Goal: Task Accomplishment & Management: Manage account settings

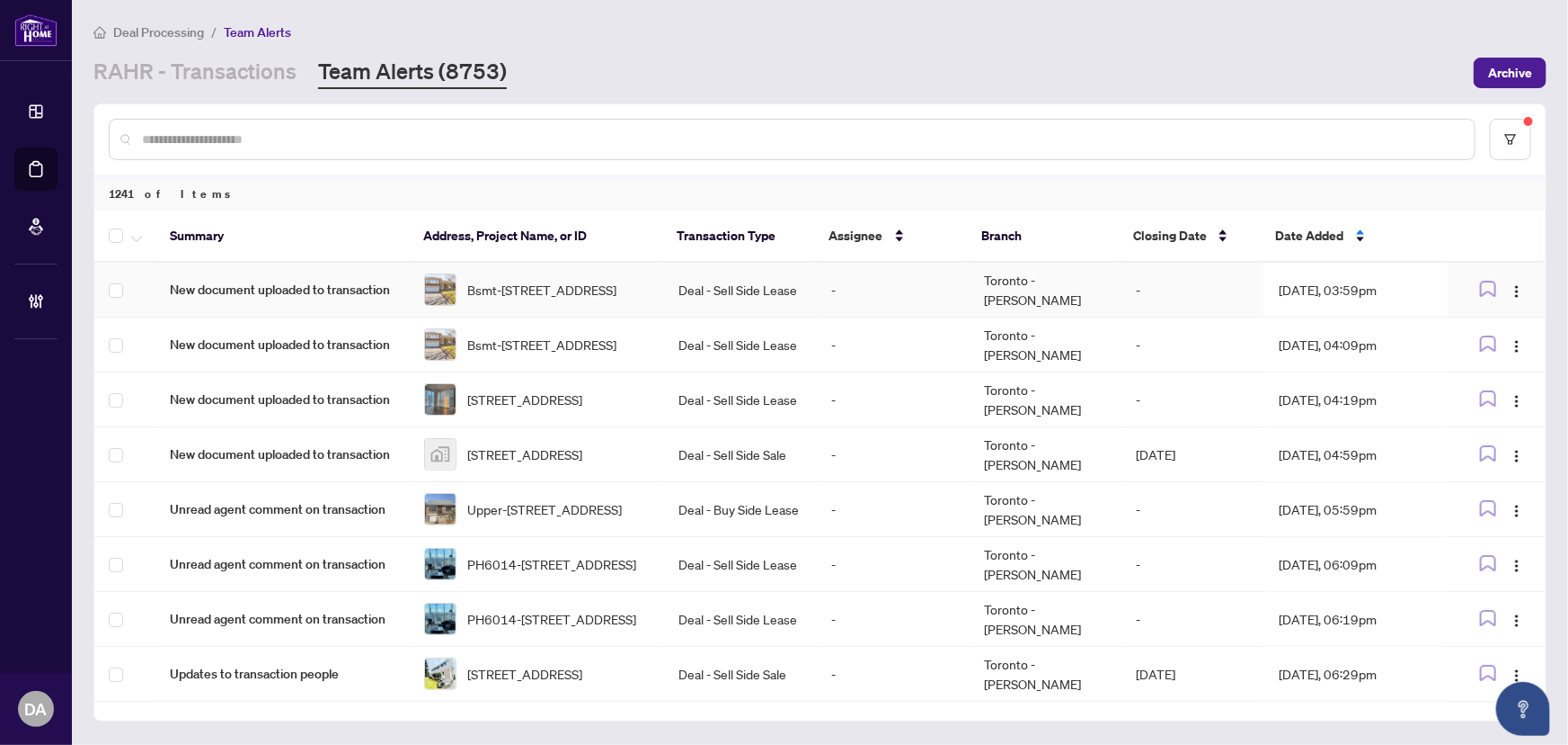
click at [828, 280] on td "-" at bounding box center [893, 290] width 153 height 55
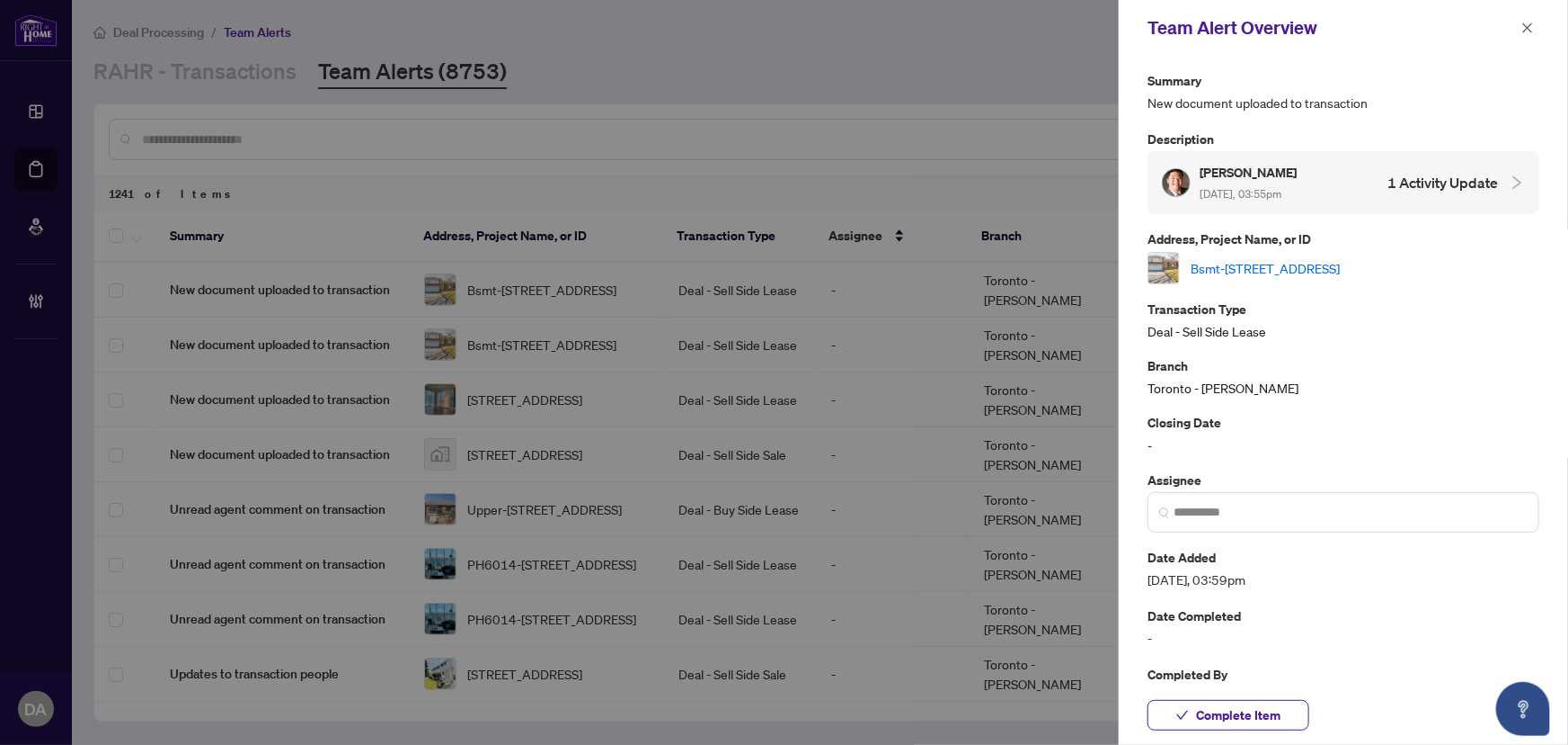
drag, startPoint x: 1413, startPoint y: 85, endPoint x: 1422, endPoint y: 72, distance: 15.8
click at [1413, 85] on p "Summary" at bounding box center [1343, 80] width 392 height 21
click at [1525, 25] on icon "close" at bounding box center [1528, 28] width 13 height 13
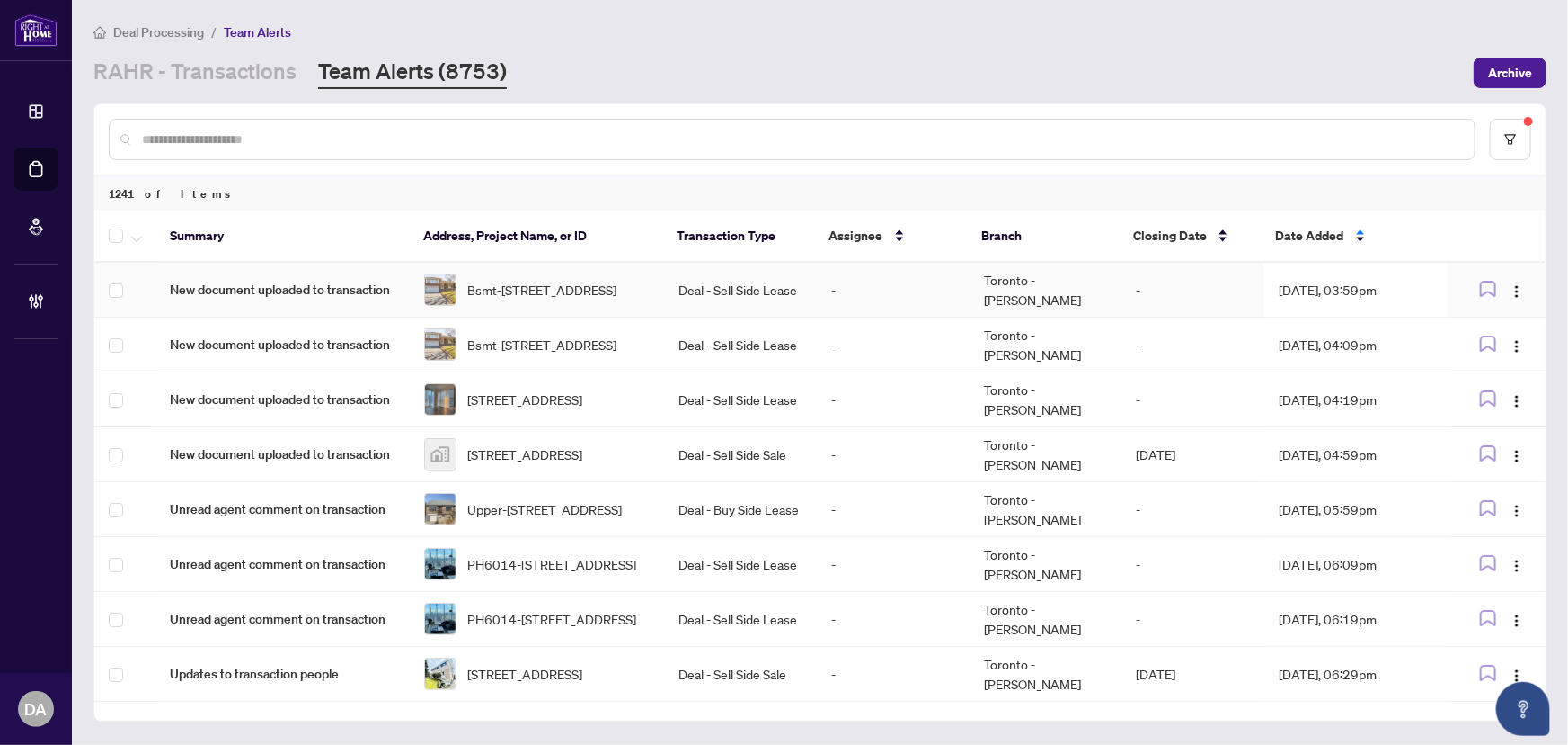
click at [757, 288] on td "Deal - Sell Side Lease" at bounding box center [741, 290] width 153 height 55
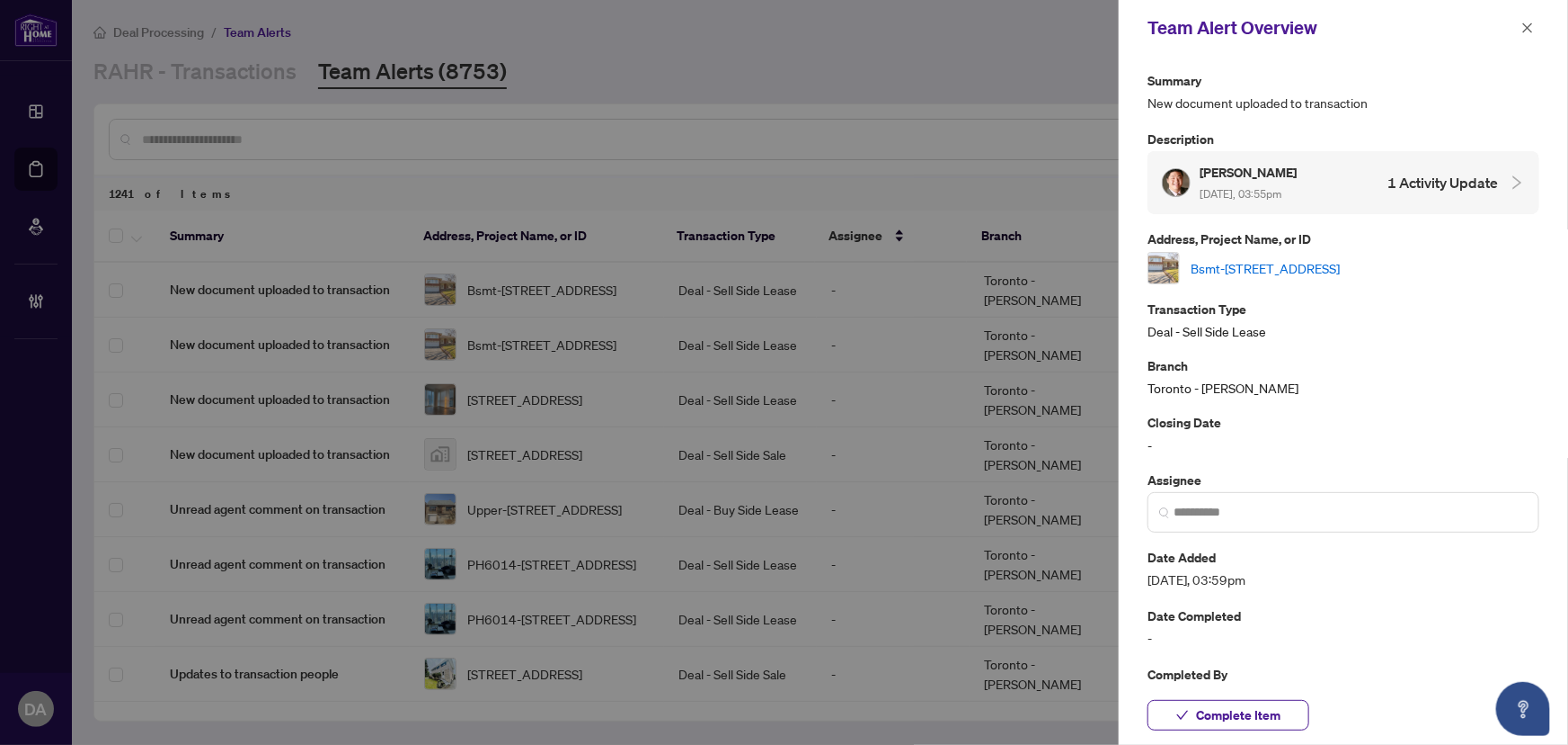
click at [1232, 275] on link "Bsmt-[STREET_ADDRESS]" at bounding box center [1265, 268] width 149 height 20
click at [1263, 704] on span "Complete Item" at bounding box center [1238, 714] width 85 height 29
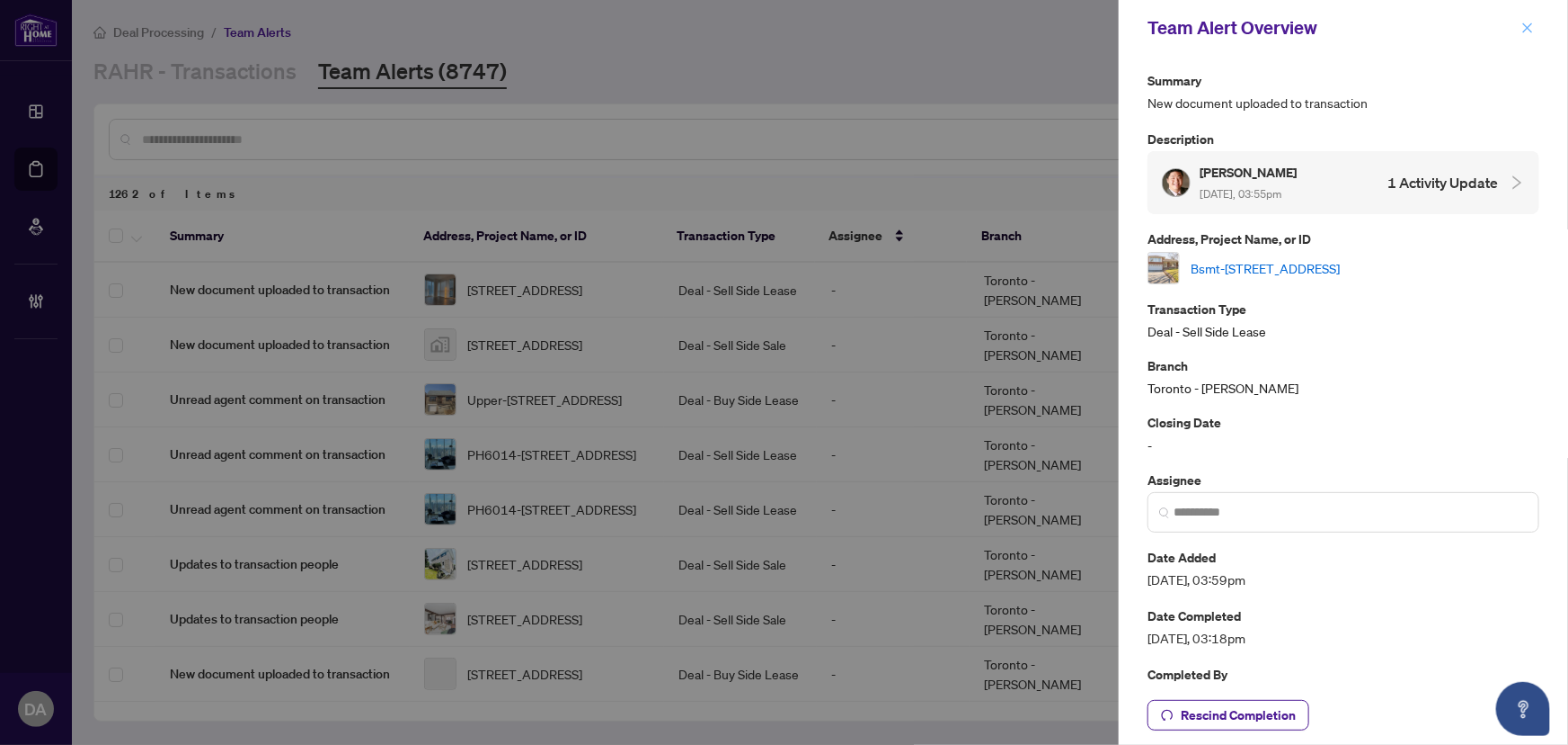
click at [1529, 27] on icon "close" at bounding box center [1528, 28] width 13 height 13
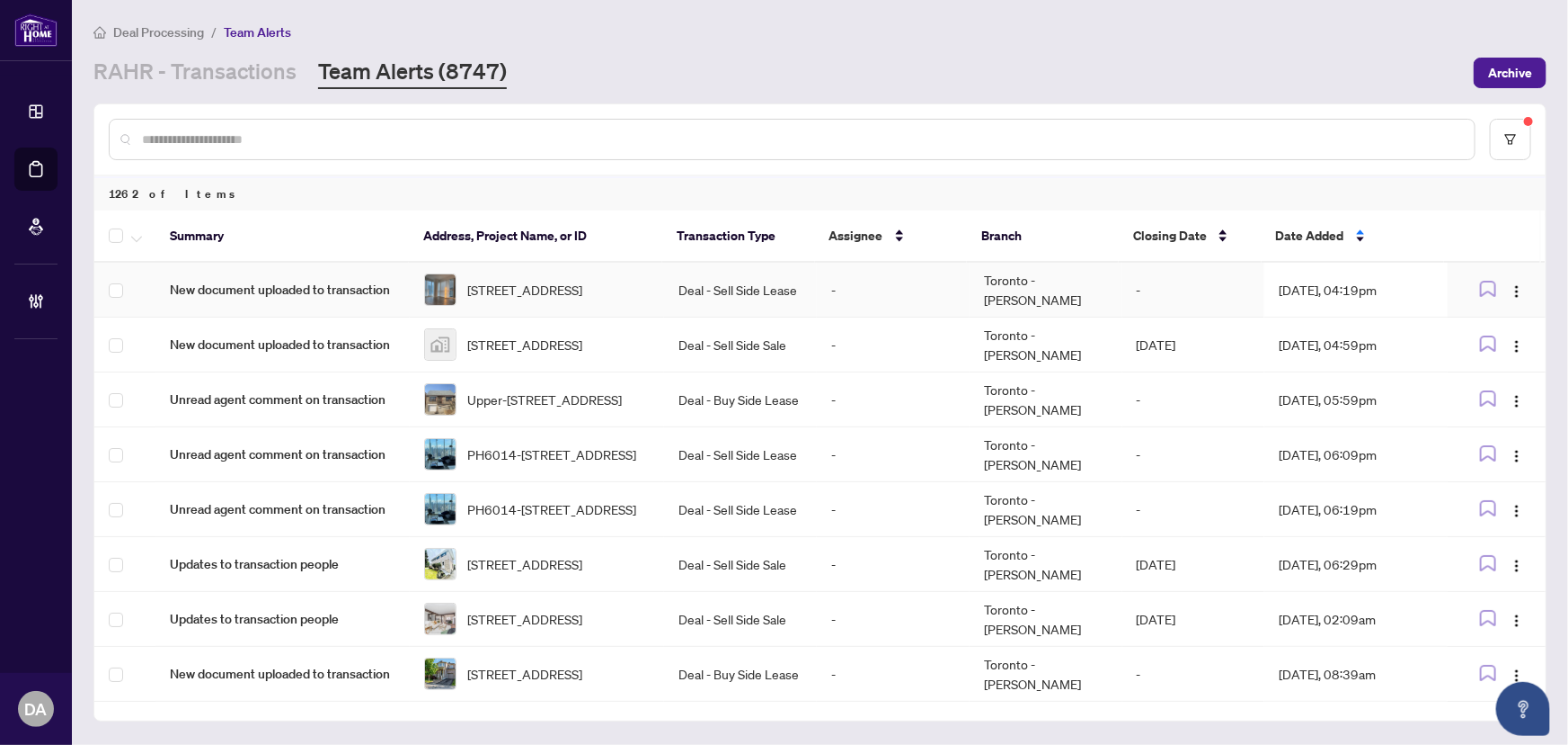
click at [687, 286] on td "Deal - Sell Side Lease" at bounding box center [741, 290] width 153 height 55
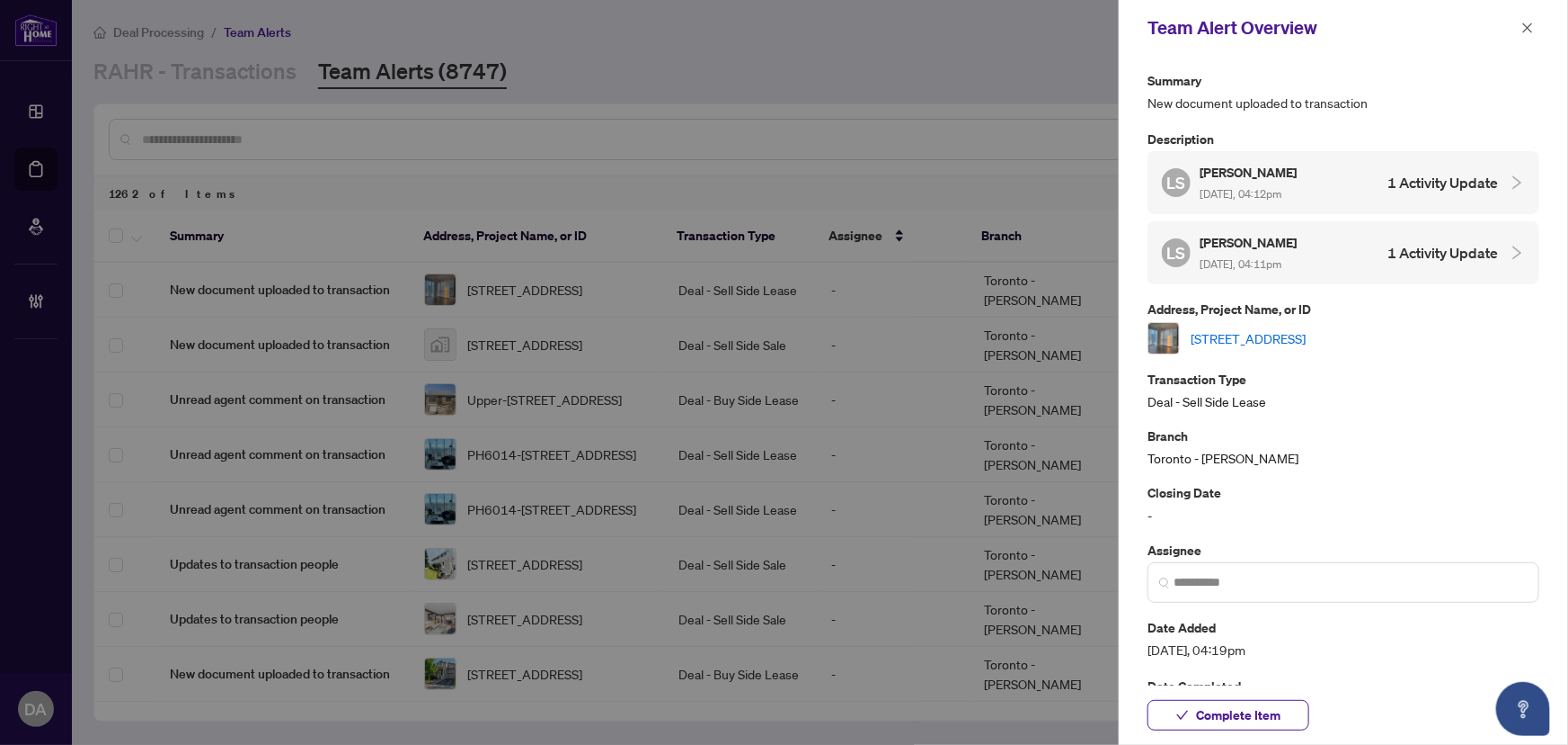
click at [1311, 345] on div "[STREET_ADDRESS]" at bounding box center [1343, 338] width 392 height 33
click at [1305, 336] on link "[STREET_ADDRESS]" at bounding box center [1248, 338] width 116 height 20
click at [1312, 597] on span at bounding box center [1343, 582] width 392 height 41
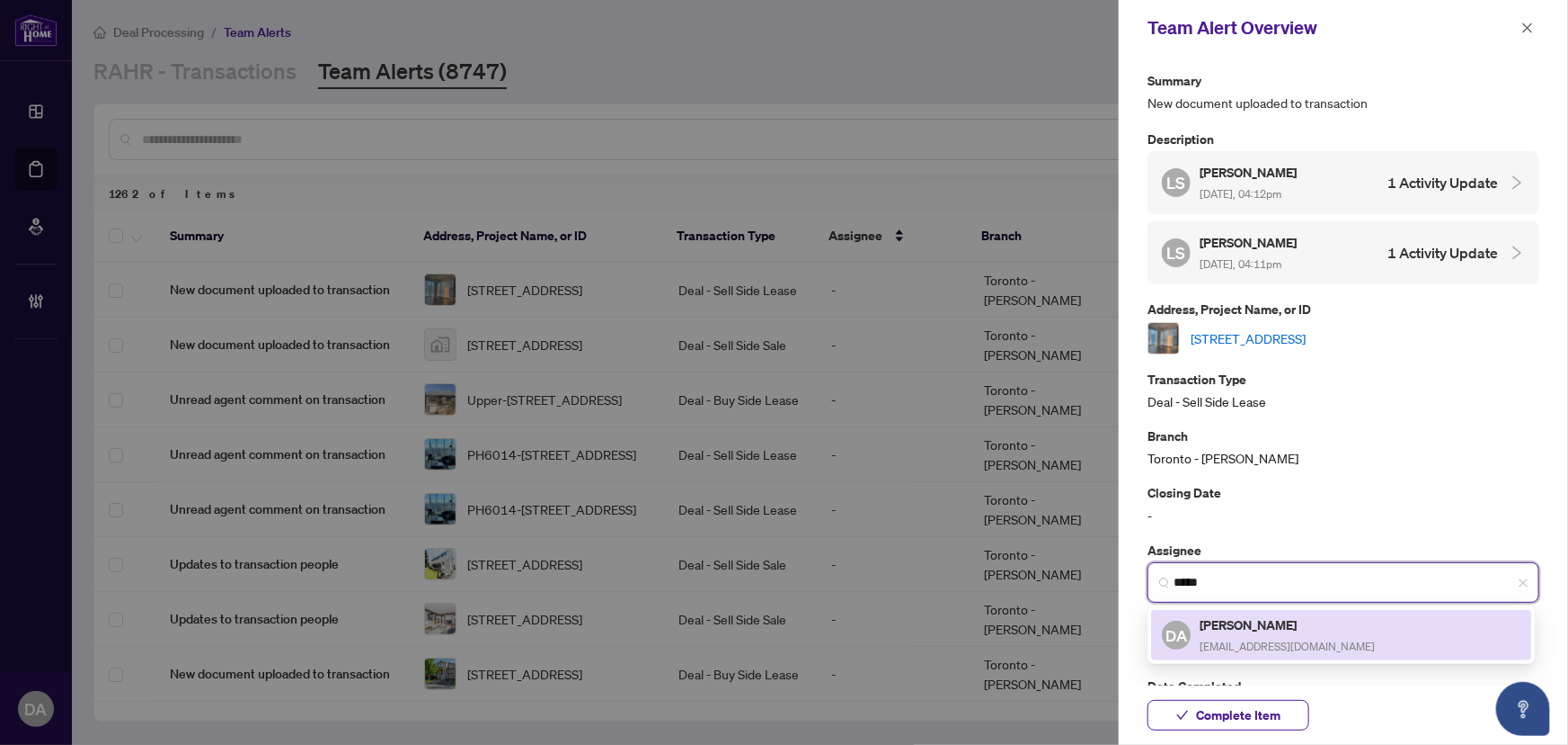
click at [1260, 621] on h5 "[PERSON_NAME]" at bounding box center [1287, 624] width 175 height 21
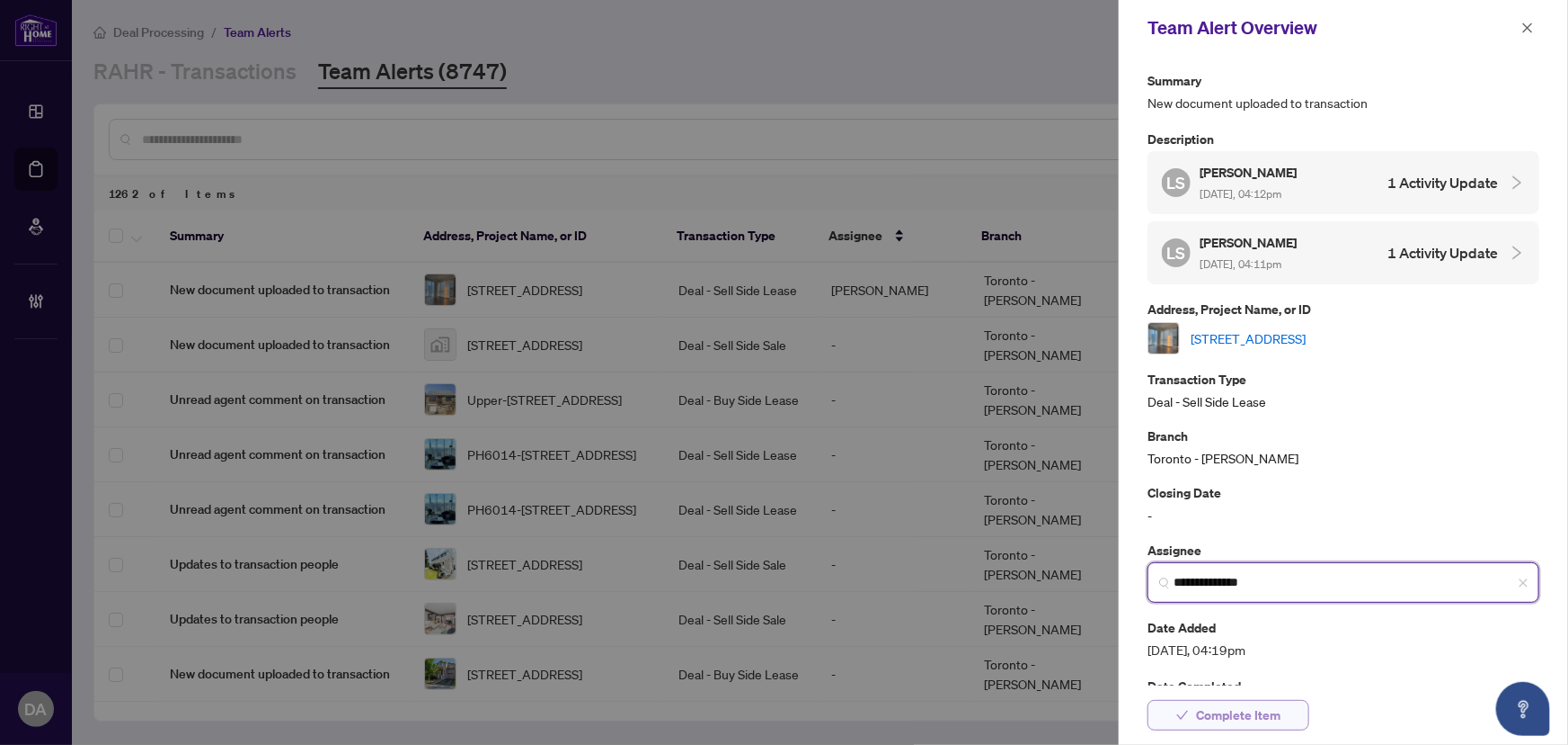
type input "**********"
click at [1240, 721] on span "Complete Item" at bounding box center [1238, 714] width 85 height 29
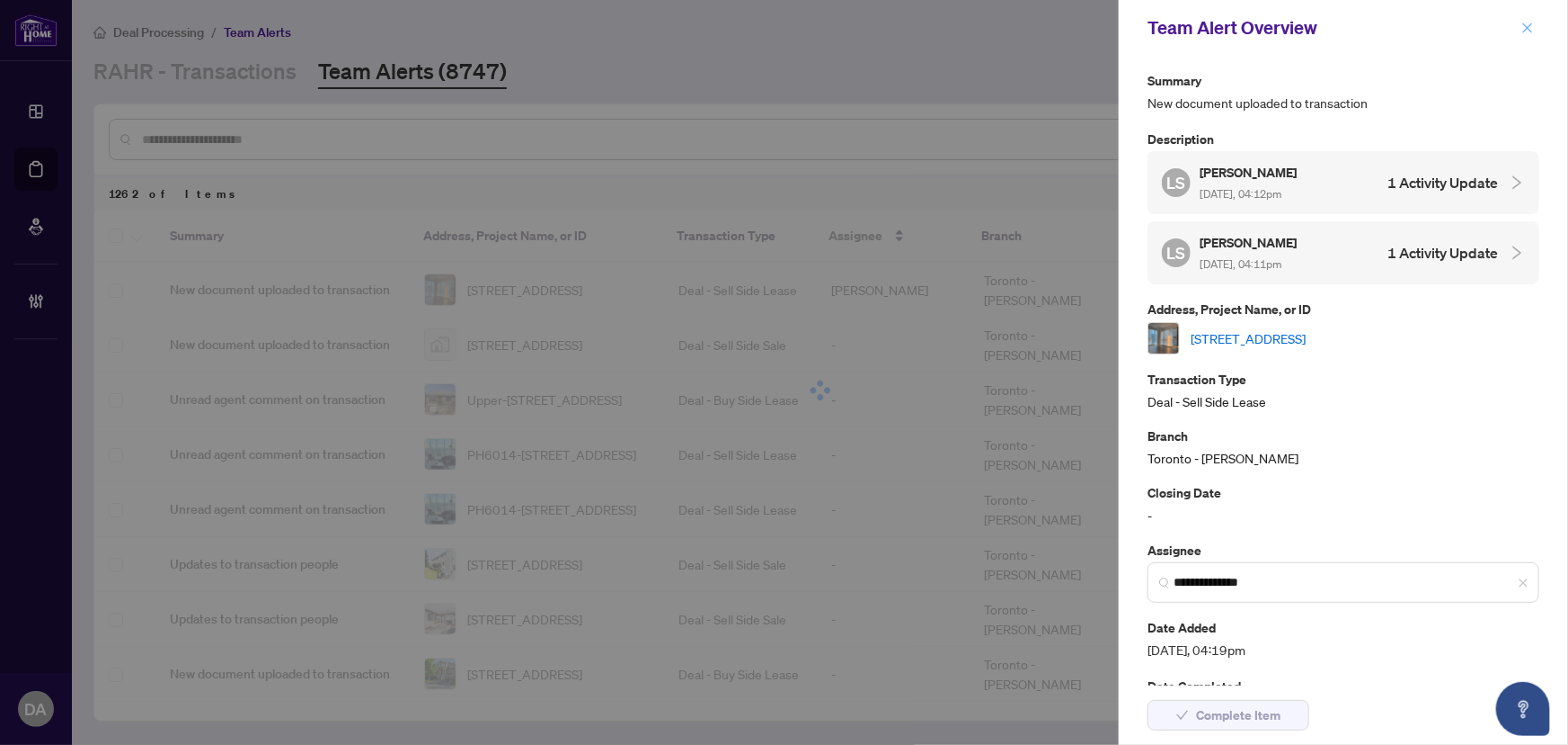
click at [1527, 28] on icon "close" at bounding box center [1529, 28] width 10 height 10
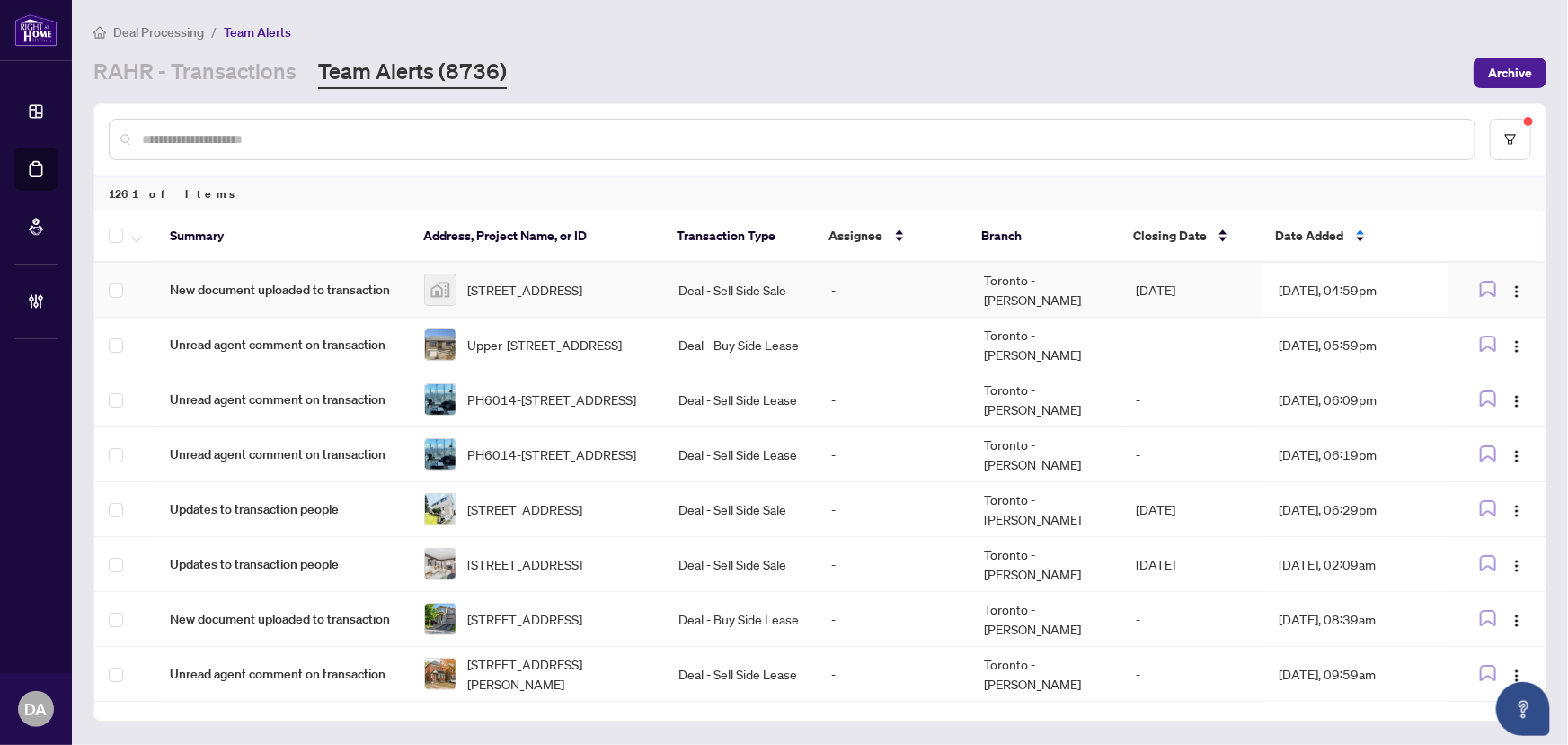
click at [749, 296] on td "Deal - Sell Side Sale" at bounding box center [741, 290] width 153 height 55
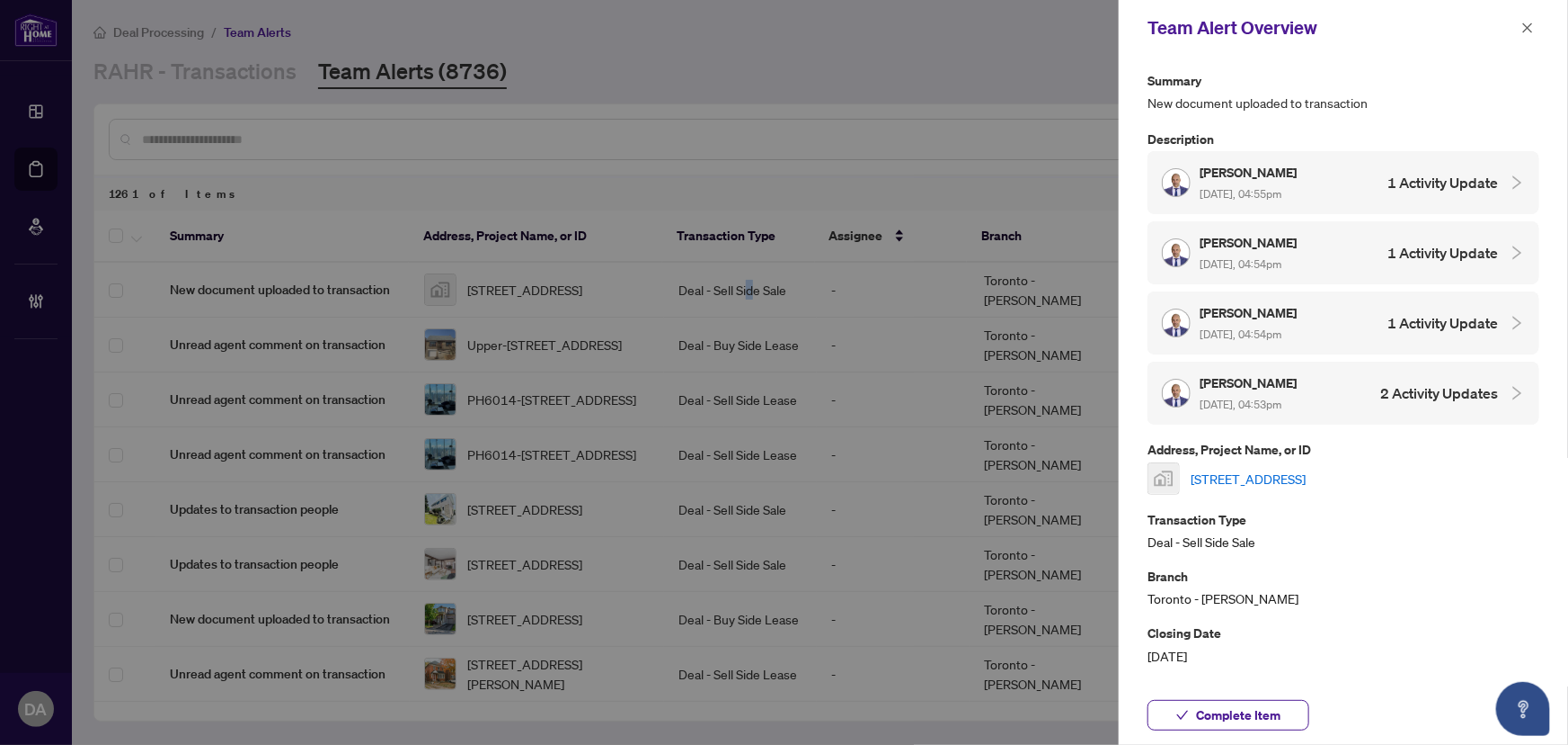
click at [1253, 479] on link "[STREET_ADDRESS]" at bounding box center [1248, 478] width 116 height 20
click at [1266, 726] on span "Complete Item" at bounding box center [1238, 714] width 85 height 29
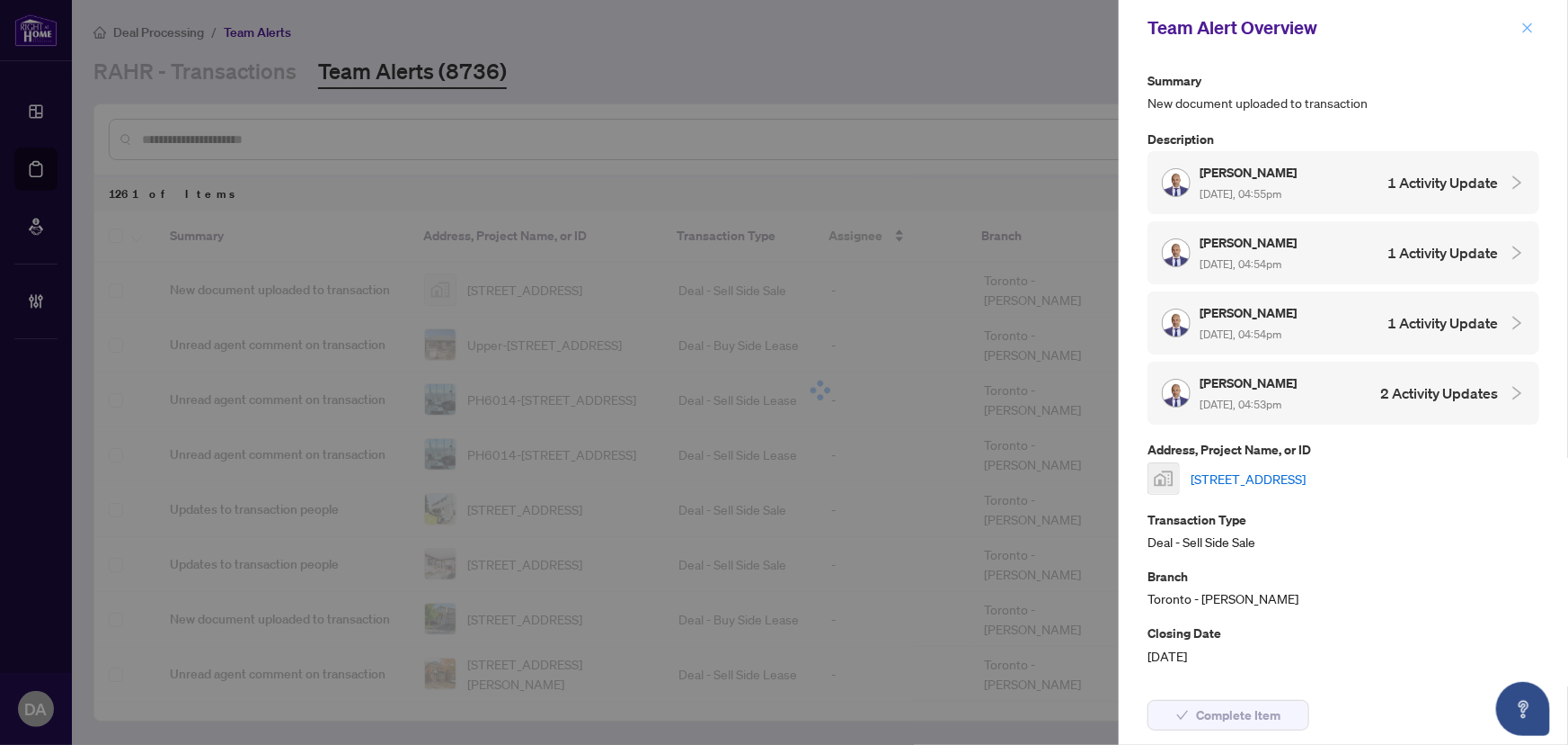
click at [1529, 30] on icon "close" at bounding box center [1528, 28] width 13 height 13
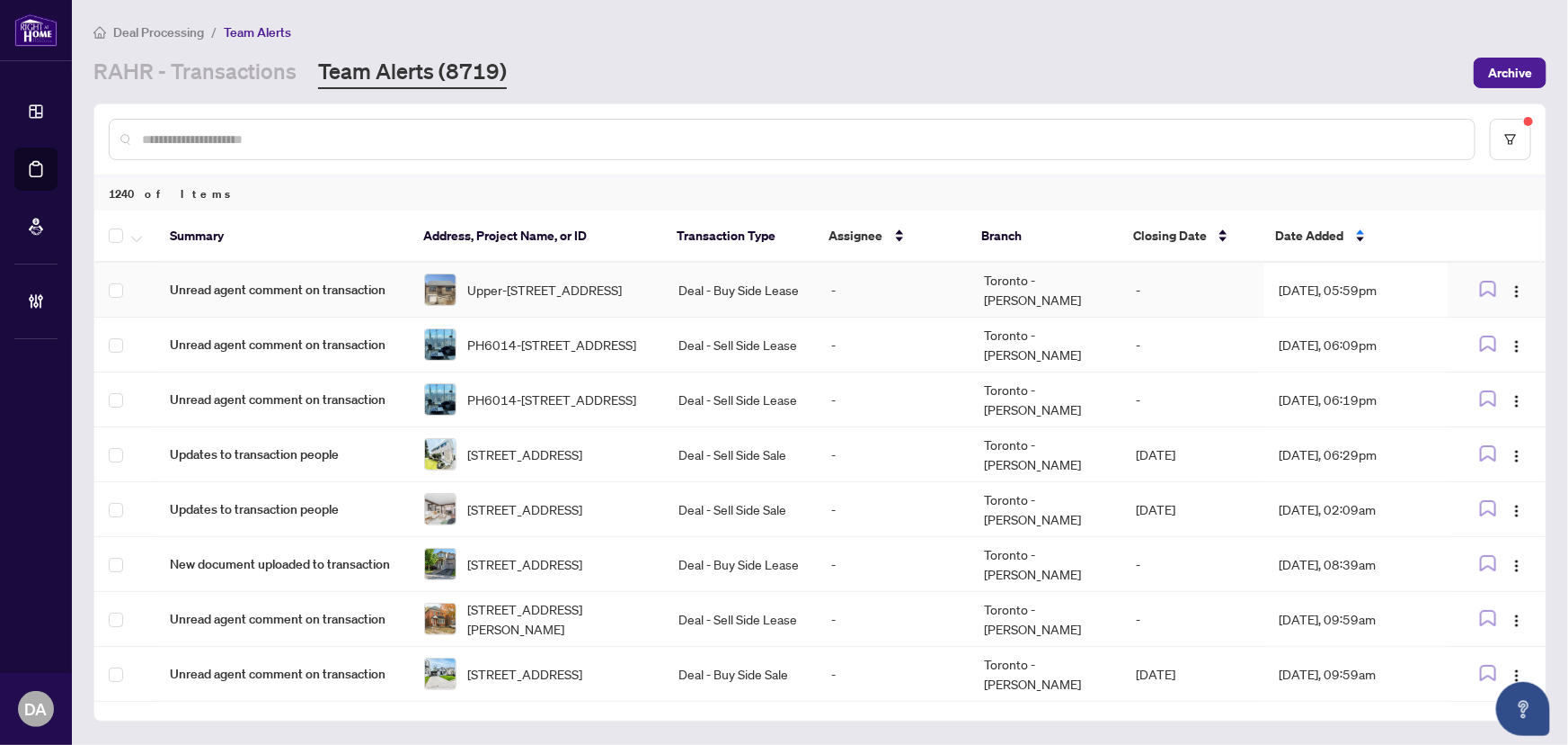
click at [579, 280] on span "Upper-[STREET_ADDRESS]" at bounding box center [544, 290] width 155 height 20
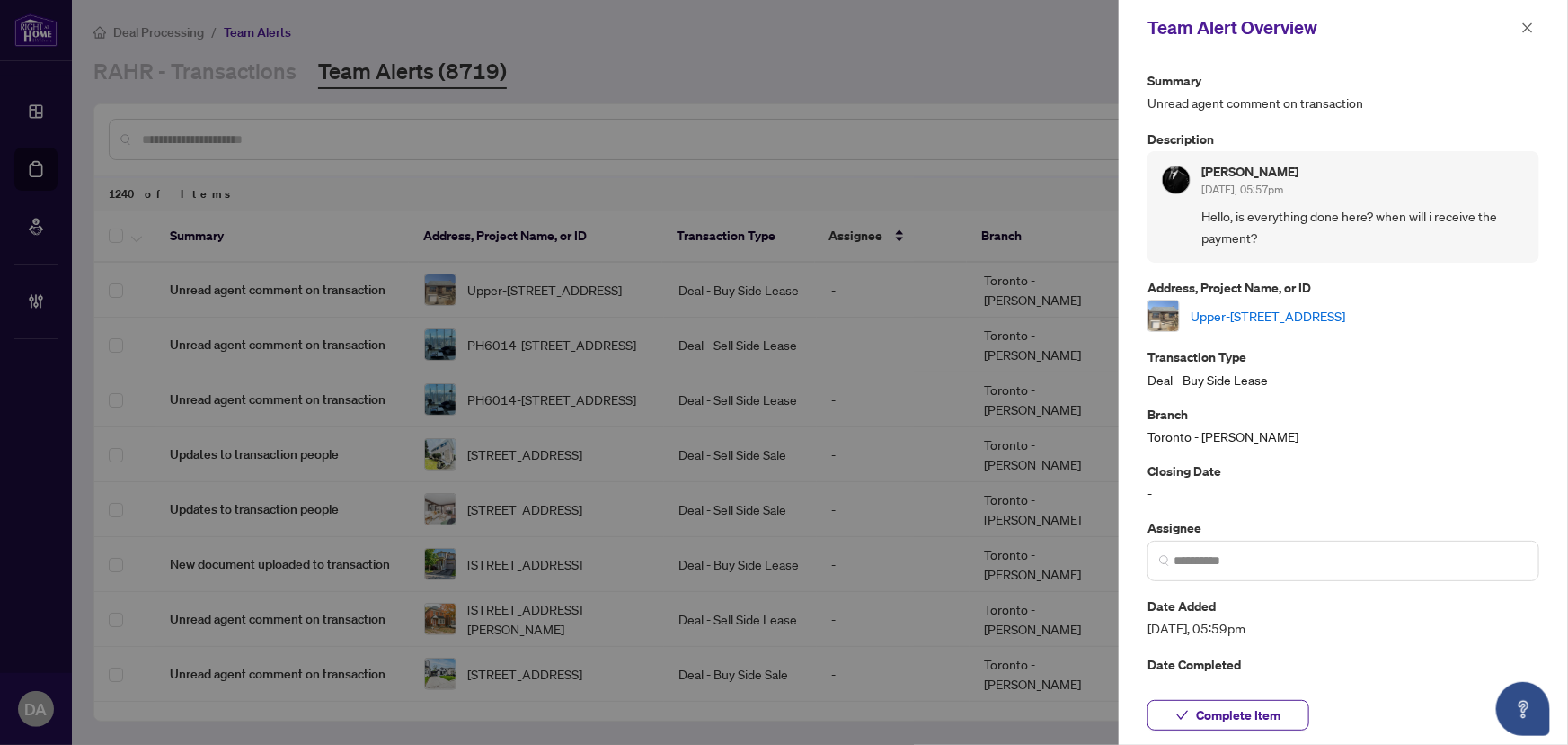
click at [1335, 323] on link "Upper-[STREET_ADDRESS]" at bounding box center [1268, 315] width 155 height 20
click at [1260, 715] on span "Complete Item" at bounding box center [1238, 714] width 85 height 29
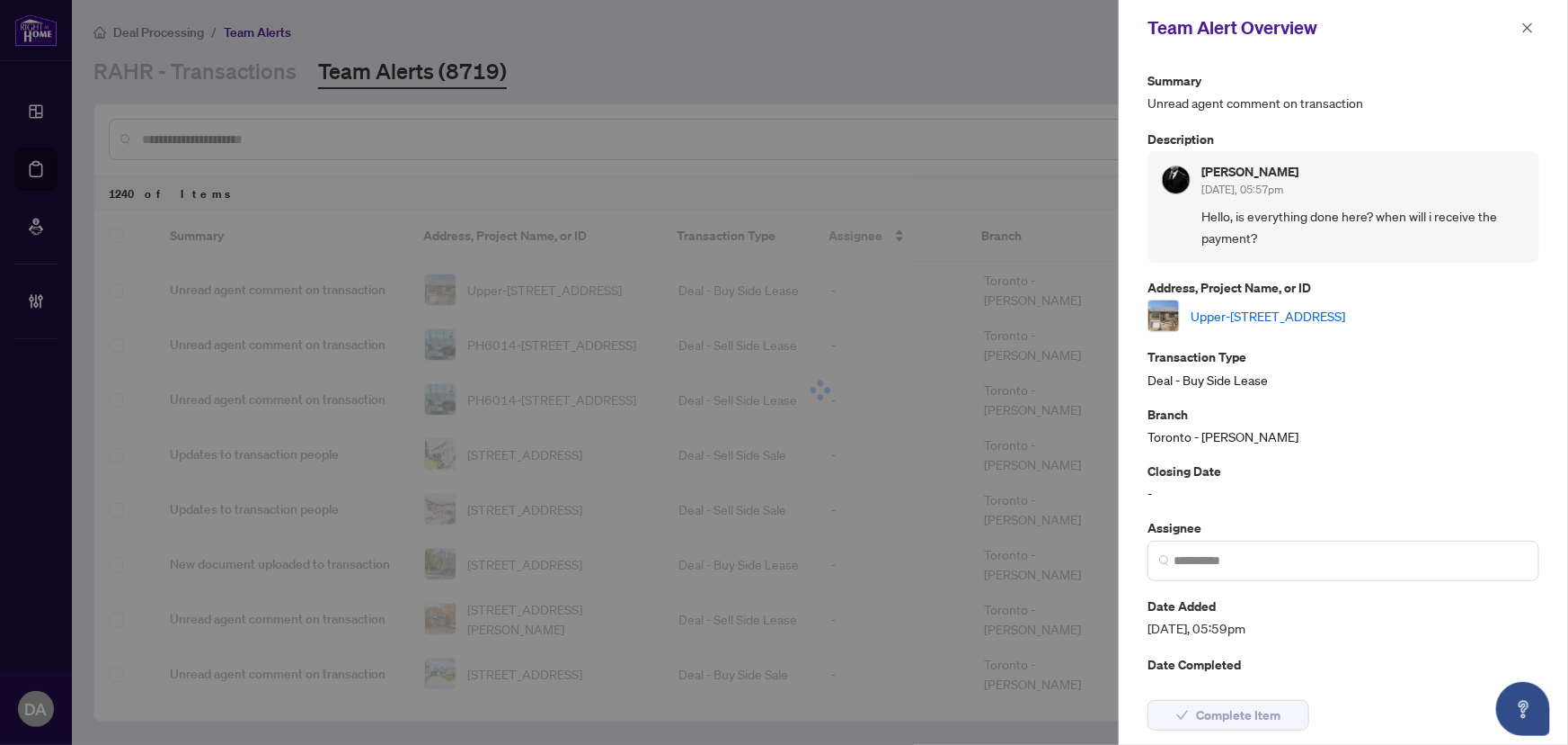
drag, startPoint x: 1532, startPoint y: 21, endPoint x: 1352, endPoint y: 105, distance: 198.6
click at [1532, 22] on icon "close" at bounding box center [1528, 28] width 13 height 13
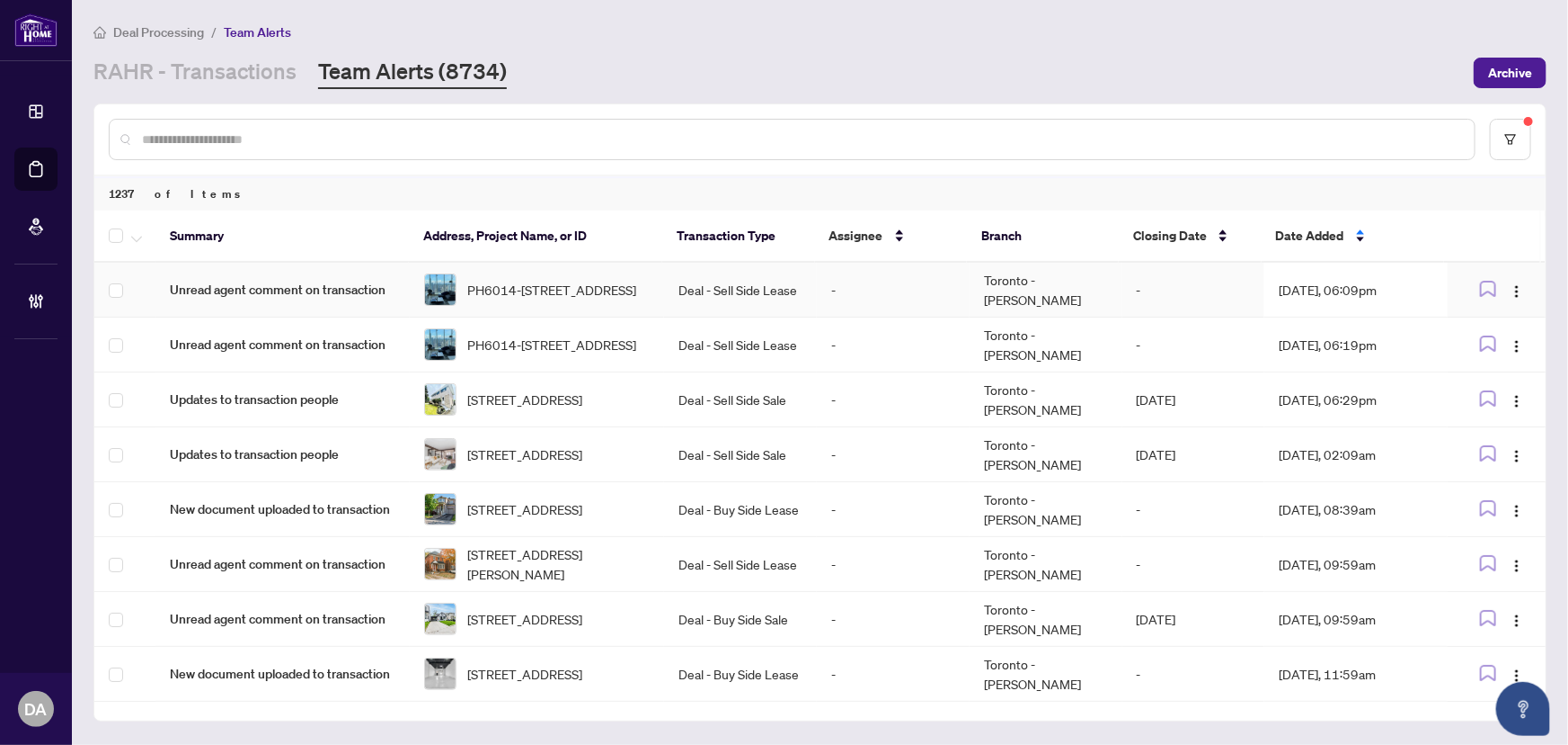
click at [1106, 272] on td "Toronto - [PERSON_NAME]" at bounding box center [1046, 290] width 153 height 55
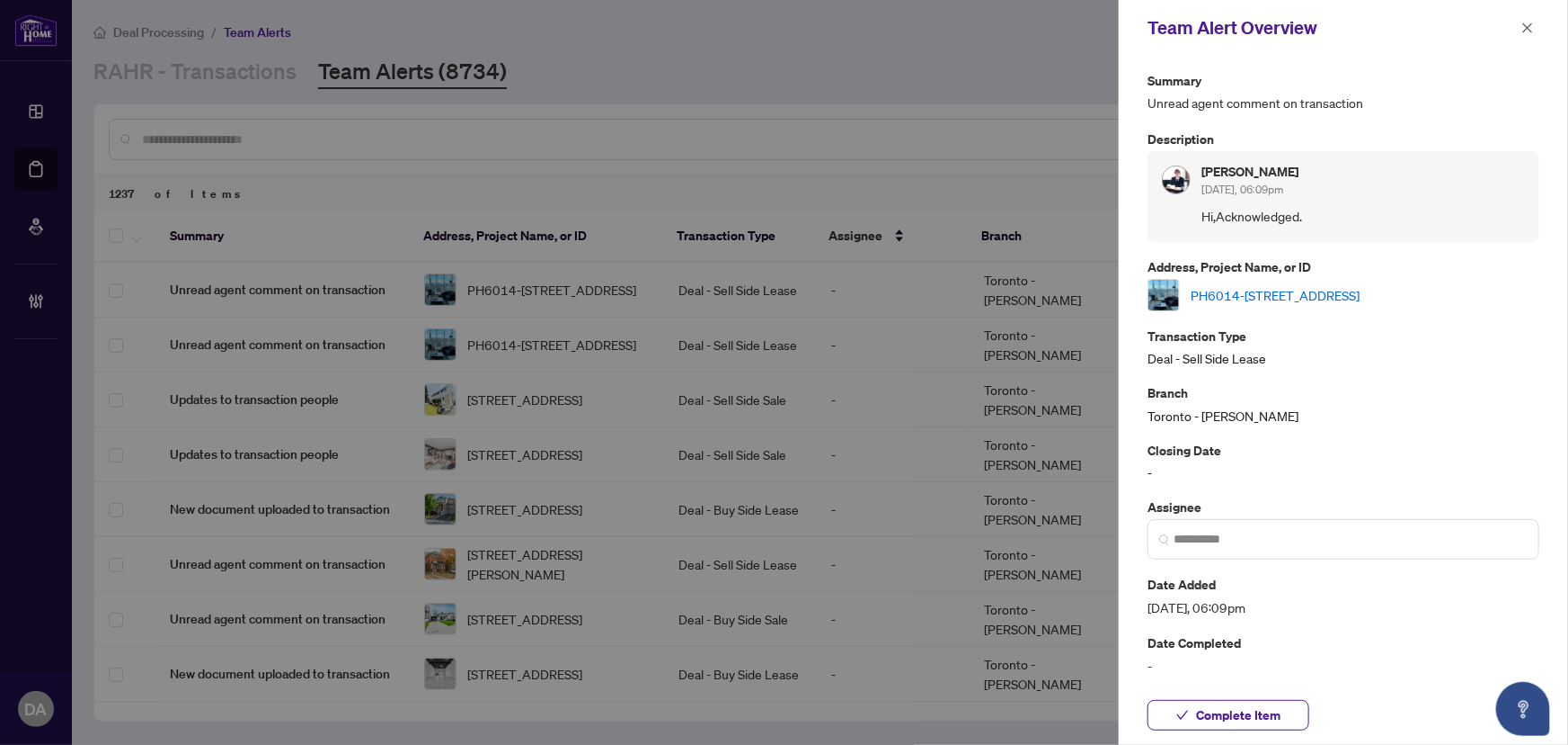
click at [1323, 302] on link "PH6014-[STREET_ADDRESS]" at bounding box center [1275, 295] width 169 height 20
click at [1245, 707] on span "Complete Item" at bounding box center [1238, 714] width 85 height 29
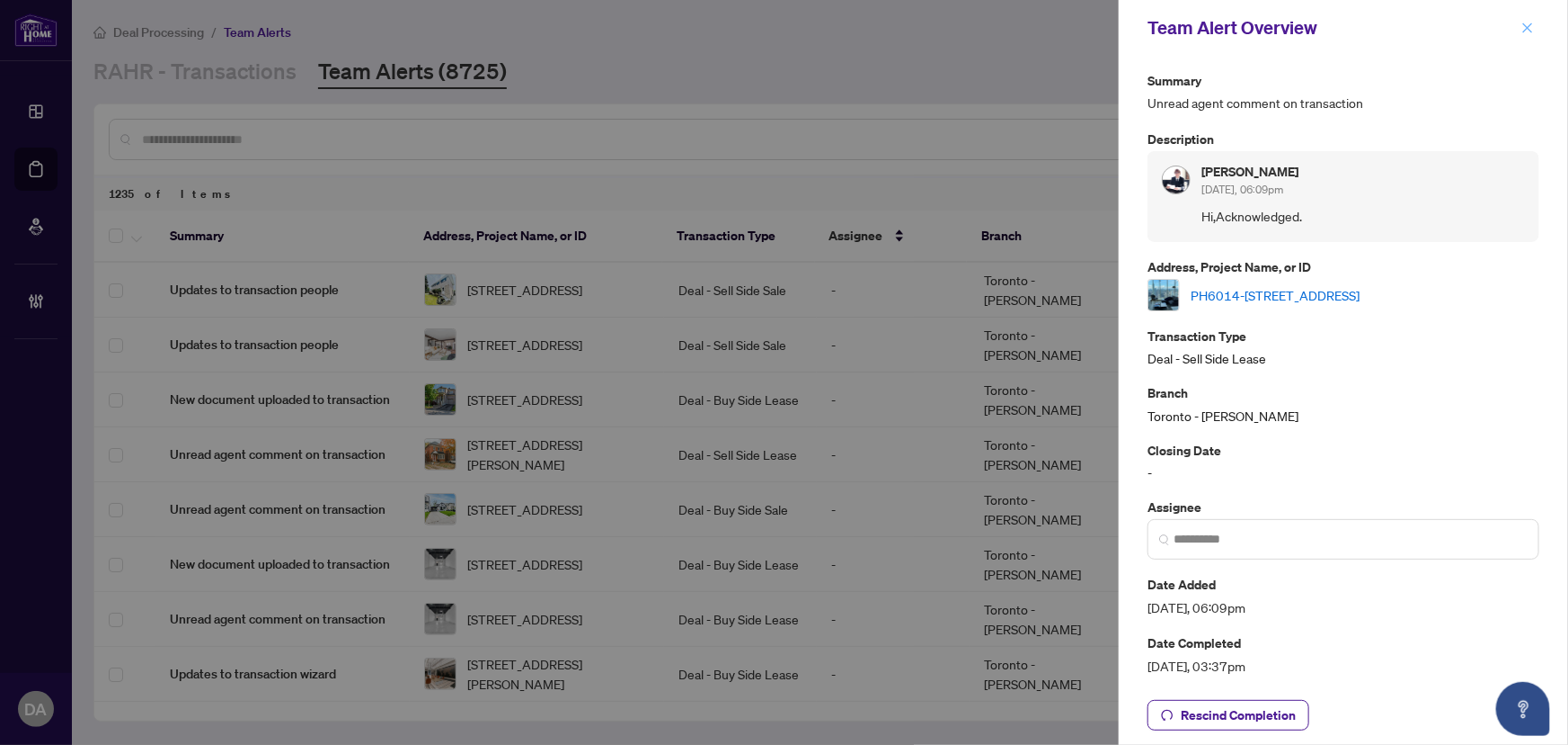
click at [1529, 34] on icon "close" at bounding box center [1528, 28] width 13 height 13
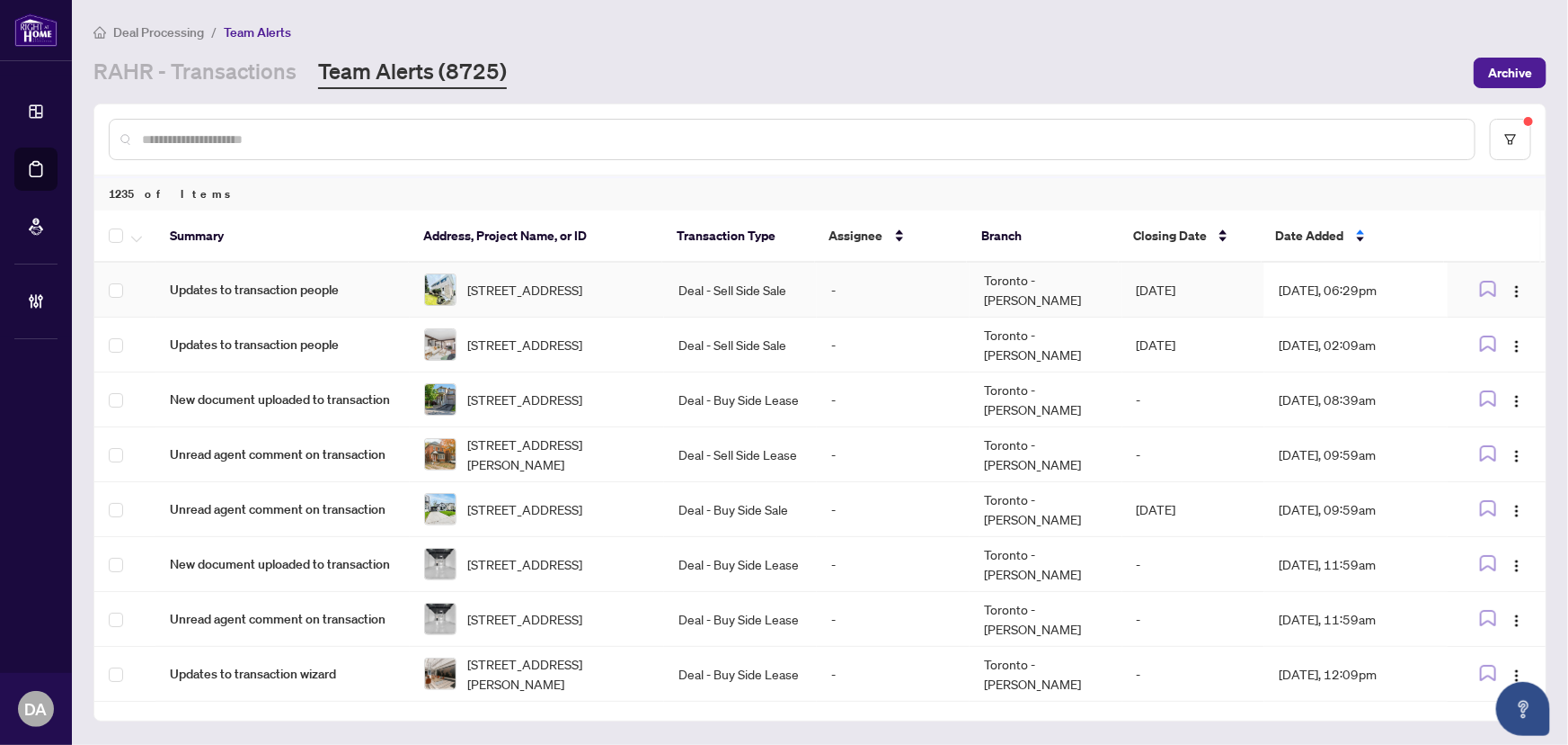
click at [806, 286] on td "Deal - Sell Side Sale" at bounding box center [741, 290] width 153 height 55
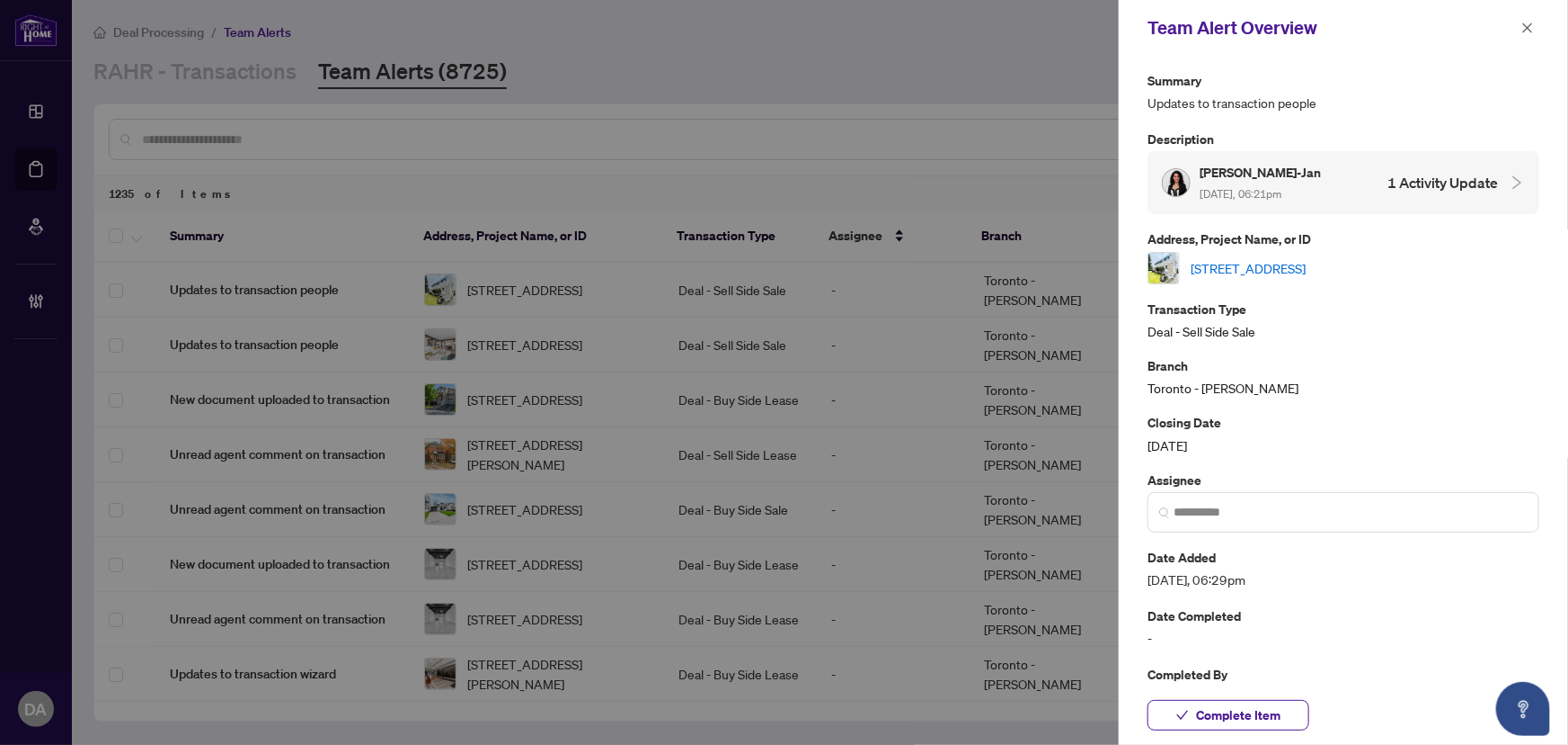
click at [1305, 270] on link "[STREET_ADDRESS]" at bounding box center [1248, 268] width 116 height 20
click at [1340, 526] on span at bounding box center [1343, 512] width 392 height 41
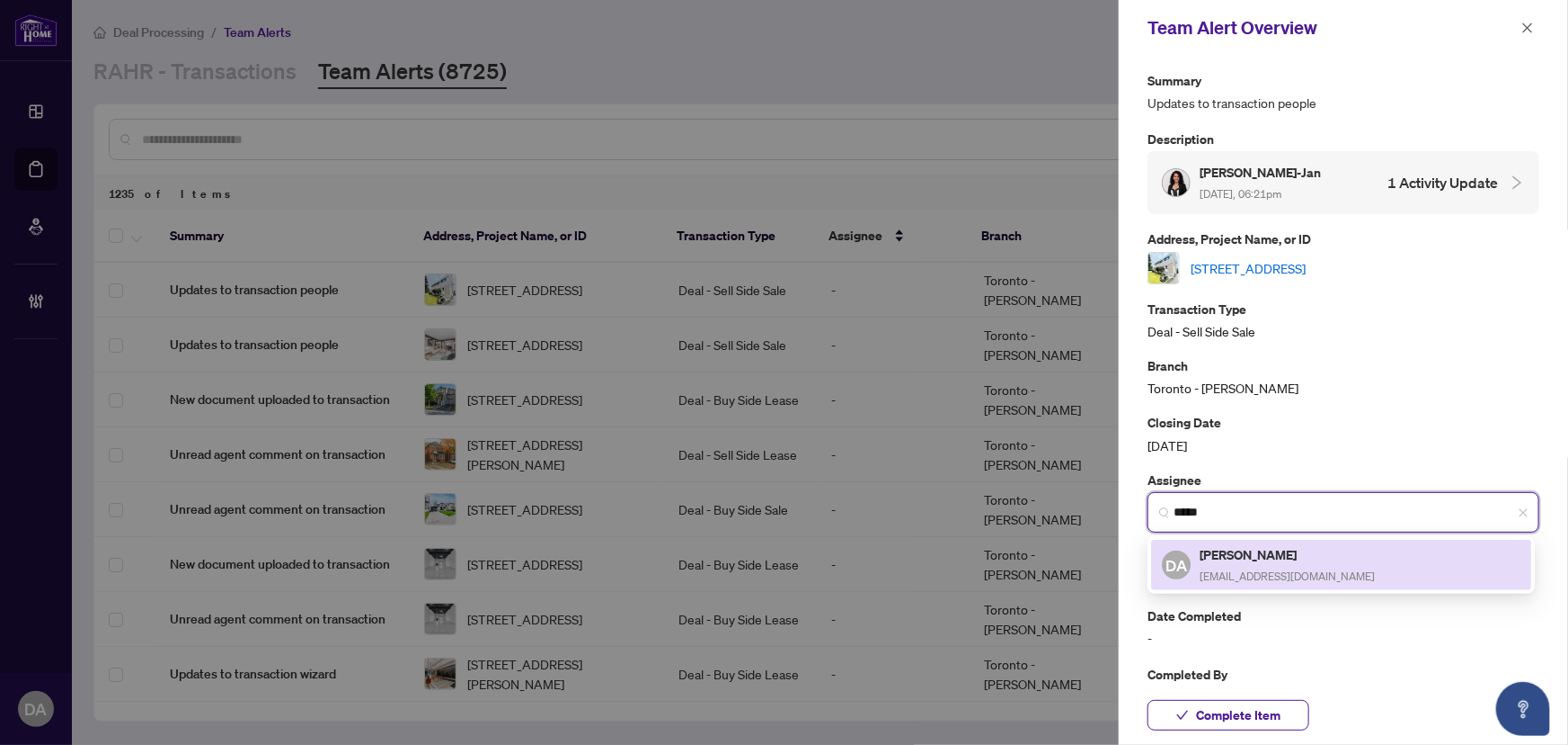
click at [1346, 545] on h5 "[PERSON_NAME]" at bounding box center [1287, 554] width 175 height 21
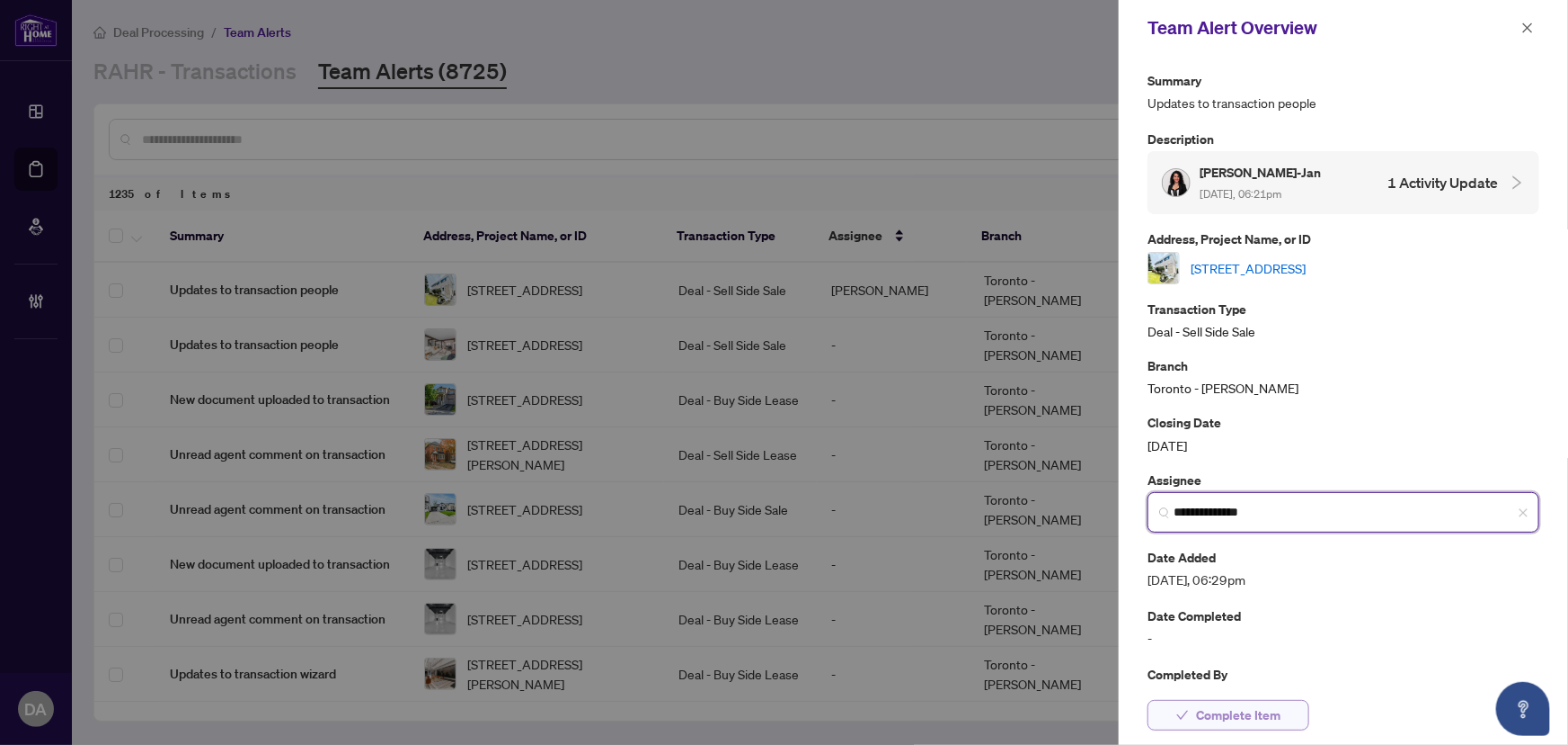
type input "**********"
click at [1237, 709] on span "Complete Item" at bounding box center [1238, 714] width 85 height 29
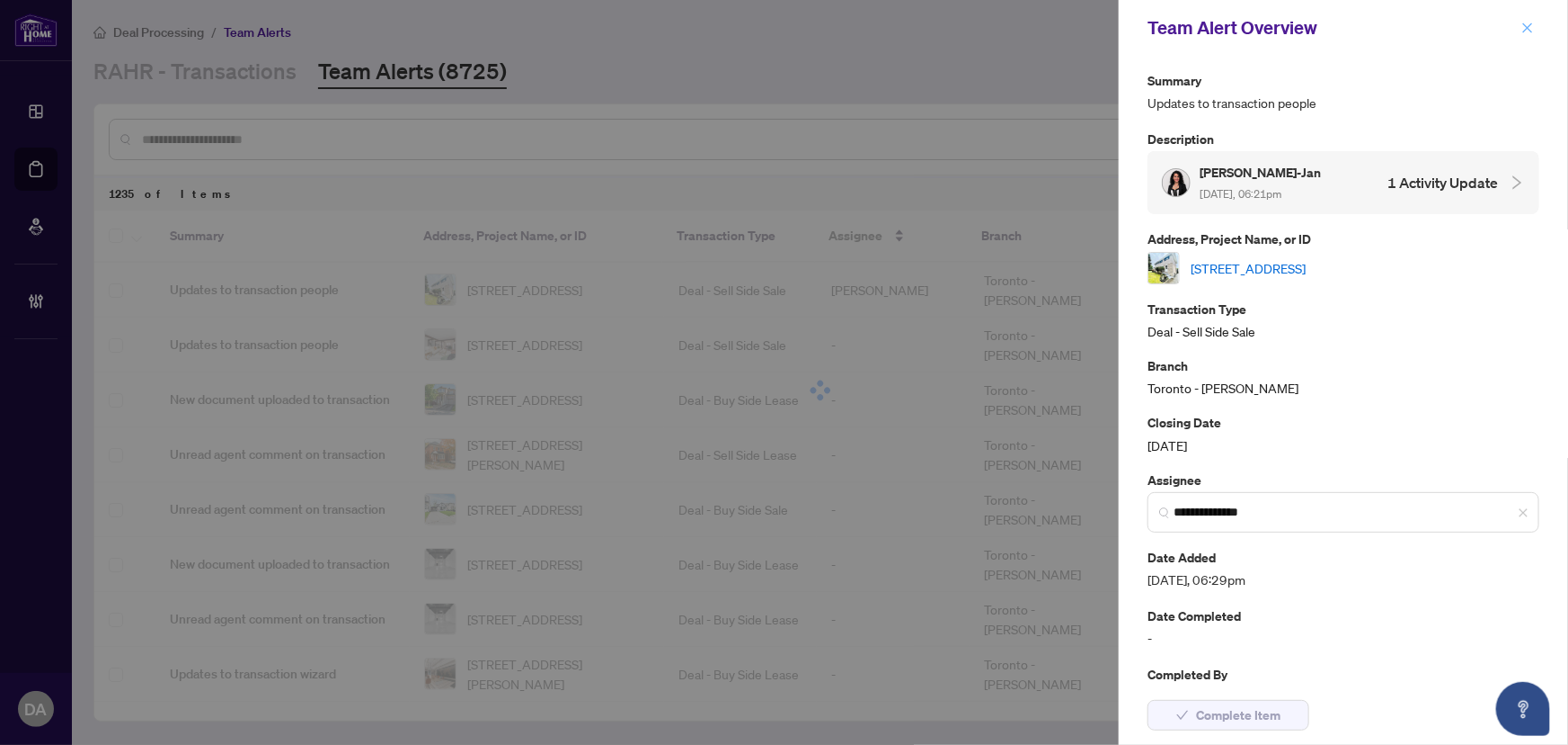
click at [1526, 26] on icon "close" at bounding box center [1529, 28] width 10 height 10
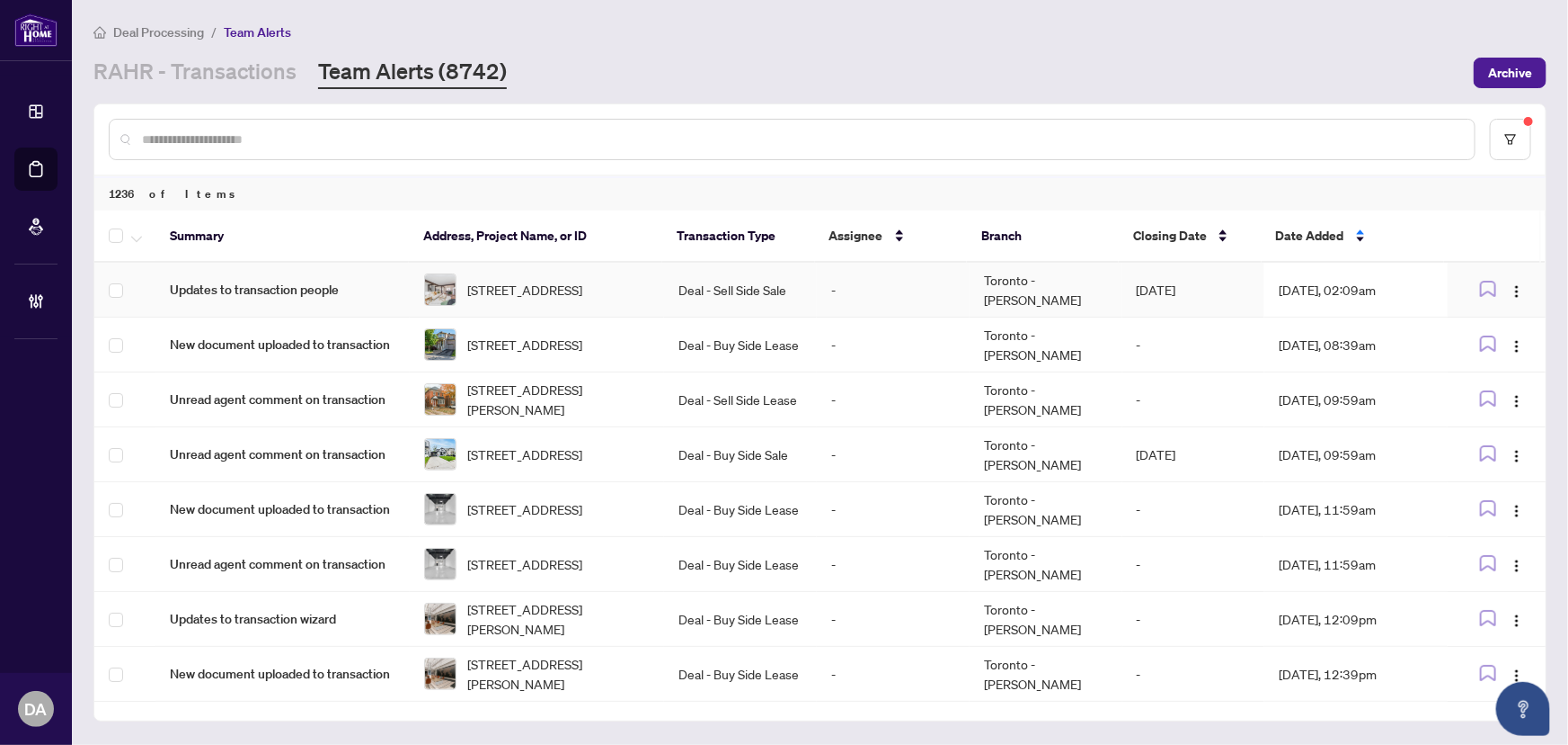
click at [685, 273] on td "Deal - Sell Side Sale" at bounding box center [741, 290] width 153 height 55
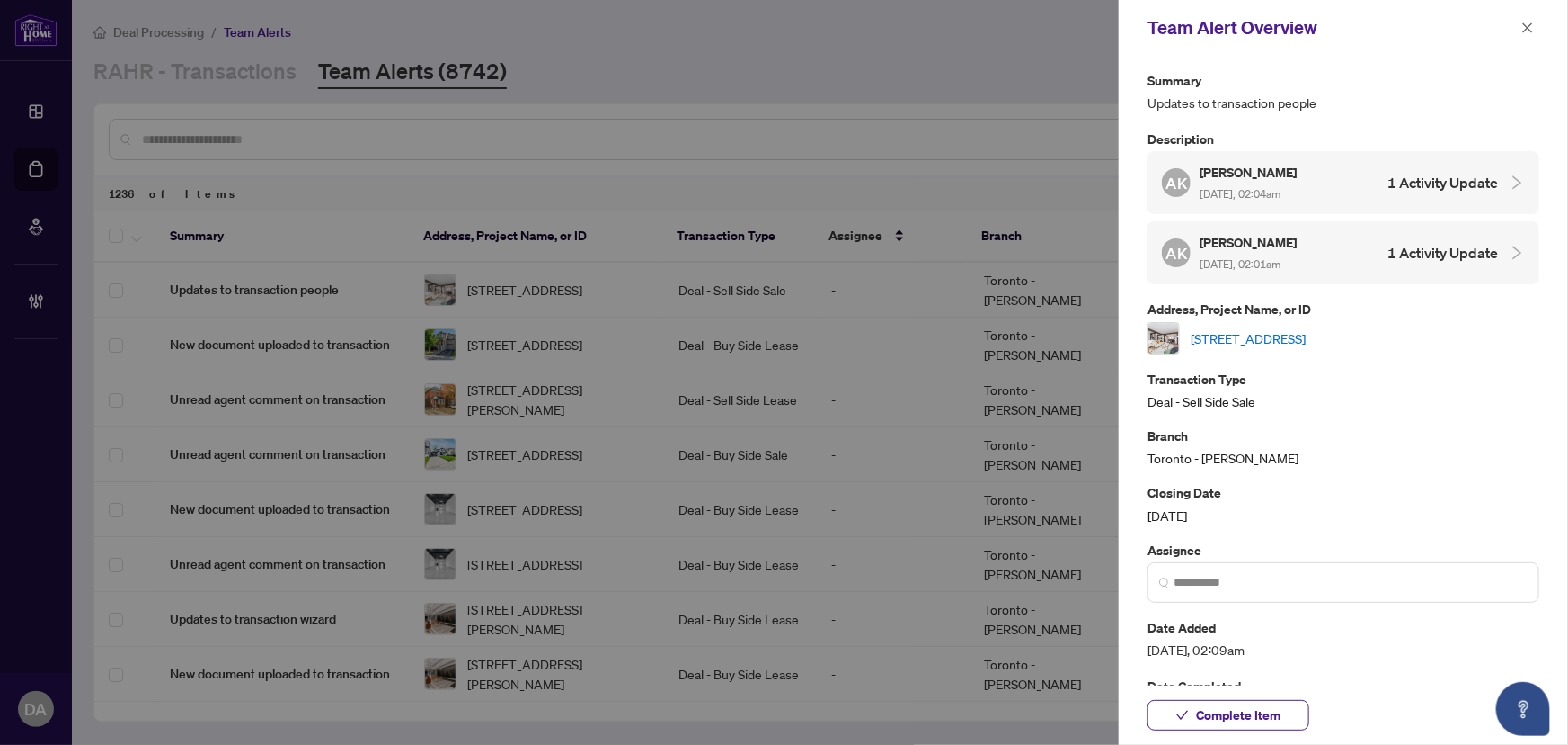
click at [1305, 332] on link "[STREET_ADDRESS]" at bounding box center [1248, 338] width 116 height 20
click at [1219, 579] on input "search" at bounding box center [1351, 582] width 354 height 19
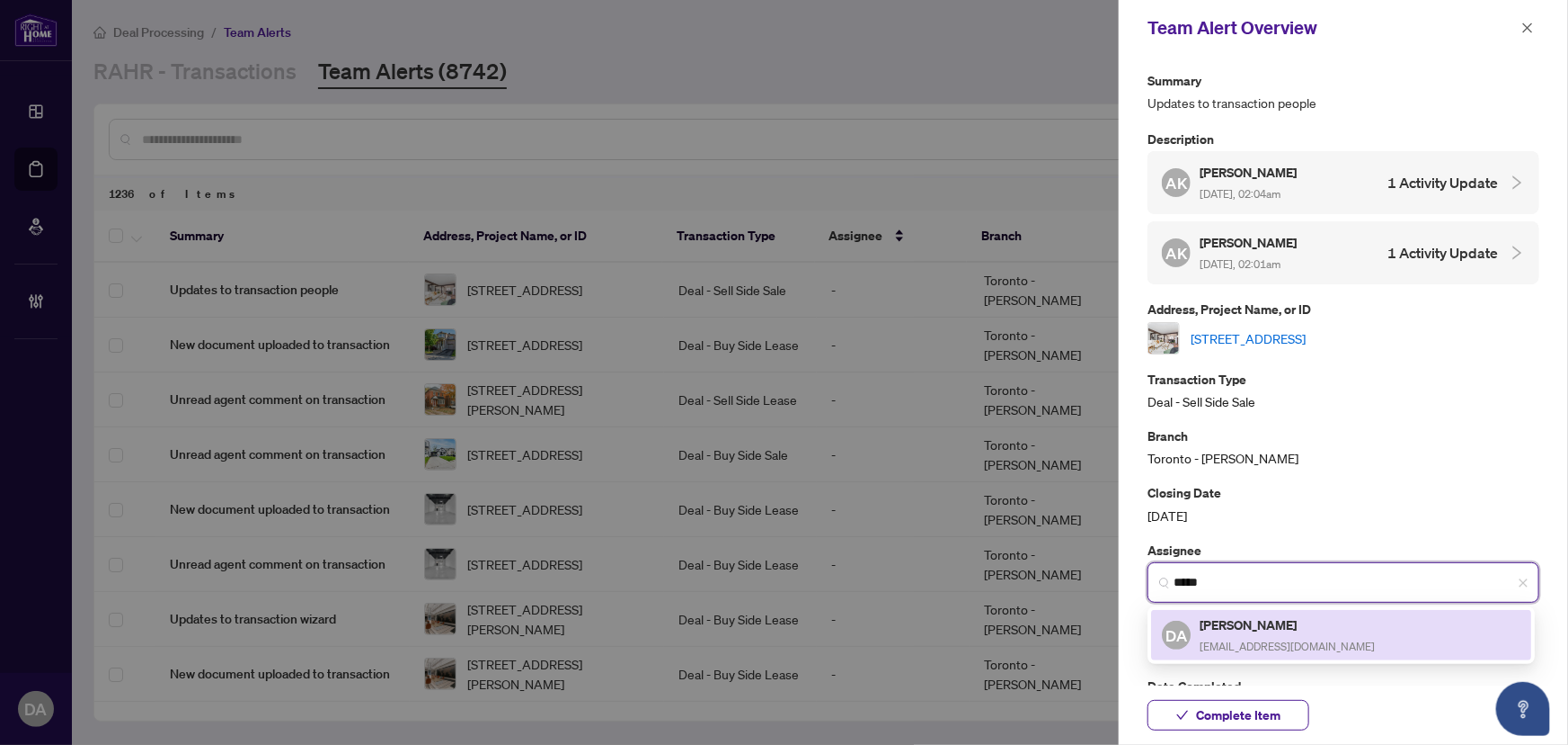
click at [1224, 618] on h5 "[PERSON_NAME]" at bounding box center [1287, 624] width 175 height 21
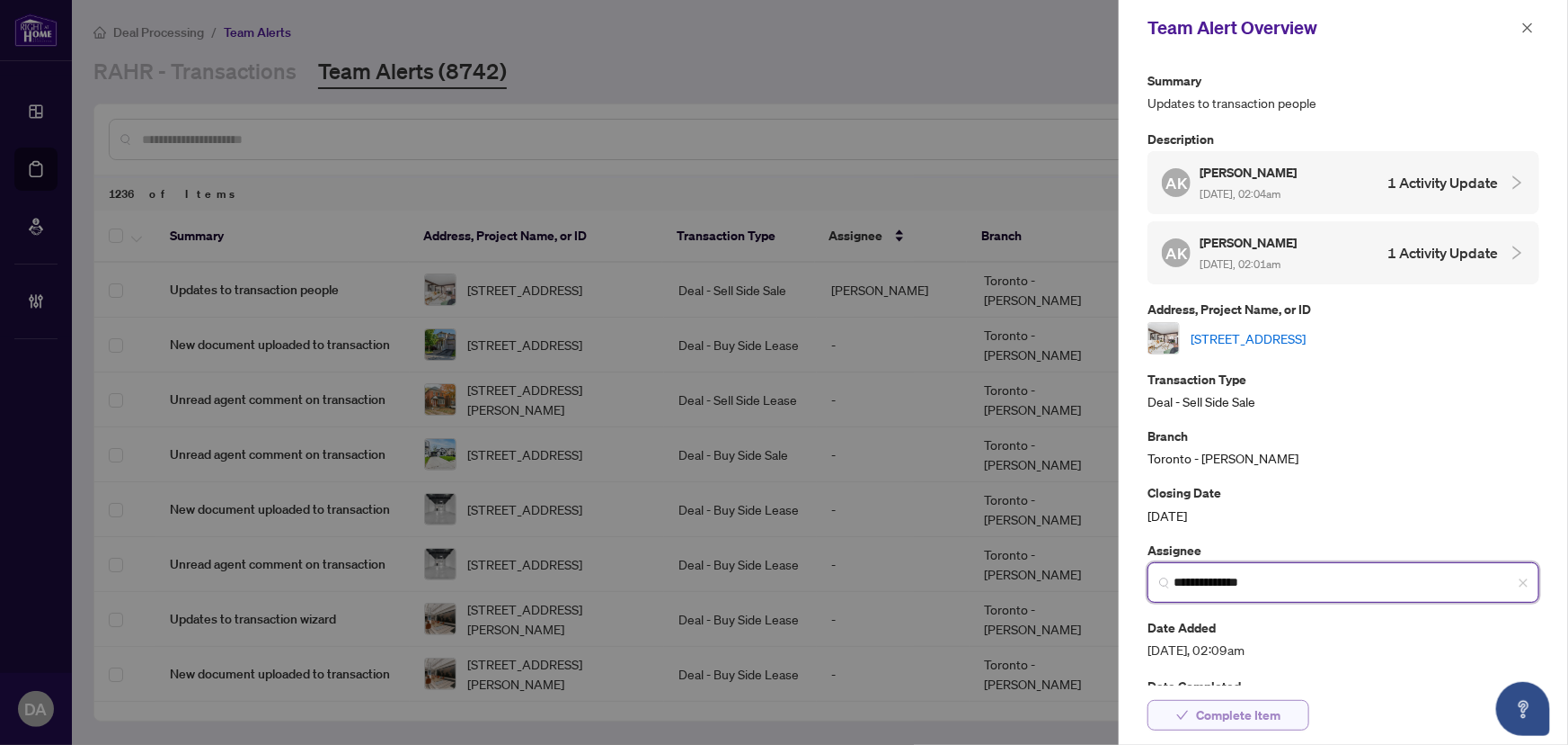
type input "**********"
click at [1243, 722] on span "Complete Item" at bounding box center [1238, 714] width 85 height 29
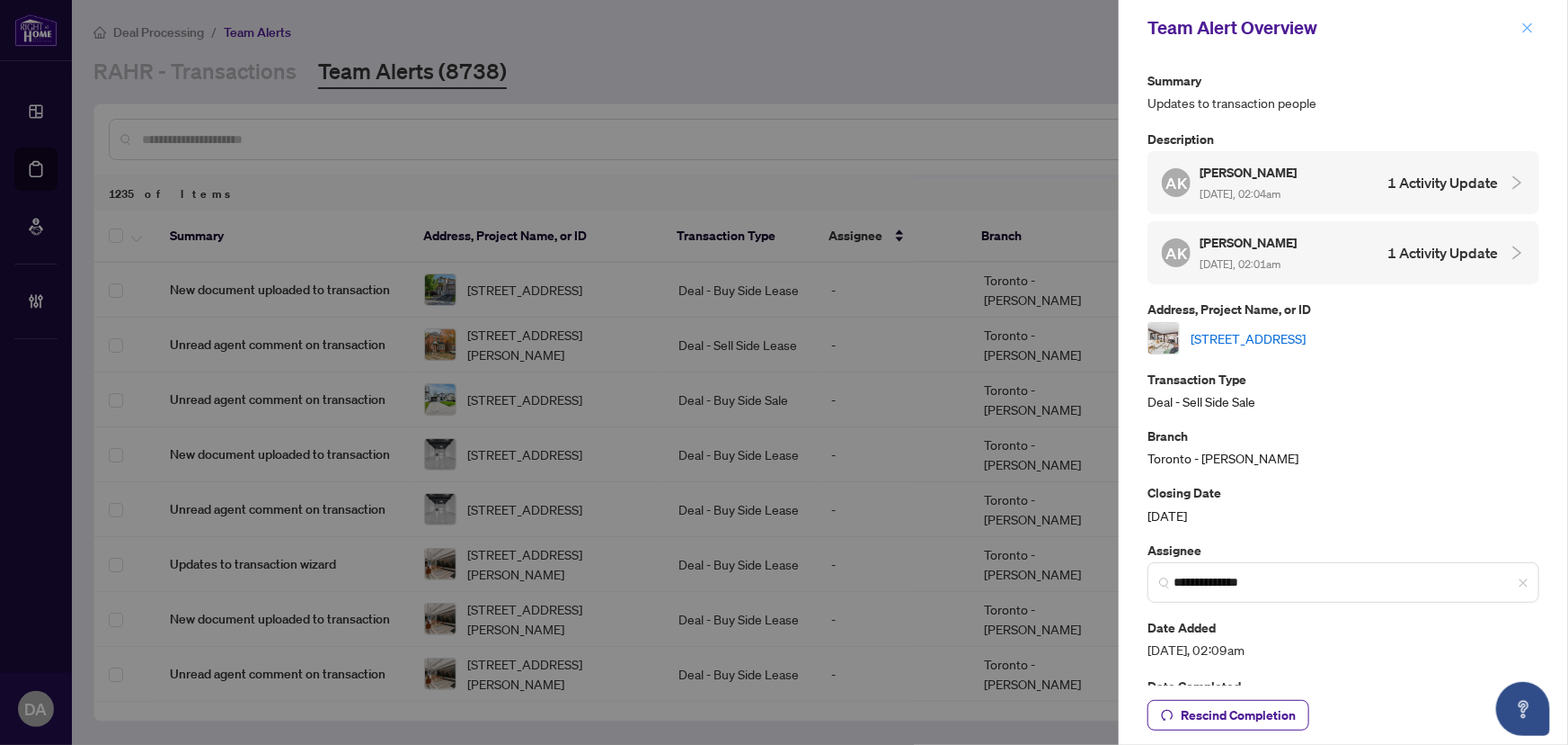
click at [1530, 20] on span "button" at bounding box center [1528, 28] width 13 height 29
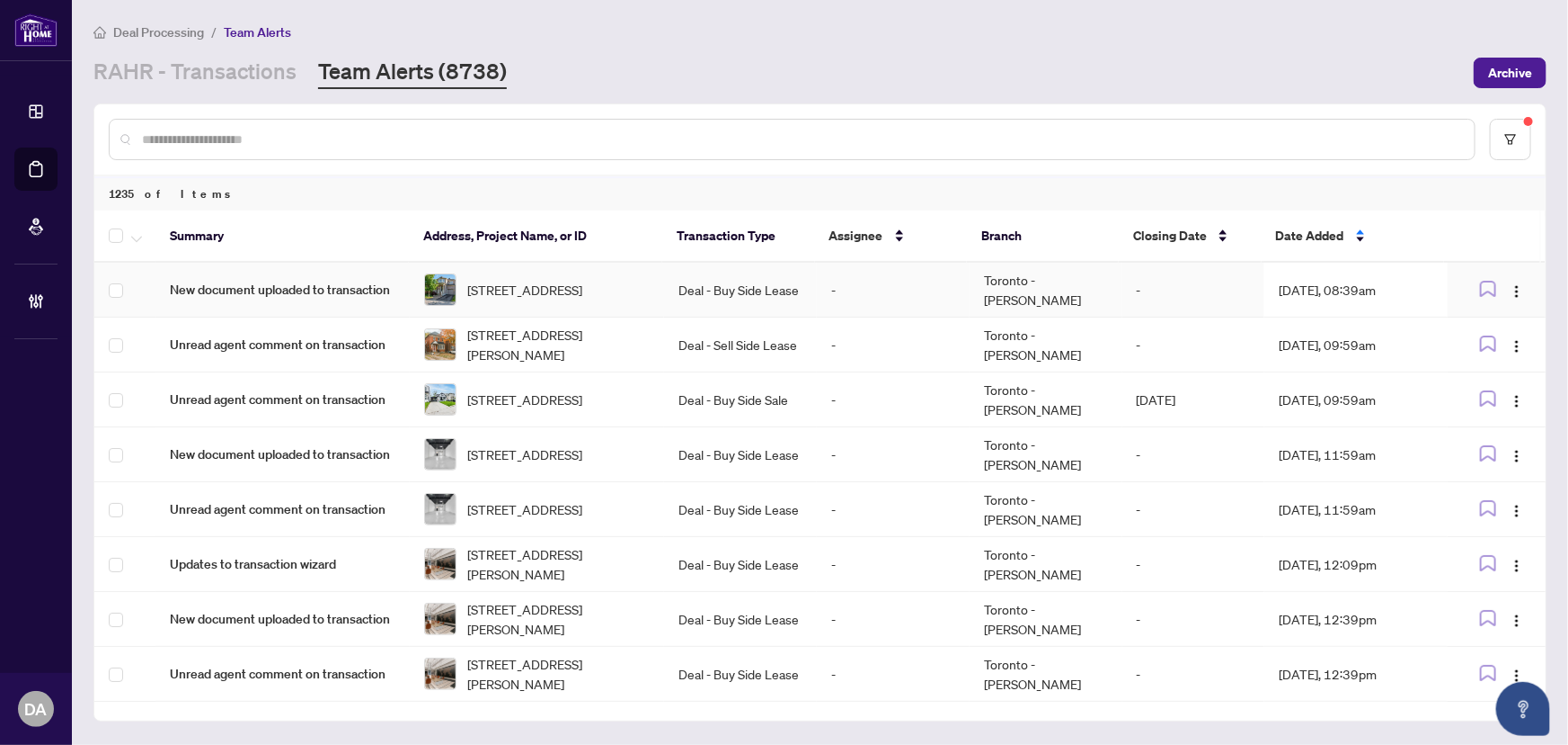
click at [1036, 289] on td "Toronto - [PERSON_NAME]" at bounding box center [1046, 290] width 153 height 55
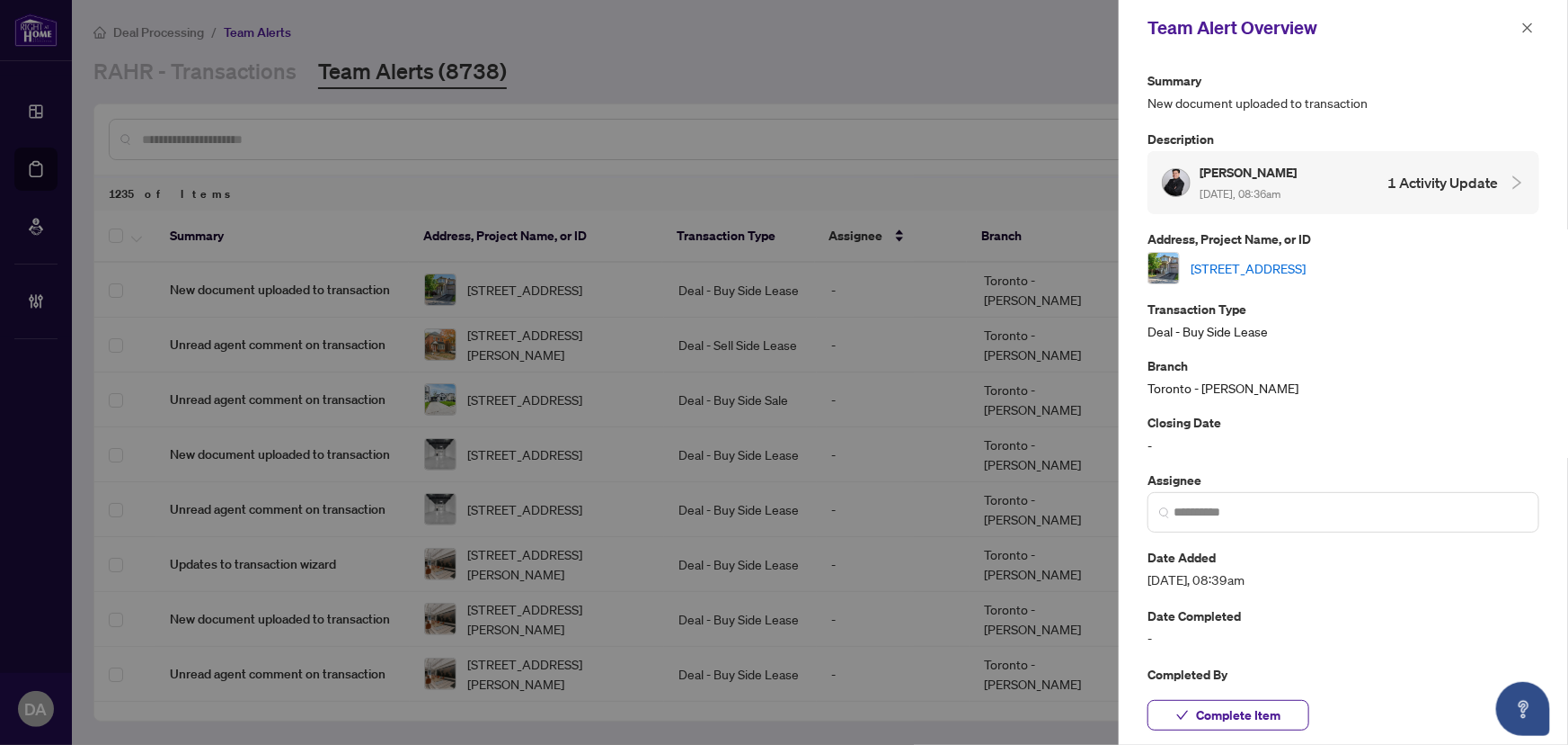
click at [1319, 176] on div "[PERSON_NAME] [DATE], 08:36am 1 Activity Update" at bounding box center [1330, 183] width 336 height 41
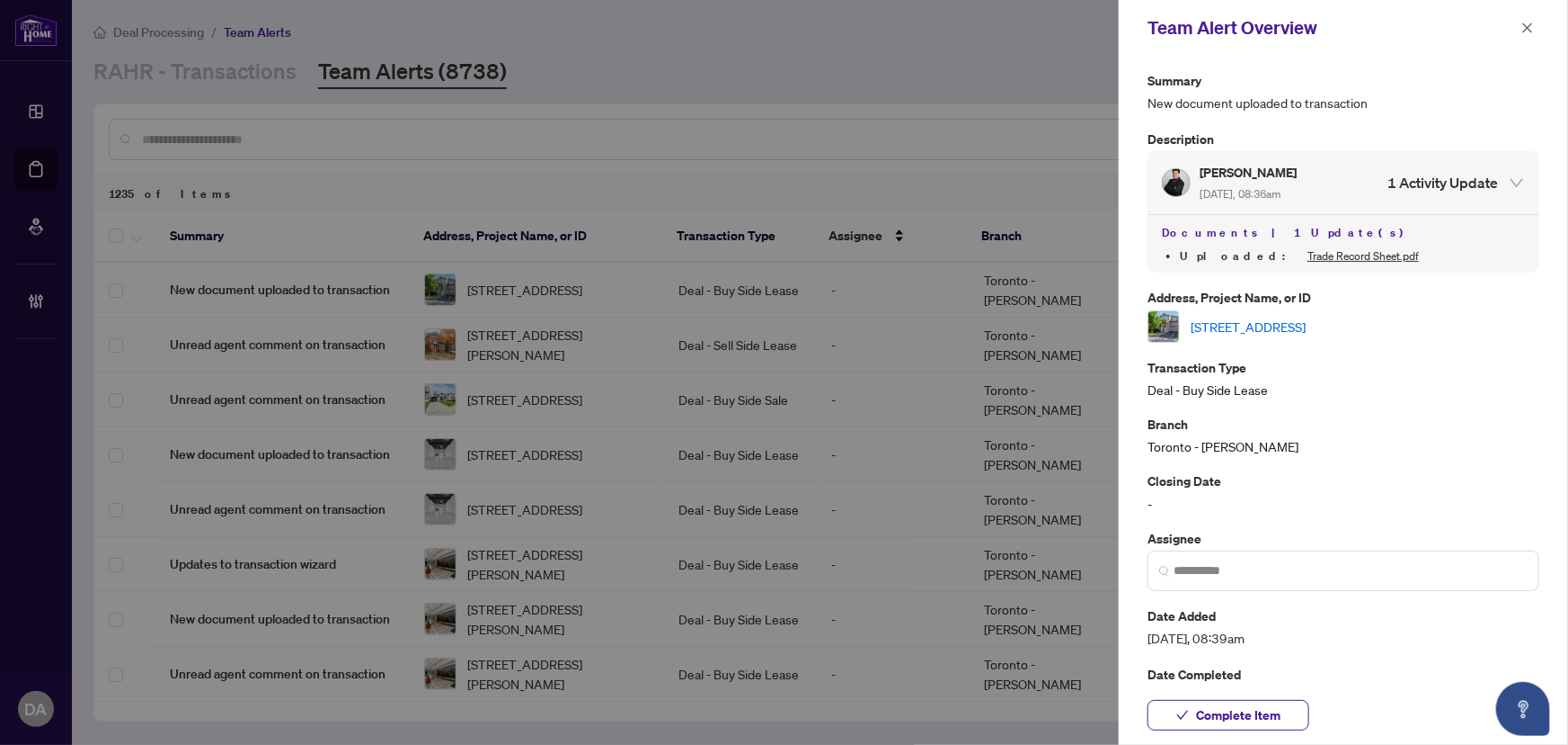
click at [1305, 316] on link "[STREET_ADDRESS]" at bounding box center [1248, 326] width 116 height 20
click at [1528, 22] on icon "close" at bounding box center [1528, 28] width 13 height 13
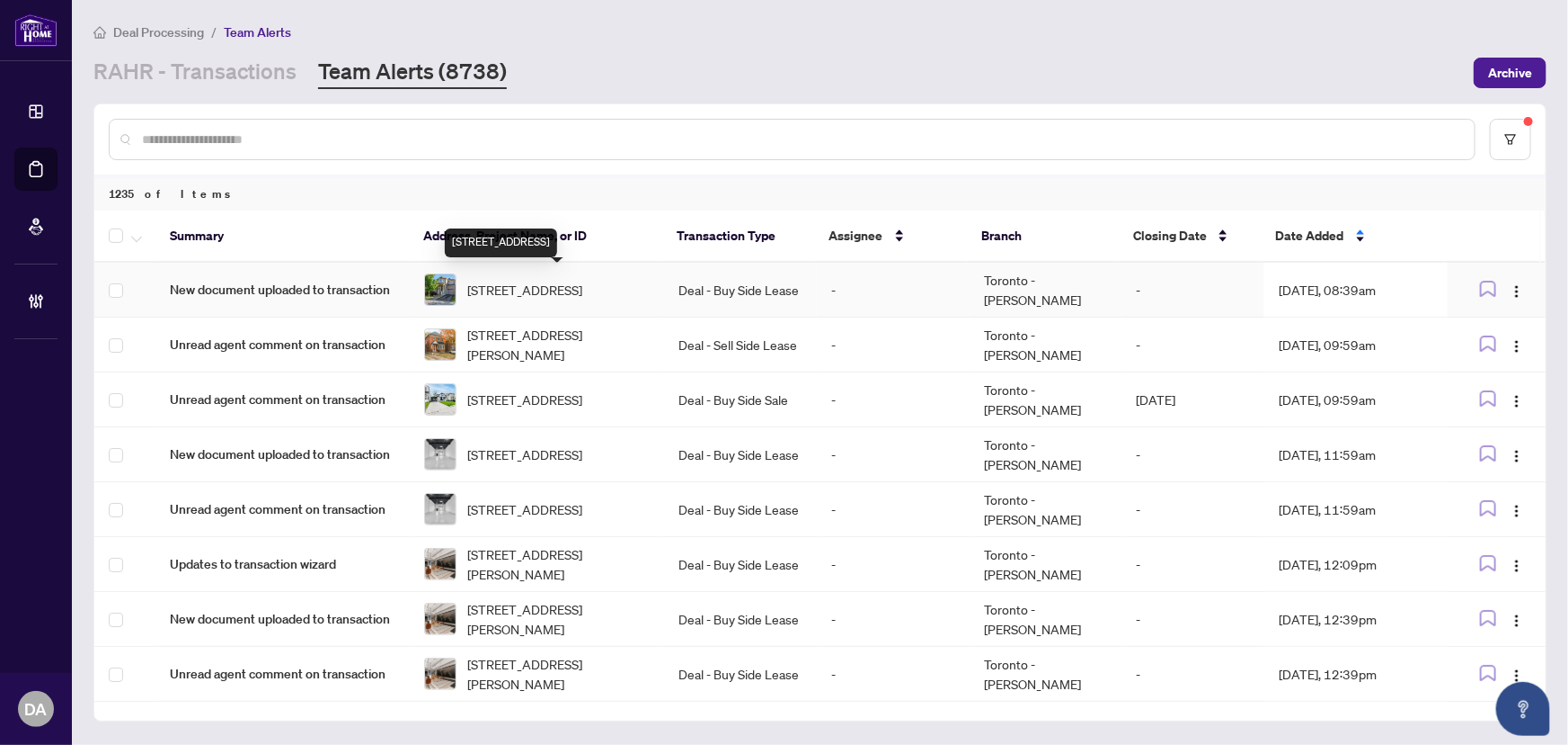
click at [575, 299] on span "[STREET_ADDRESS]" at bounding box center [524, 290] width 116 height 20
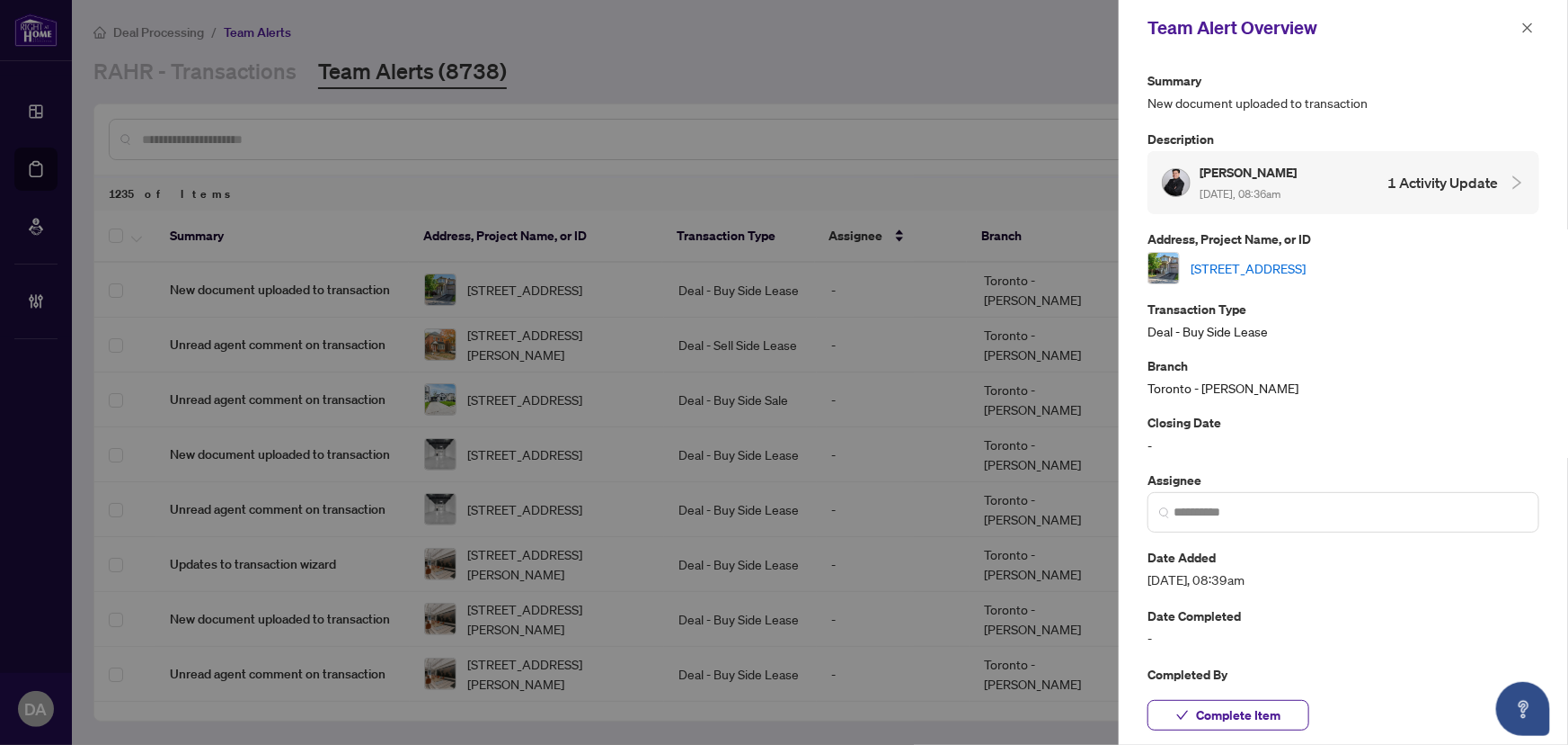
click at [1305, 259] on link "[STREET_ADDRESS]" at bounding box center [1248, 268] width 116 height 20
click at [1284, 493] on div "Assignee" at bounding box center [1343, 501] width 392 height 63
click at [1286, 499] on span at bounding box center [1343, 512] width 392 height 41
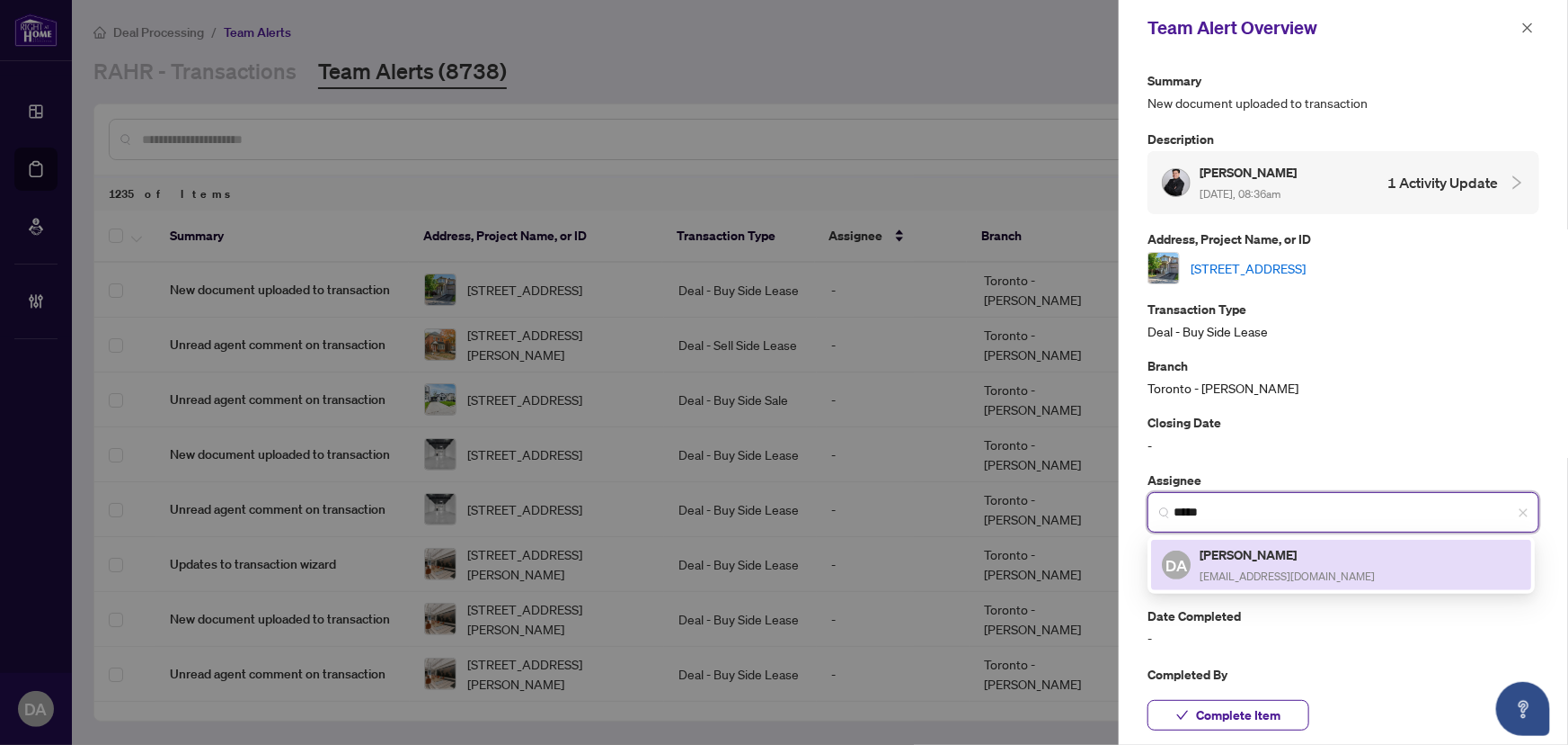
click at [1185, 552] on span "DA" at bounding box center [1176, 564] width 22 height 25
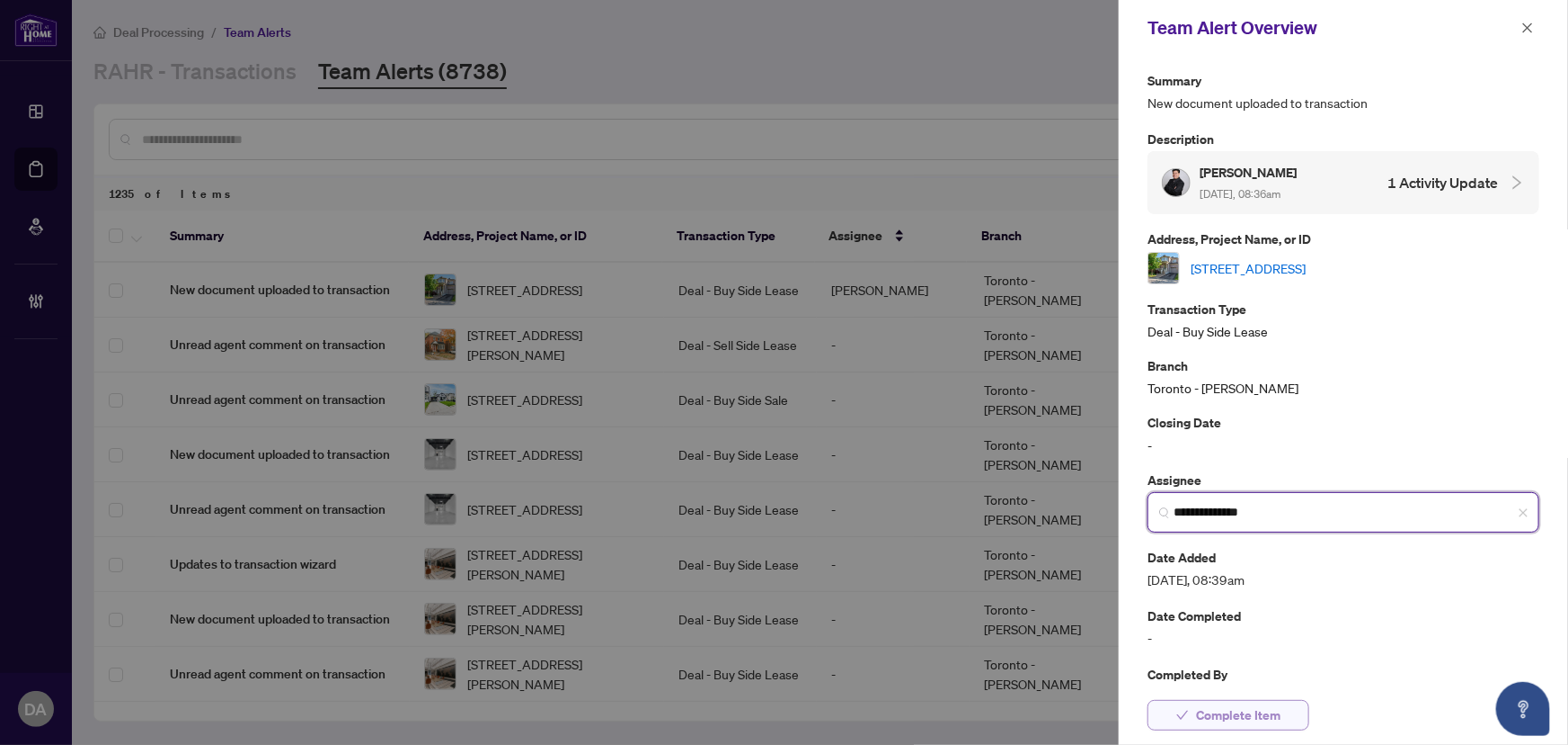
type input "**********"
click at [1215, 714] on span "Complete Item" at bounding box center [1238, 714] width 85 height 29
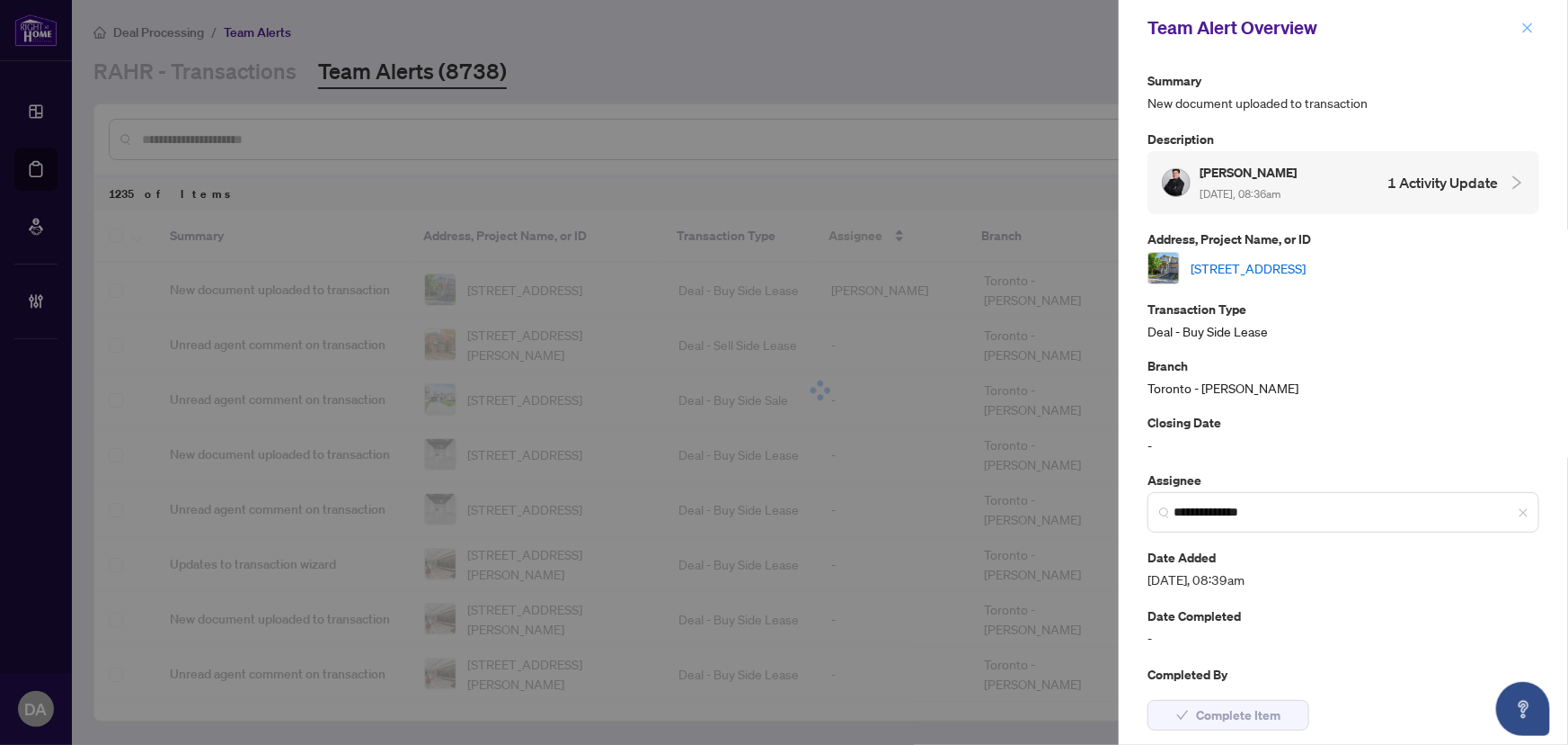
click at [1516, 26] on div "Team Alert Overview" at bounding box center [1343, 28] width 449 height 55
click at [1525, 26] on icon "close" at bounding box center [1528, 28] width 13 height 13
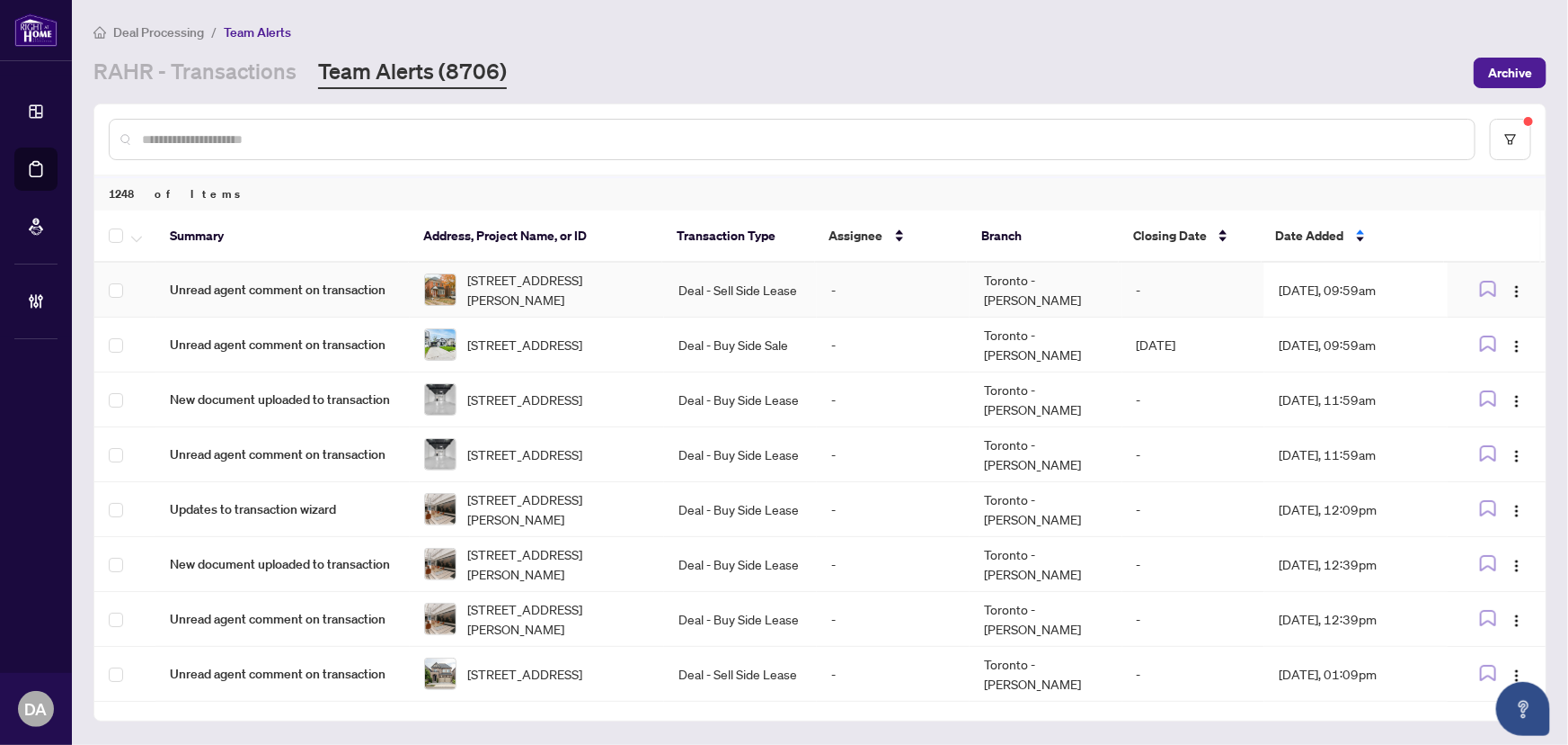
click at [1006, 289] on td "Toronto - [PERSON_NAME]" at bounding box center [1046, 290] width 153 height 55
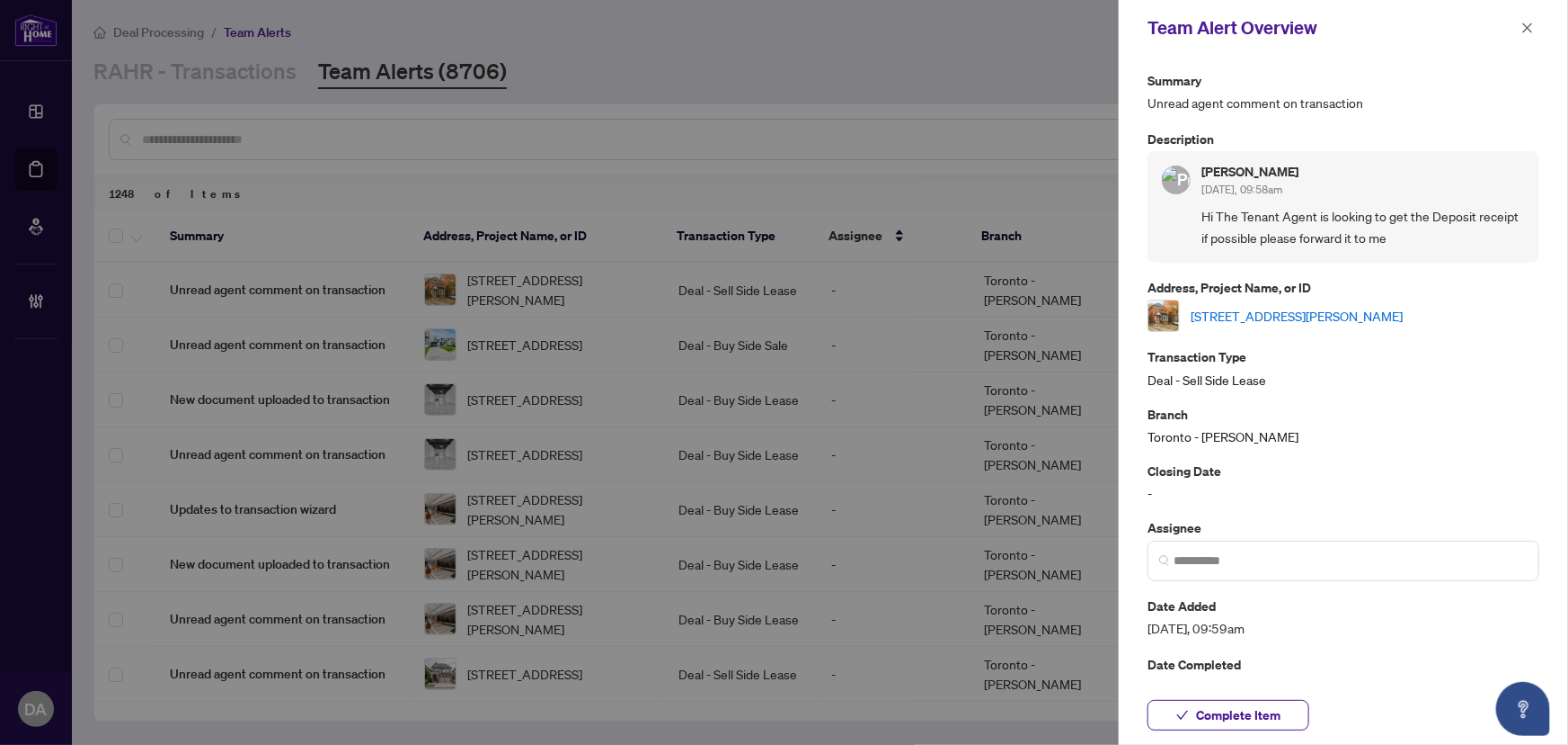
click at [1389, 316] on link "[STREET_ADDRESS][PERSON_NAME]" at bounding box center [1296, 315] width 212 height 20
click at [1279, 696] on div "Complete Item" at bounding box center [1343, 715] width 449 height 59
click at [1276, 711] on span "Complete Item" at bounding box center [1238, 714] width 85 height 29
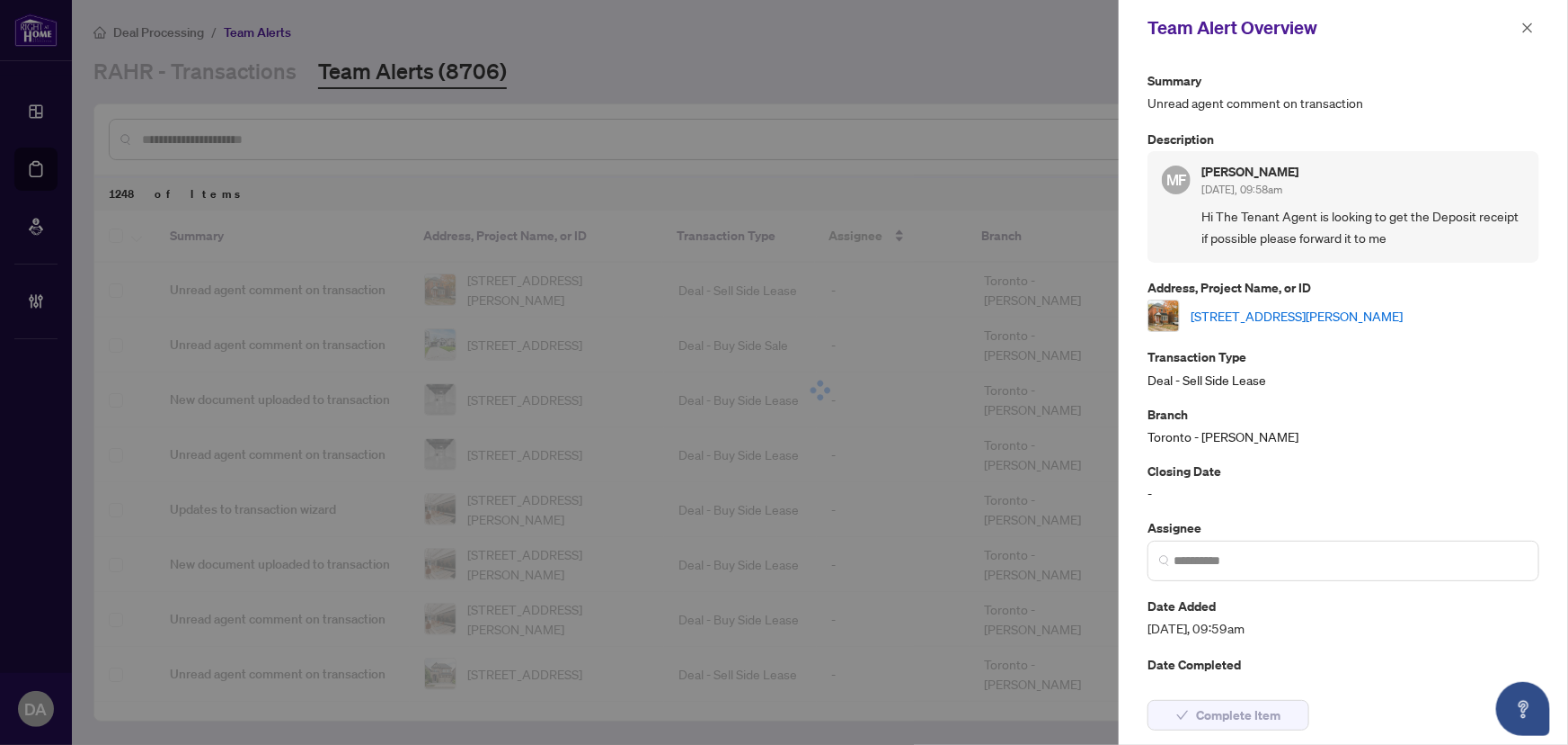
click at [1533, 32] on button "button" at bounding box center [1528, 28] width 24 height 22
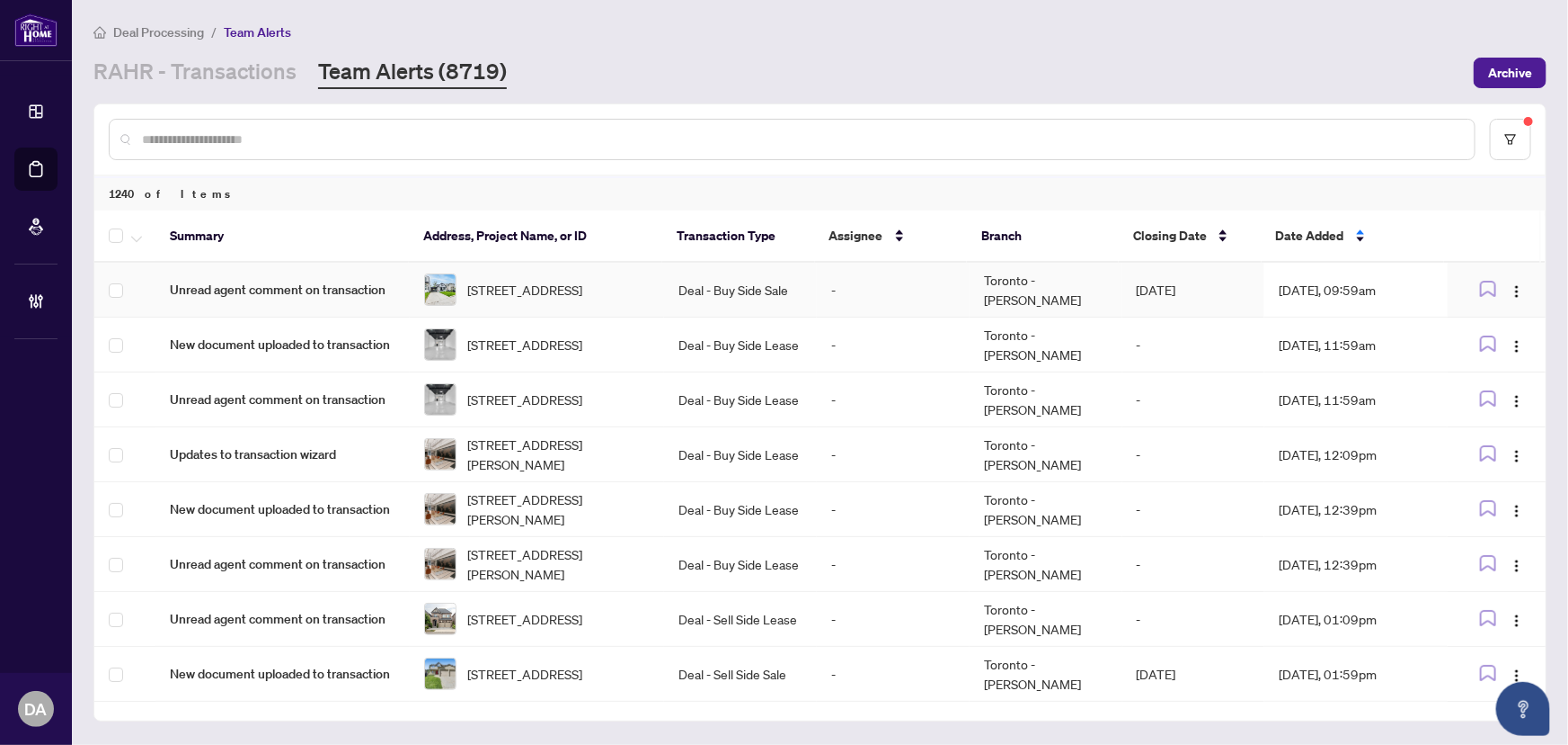
click at [724, 290] on td "Deal - Buy Side Sale" at bounding box center [741, 290] width 153 height 55
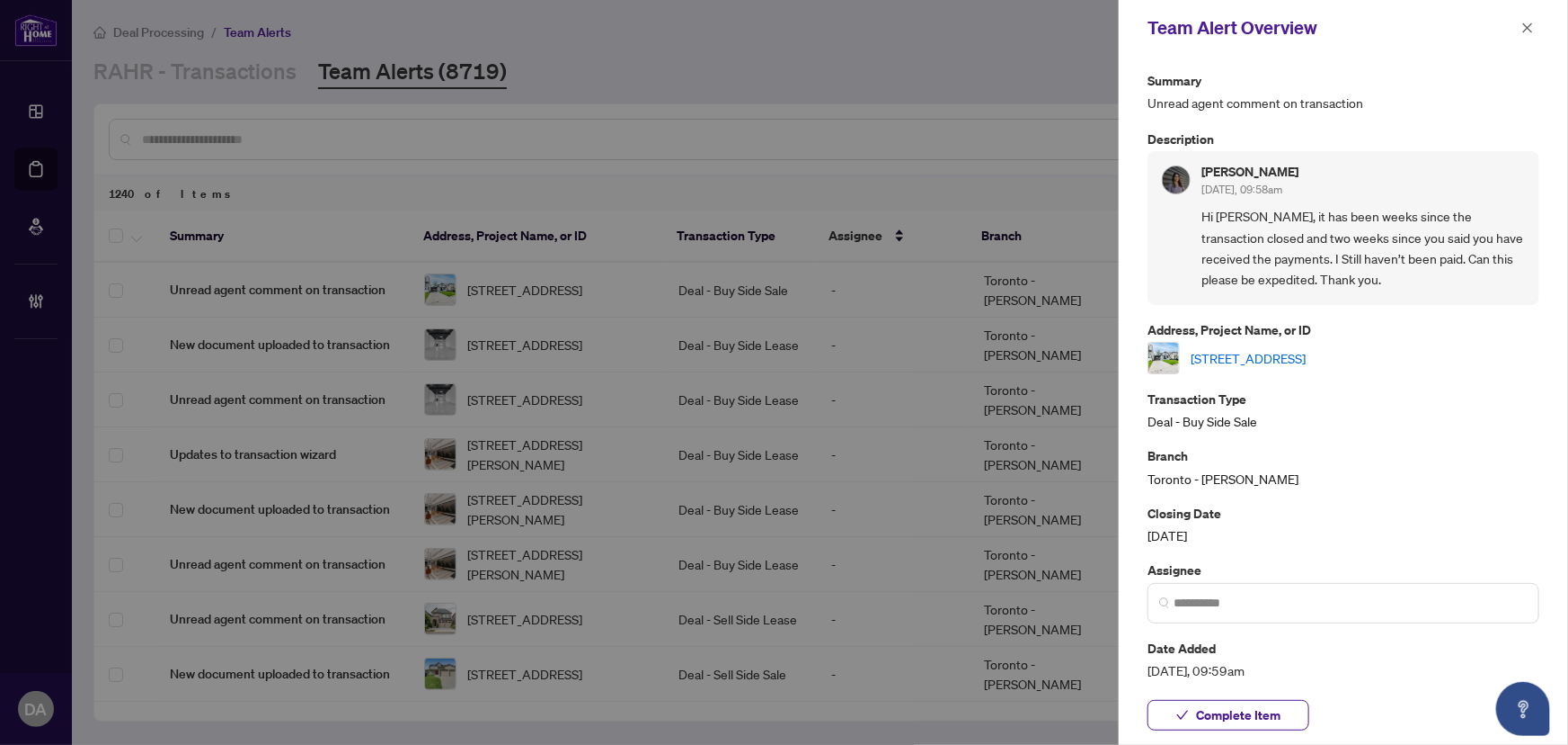
click at [1240, 359] on link "[STREET_ADDRESS]" at bounding box center [1248, 358] width 116 height 20
drag, startPoint x: 1305, startPoint y: 579, endPoint x: 1308, endPoint y: 603, distance: 24.2
click at [1305, 603] on div "Assignee" at bounding box center [1343, 591] width 392 height 63
click at [1308, 603] on input "search" at bounding box center [1351, 603] width 354 height 19
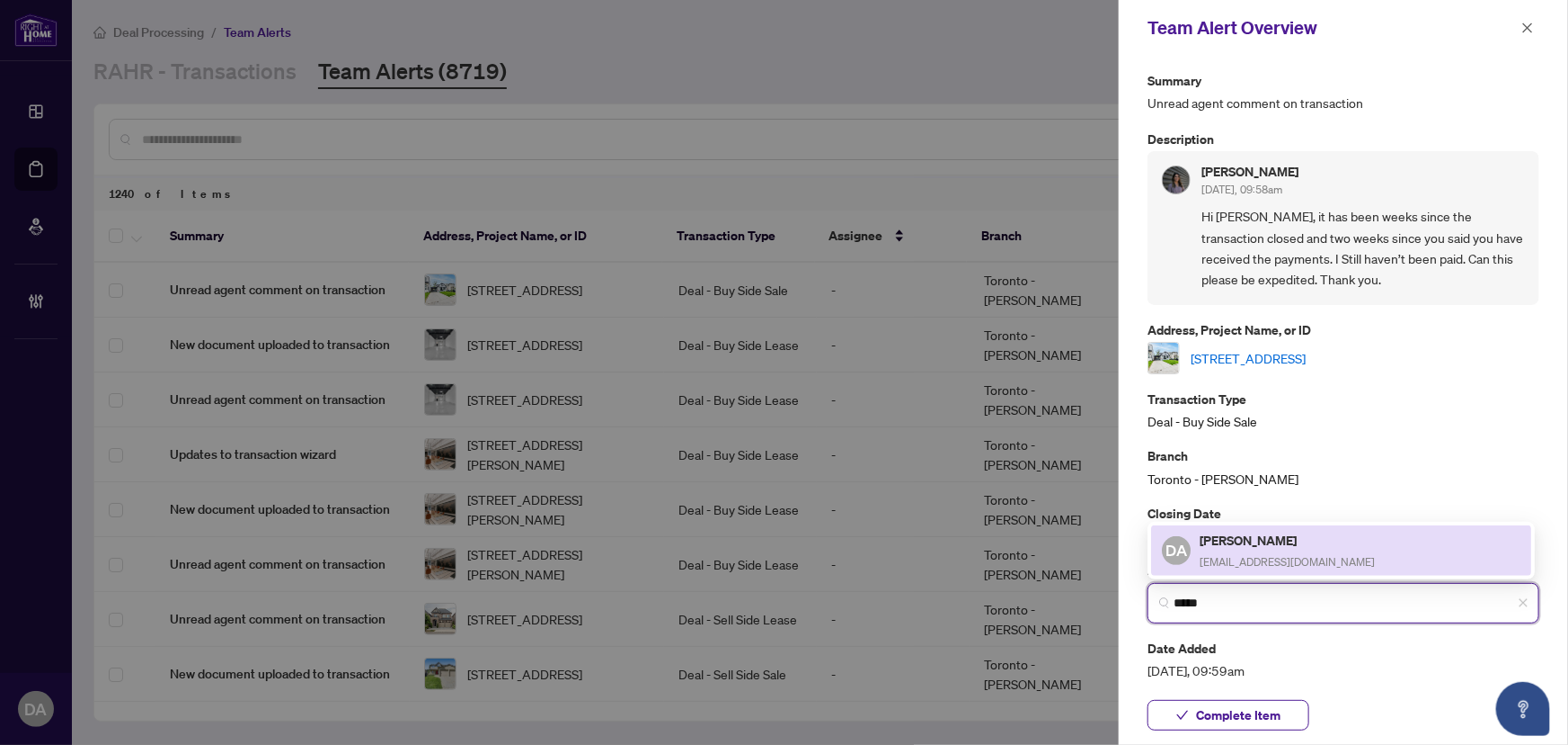
click at [1360, 551] on div "DA [PERSON_NAME] [EMAIL_ADDRESS][DOMAIN_NAME]" at bounding box center [1341, 550] width 358 height 41
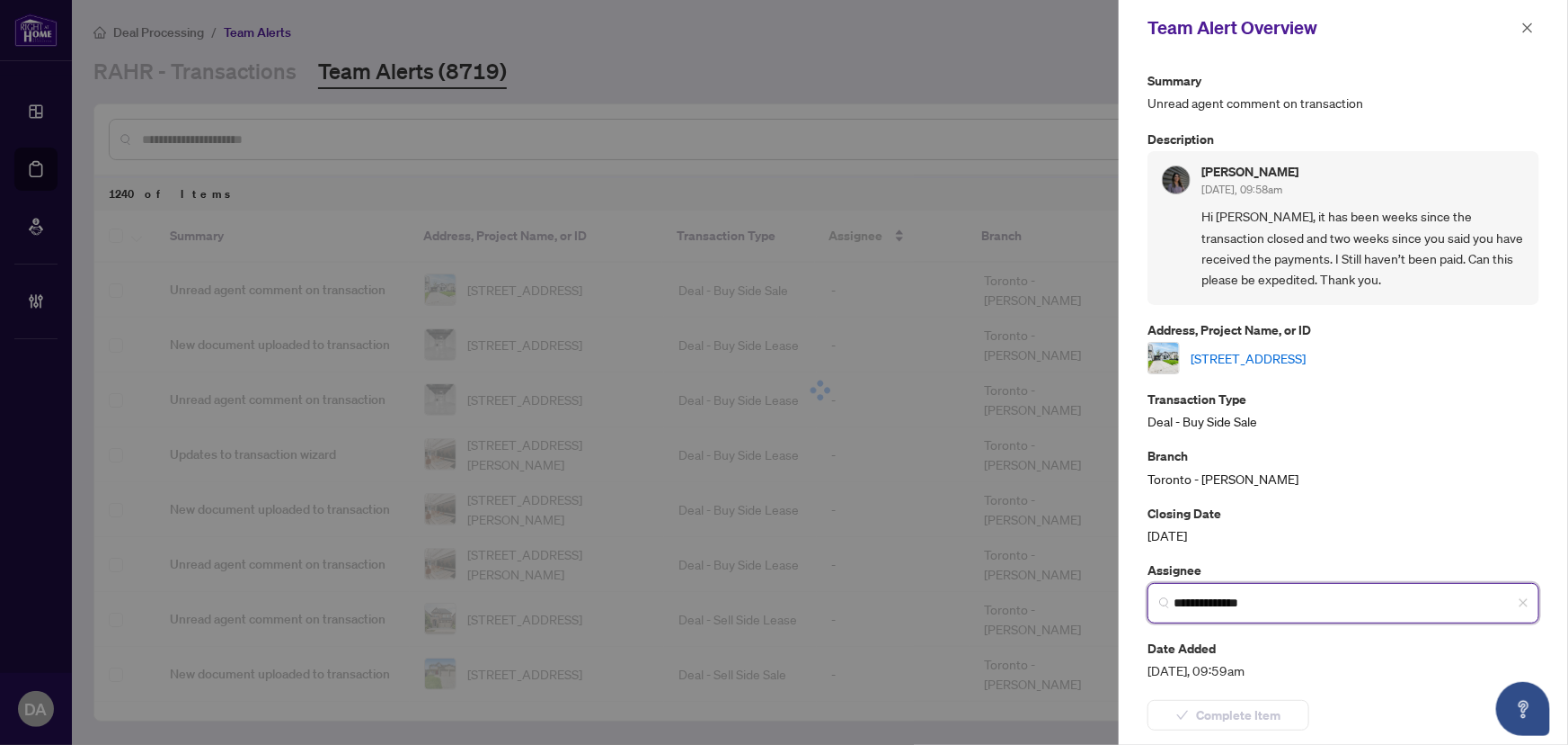
type input "**********"
click at [1257, 715] on span "Complete Item" at bounding box center [1238, 714] width 85 height 29
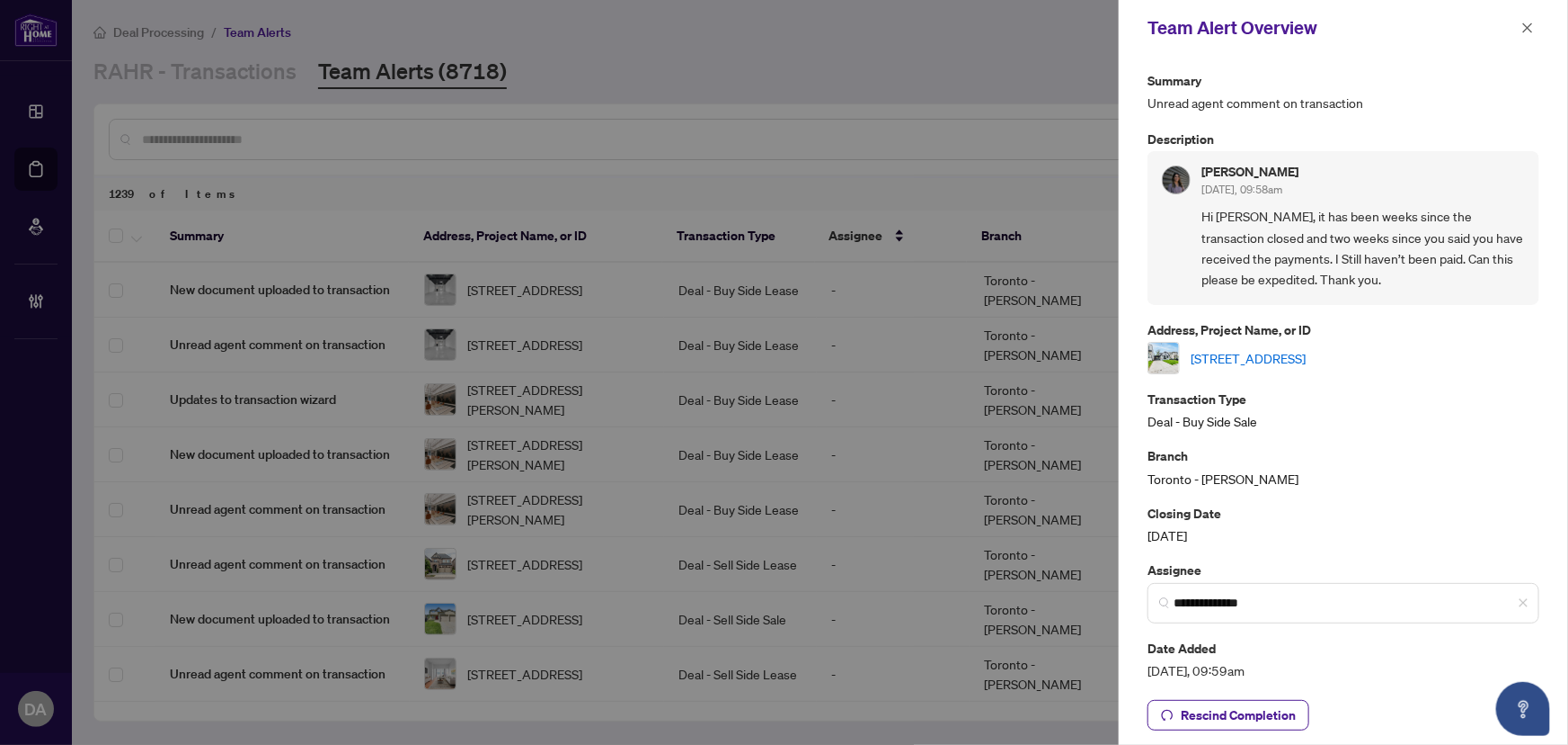
drag, startPoint x: 1446, startPoint y: 131, endPoint x: 1499, endPoint y: 81, distance: 72.9
click at [1451, 126] on div "**********" at bounding box center [1343, 434] width 392 height 727
click at [1522, 25] on icon "close" at bounding box center [1528, 28] width 13 height 13
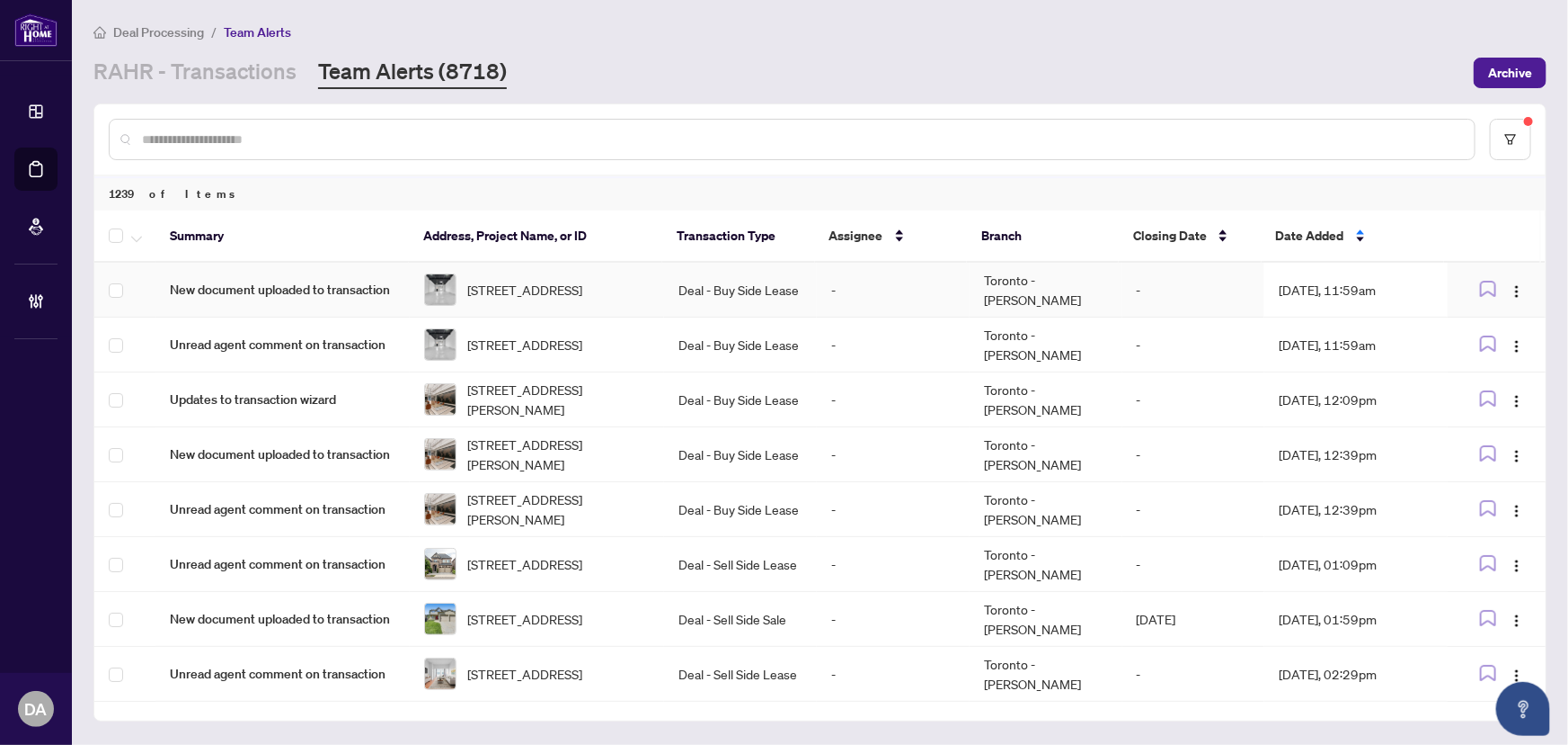
click at [669, 279] on td "Deal - Buy Side Lease" at bounding box center [741, 290] width 153 height 55
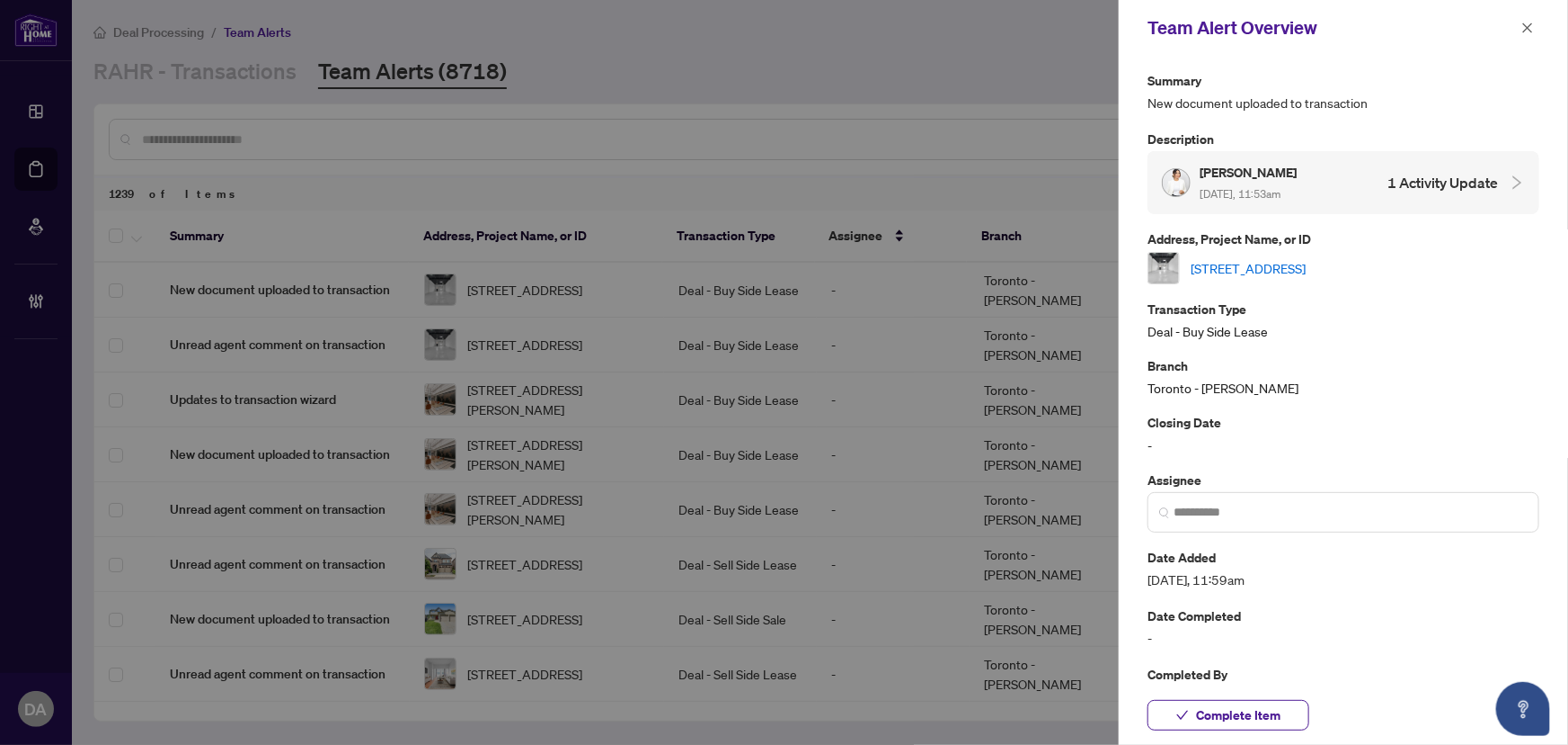
click at [1305, 258] on link "[STREET_ADDRESS]" at bounding box center [1248, 268] width 116 height 20
click at [1215, 705] on span "Complete Item" at bounding box center [1238, 714] width 85 height 29
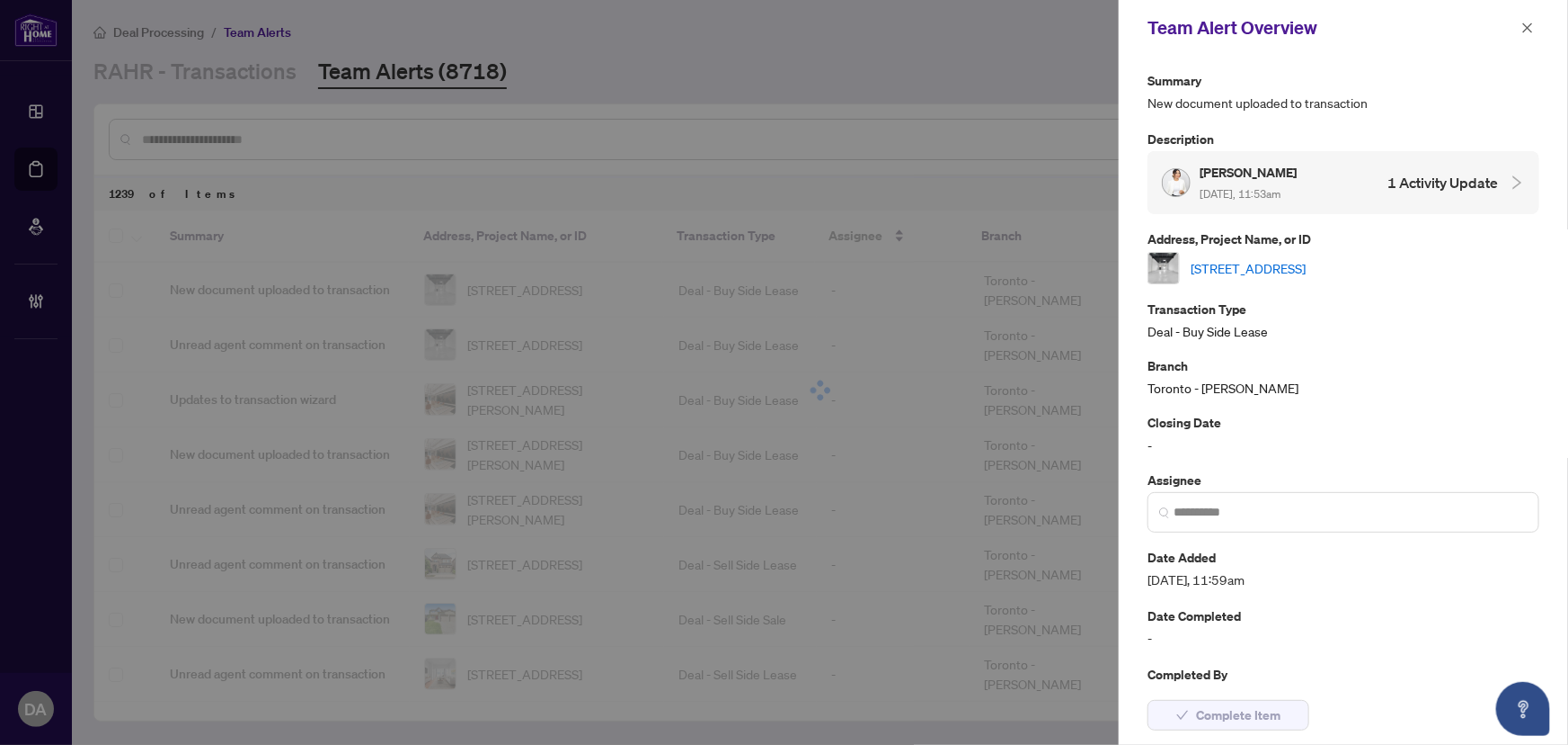
click at [1529, 30] on icon "close" at bounding box center [1528, 28] width 13 height 13
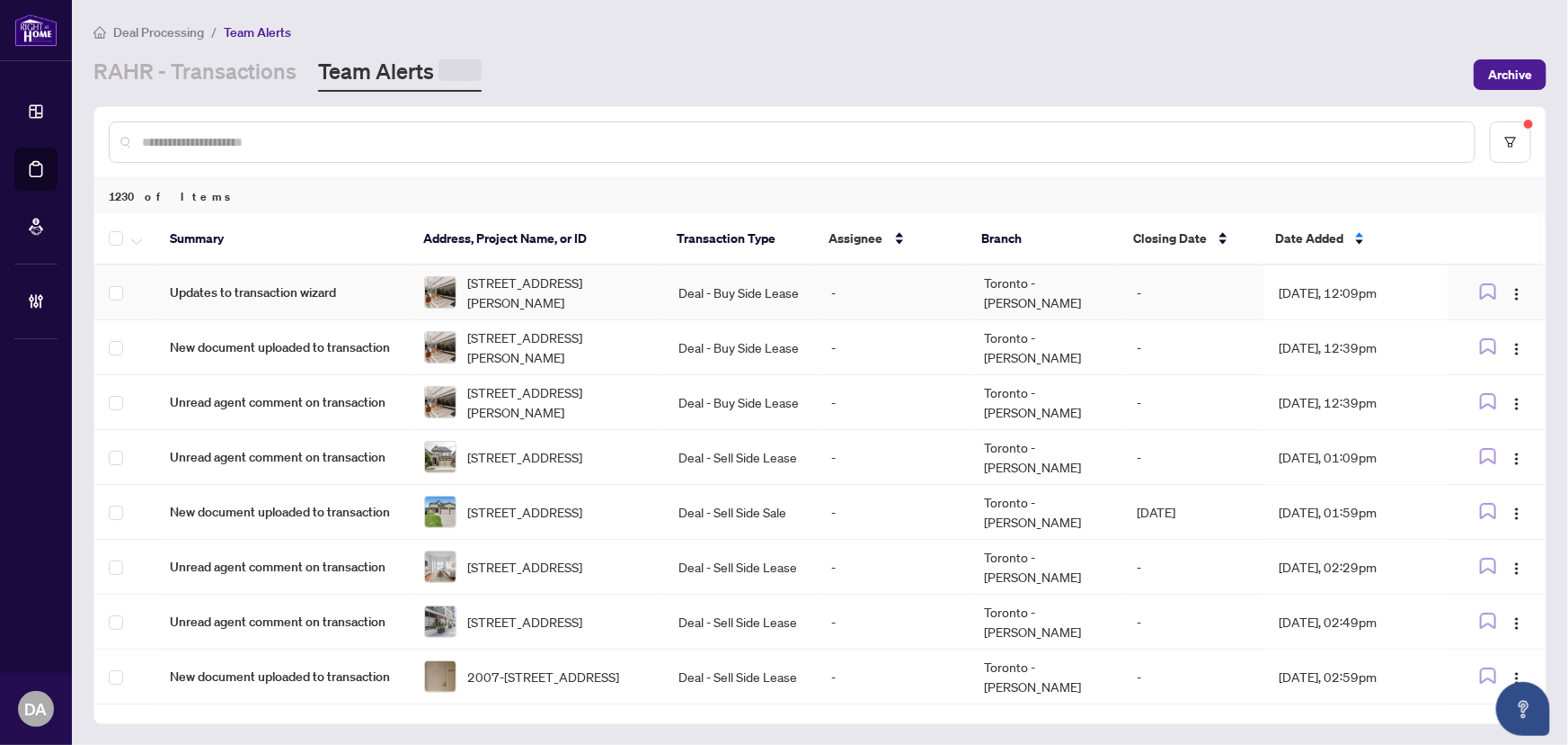
click at [944, 286] on td "-" at bounding box center [893, 292] width 153 height 55
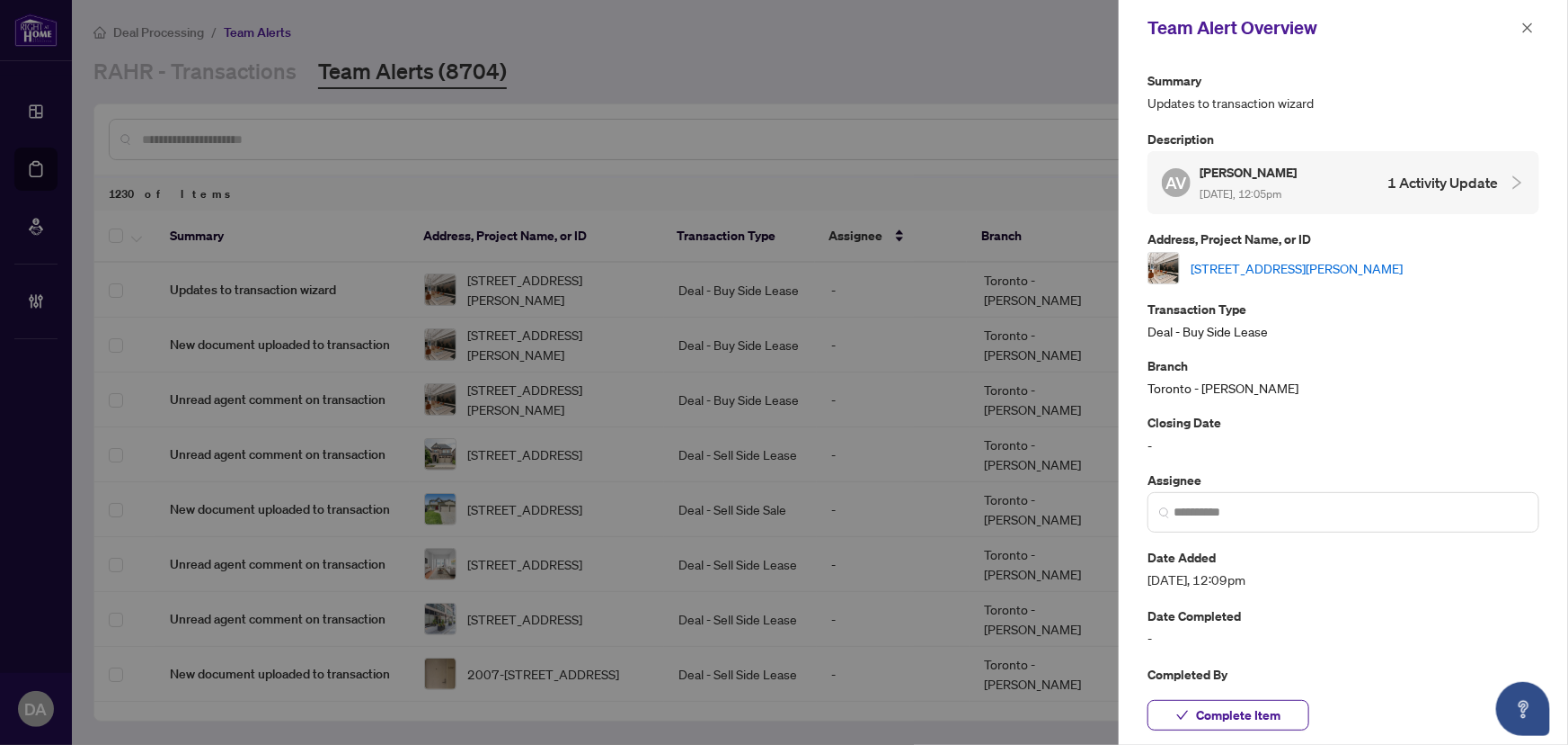
click at [1325, 279] on div "[STREET_ADDRESS][PERSON_NAME]" at bounding box center [1343, 268] width 392 height 33
click at [1335, 258] on link "[STREET_ADDRESS][PERSON_NAME]" at bounding box center [1296, 268] width 212 height 20
drag, startPoint x: 1277, startPoint y: 724, endPoint x: 1294, endPoint y: 699, distance: 30.2
click at [1277, 724] on span "Complete Item" at bounding box center [1238, 714] width 85 height 29
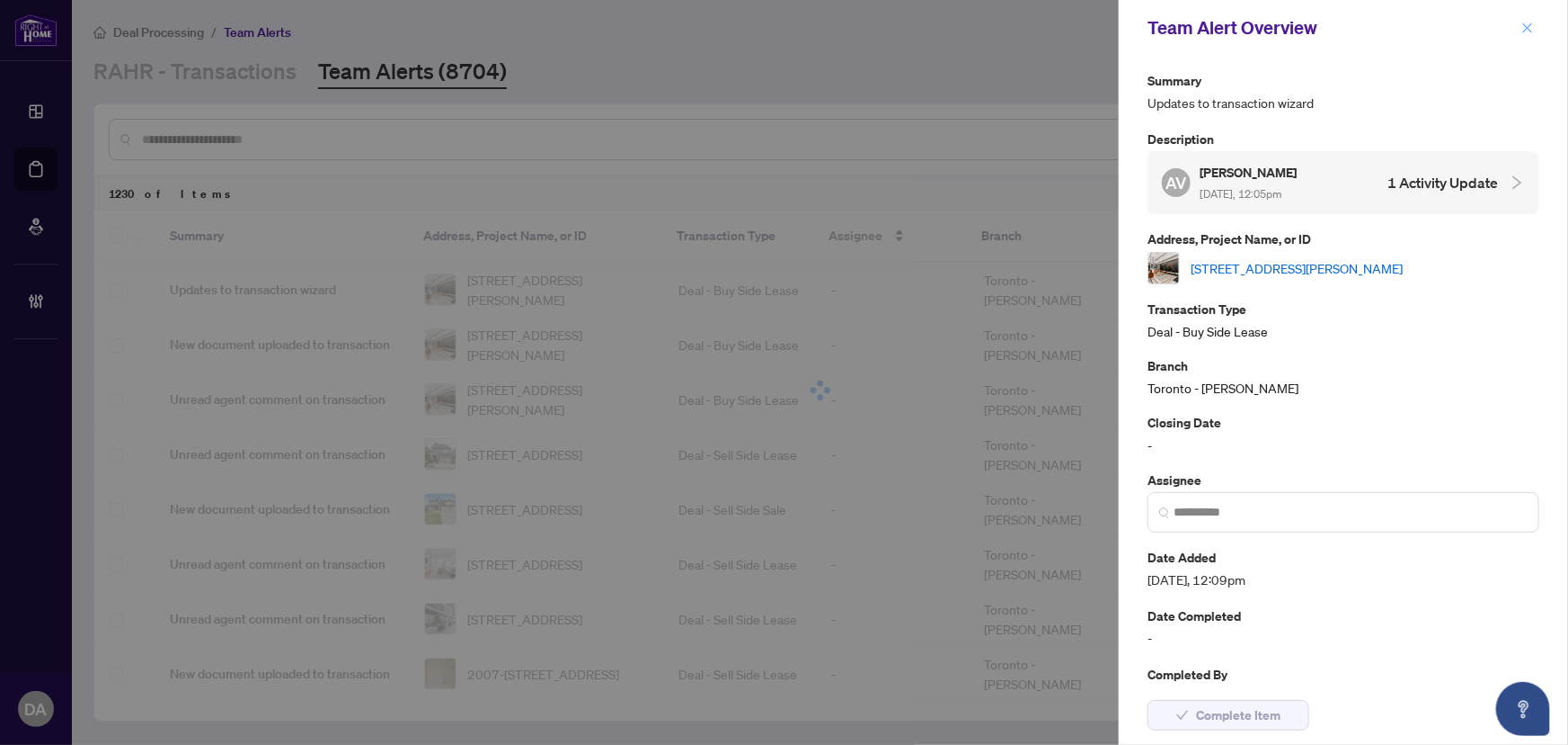
click at [1523, 36] on span "button" at bounding box center [1528, 28] width 13 height 29
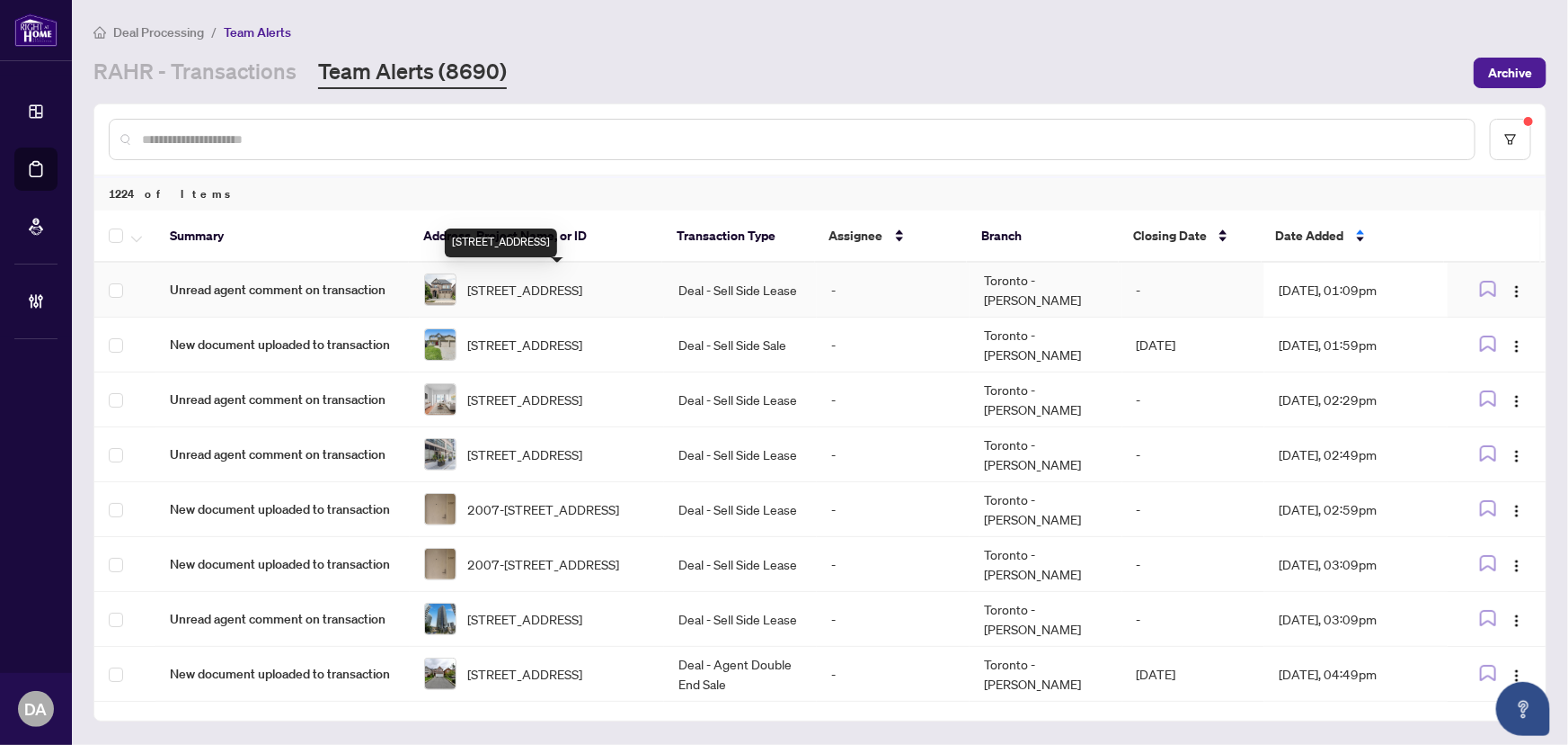
click at [583, 280] on span "[STREET_ADDRESS]" at bounding box center [524, 290] width 116 height 20
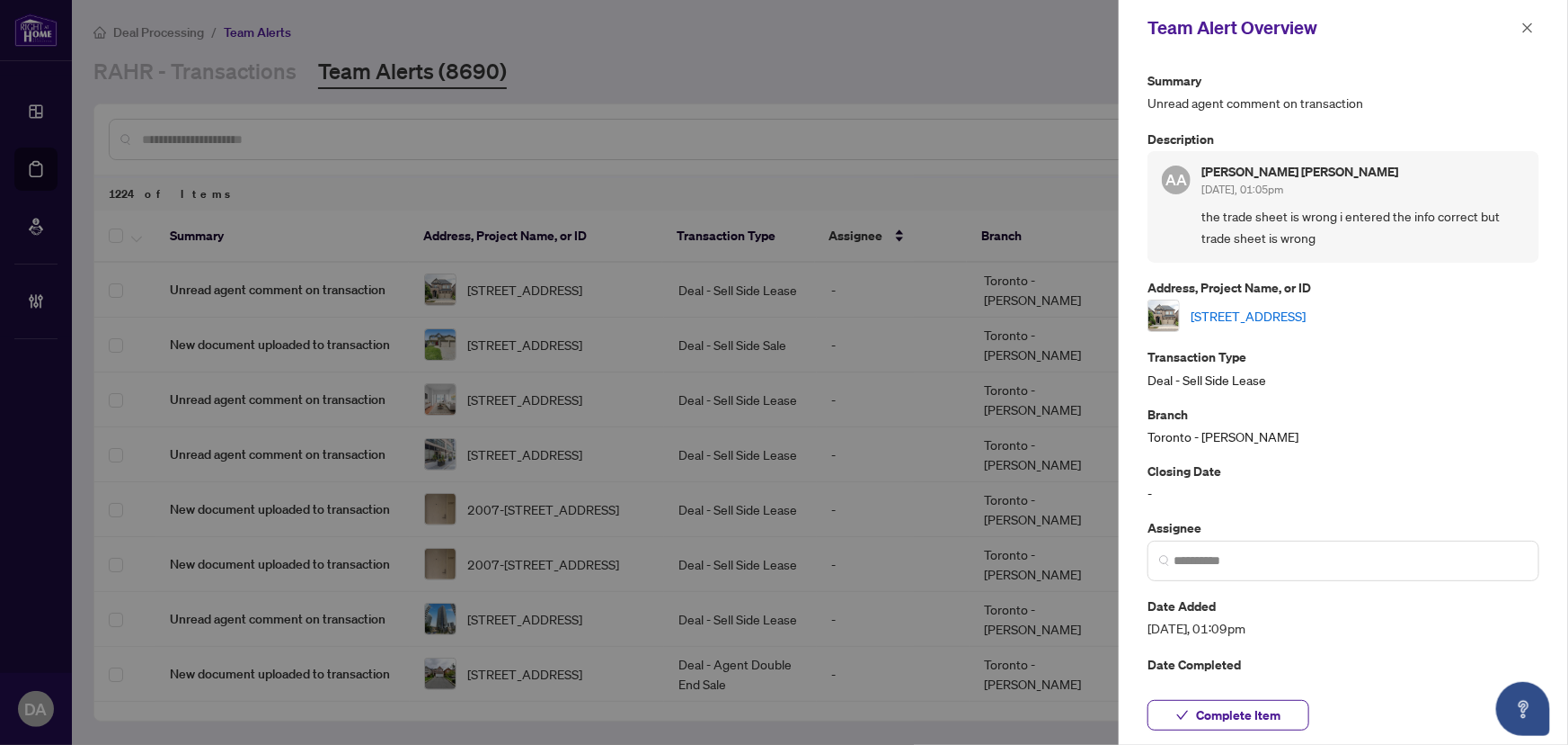
click at [1235, 314] on link "[STREET_ADDRESS]" at bounding box center [1248, 315] width 116 height 20
click at [1277, 726] on span "Complete Item" at bounding box center [1238, 714] width 85 height 29
click at [1513, 25] on div "Team Alert Overview" at bounding box center [1331, 28] width 368 height 27
click at [1529, 31] on icon "close" at bounding box center [1528, 28] width 13 height 13
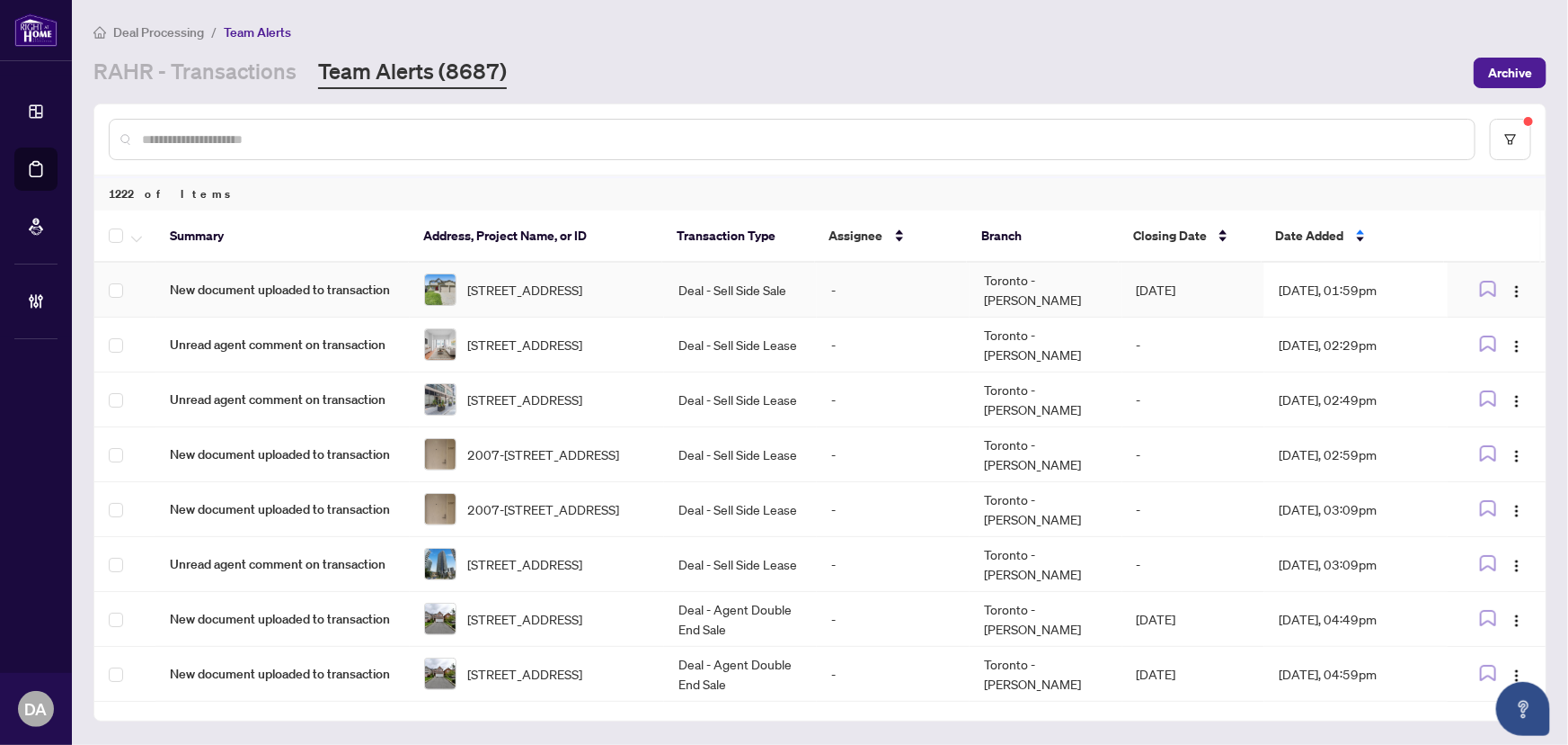
click at [726, 286] on td "Deal - Sell Side Sale" at bounding box center [741, 290] width 153 height 55
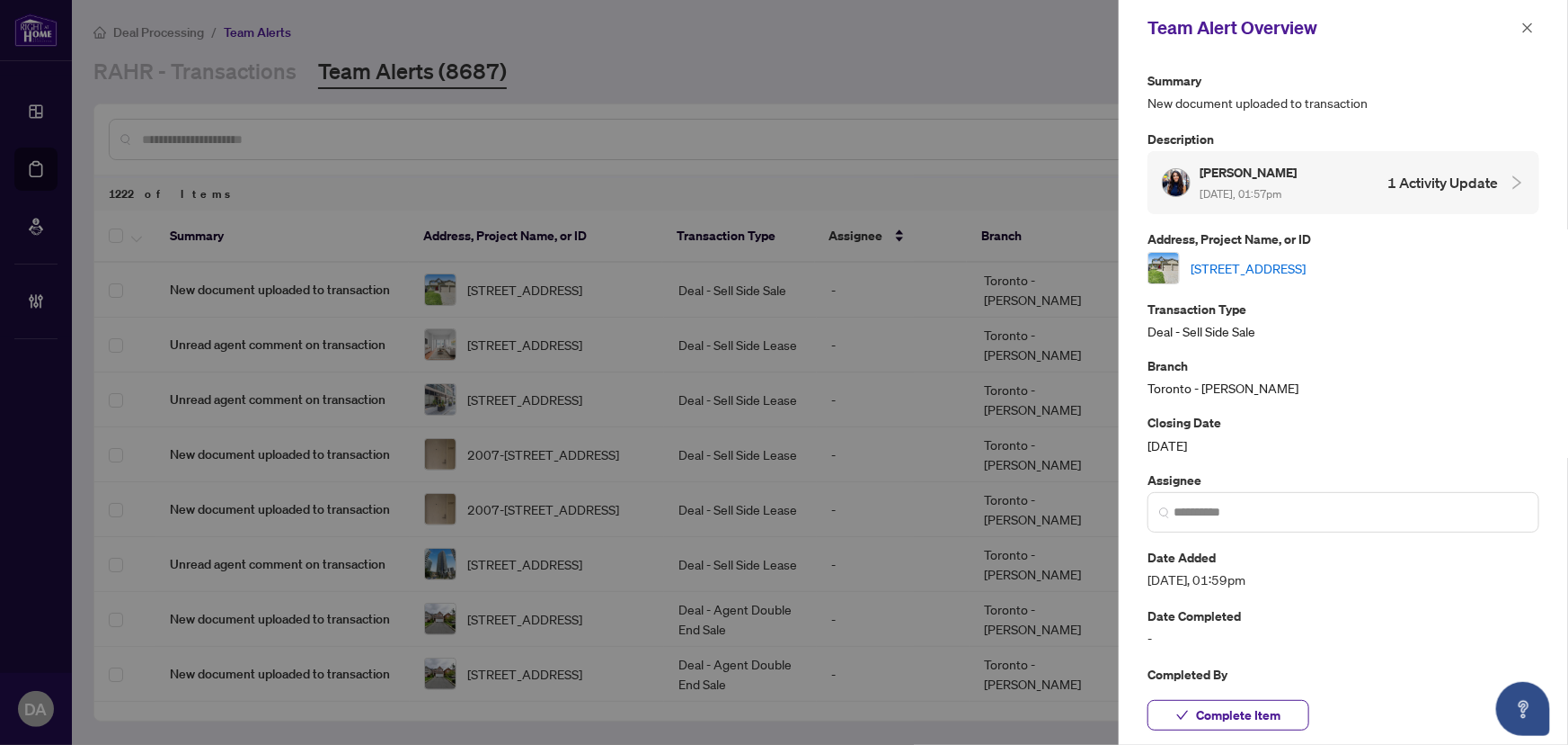
click at [1305, 273] on link "[STREET_ADDRESS]" at bounding box center [1248, 268] width 116 height 20
click at [1517, 26] on button "button" at bounding box center [1528, 28] width 24 height 22
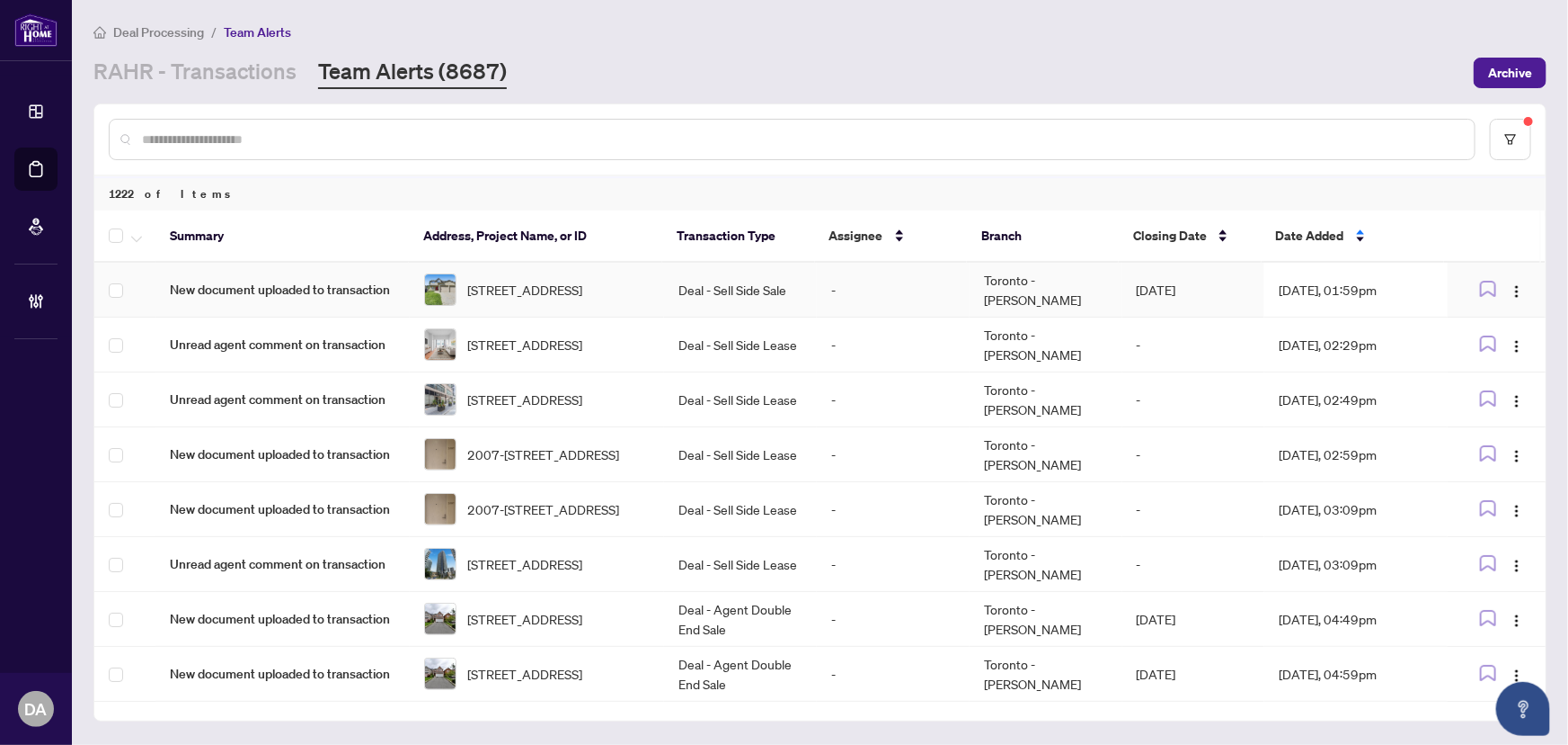
click at [693, 279] on td "Deal - Sell Side Sale" at bounding box center [741, 290] width 153 height 55
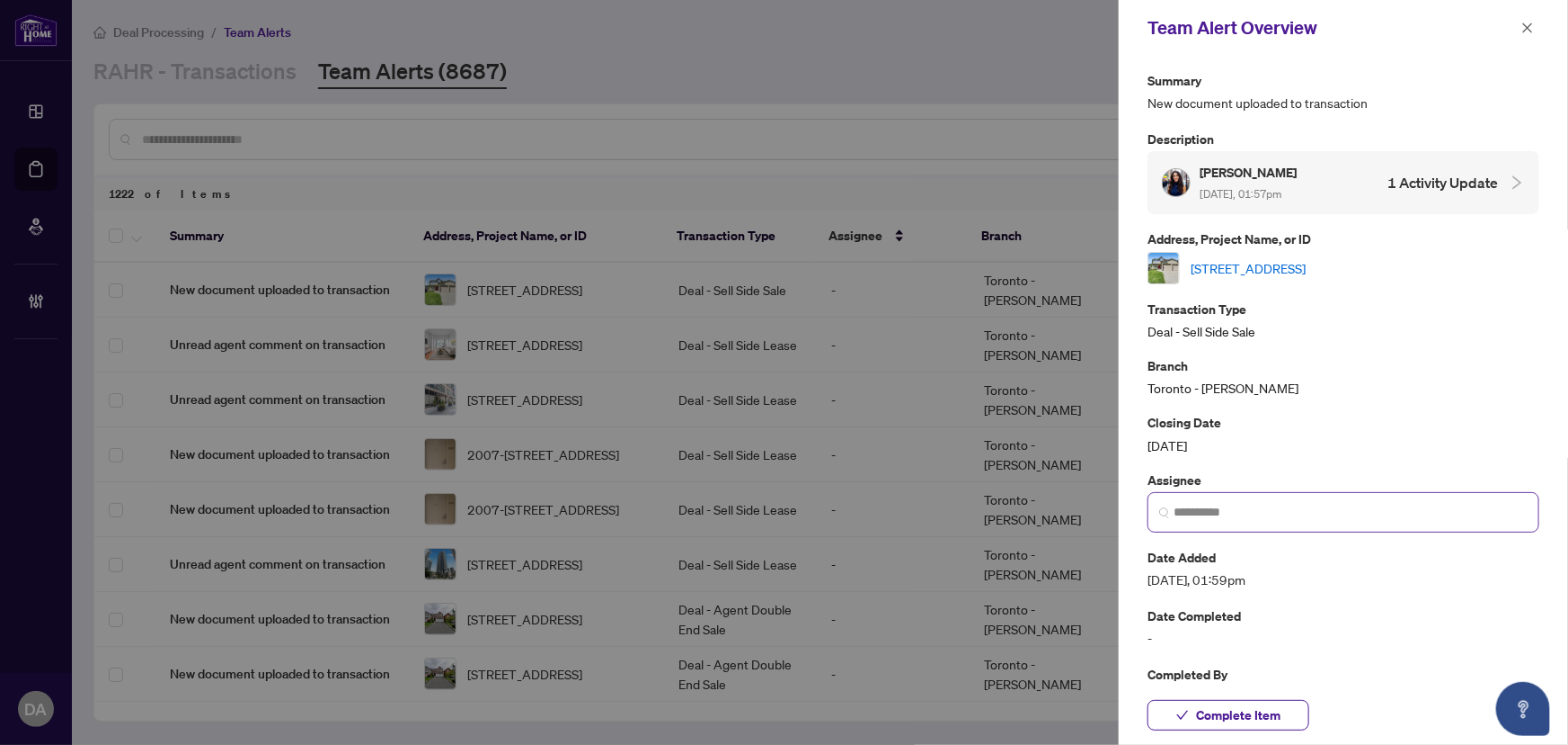
drag, startPoint x: 1242, startPoint y: 488, endPoint x: 1246, endPoint y: 497, distance: 9.8
click at [1246, 497] on div "Assignee" at bounding box center [1343, 501] width 392 height 63
click at [1248, 503] on input "search" at bounding box center [1351, 512] width 354 height 19
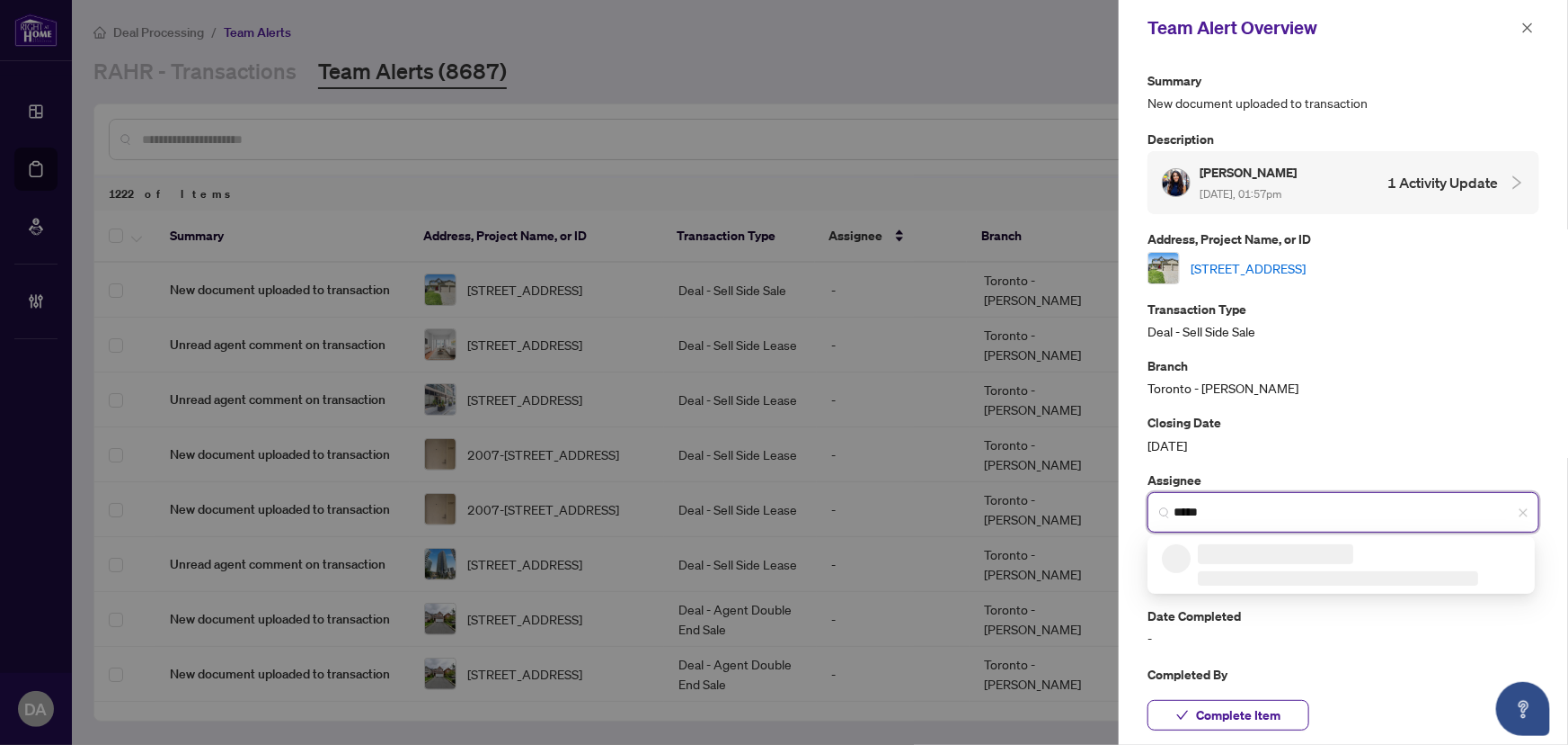
click at [1256, 572] on li at bounding box center [1338, 578] width 280 height 15
click at [1256, 572] on span "[EMAIL_ADDRESS][DOMAIN_NAME]" at bounding box center [1287, 576] width 175 height 14
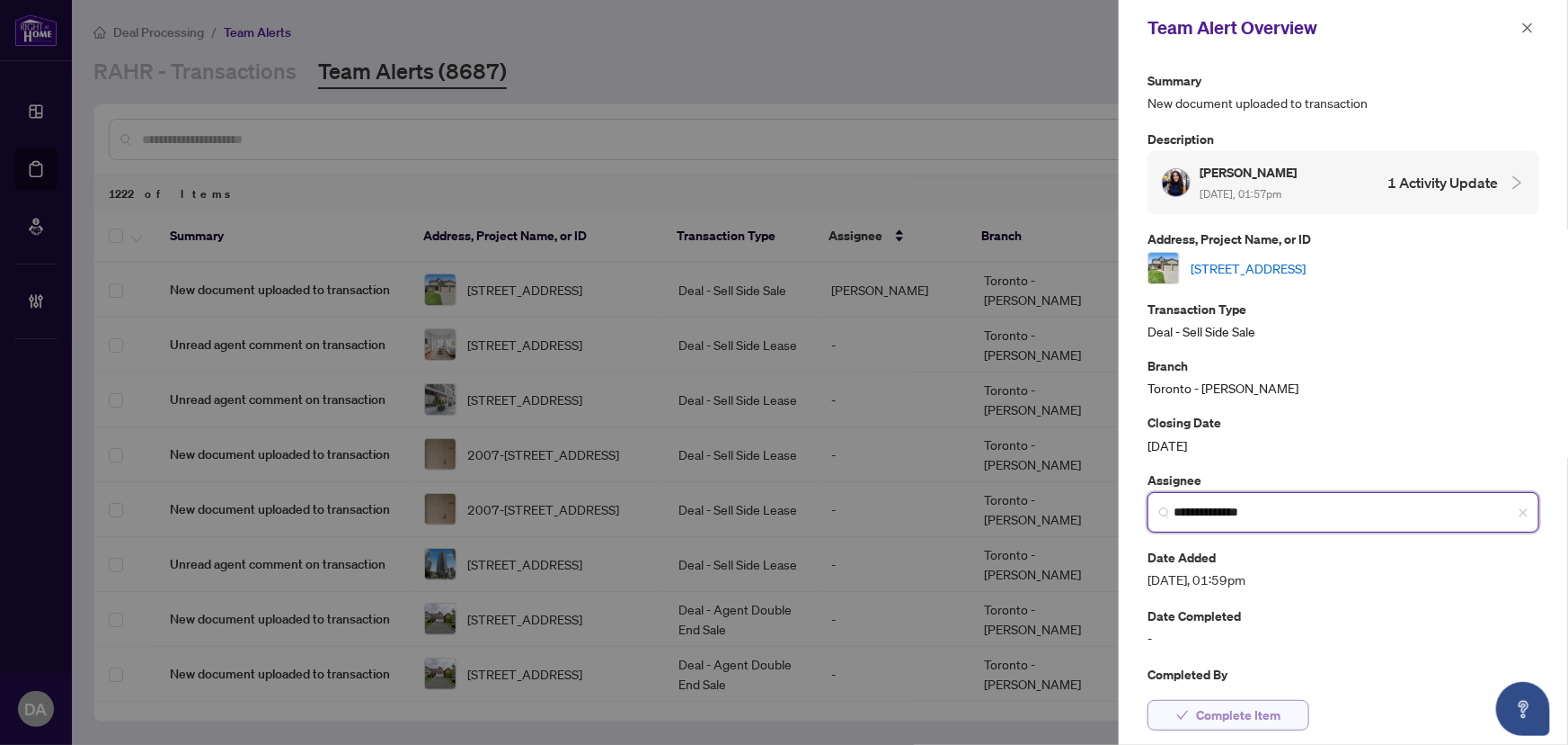
type input "**********"
click at [1247, 716] on span "Complete Item" at bounding box center [1238, 714] width 85 height 29
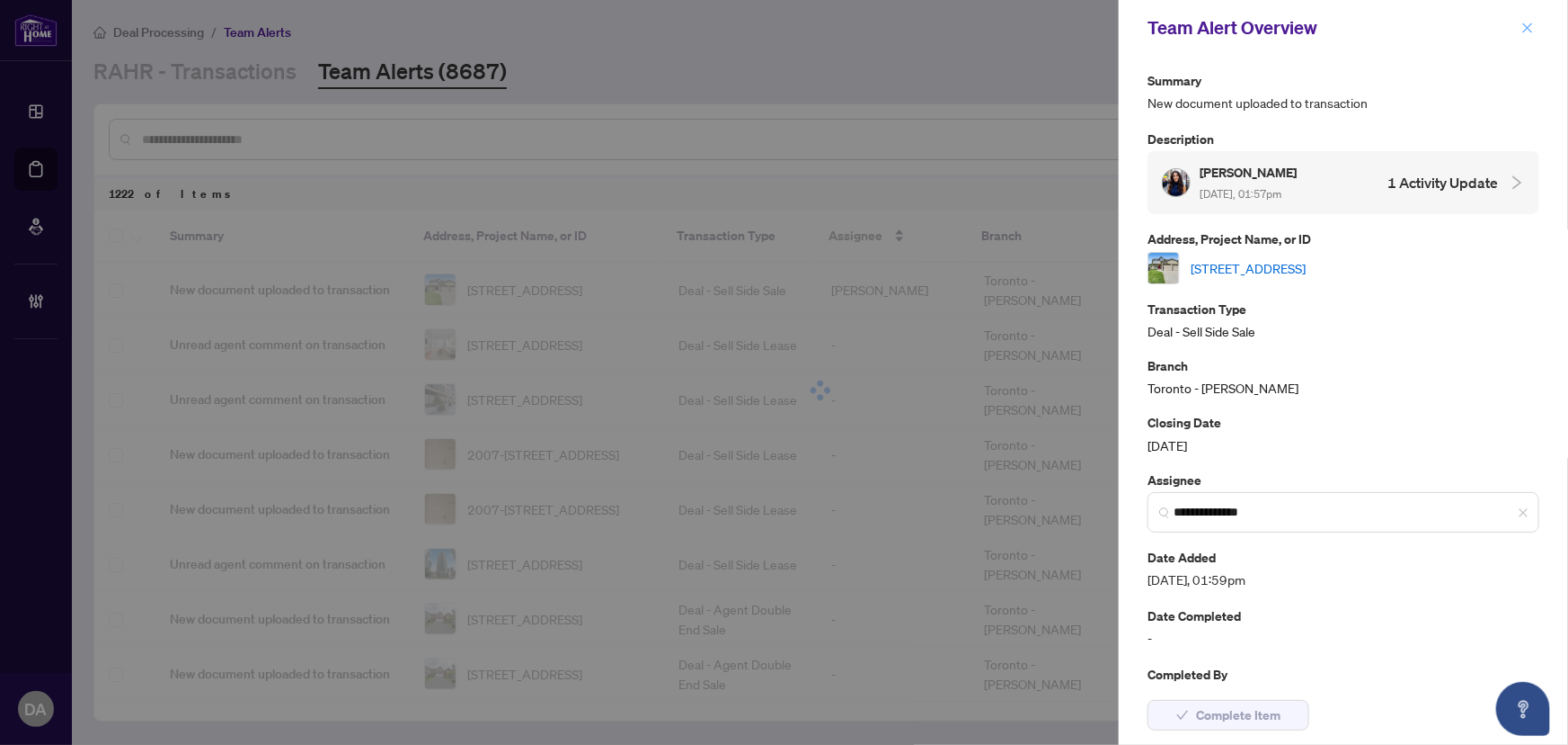
click at [1532, 27] on icon "close" at bounding box center [1528, 28] width 13 height 13
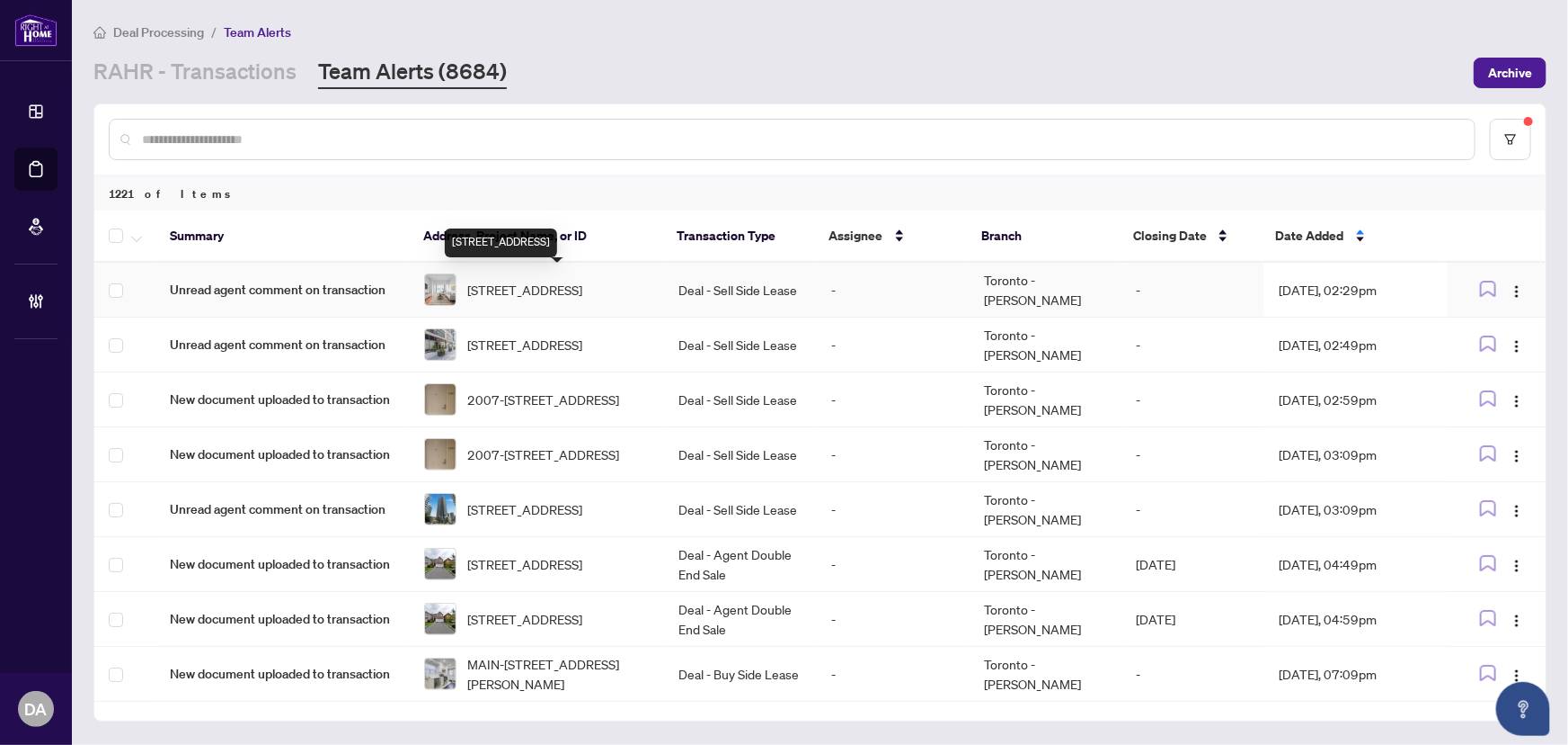
click at [575, 290] on span "[STREET_ADDRESS]" at bounding box center [524, 290] width 116 height 20
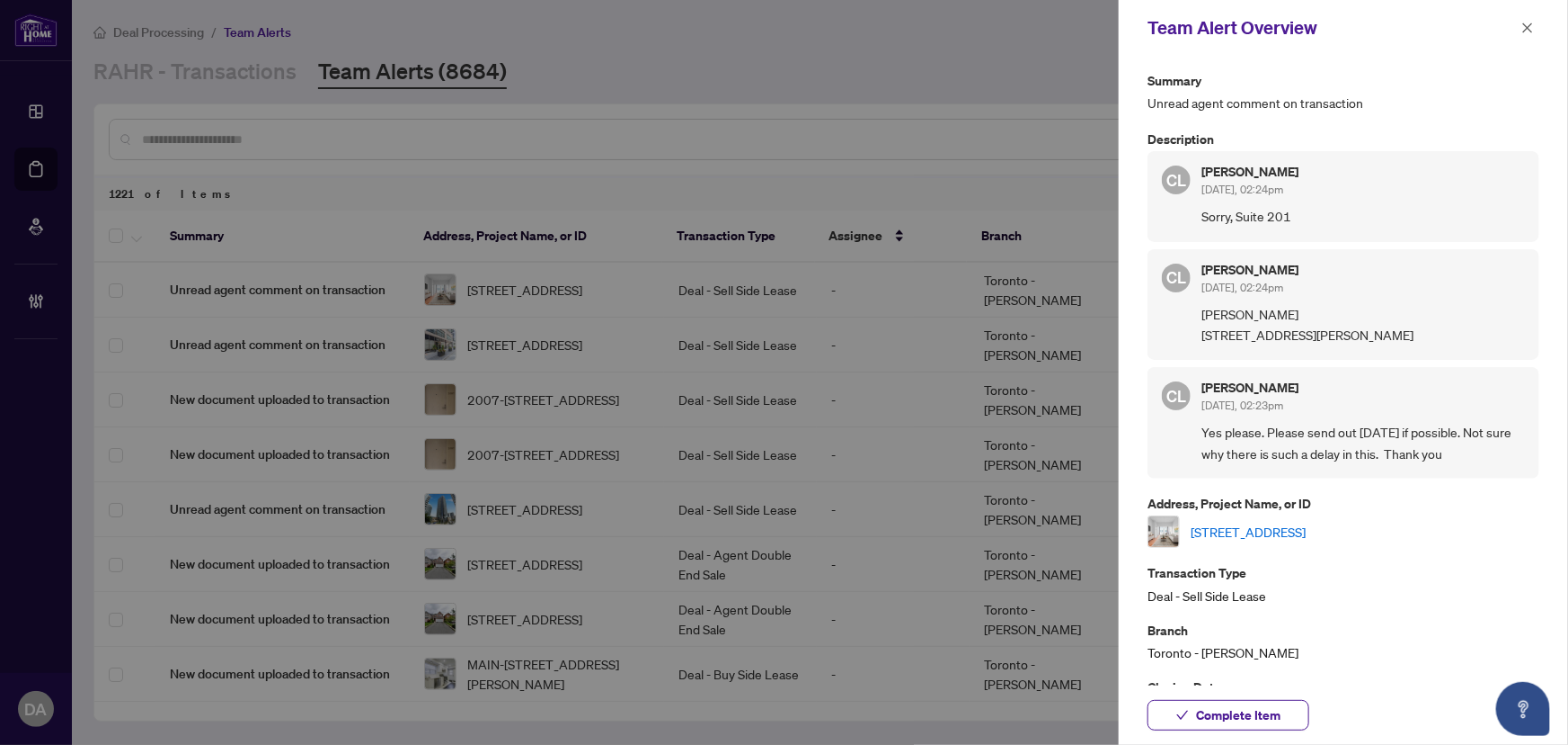
click at [1305, 541] on link "[STREET_ADDRESS]" at bounding box center [1248, 532] width 116 height 20
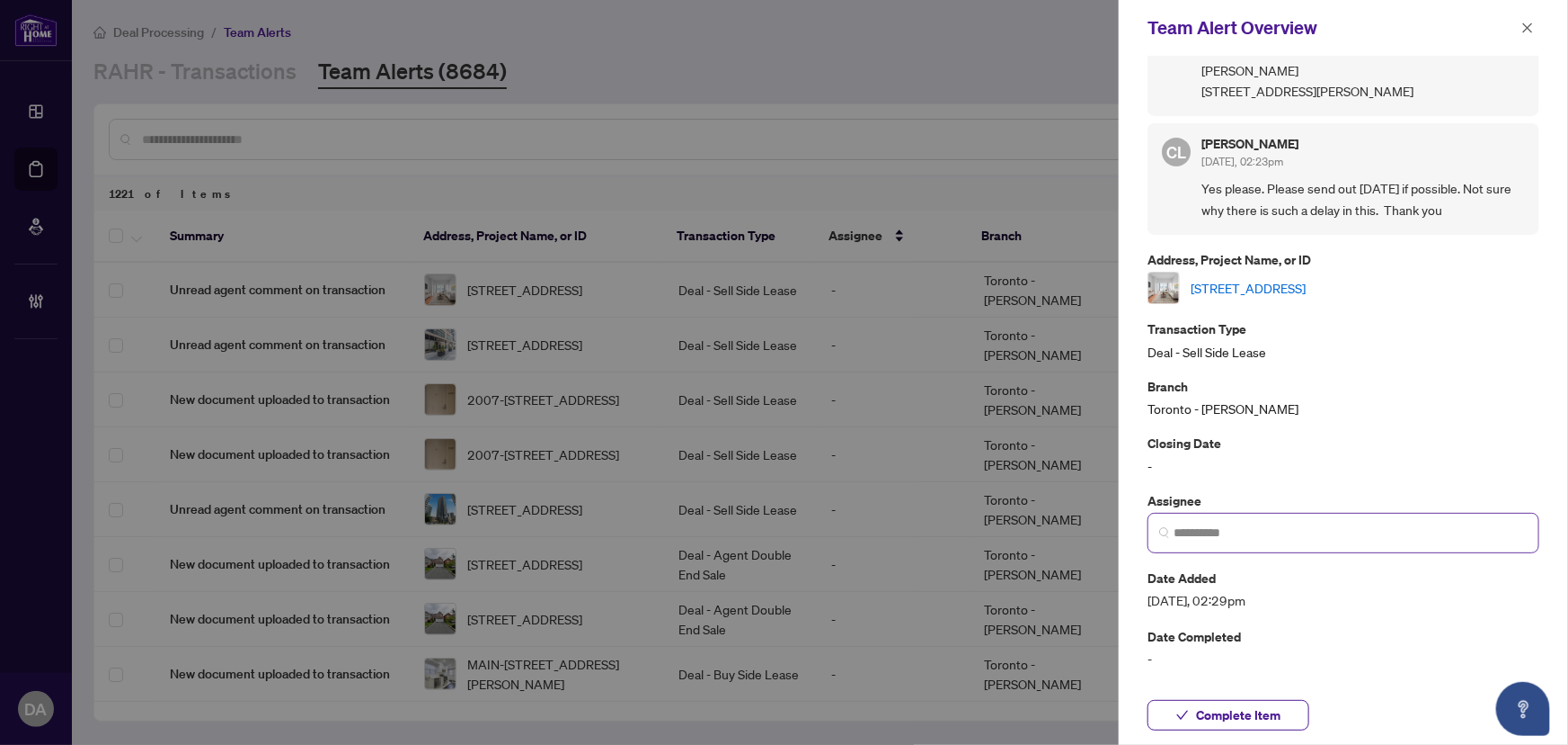
scroll to position [245, 0]
click at [1231, 536] on span at bounding box center [1343, 532] width 392 height 41
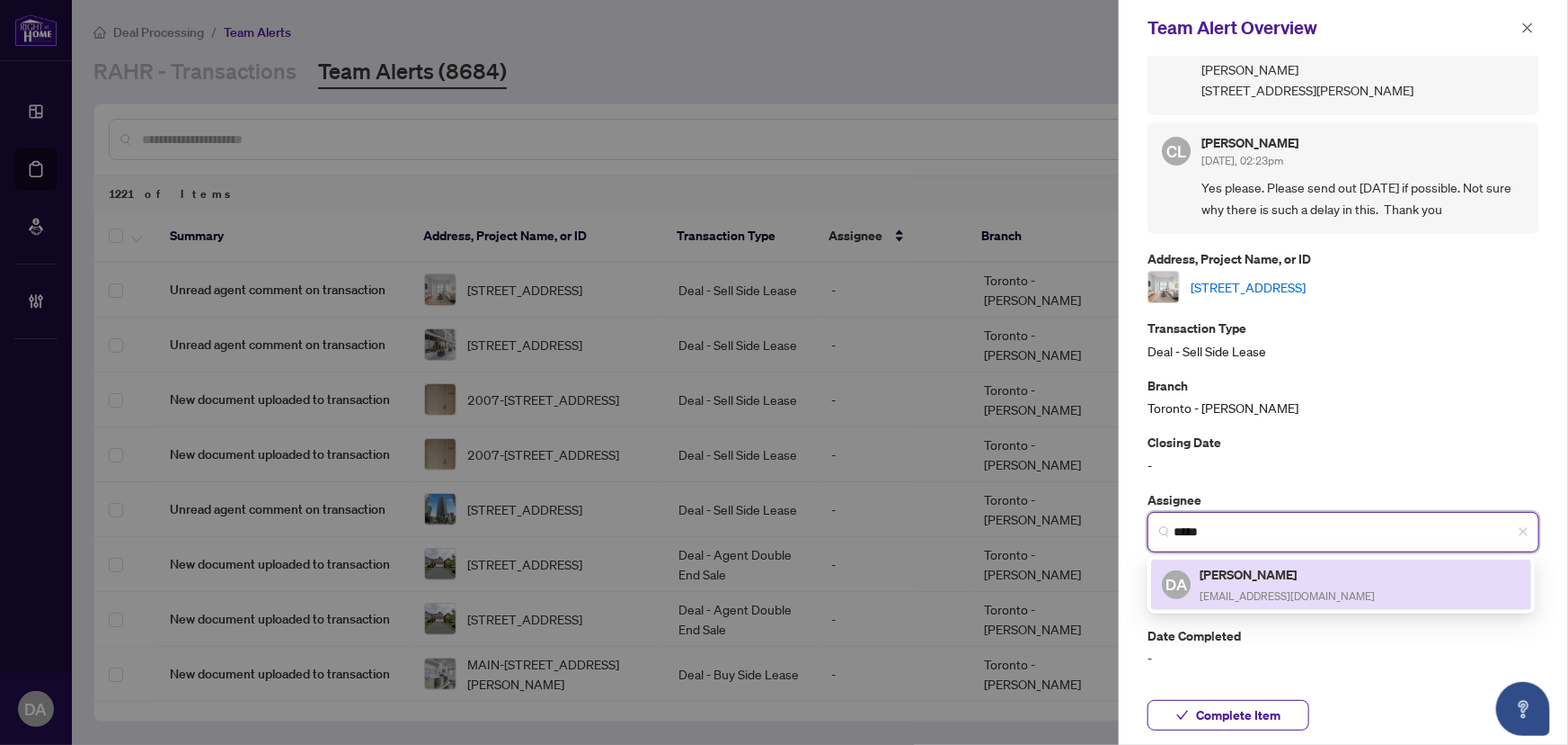
click at [1276, 603] on div "[PERSON_NAME] [EMAIL_ADDRESS][DOMAIN_NAME]" at bounding box center [1287, 585] width 175 height 41
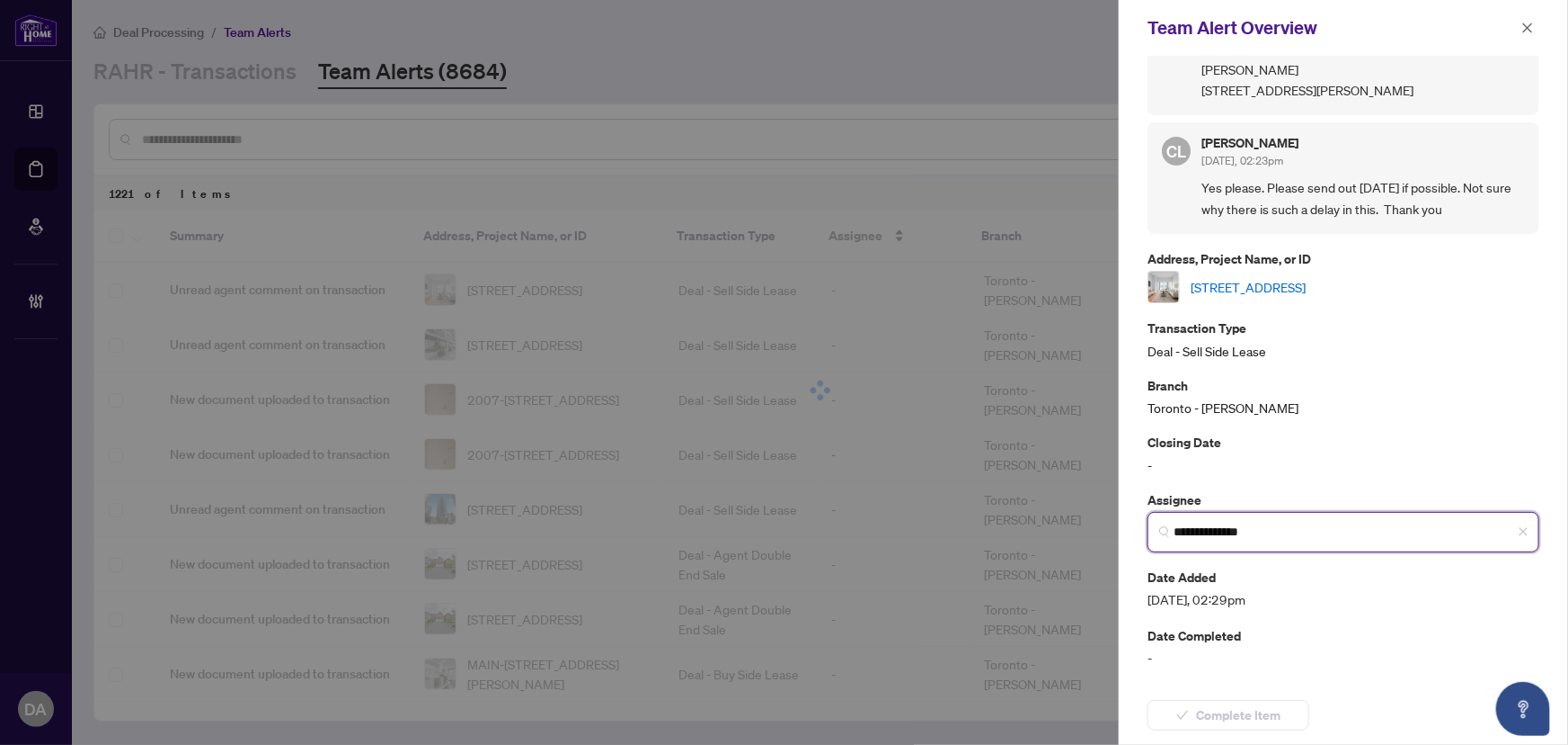
type input "**********"
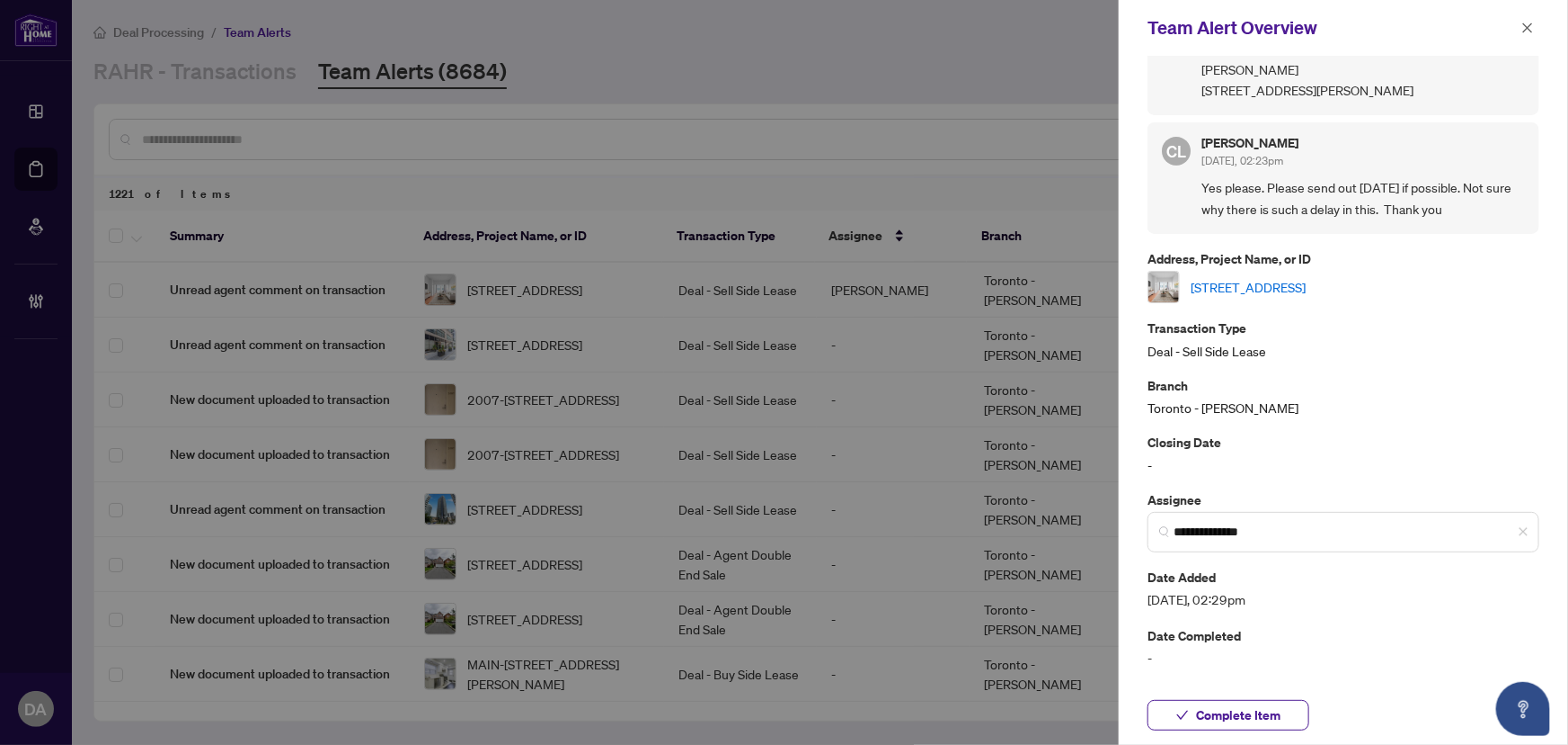
drag, startPoint x: 1258, startPoint y: 710, endPoint x: 1372, endPoint y: 386, distance: 343.5
click at [1258, 710] on span "Complete Item" at bounding box center [1238, 714] width 85 height 29
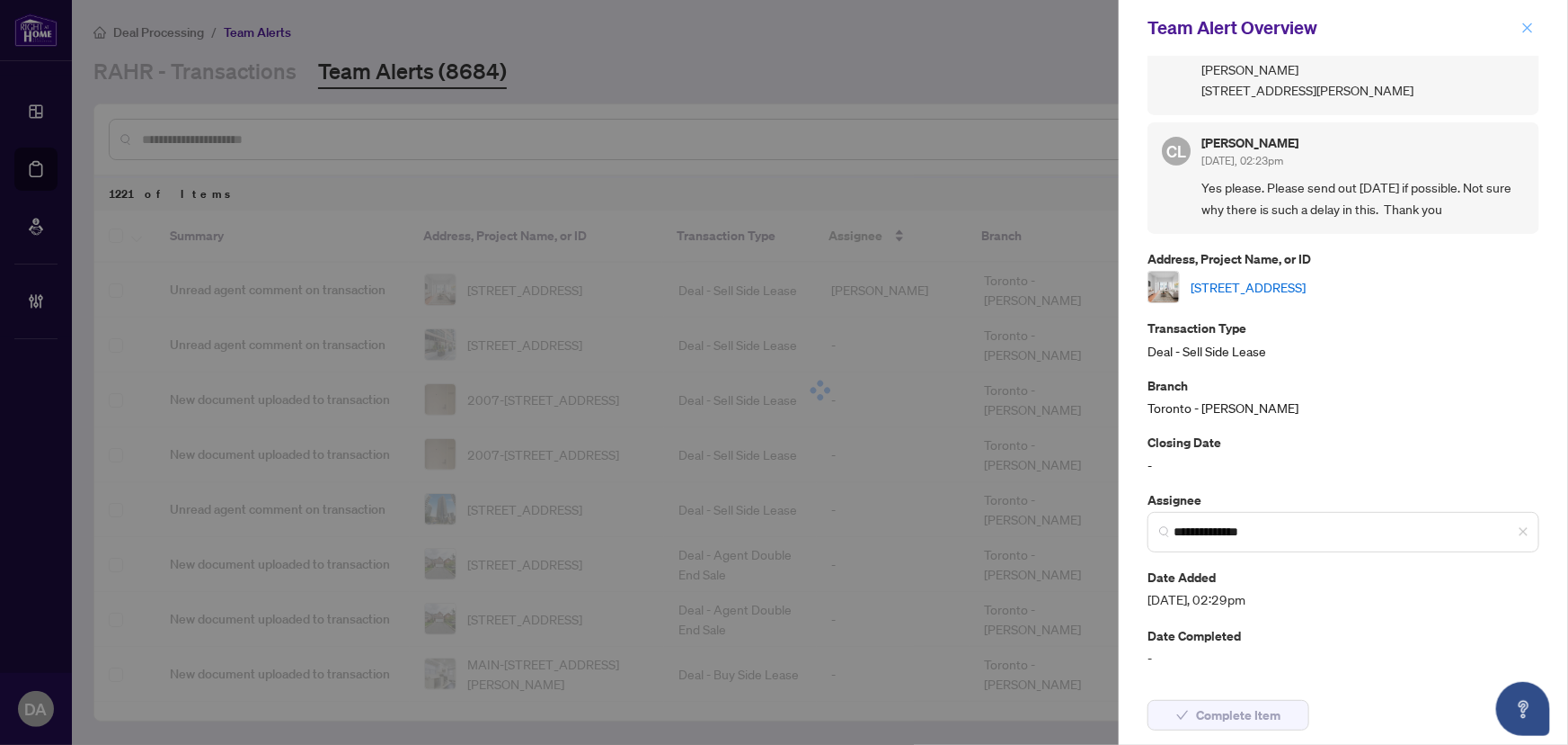
click at [1529, 30] on icon "close" at bounding box center [1528, 28] width 13 height 13
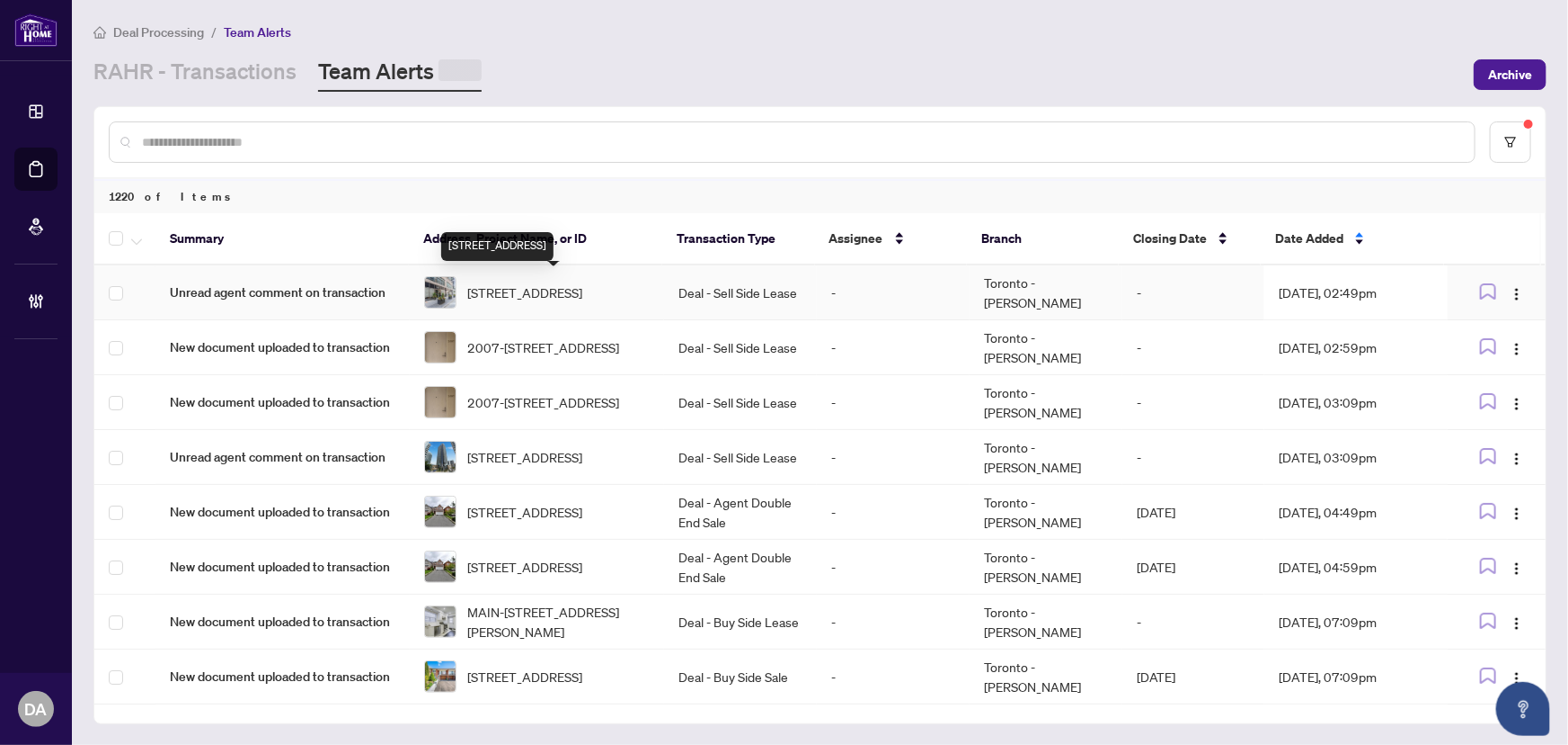
click at [549, 286] on span "[STREET_ADDRESS]" at bounding box center [524, 292] width 116 height 20
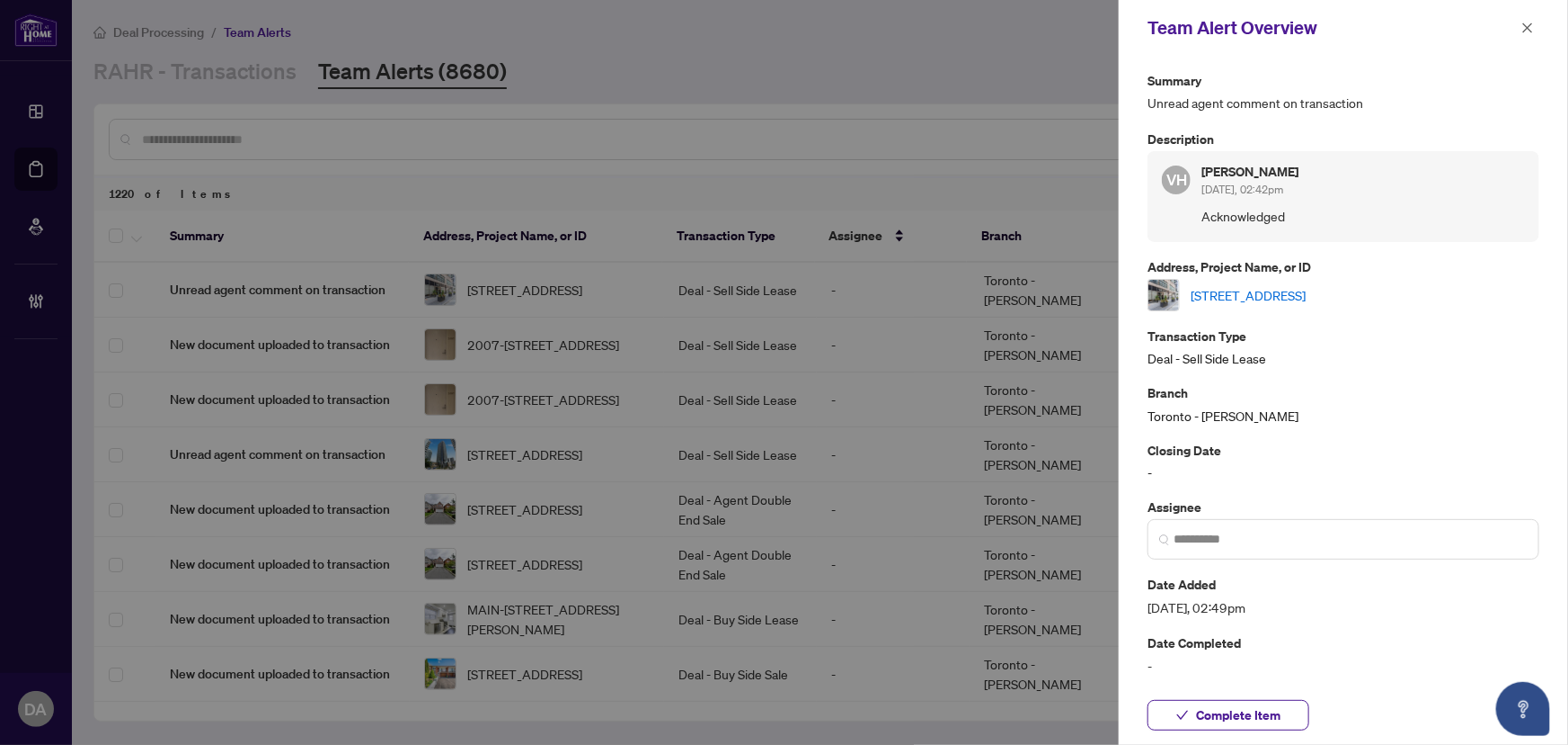
click at [1305, 286] on link "[STREET_ADDRESS]" at bounding box center [1248, 295] width 116 height 20
click at [1331, 510] on p "Assignee" at bounding box center [1343, 506] width 392 height 21
click at [1351, 538] on input "search" at bounding box center [1351, 538] width 354 height 19
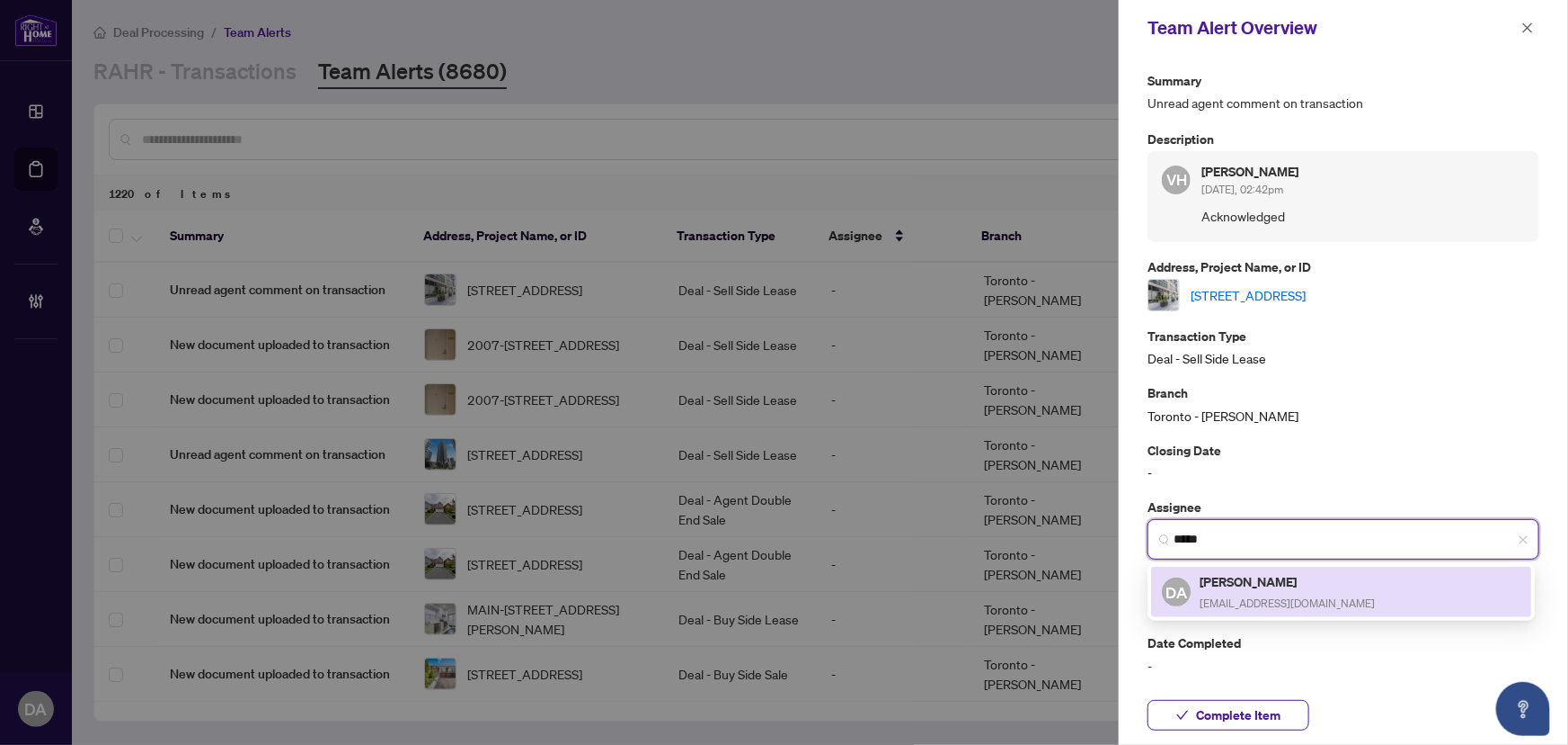
click at [1343, 580] on h5 "[PERSON_NAME]" at bounding box center [1287, 581] width 175 height 21
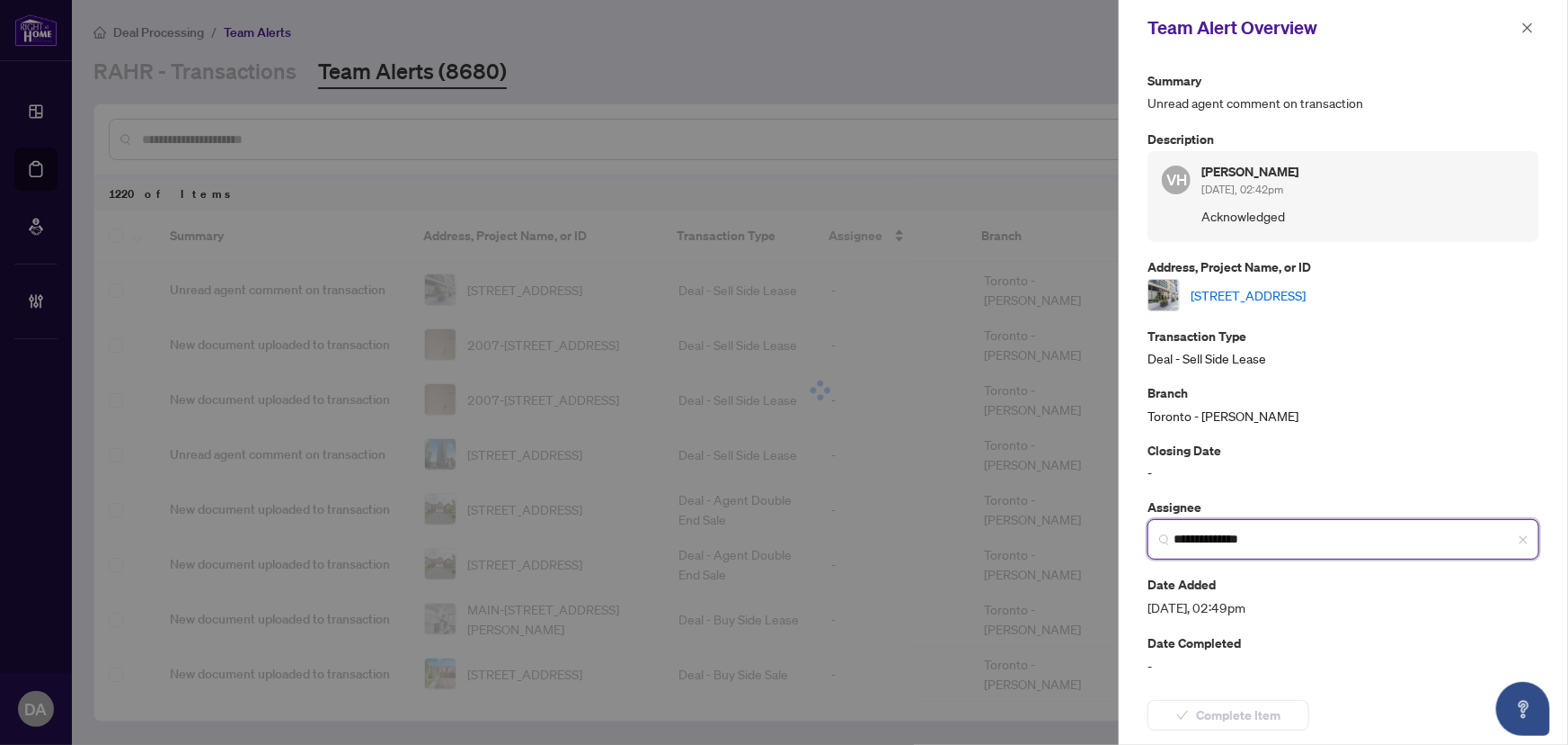
type input "**********"
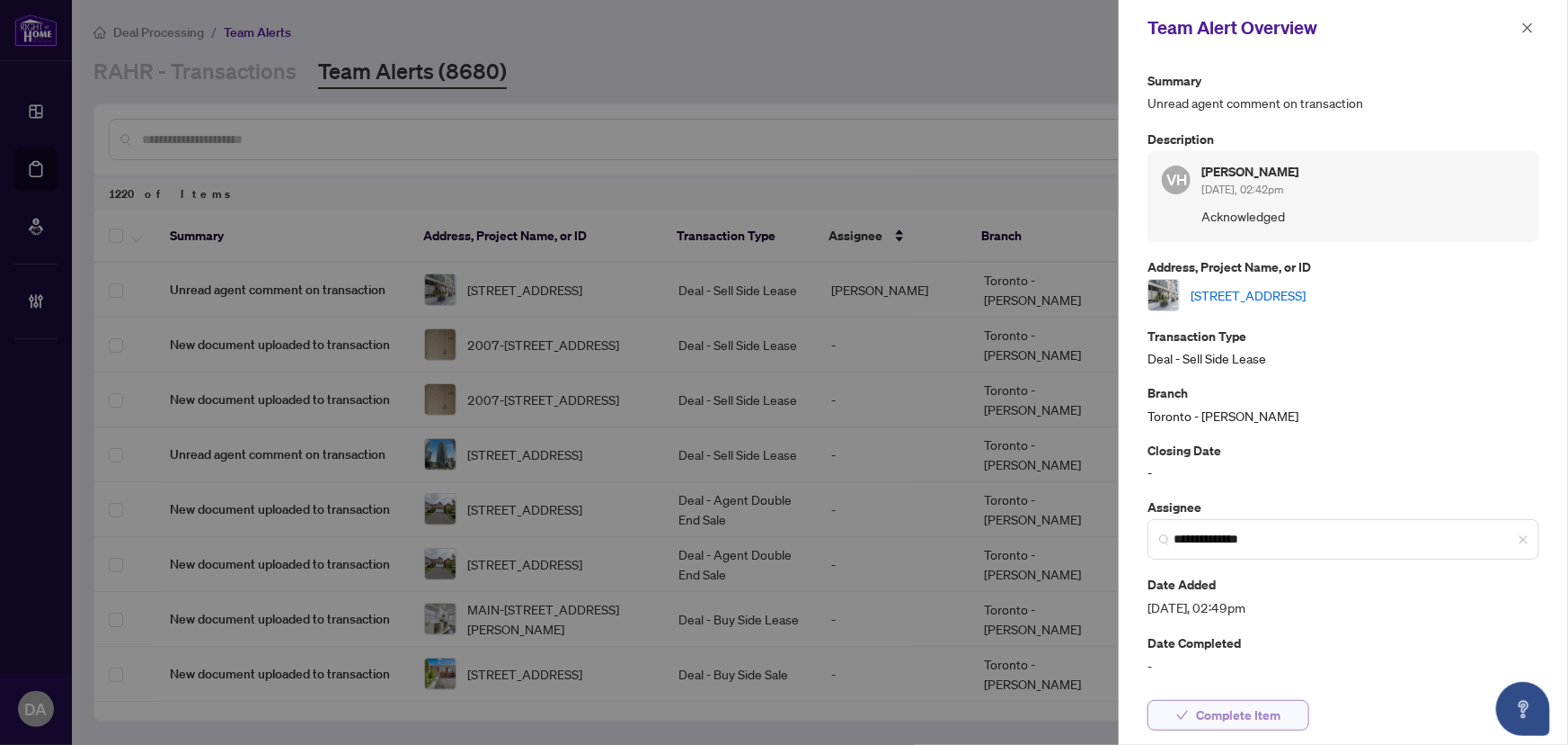
click at [1276, 721] on span "Complete Item" at bounding box center [1238, 714] width 85 height 29
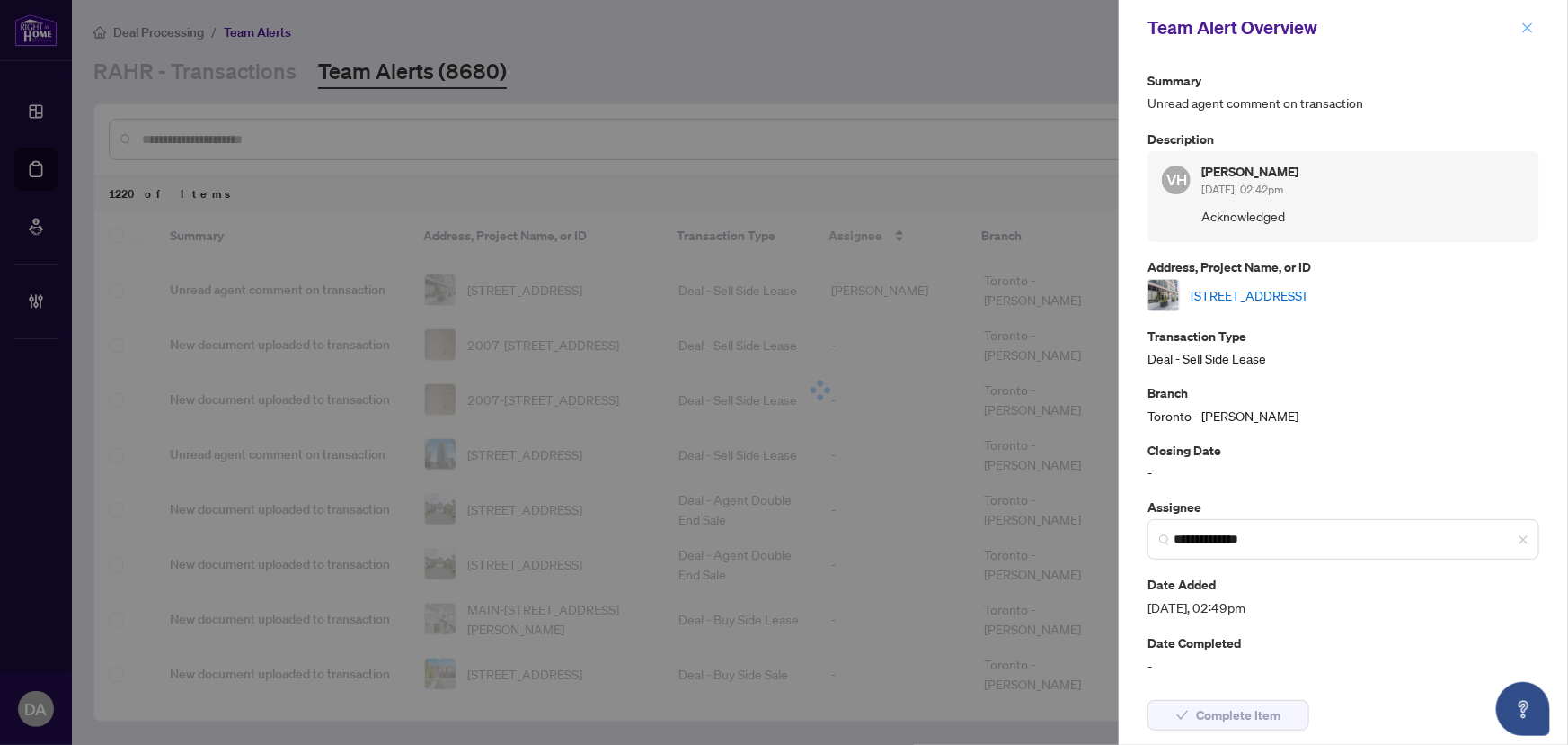
click at [1526, 26] on icon "close" at bounding box center [1528, 28] width 13 height 13
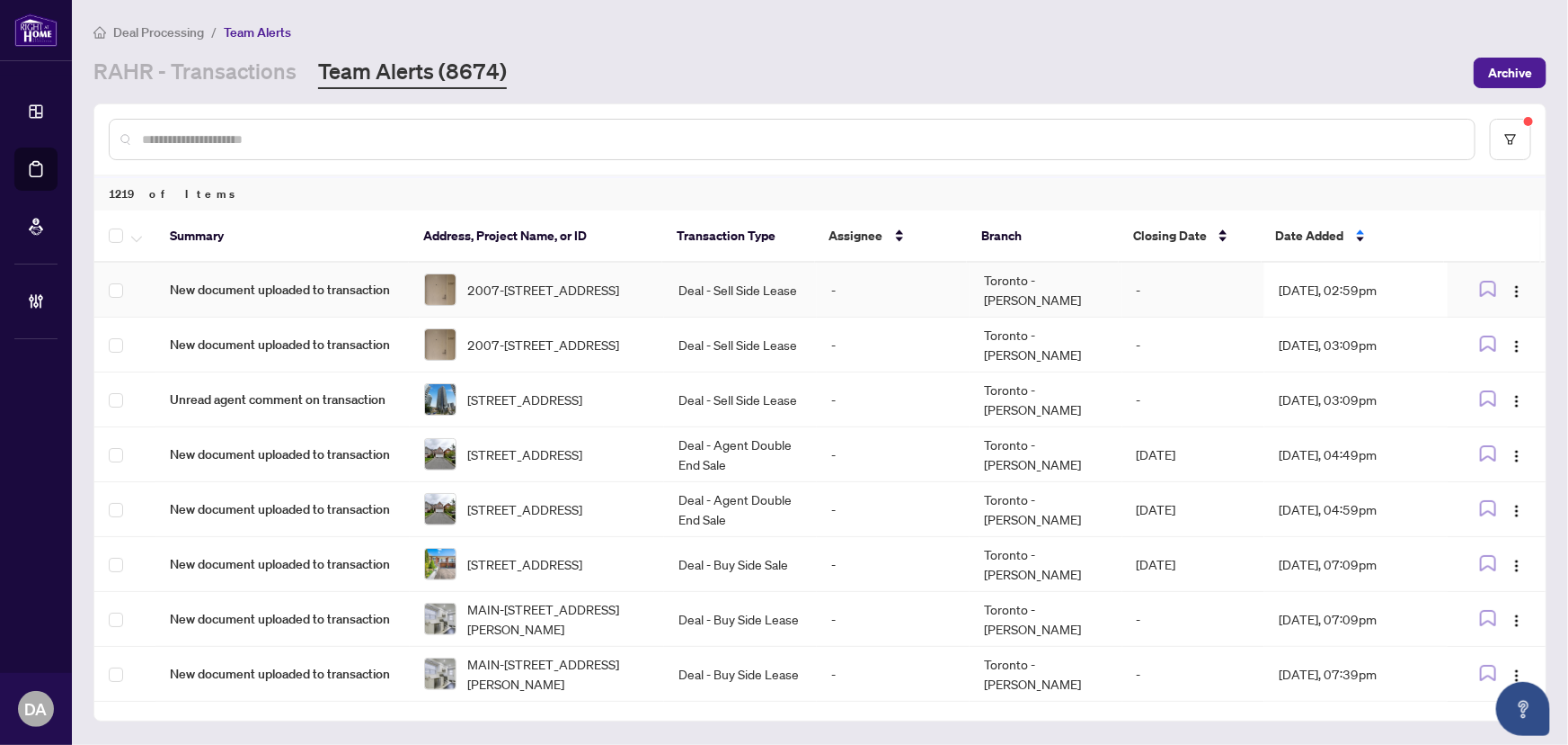
click at [602, 299] on span "2007-[STREET_ADDRESS]" at bounding box center [543, 290] width 152 height 20
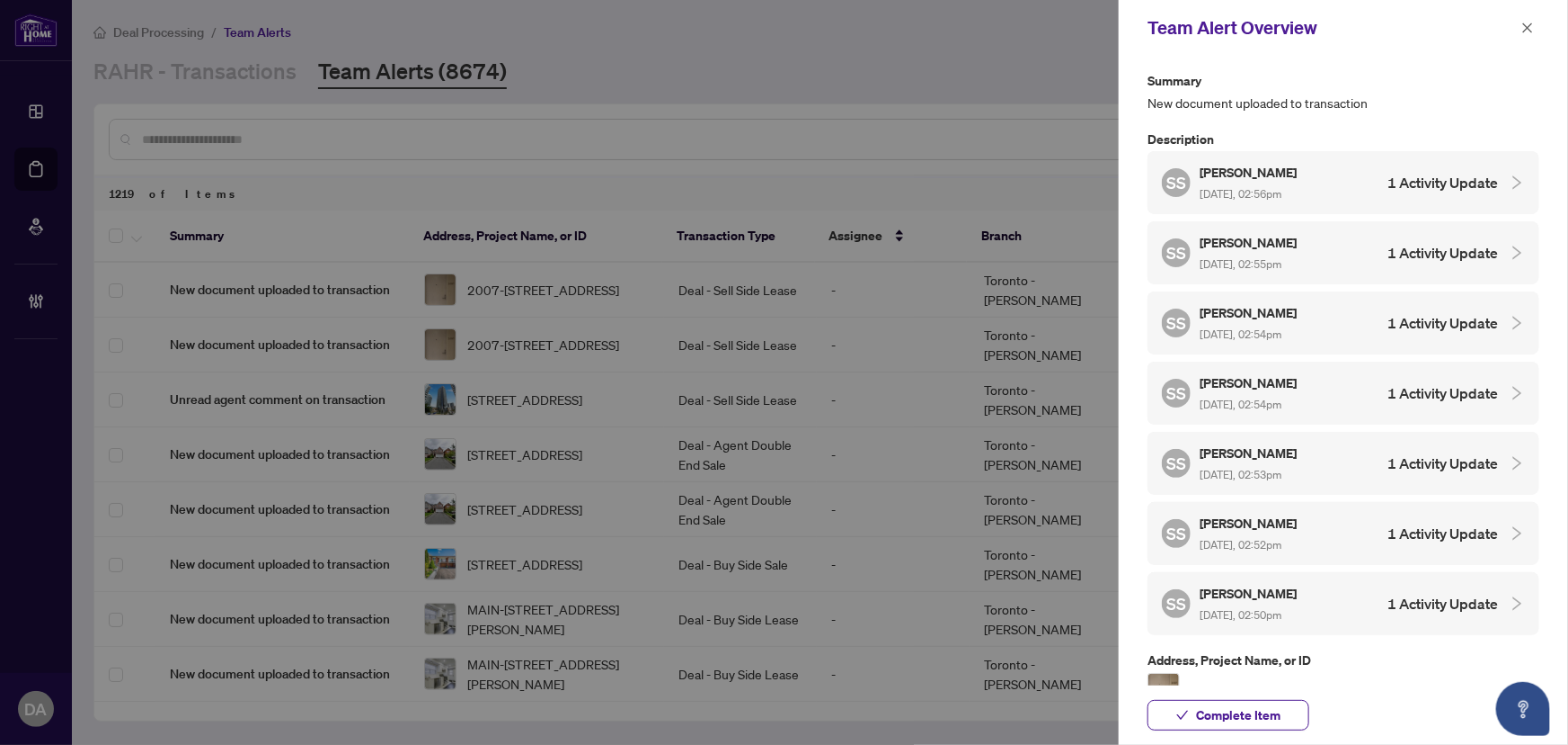
click at [1327, 679] on link "2007-[STREET_ADDRESS]" at bounding box center [1267, 689] width 152 height 20
click at [1244, 722] on span "Complete Item" at bounding box center [1238, 714] width 85 height 29
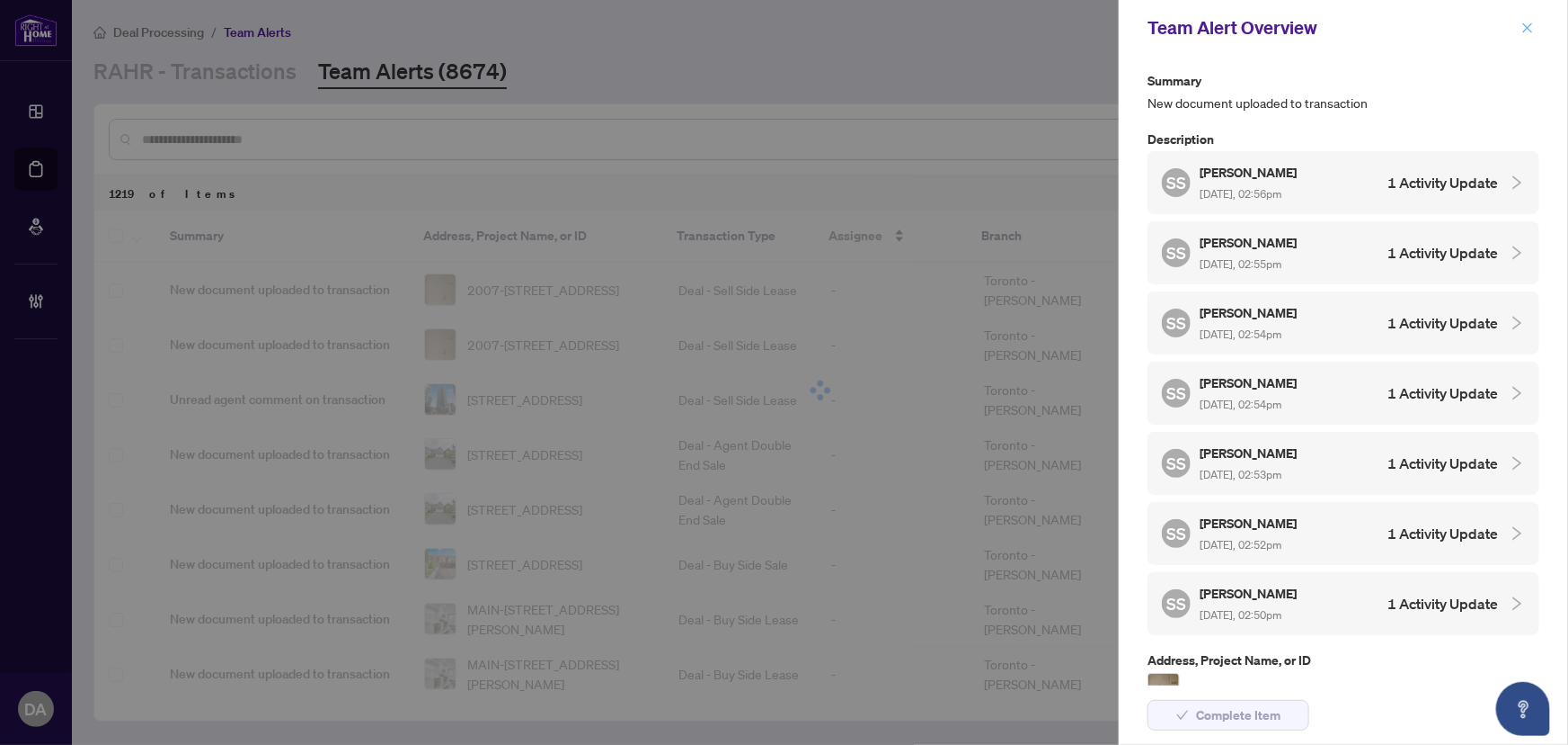
click at [1533, 31] on icon "close" at bounding box center [1528, 28] width 13 height 13
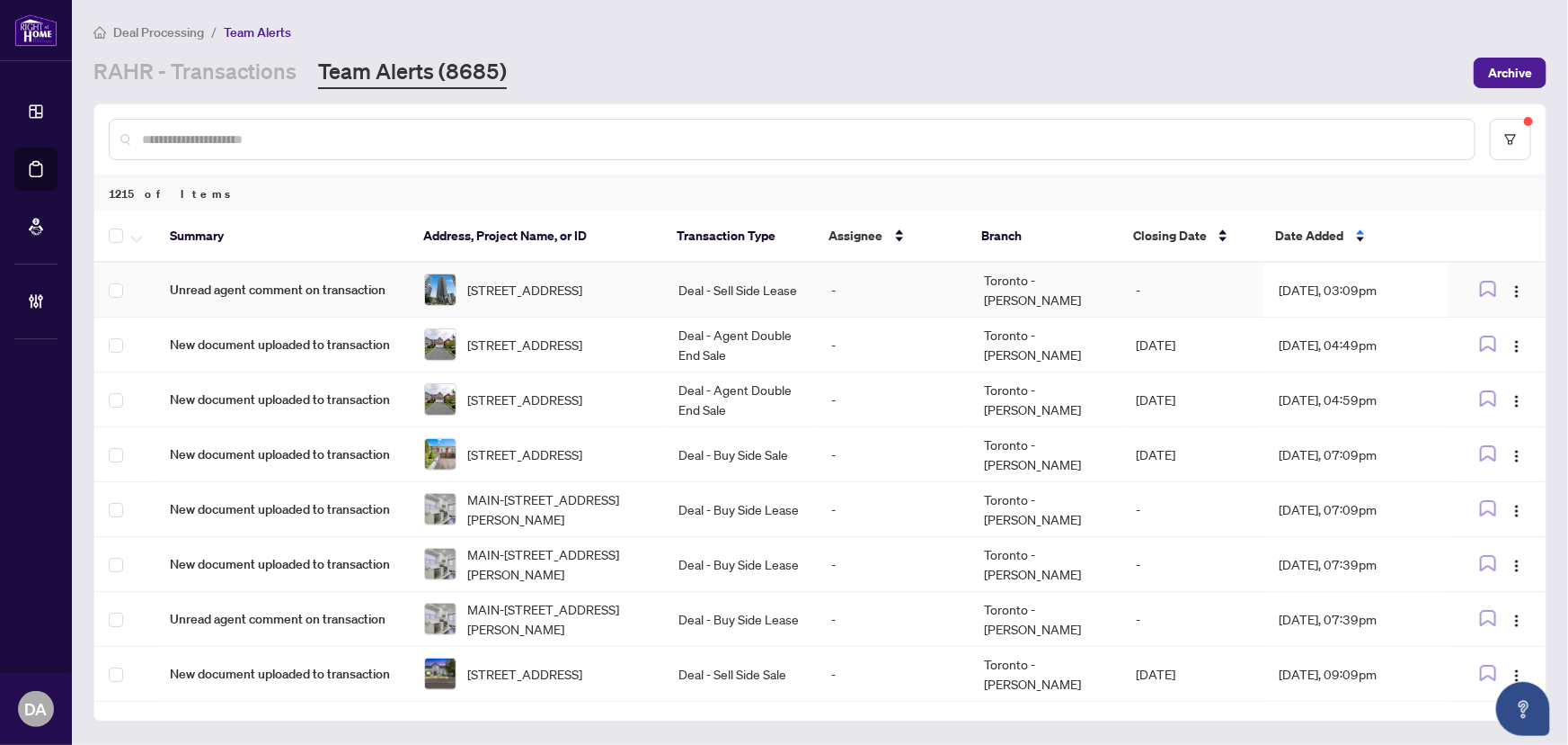
click at [1151, 279] on td "-" at bounding box center [1194, 290] width 143 height 55
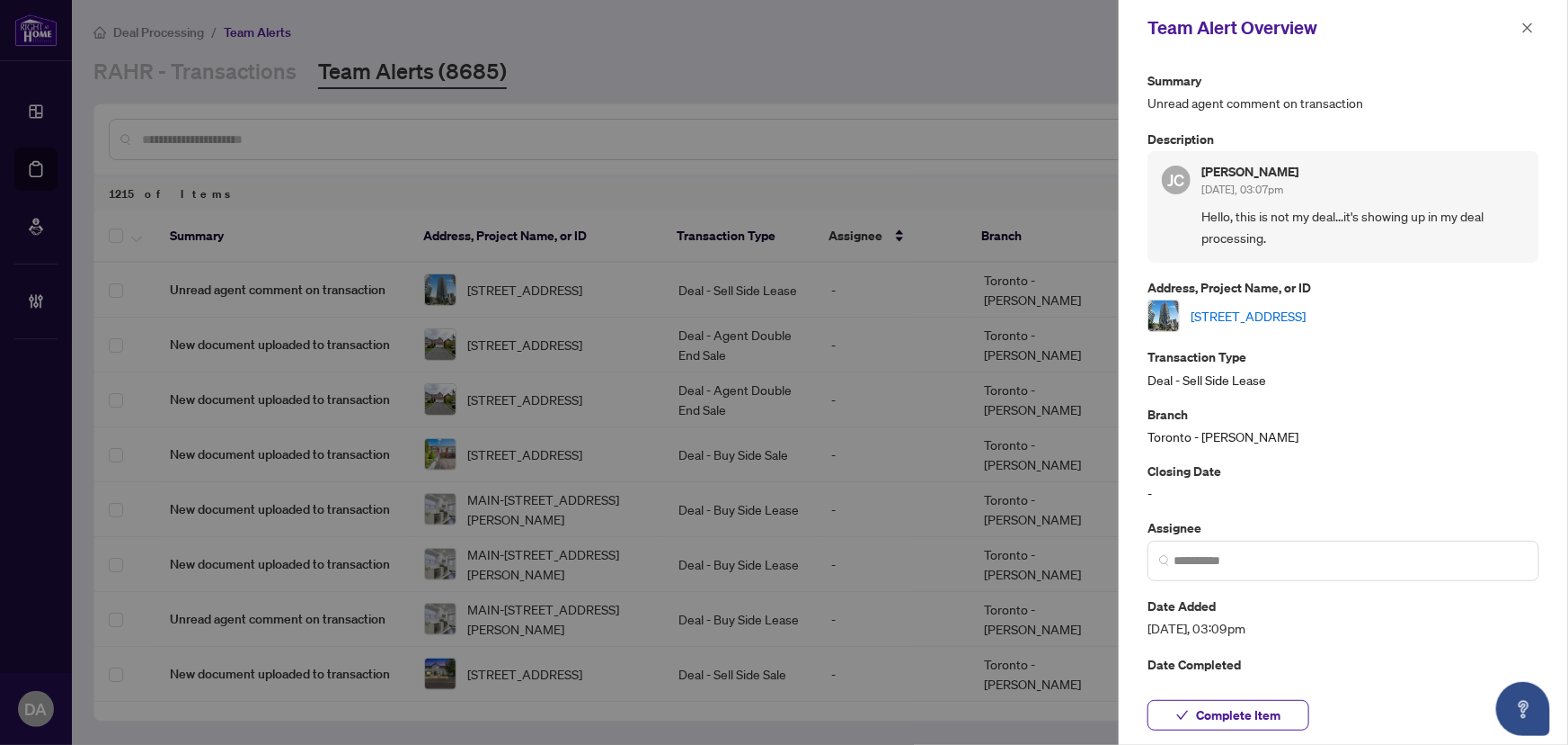
click at [1305, 306] on link "[STREET_ADDRESS]" at bounding box center [1248, 315] width 116 height 20
click at [1262, 578] on span at bounding box center [1343, 560] width 392 height 41
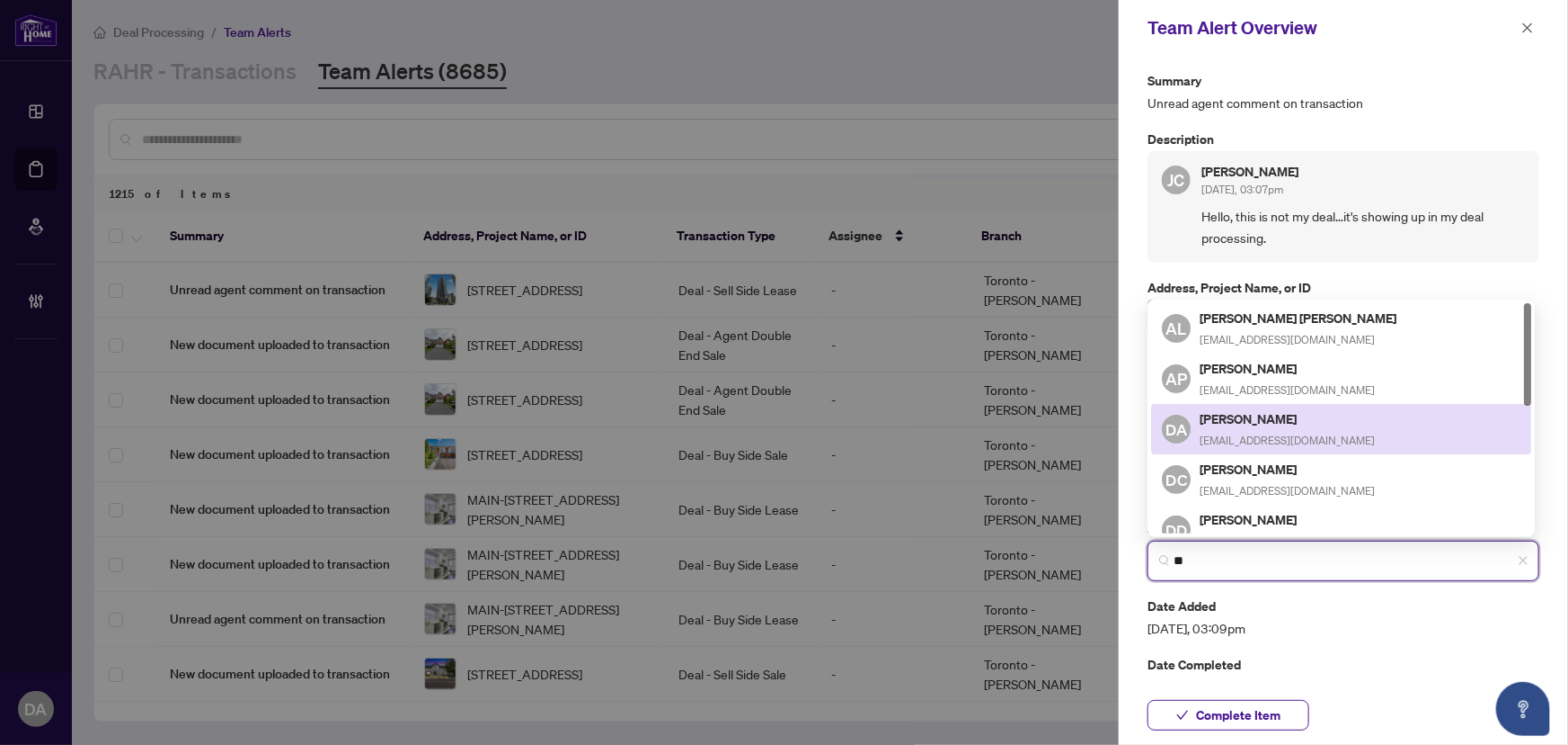
click at [1291, 434] on span "[EMAIL_ADDRESS][DOMAIN_NAME]" at bounding box center [1287, 441] width 175 height 14
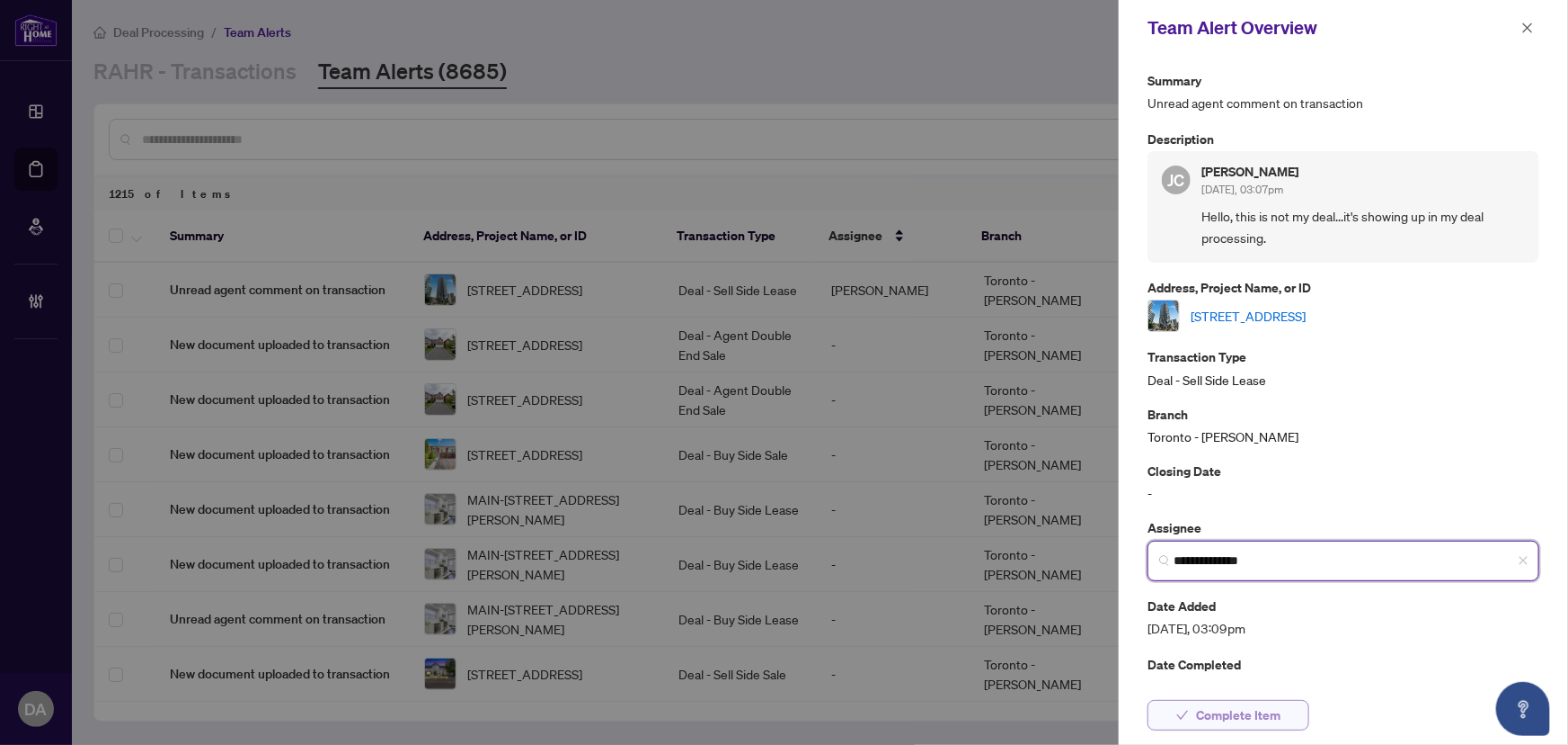
type input "**********"
drag, startPoint x: 1237, startPoint y: 717, endPoint x: 1275, endPoint y: 649, distance: 77.9
click at [1236, 717] on span "Complete Item" at bounding box center [1238, 714] width 85 height 29
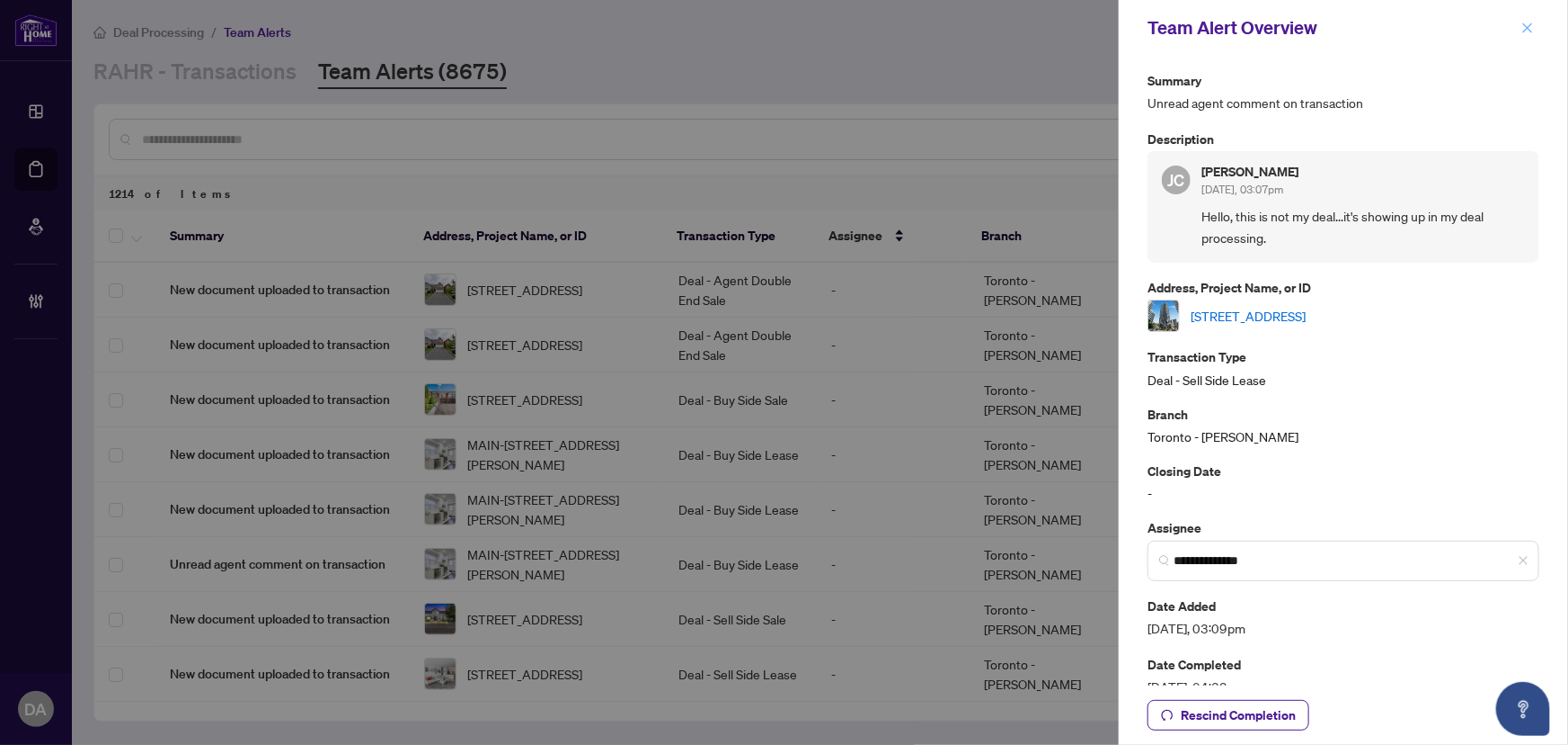
click at [1535, 27] on button "button" at bounding box center [1528, 28] width 24 height 22
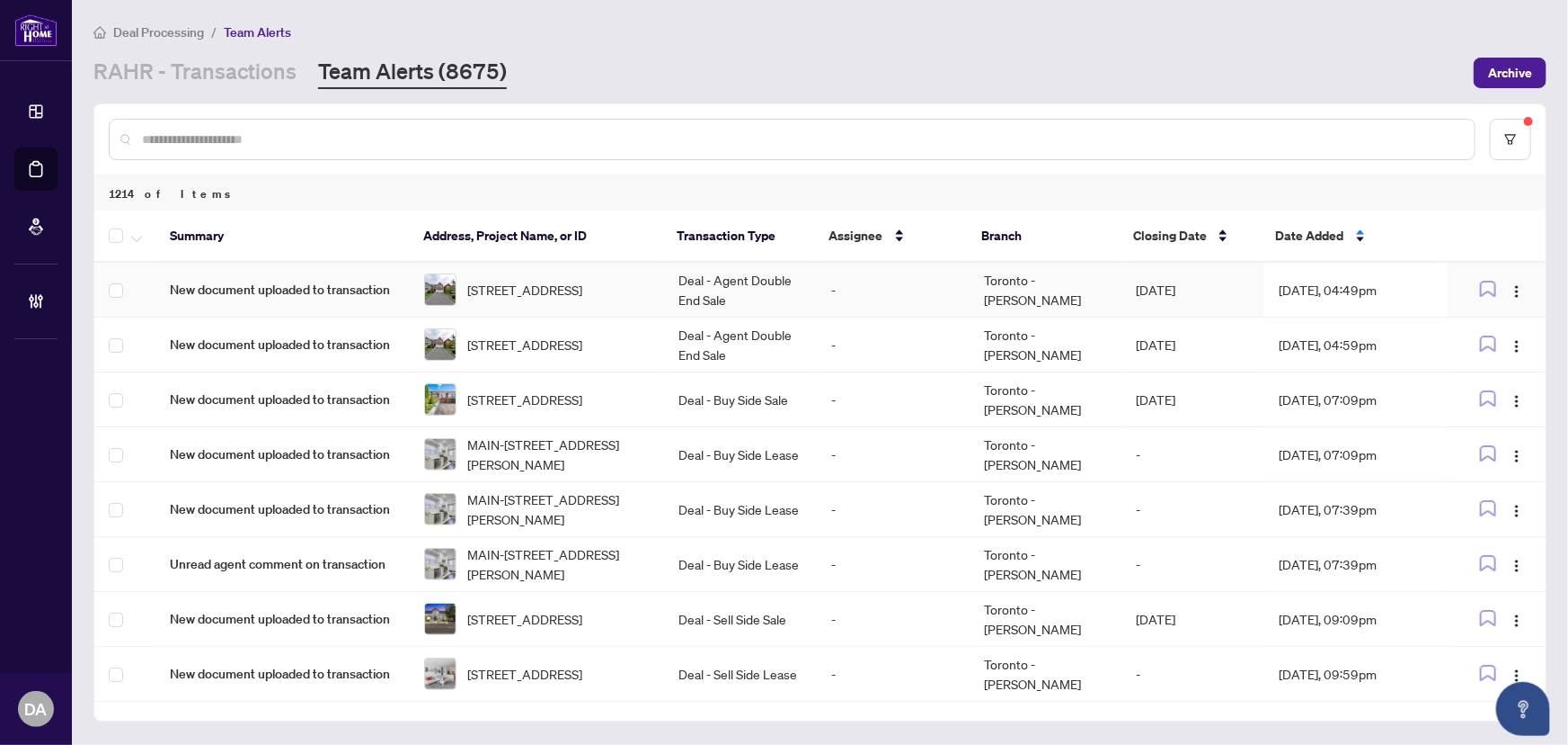
click at [769, 281] on td "Deal - Agent Double End Sale" at bounding box center [741, 290] width 153 height 55
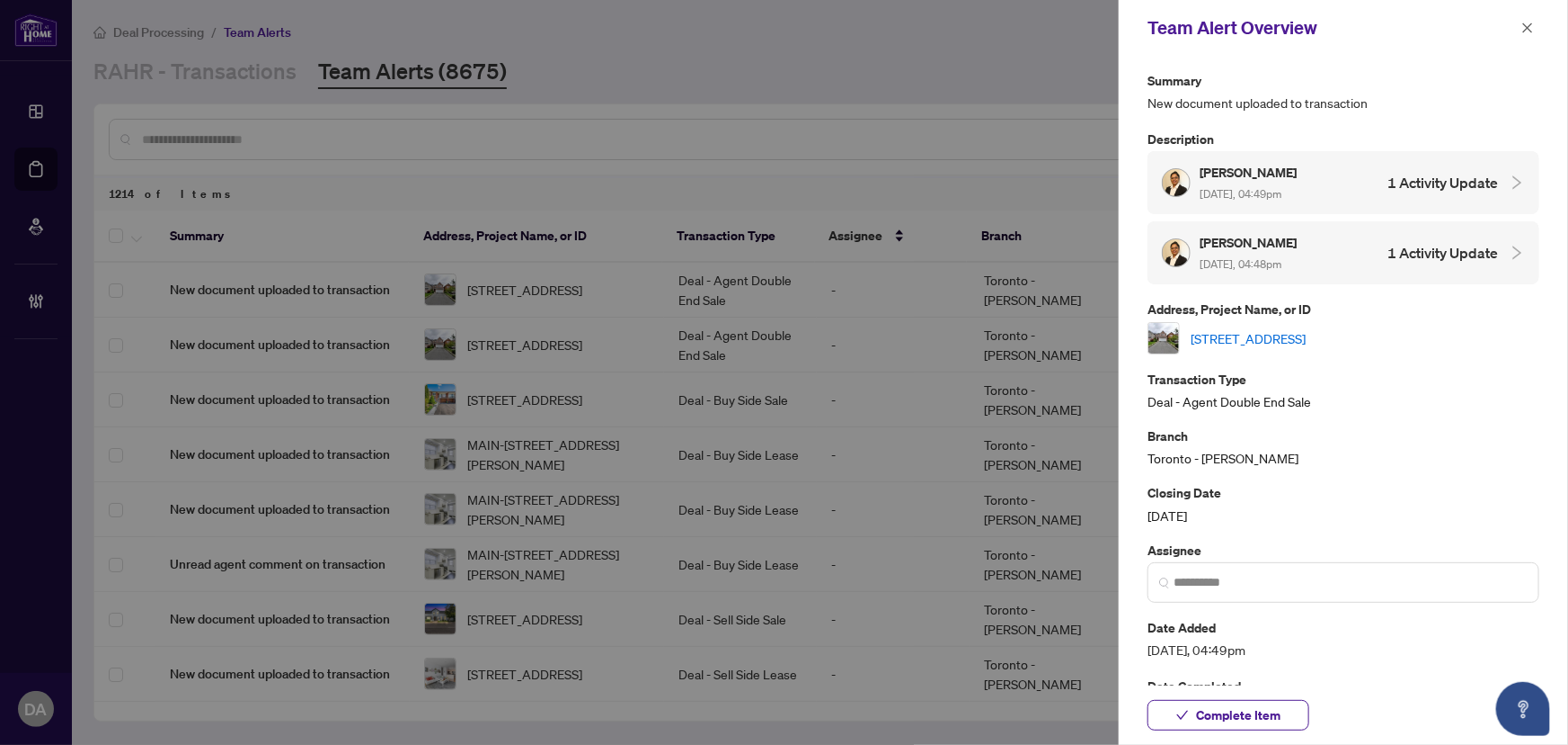
click at [1275, 332] on link "[STREET_ADDRESS]" at bounding box center [1248, 338] width 116 height 20
click at [1270, 719] on span "Complete Item" at bounding box center [1238, 714] width 85 height 29
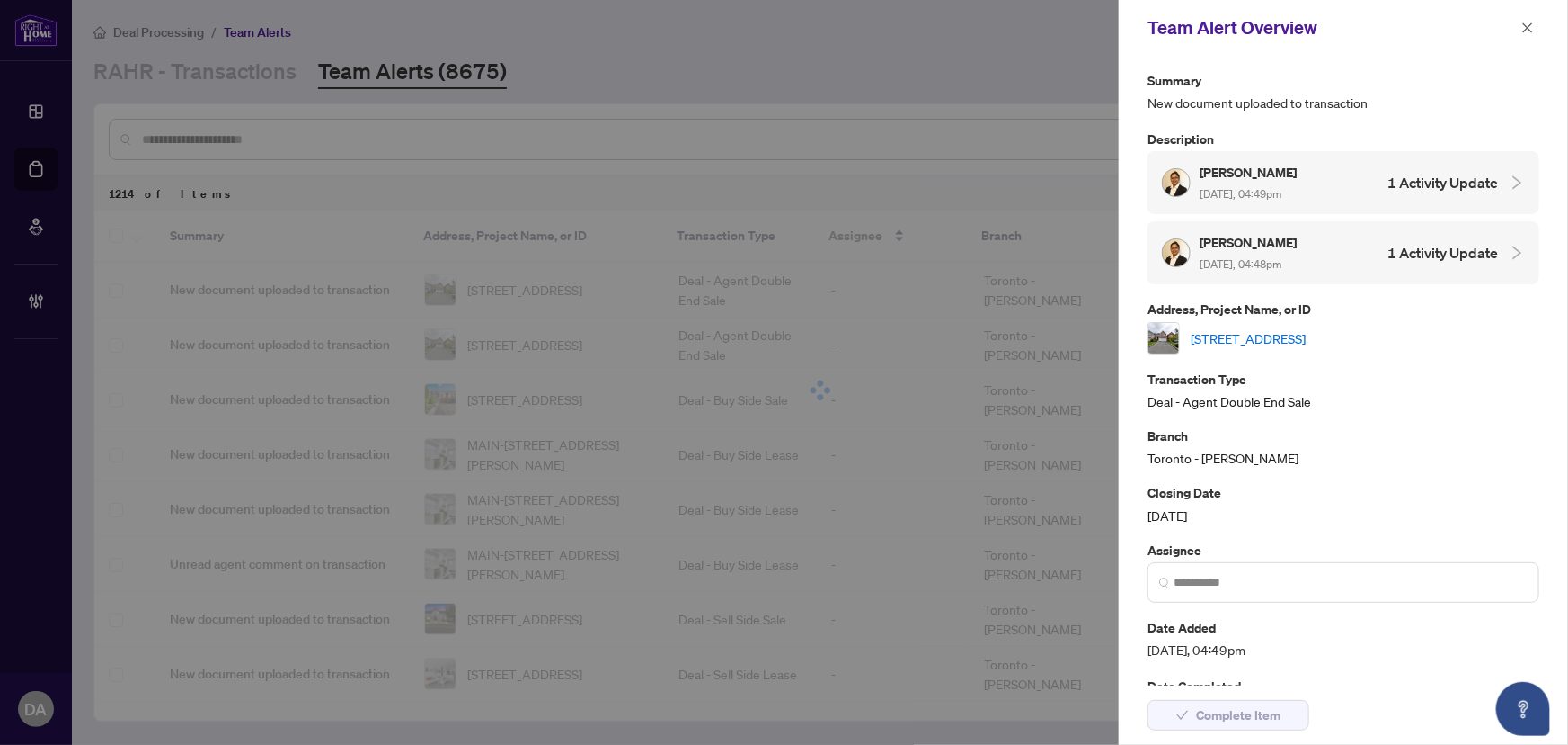
click at [1539, 25] on div "Team Alert Overview" at bounding box center [1343, 28] width 449 height 55
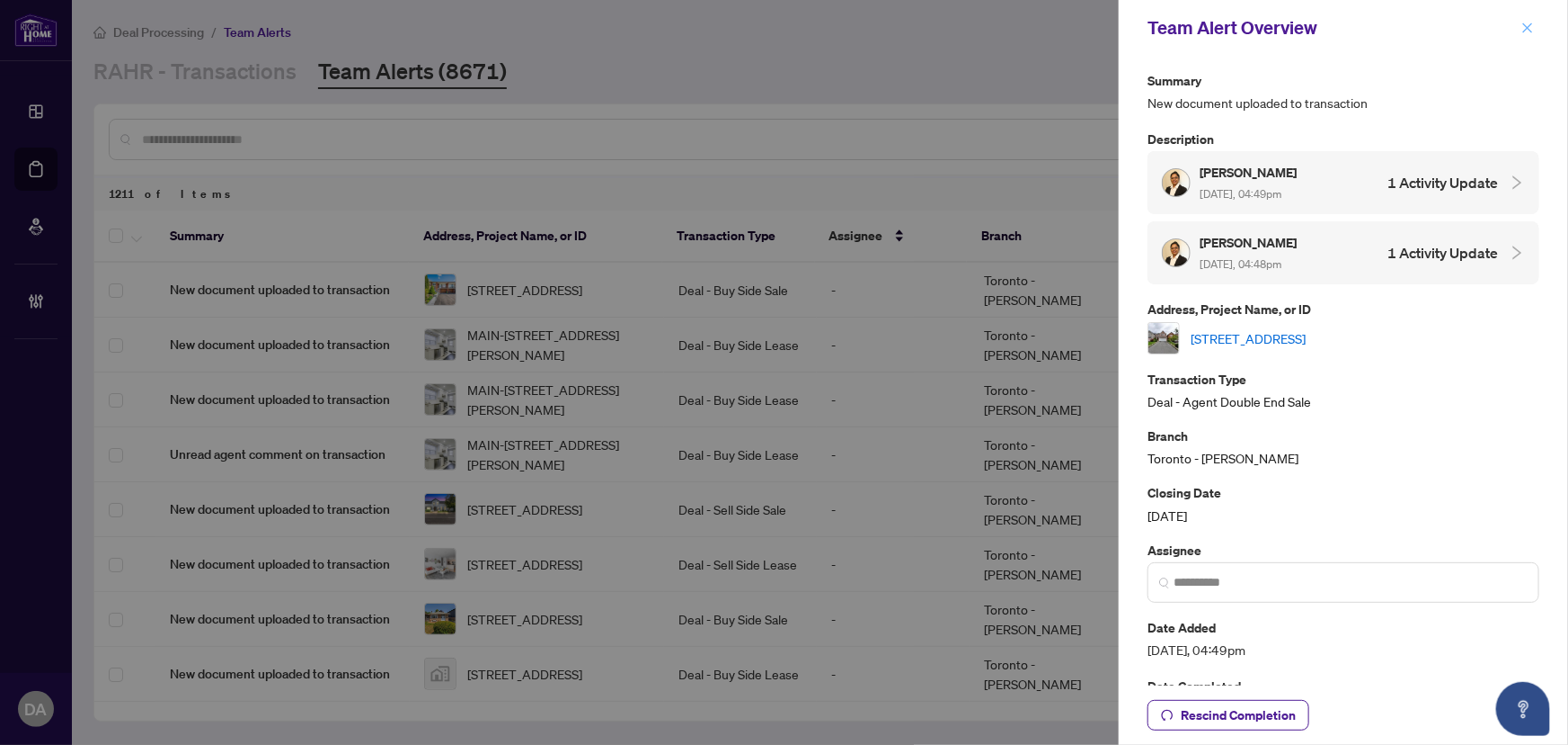
click at [1534, 31] on icon "close" at bounding box center [1528, 28] width 13 height 13
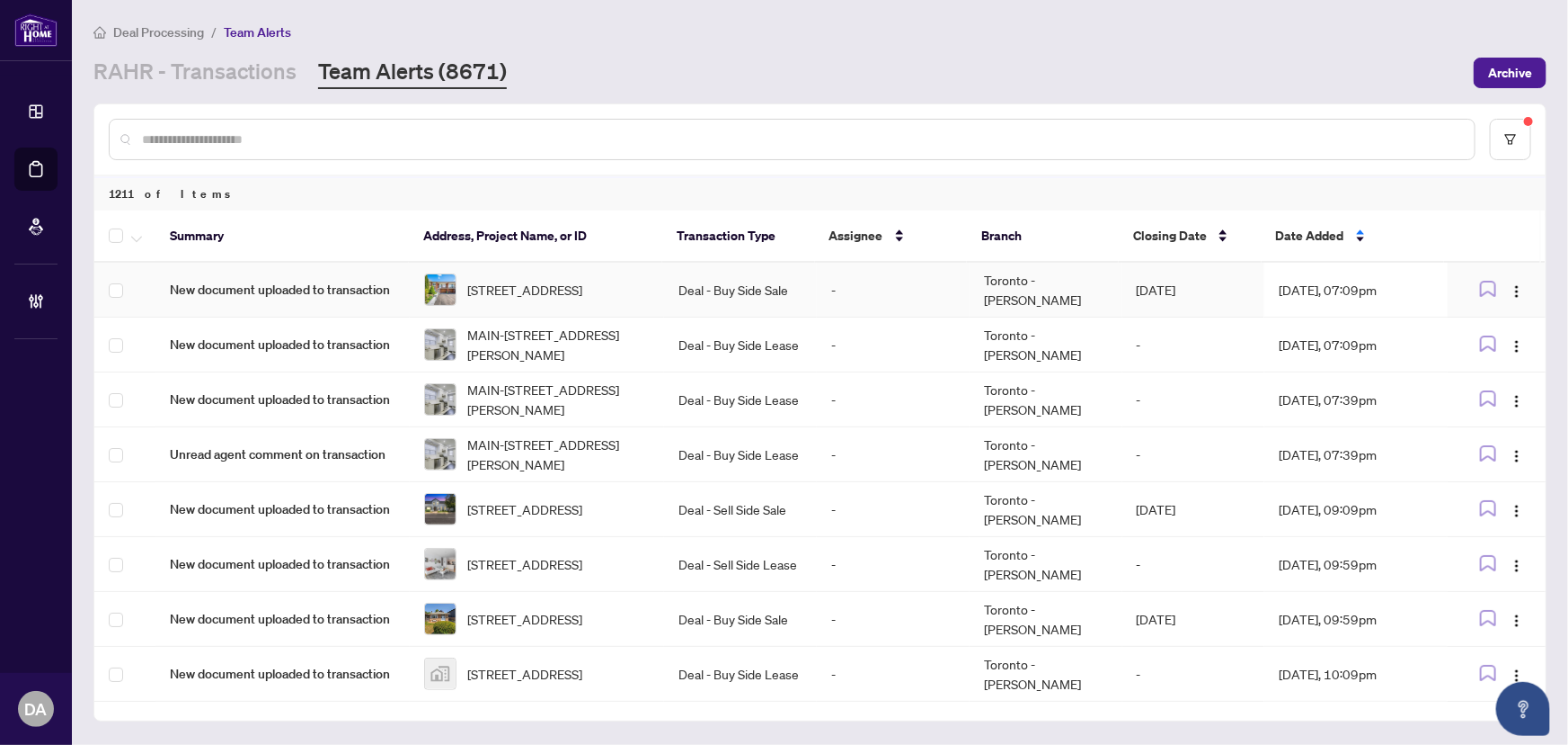
click at [860, 307] on td "-" at bounding box center [893, 290] width 153 height 55
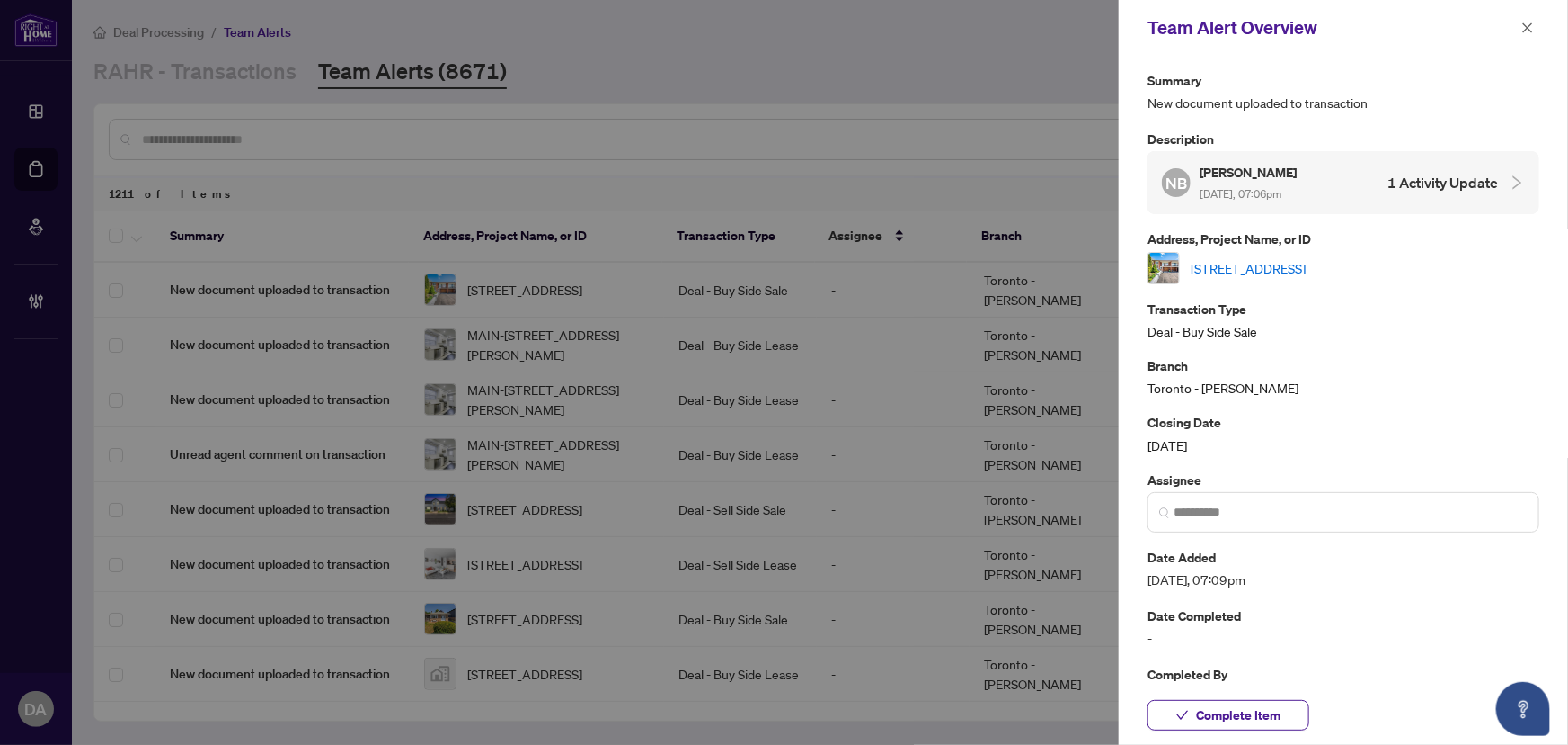
click at [1244, 279] on div "[STREET_ADDRESS]" at bounding box center [1343, 268] width 392 height 33
click at [1254, 265] on link "[STREET_ADDRESS]" at bounding box center [1248, 268] width 116 height 20
click at [1239, 700] on button "Complete Item" at bounding box center [1228, 714] width 162 height 31
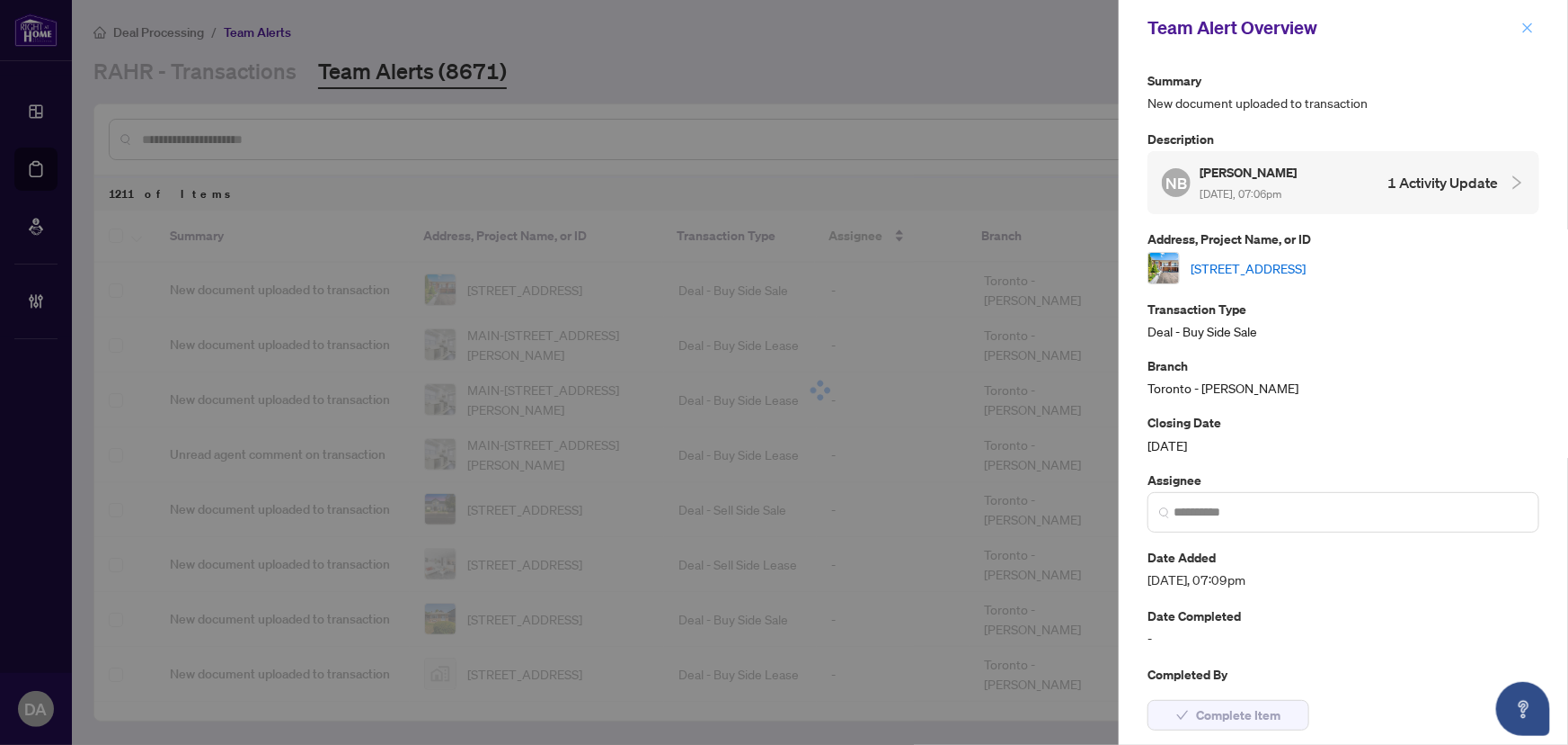
click at [1531, 28] on icon "close" at bounding box center [1528, 28] width 13 height 13
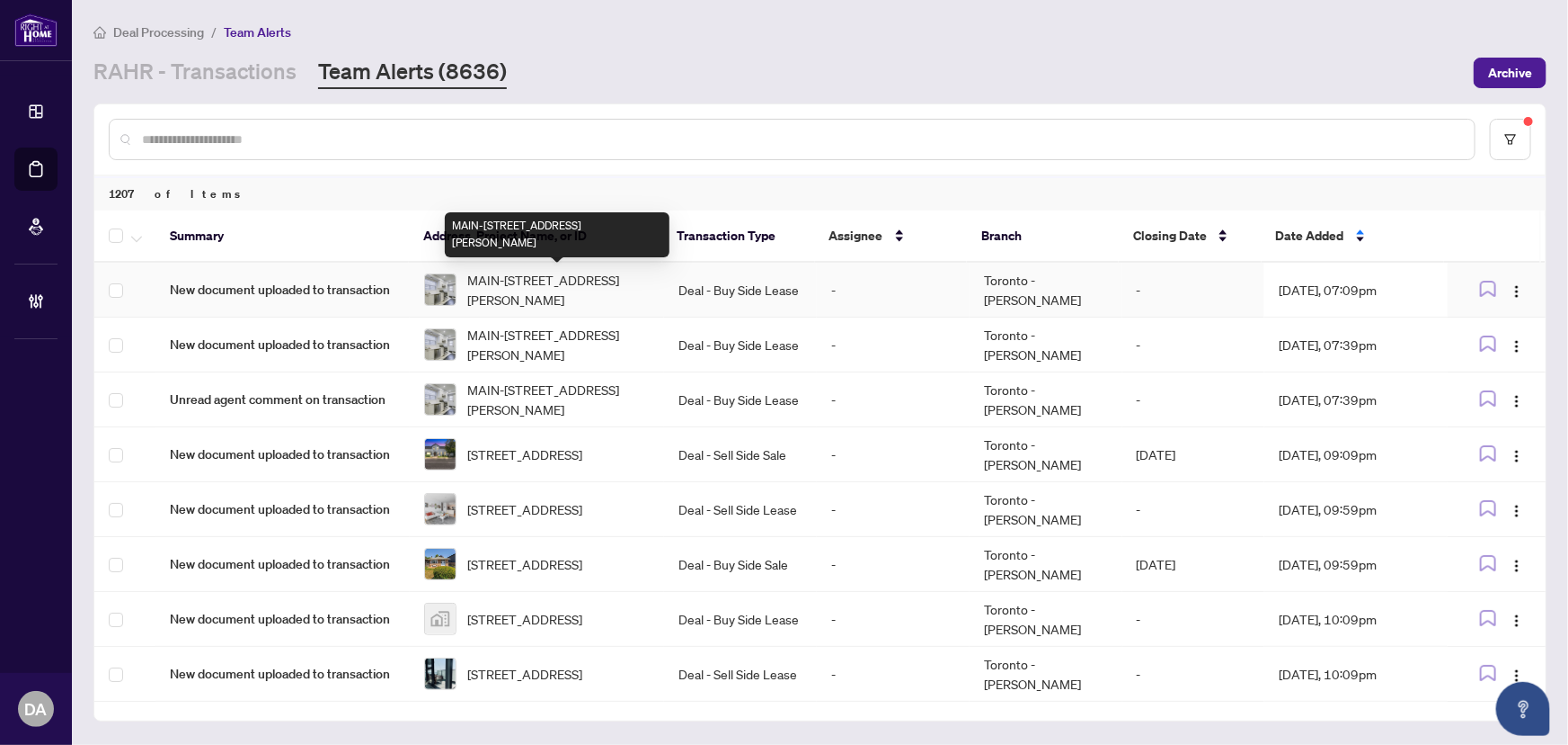
click at [495, 274] on span "MAIN-[STREET_ADDRESS][PERSON_NAME]" at bounding box center [558, 290] width 183 height 40
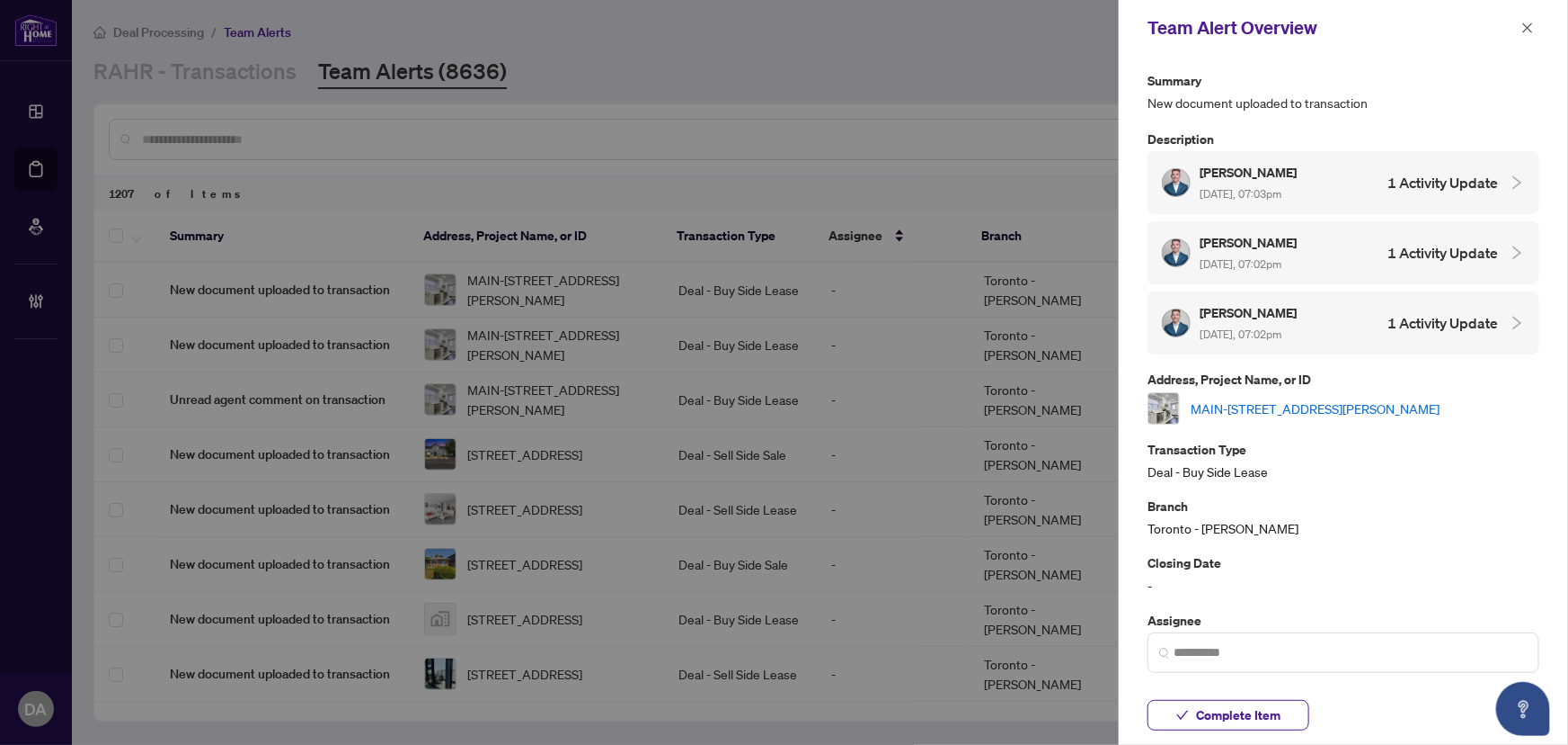
click at [1329, 405] on link "MAIN-[STREET_ADDRESS][PERSON_NAME]" at bounding box center [1315, 408] width 249 height 20
click at [1520, 27] on button "button" at bounding box center [1528, 28] width 24 height 22
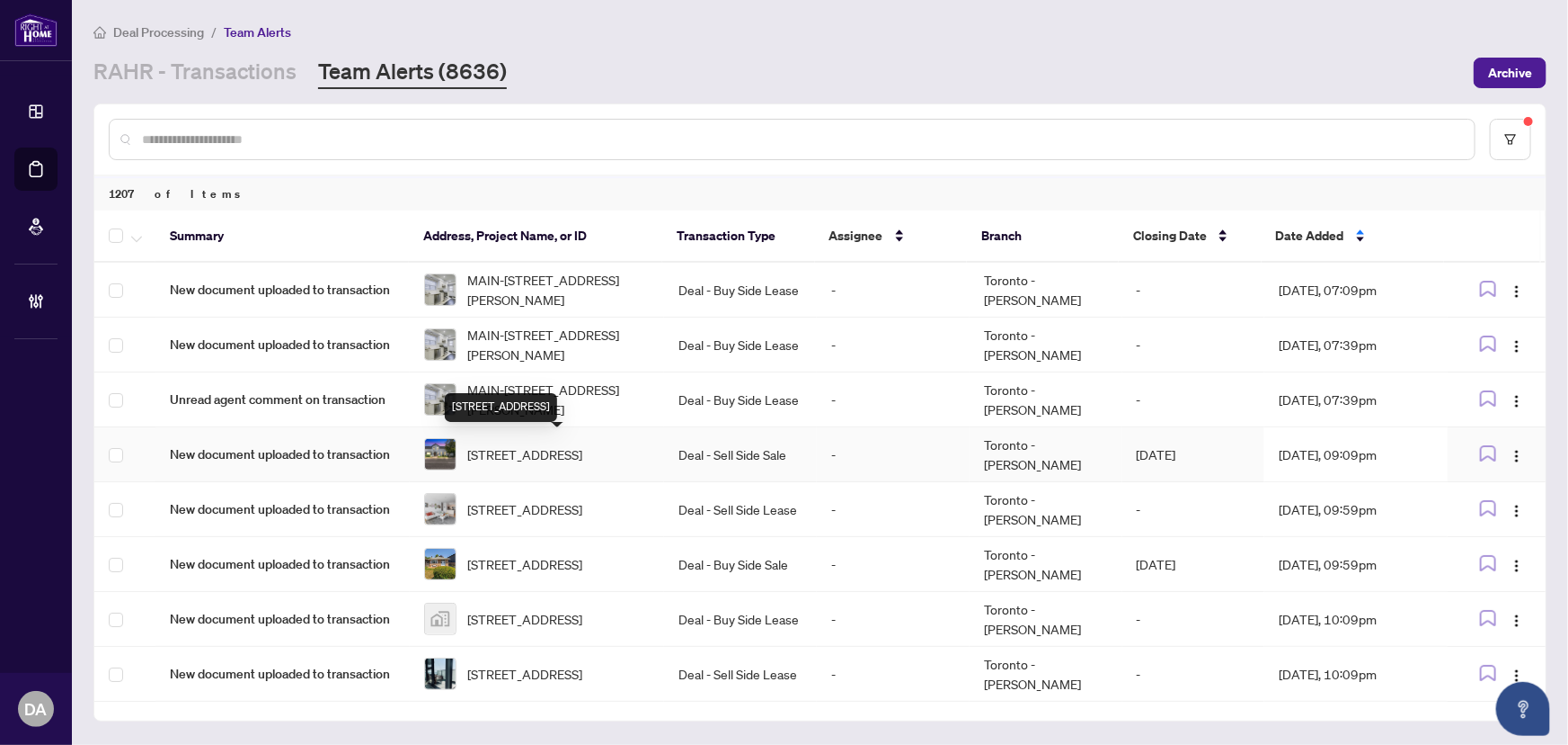
click at [583, 449] on span "[STREET_ADDRESS]" at bounding box center [524, 455] width 116 height 20
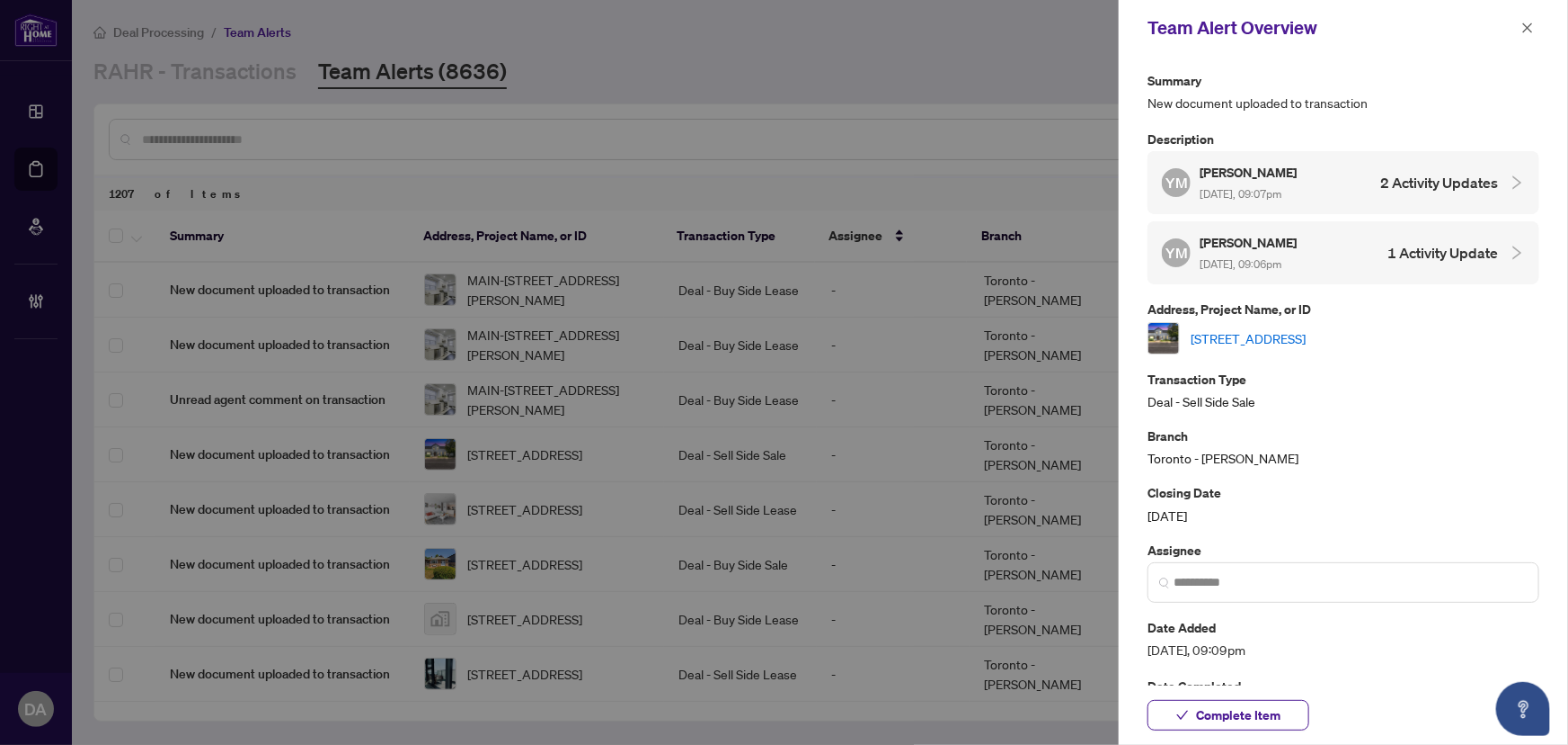
click at [1284, 357] on div "Summary New document uploaded to transaction Description [PERSON_NAME] [PERSON_…" at bounding box center [1343, 423] width 392 height 706
click at [1284, 355] on div "Summary New document uploaded to transaction Description [PERSON_NAME] [PERSON_…" at bounding box center [1343, 423] width 392 height 706
click at [1284, 346] on div "[STREET_ADDRESS]" at bounding box center [1343, 338] width 392 height 33
click at [1284, 340] on link "[STREET_ADDRESS]" at bounding box center [1248, 338] width 116 height 20
click at [1377, 594] on span at bounding box center [1343, 582] width 392 height 41
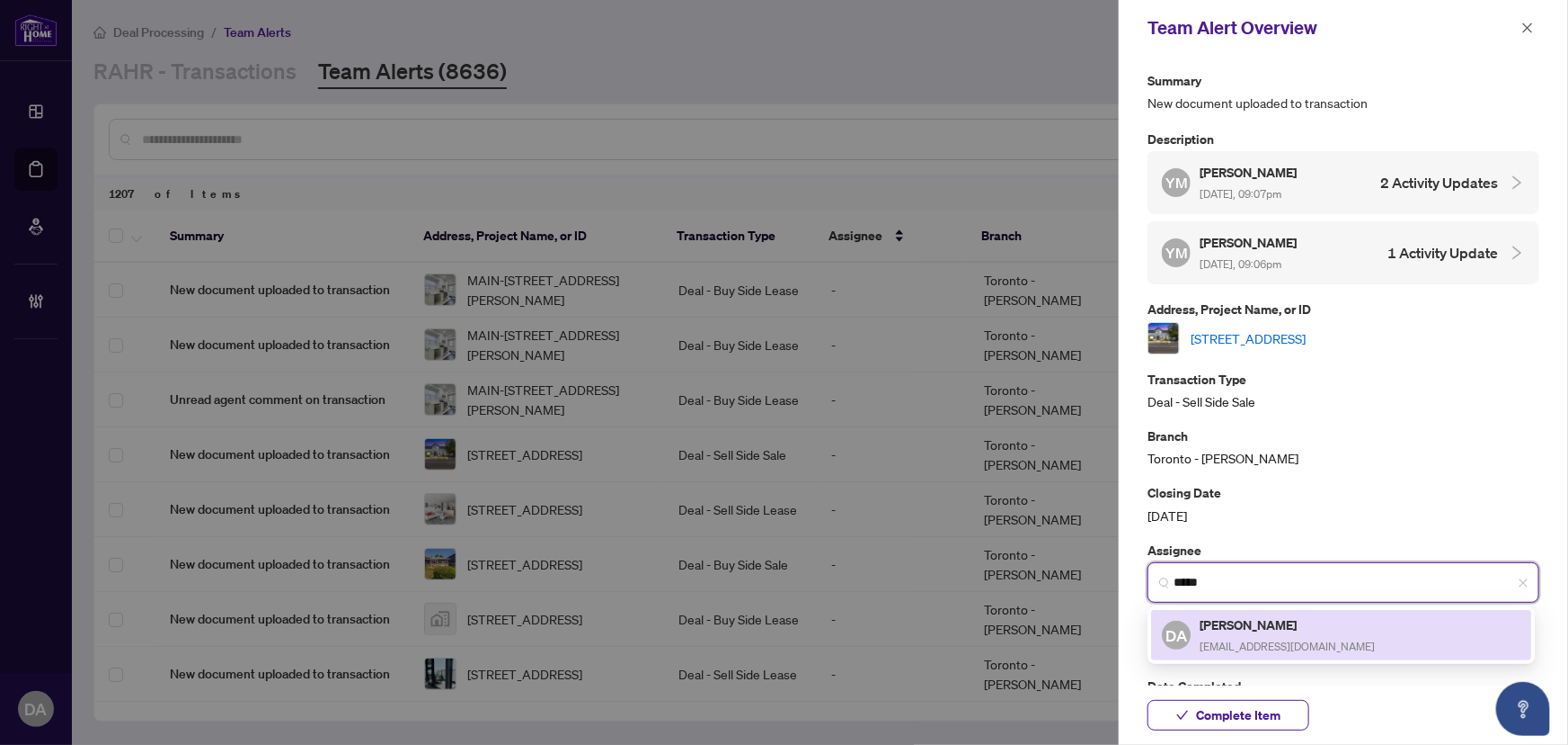
click at [1186, 615] on div "DA [PERSON_NAME] [EMAIL_ADDRESS][DOMAIN_NAME]" at bounding box center [1269, 635] width 213 height 41
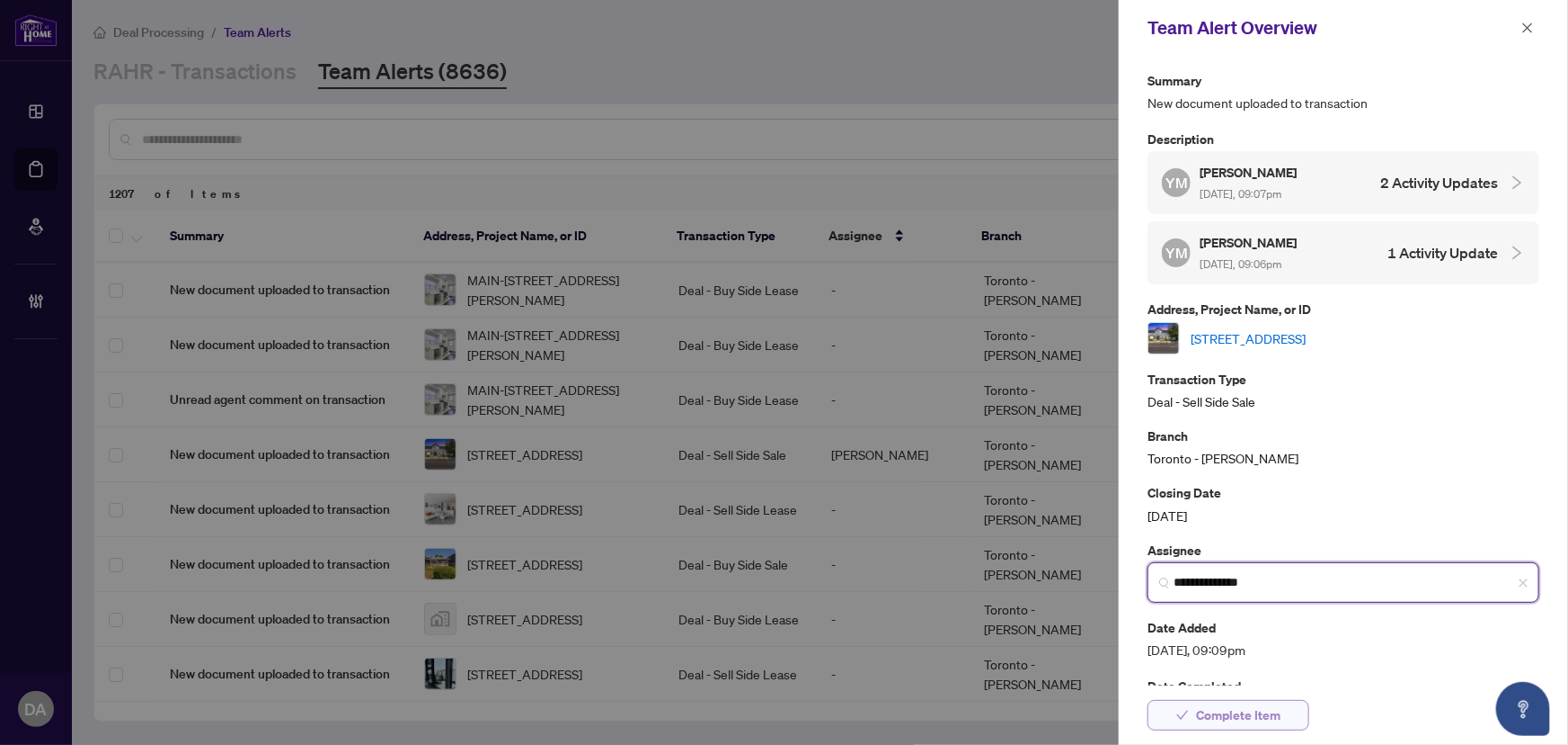
type input "**********"
click at [1215, 715] on span "Complete Item" at bounding box center [1238, 714] width 85 height 29
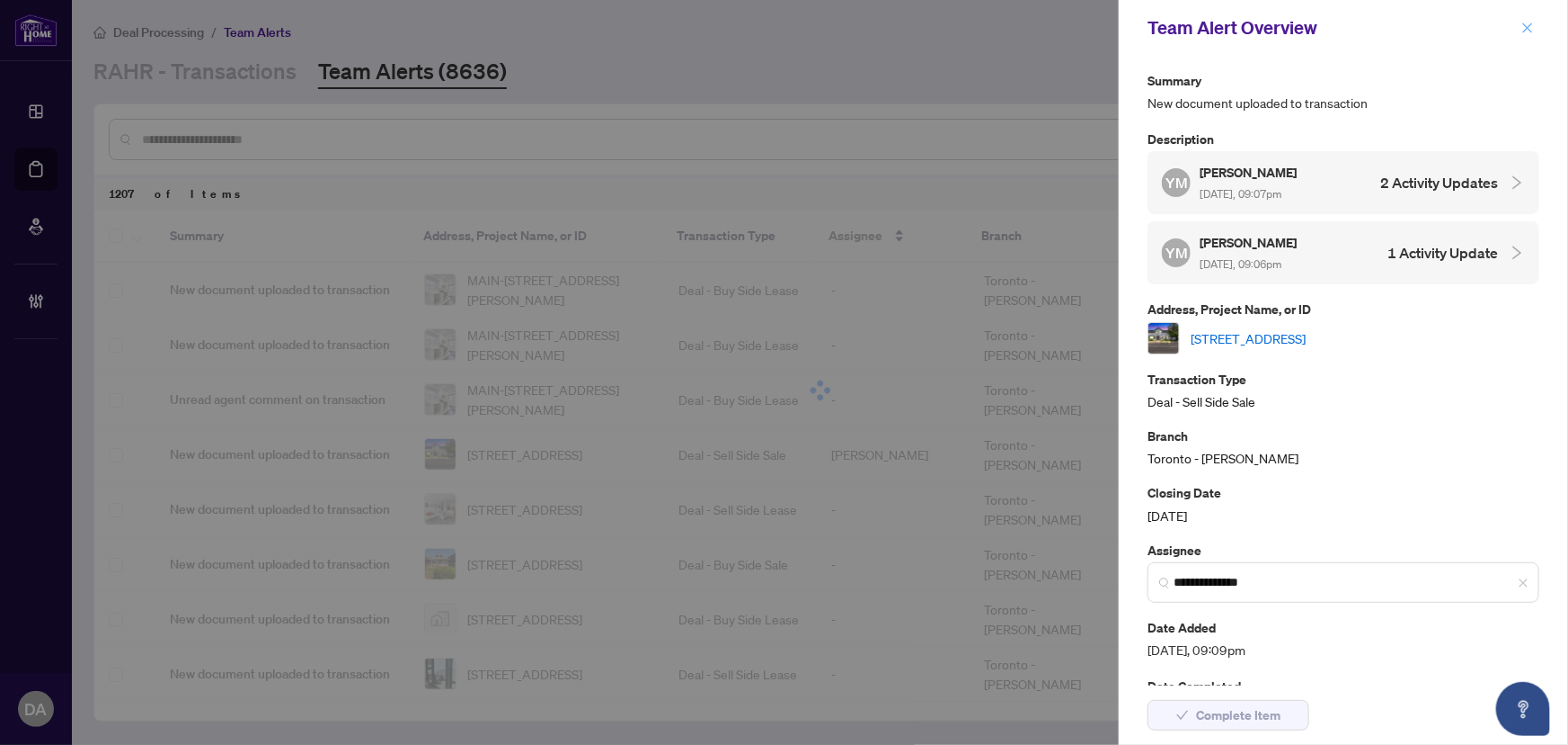
click at [1520, 30] on button "button" at bounding box center [1528, 28] width 24 height 22
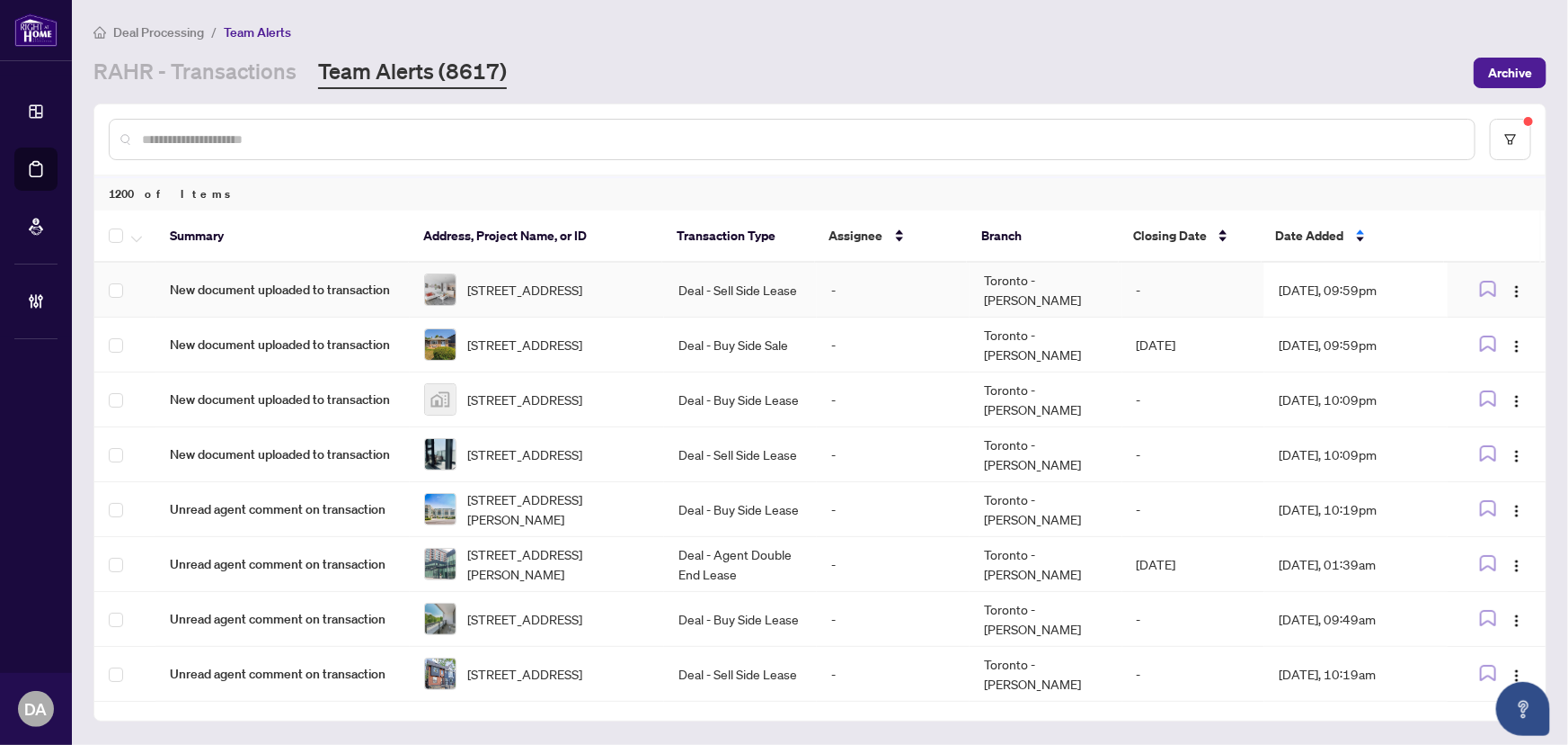
click at [867, 286] on td "-" at bounding box center [893, 290] width 153 height 55
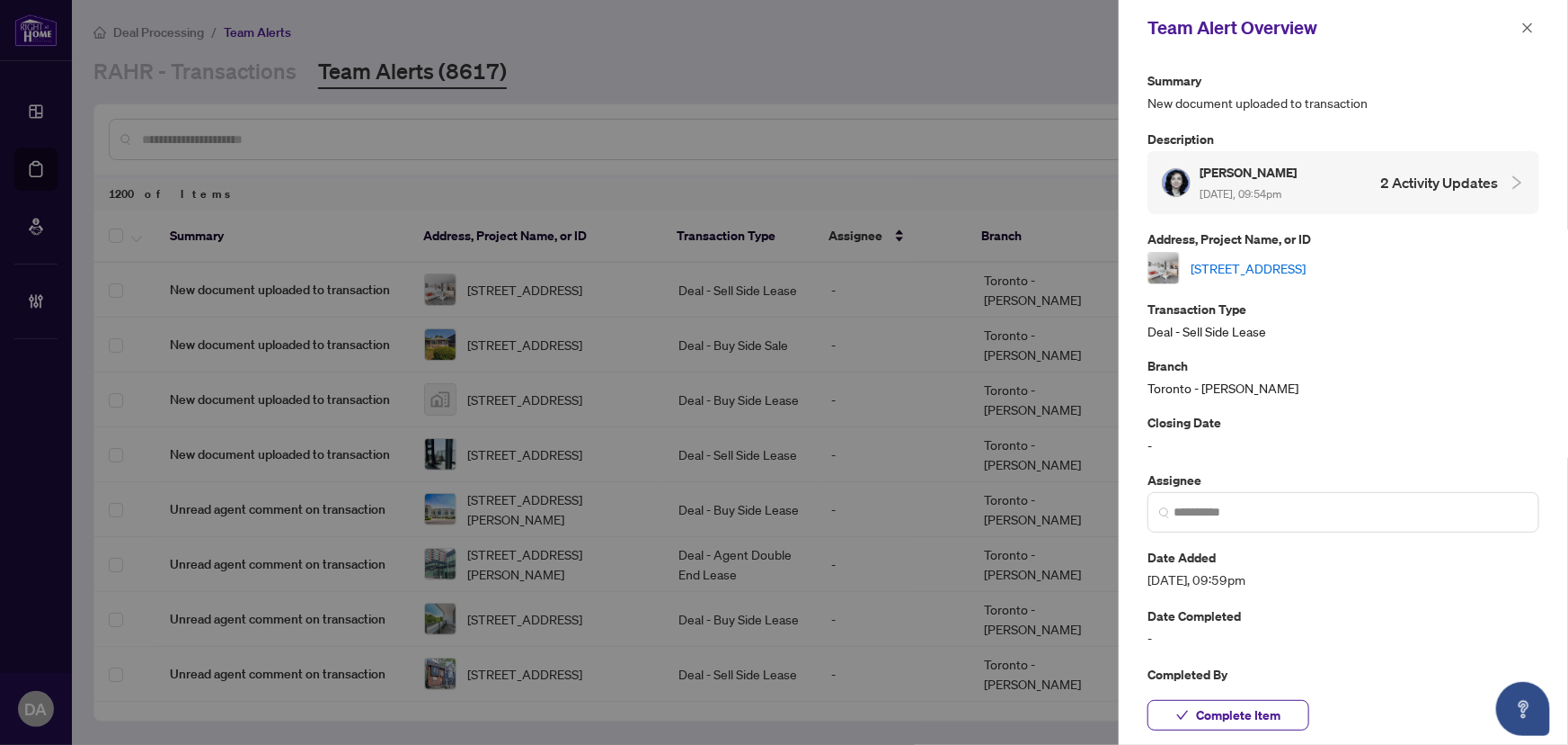
click at [1252, 268] on link "[STREET_ADDRESS]" at bounding box center [1248, 268] width 116 height 20
drag, startPoint x: 1246, startPoint y: 707, endPoint x: 1339, endPoint y: 393, distance: 327.5
click at [1246, 708] on span "Complete Item" at bounding box center [1238, 714] width 85 height 29
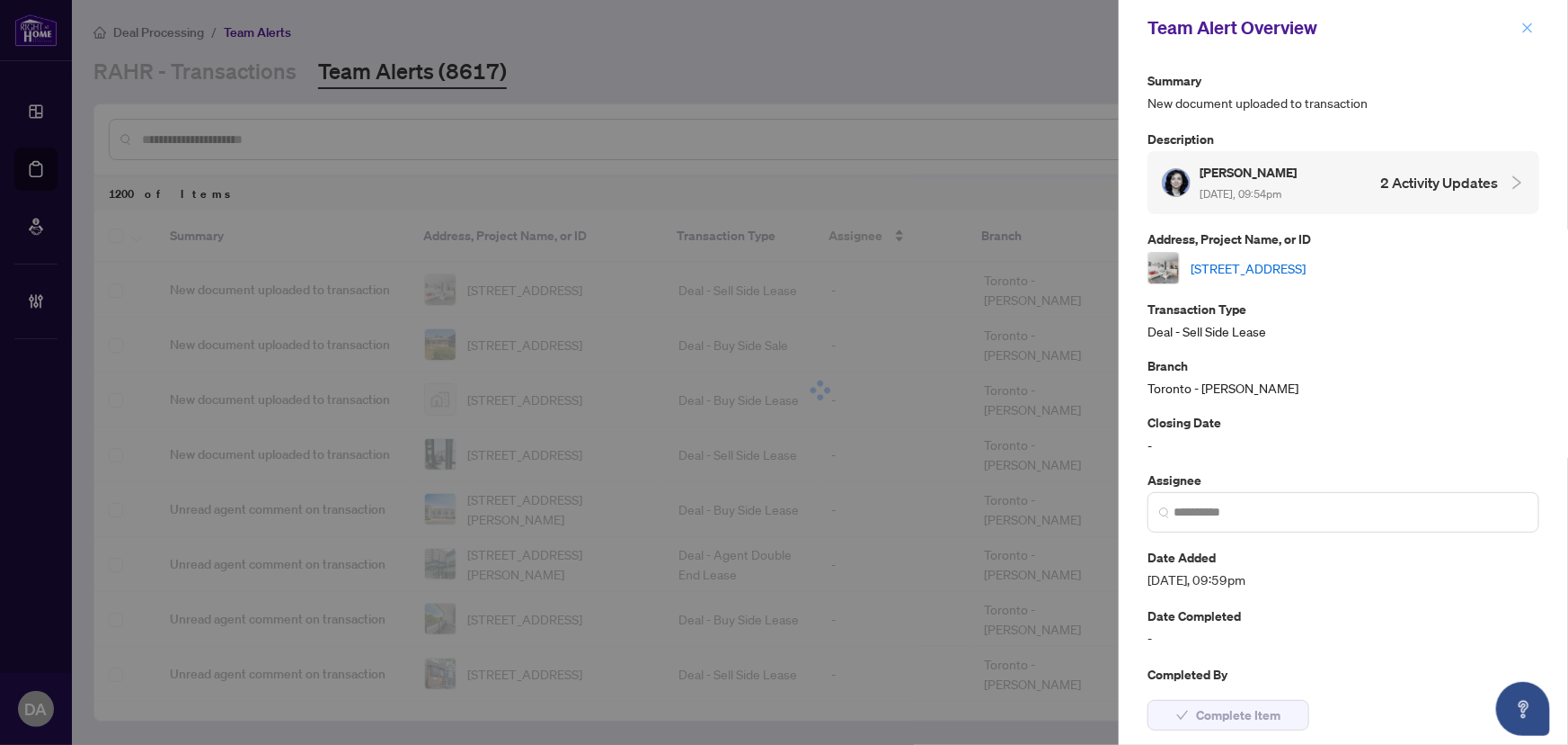
click at [1532, 31] on icon "close" at bounding box center [1528, 28] width 13 height 13
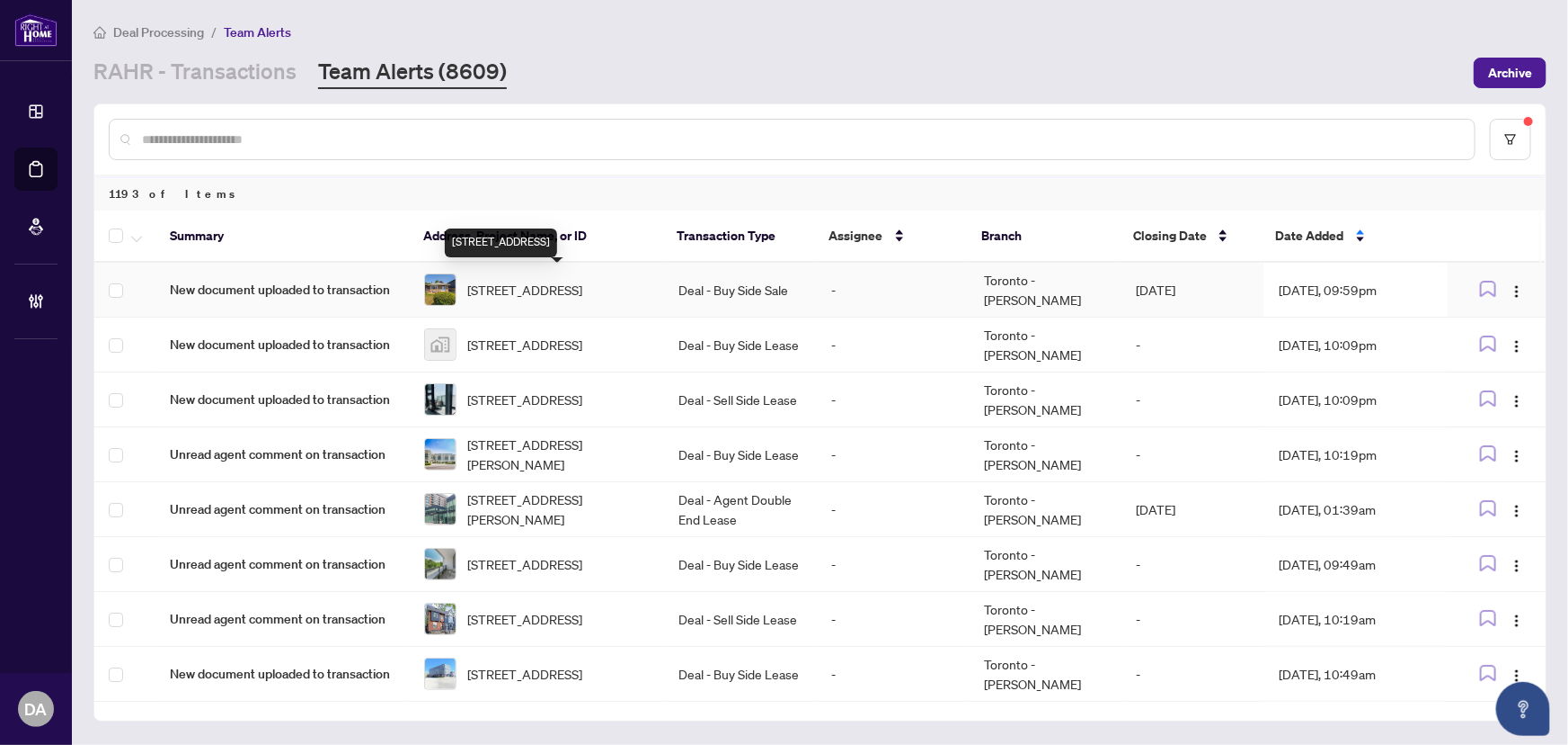
click at [583, 285] on span "[STREET_ADDRESS]" at bounding box center [524, 290] width 116 height 20
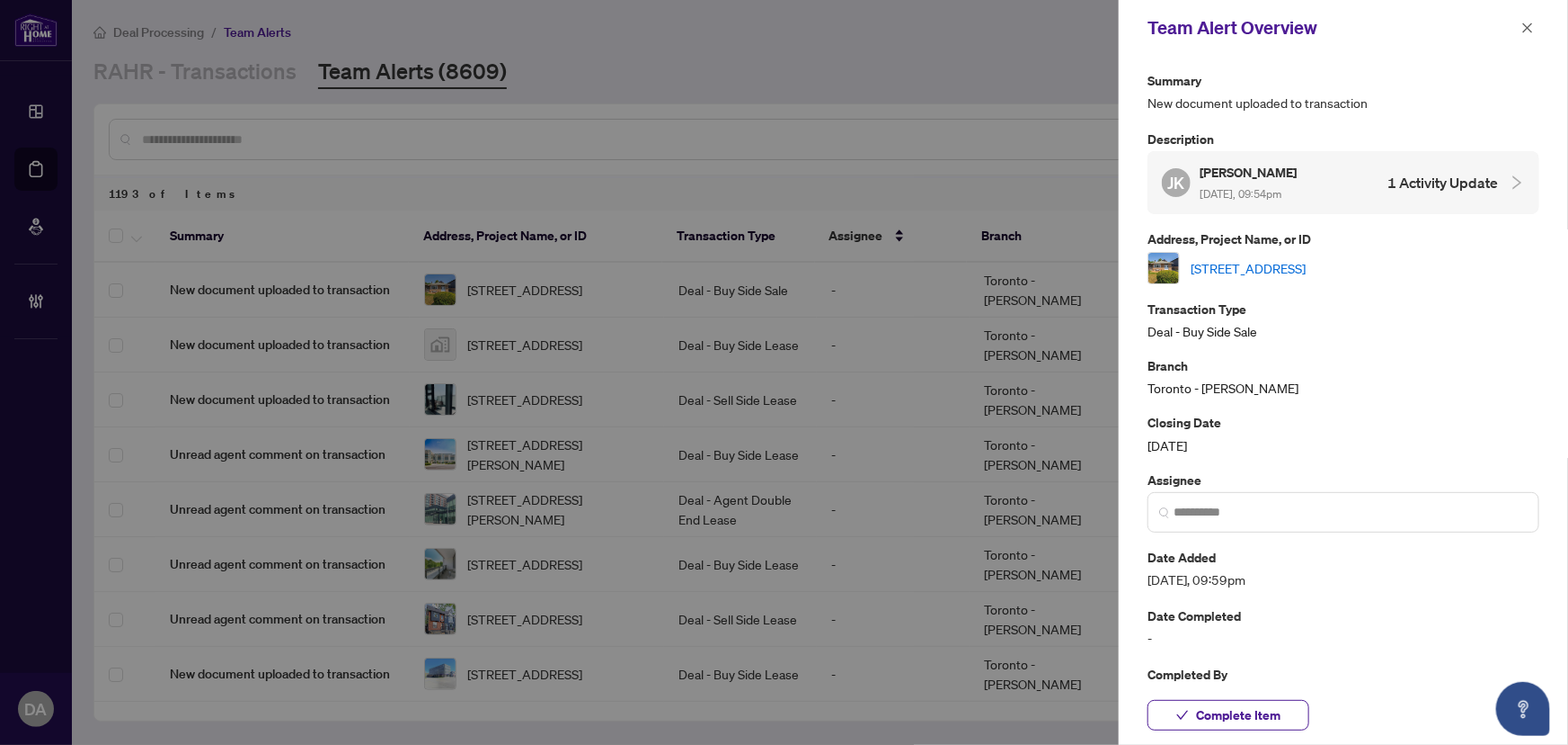
click at [1290, 258] on link "[STREET_ADDRESS]" at bounding box center [1248, 268] width 116 height 20
drag, startPoint x: 1258, startPoint y: 684, endPoint x: 1261, endPoint y: 693, distance: 9.5
click at [1258, 685] on div "Team Alert Overview Summary New document uploaded to transaction Description [P…" at bounding box center [1343, 372] width 449 height 745
click at [1261, 696] on div "Complete Item" at bounding box center [1343, 715] width 449 height 59
click at [1279, 704] on span "Complete Item" at bounding box center [1238, 714] width 85 height 29
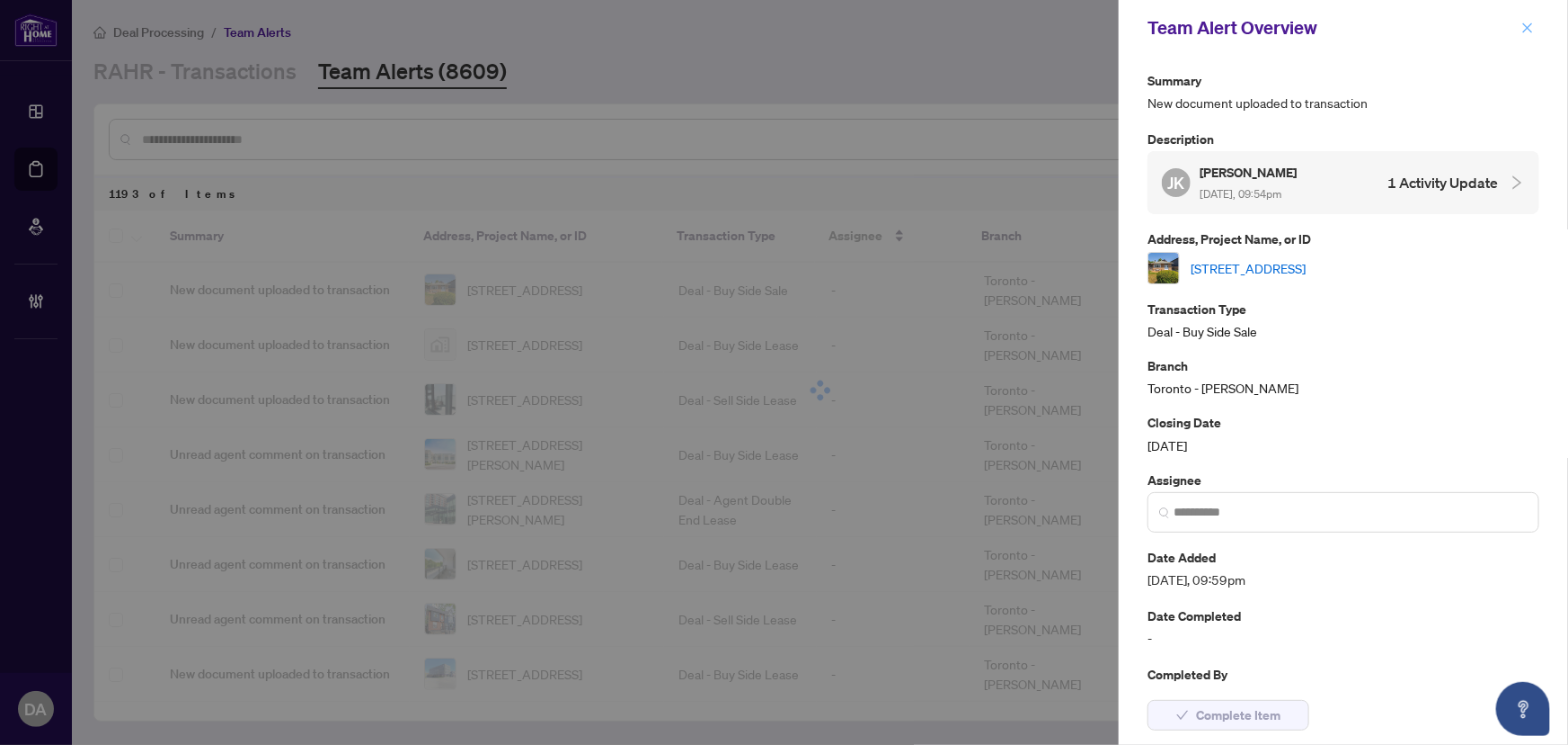
click at [1525, 31] on icon "close" at bounding box center [1529, 28] width 10 height 10
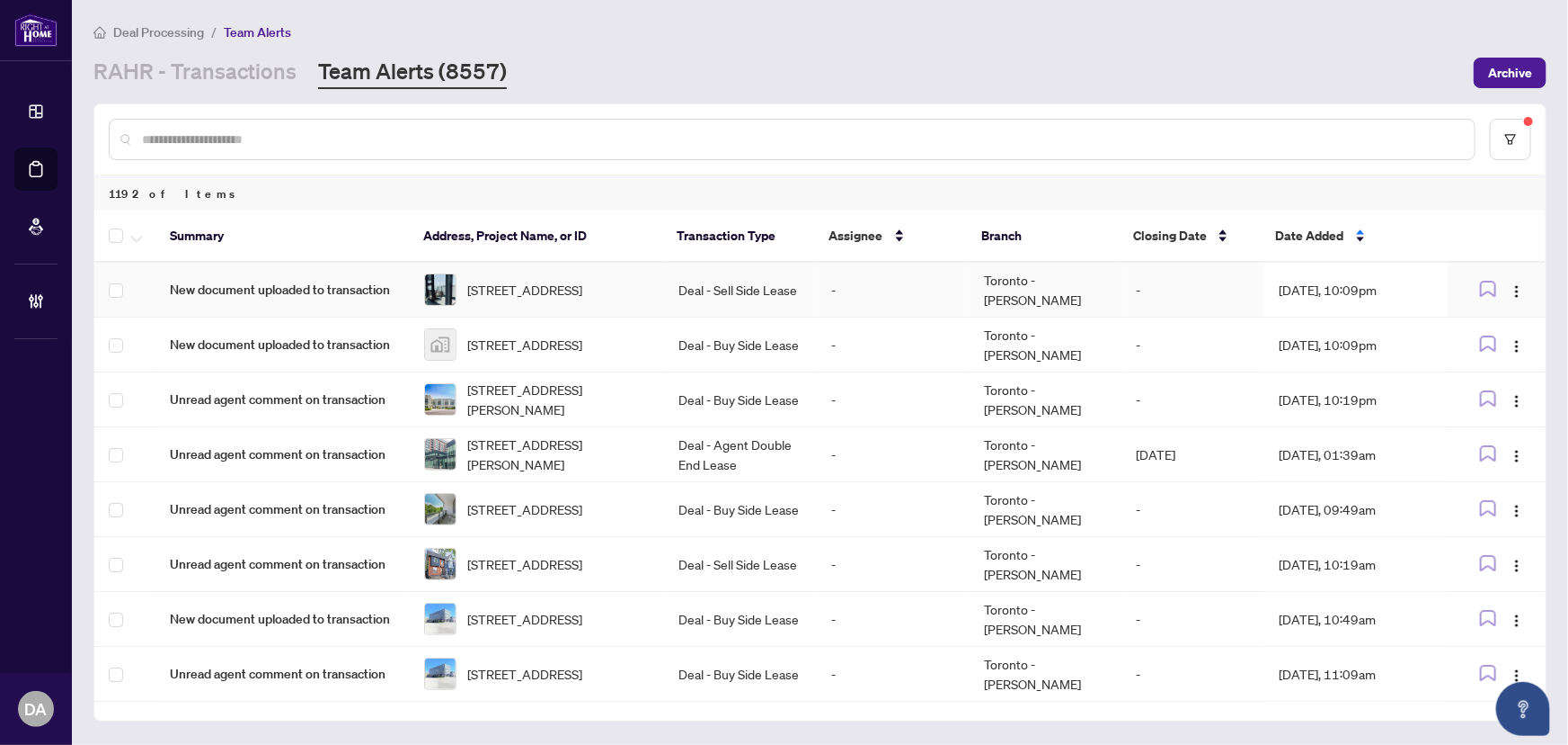
click at [775, 277] on td "Deal - Sell Side Lease" at bounding box center [741, 290] width 153 height 55
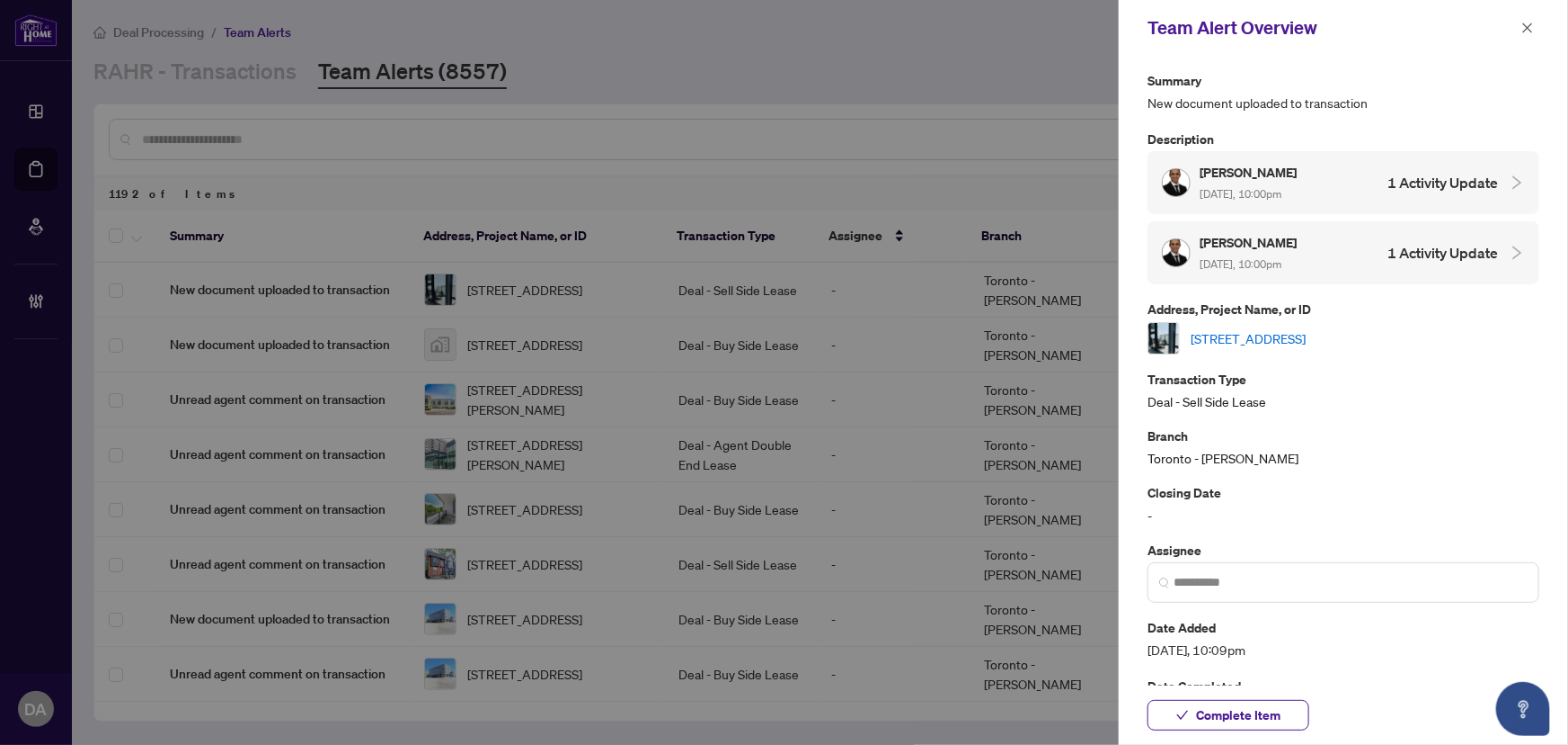
click at [1272, 332] on link "[STREET_ADDRESS]" at bounding box center [1248, 338] width 116 height 20
click at [1519, 33] on button "button" at bounding box center [1528, 28] width 24 height 22
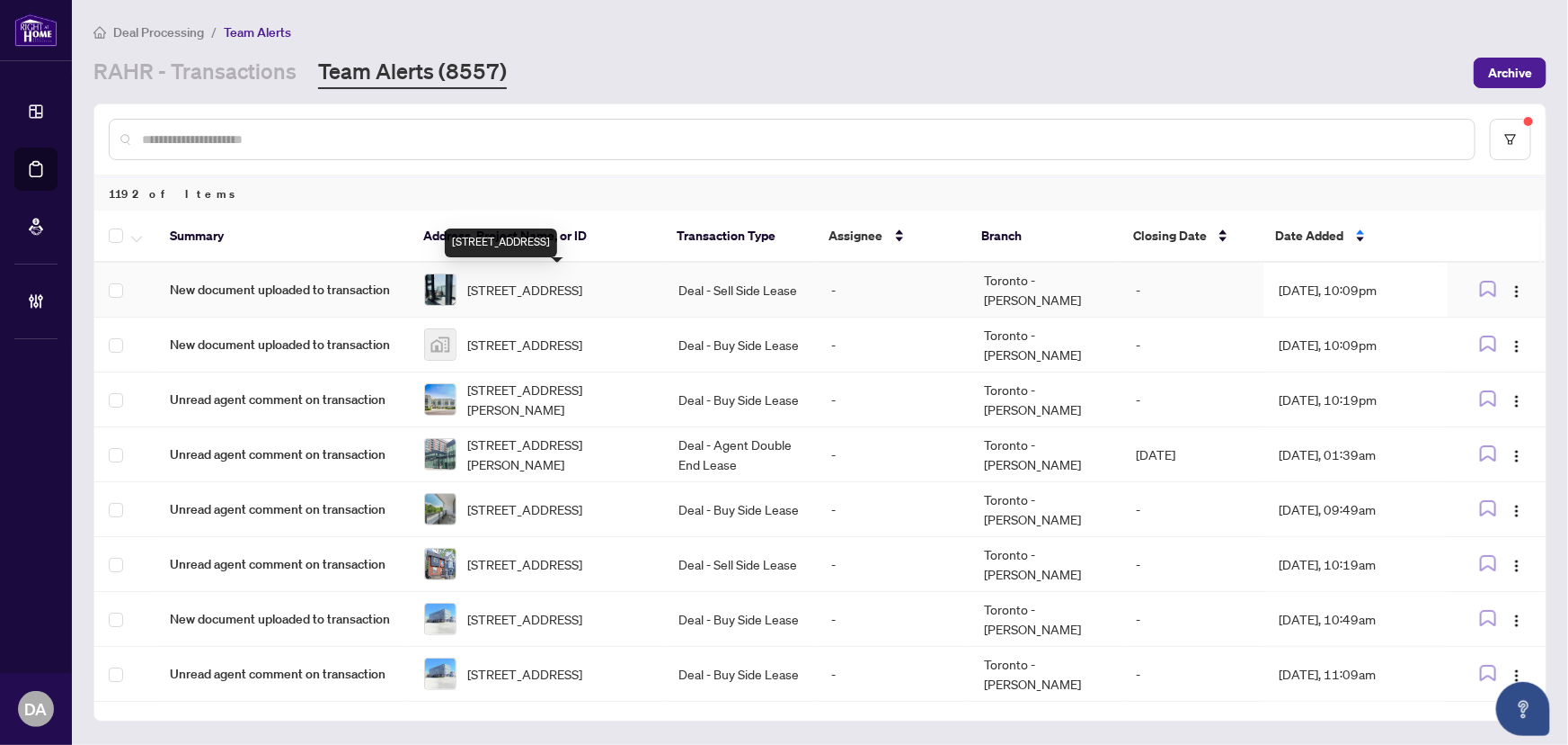
click at [583, 290] on span "[STREET_ADDRESS]" at bounding box center [524, 290] width 116 height 20
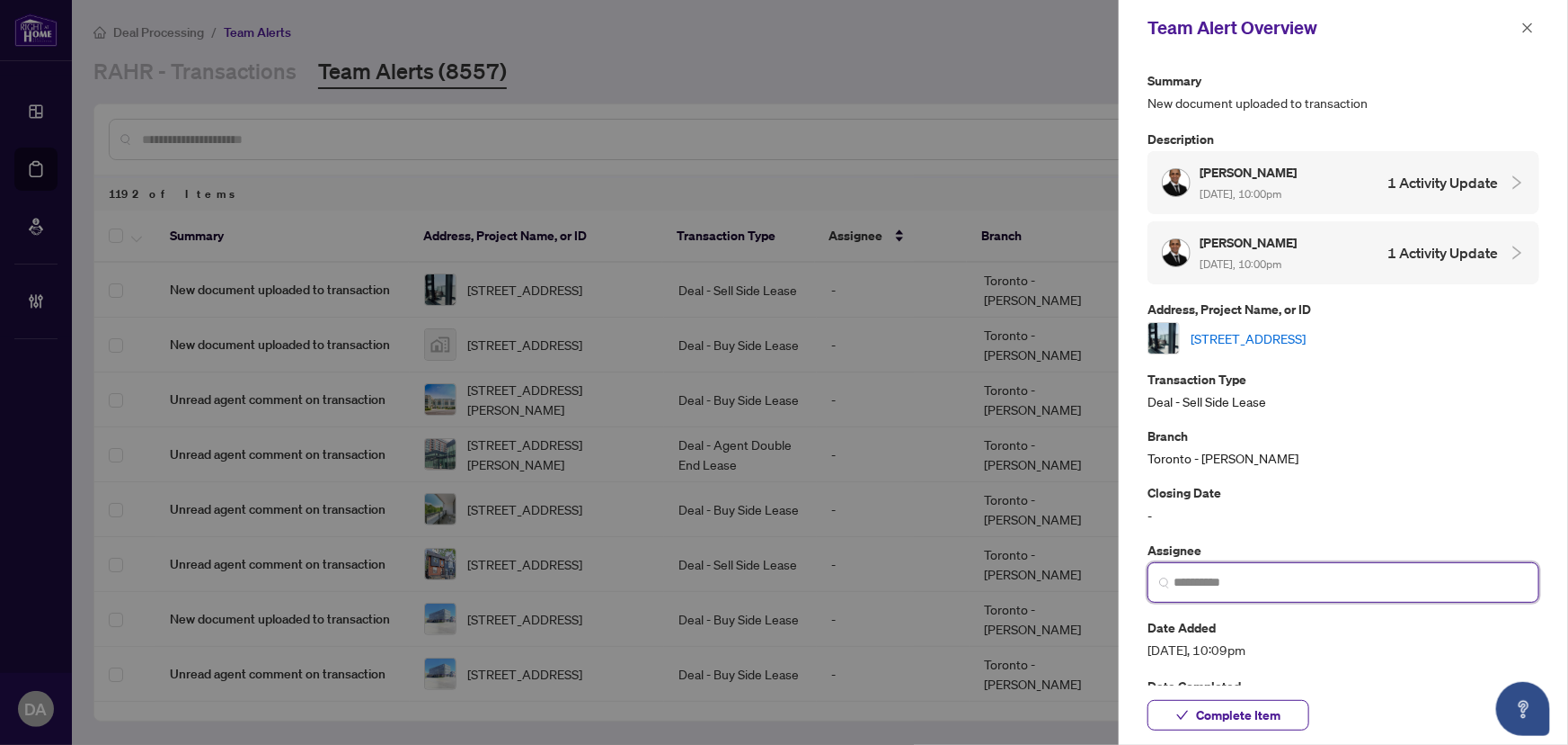
click at [1239, 576] on input "search" at bounding box center [1351, 582] width 354 height 19
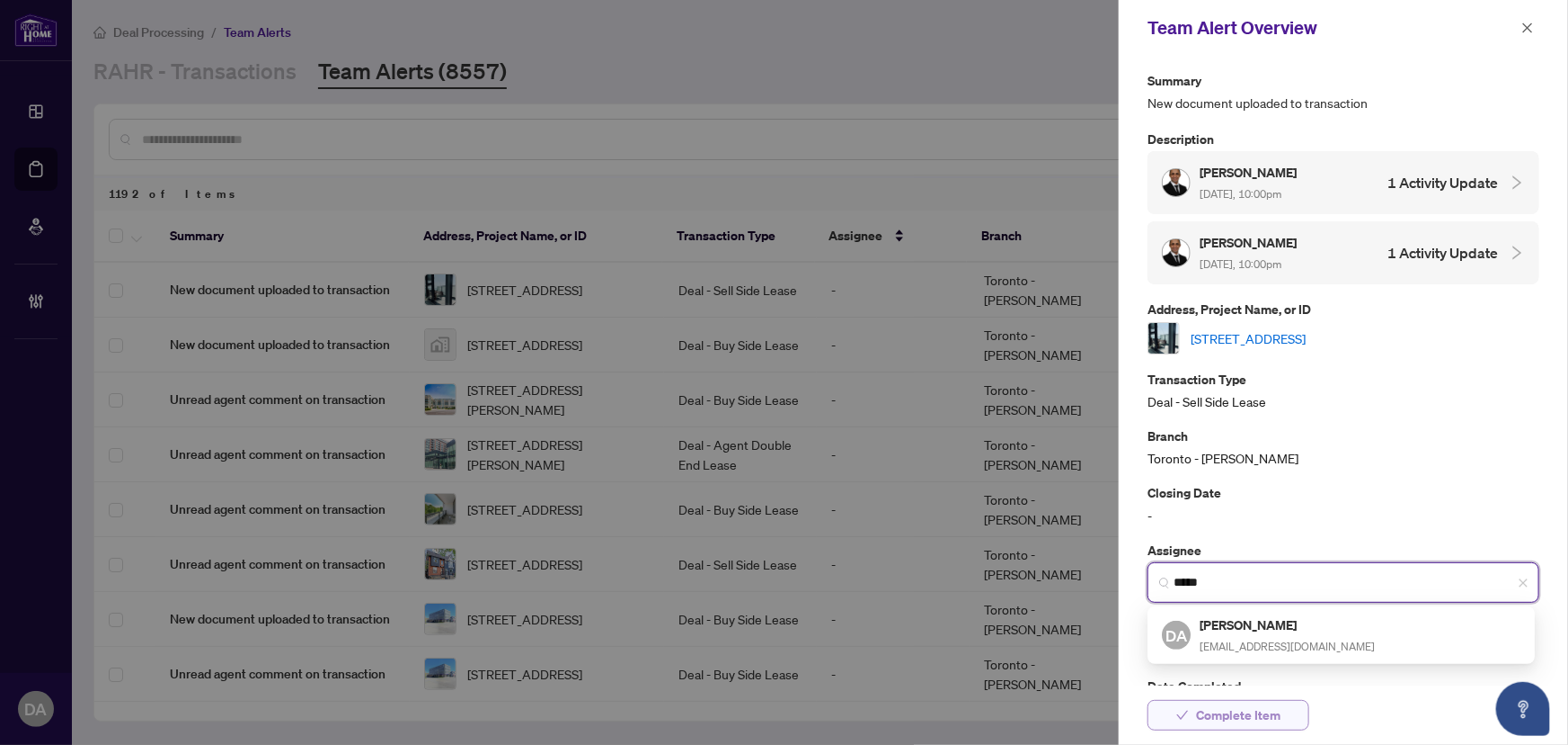
click at [1250, 630] on div "[PERSON_NAME] [EMAIL_ADDRESS][DOMAIN_NAME]" at bounding box center [1287, 635] width 175 height 41
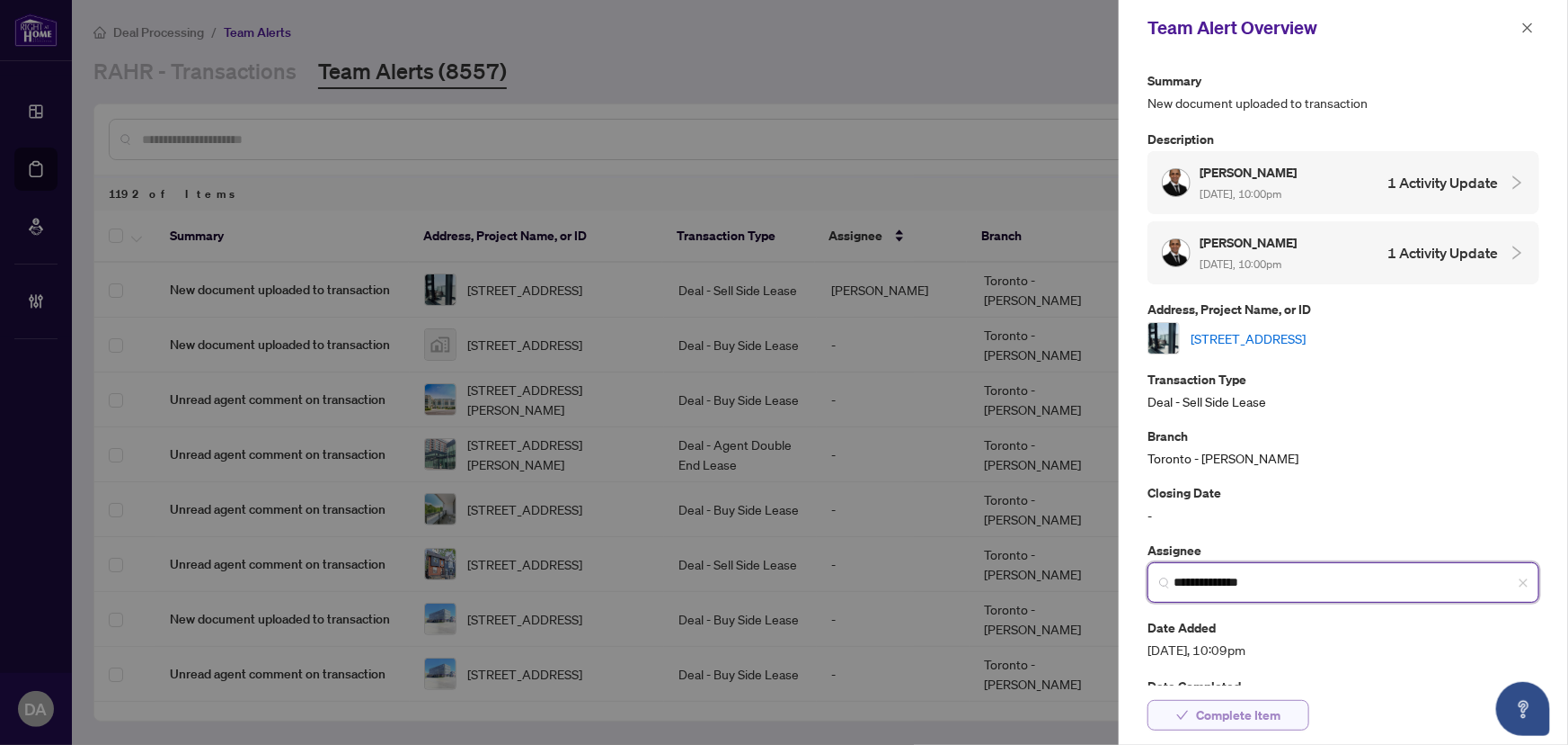
type input "**********"
click at [1267, 708] on span "Complete Item" at bounding box center [1238, 714] width 85 height 29
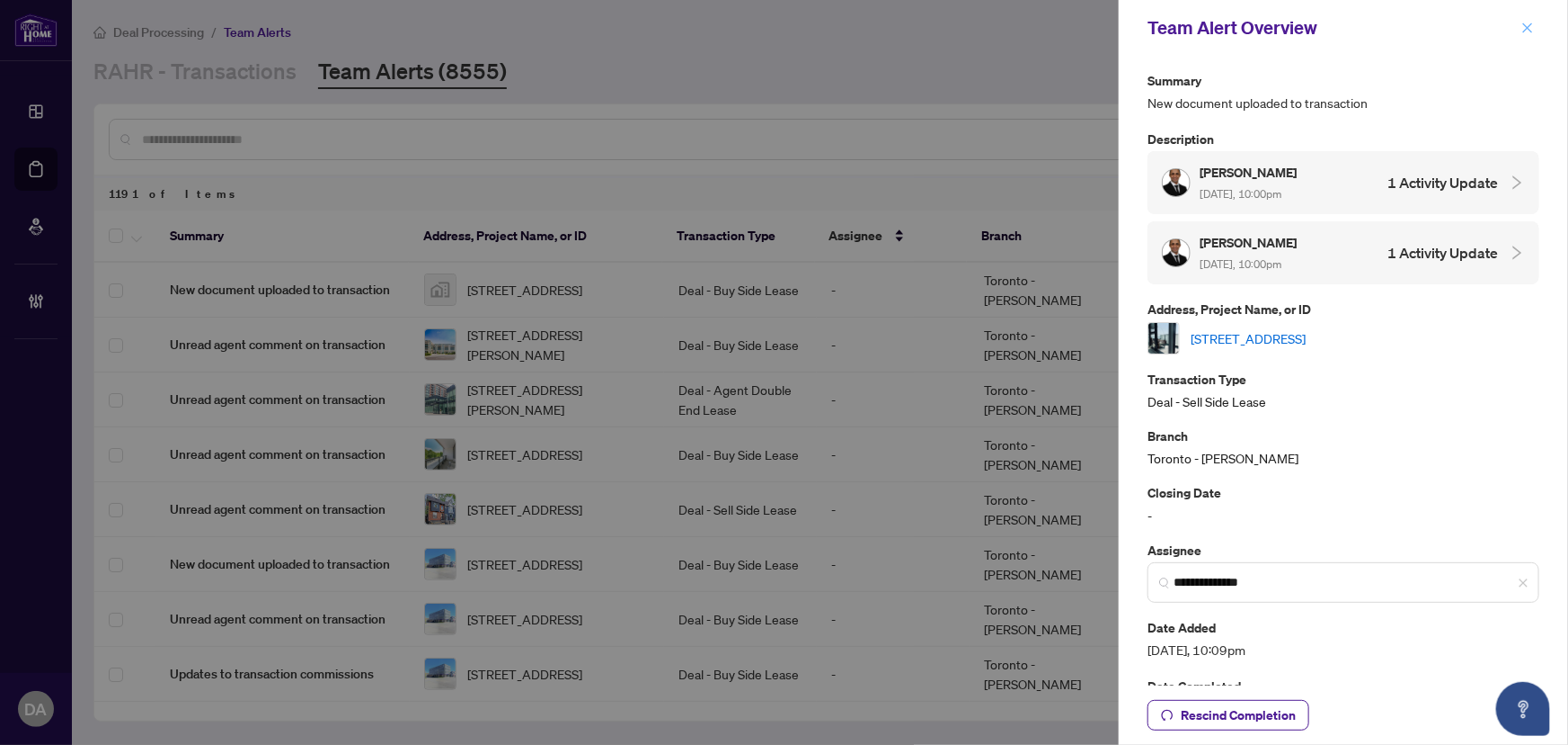
click at [1535, 19] on div "Team Alert Overview" at bounding box center [1343, 28] width 449 height 55
click at [1532, 35] on span "button" at bounding box center [1528, 28] width 13 height 29
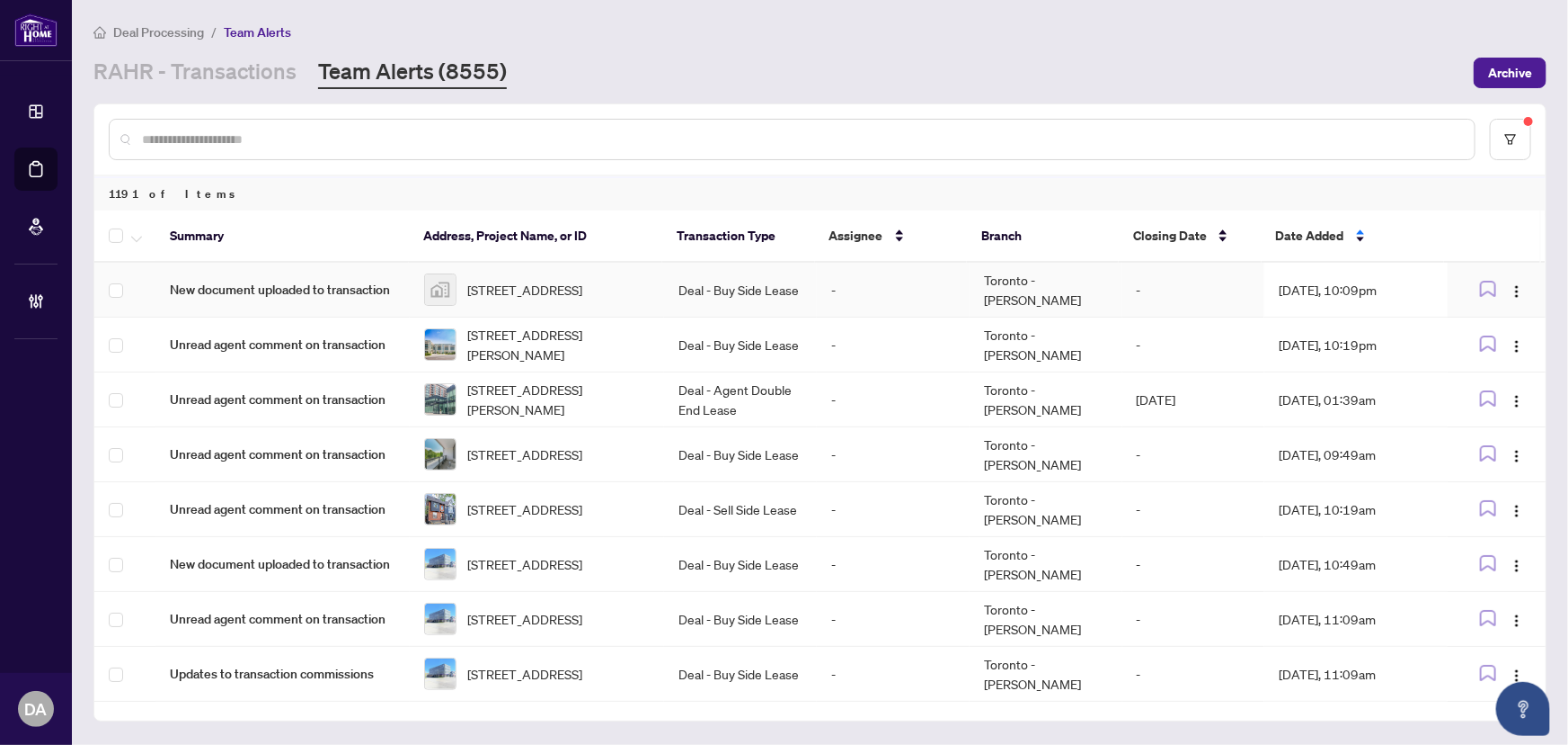
click at [804, 286] on td "Deal - Buy Side Lease" at bounding box center [741, 290] width 153 height 55
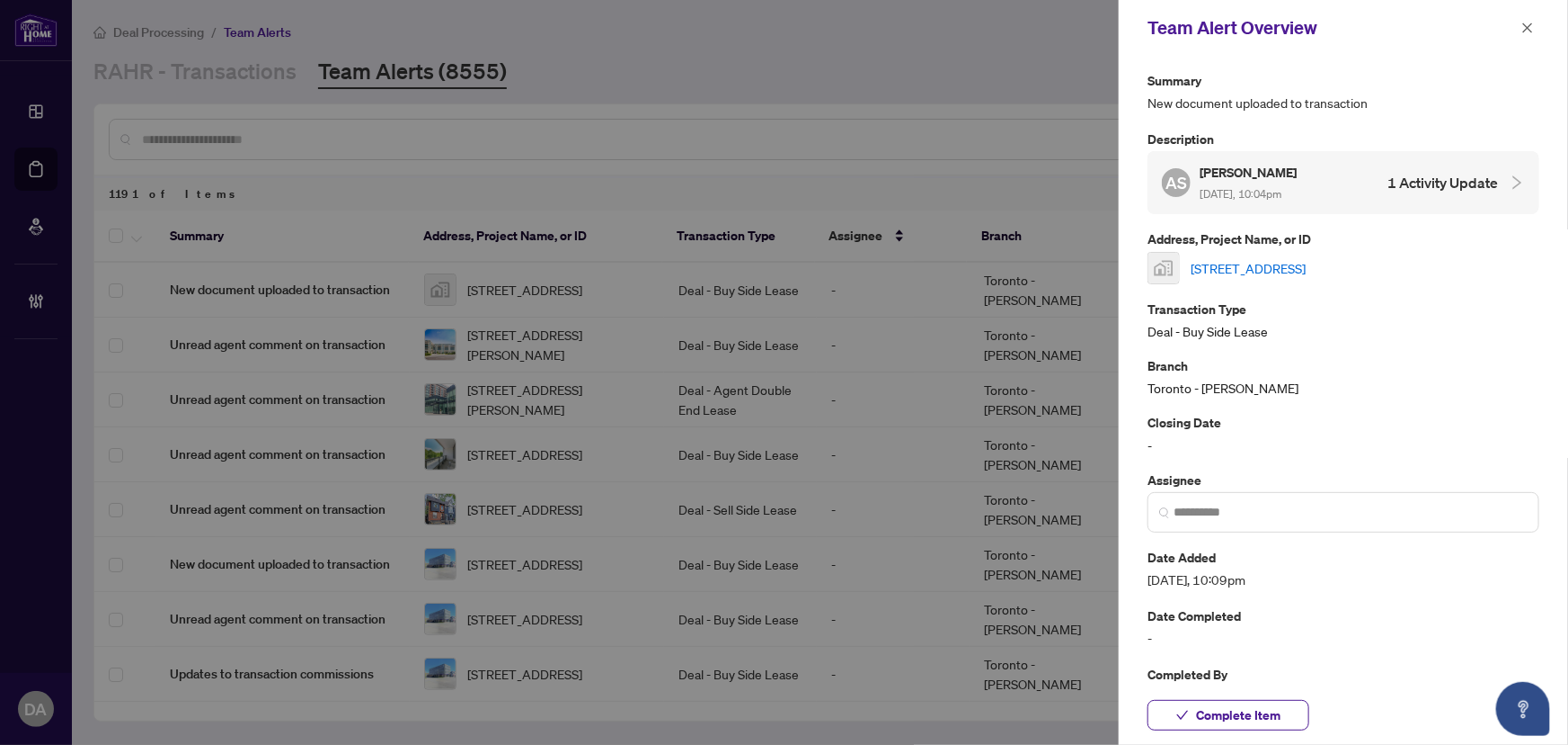
click at [1305, 273] on link "[STREET_ADDRESS]" at bounding box center [1248, 268] width 116 height 20
click at [1217, 517] on input "search" at bounding box center [1351, 512] width 354 height 19
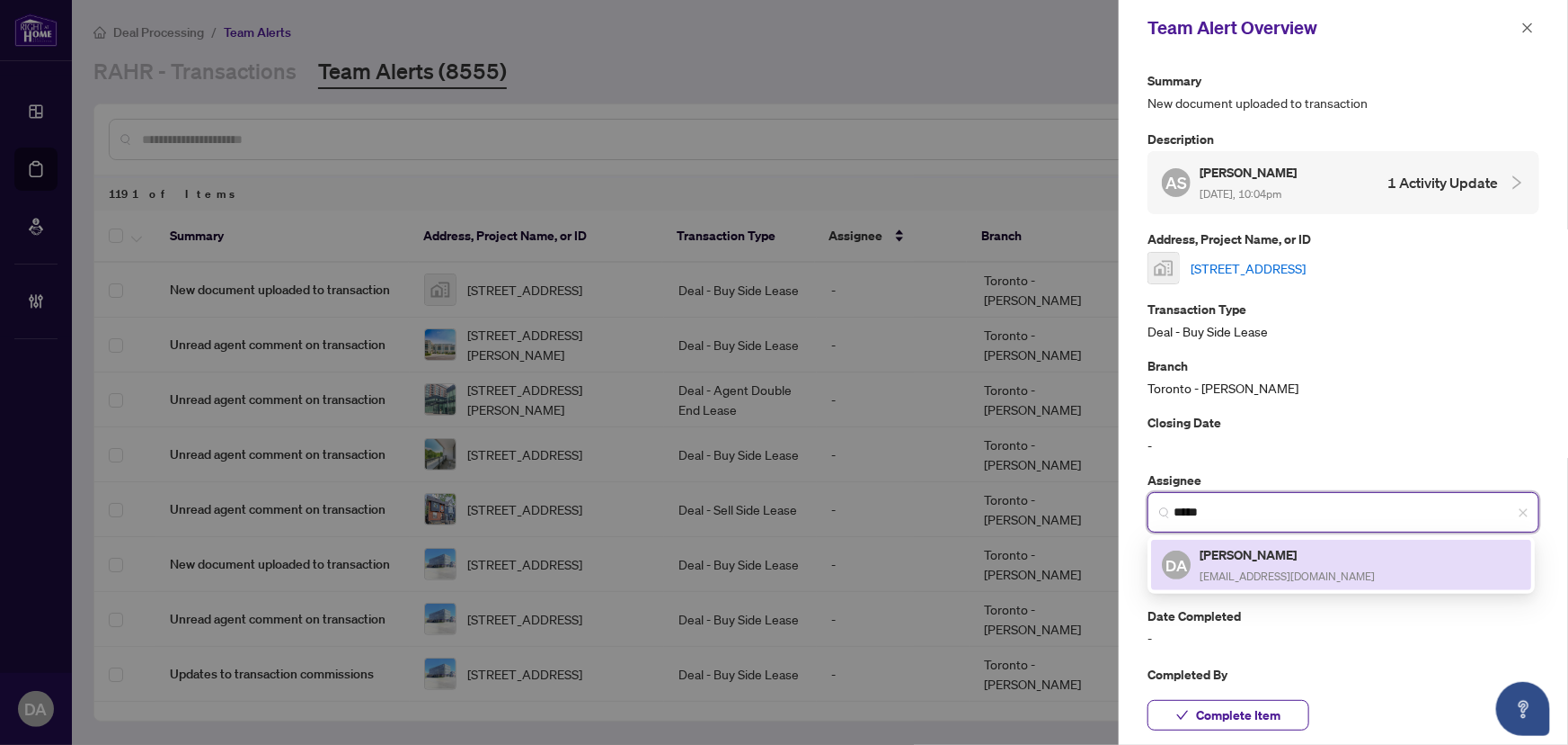
click at [1221, 557] on h5 "[PERSON_NAME]" at bounding box center [1287, 554] width 175 height 21
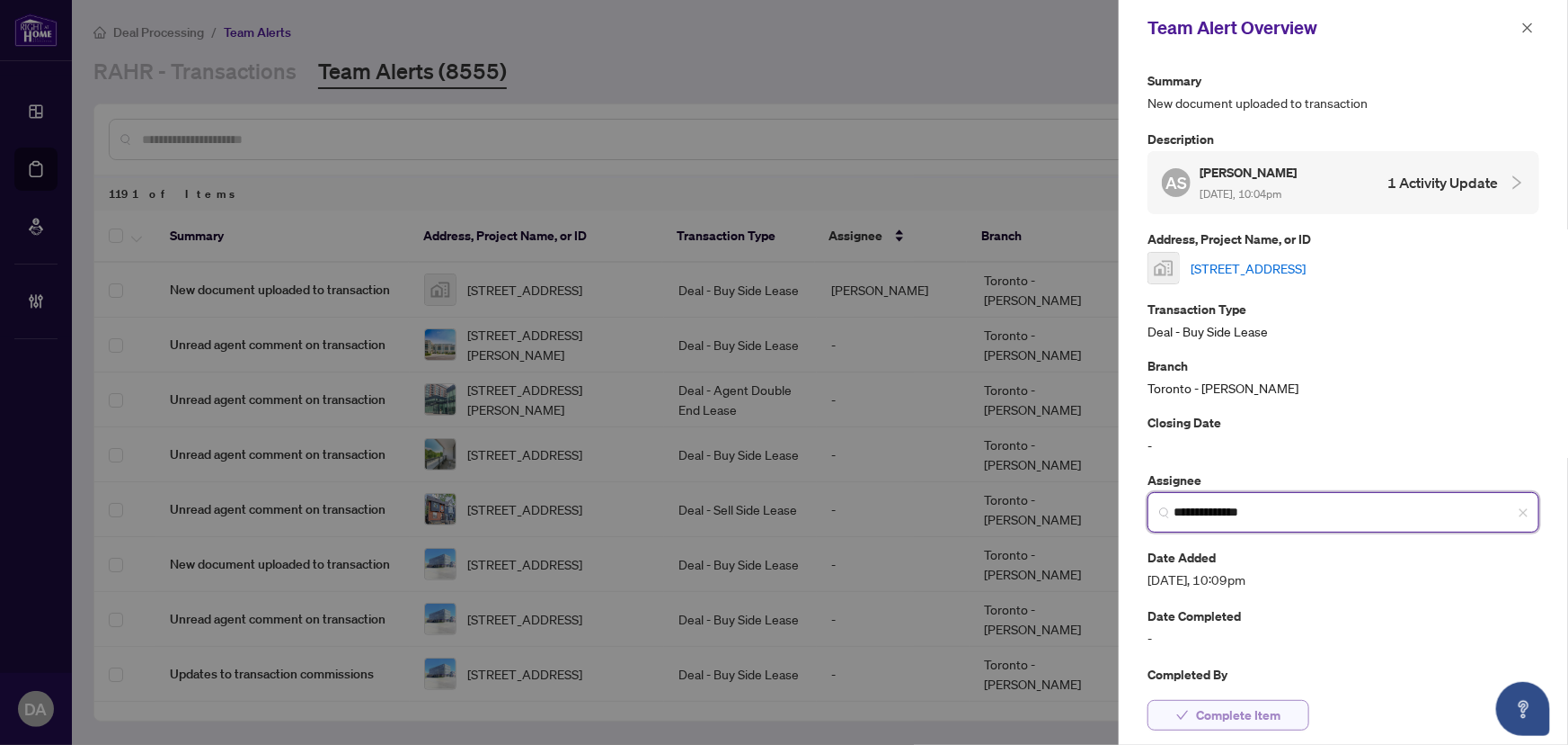
type input "**********"
drag, startPoint x: 1226, startPoint y: 709, endPoint x: 1431, endPoint y: 461, distance: 321.8
click at [1228, 709] on span "Complete Item" at bounding box center [1238, 714] width 85 height 29
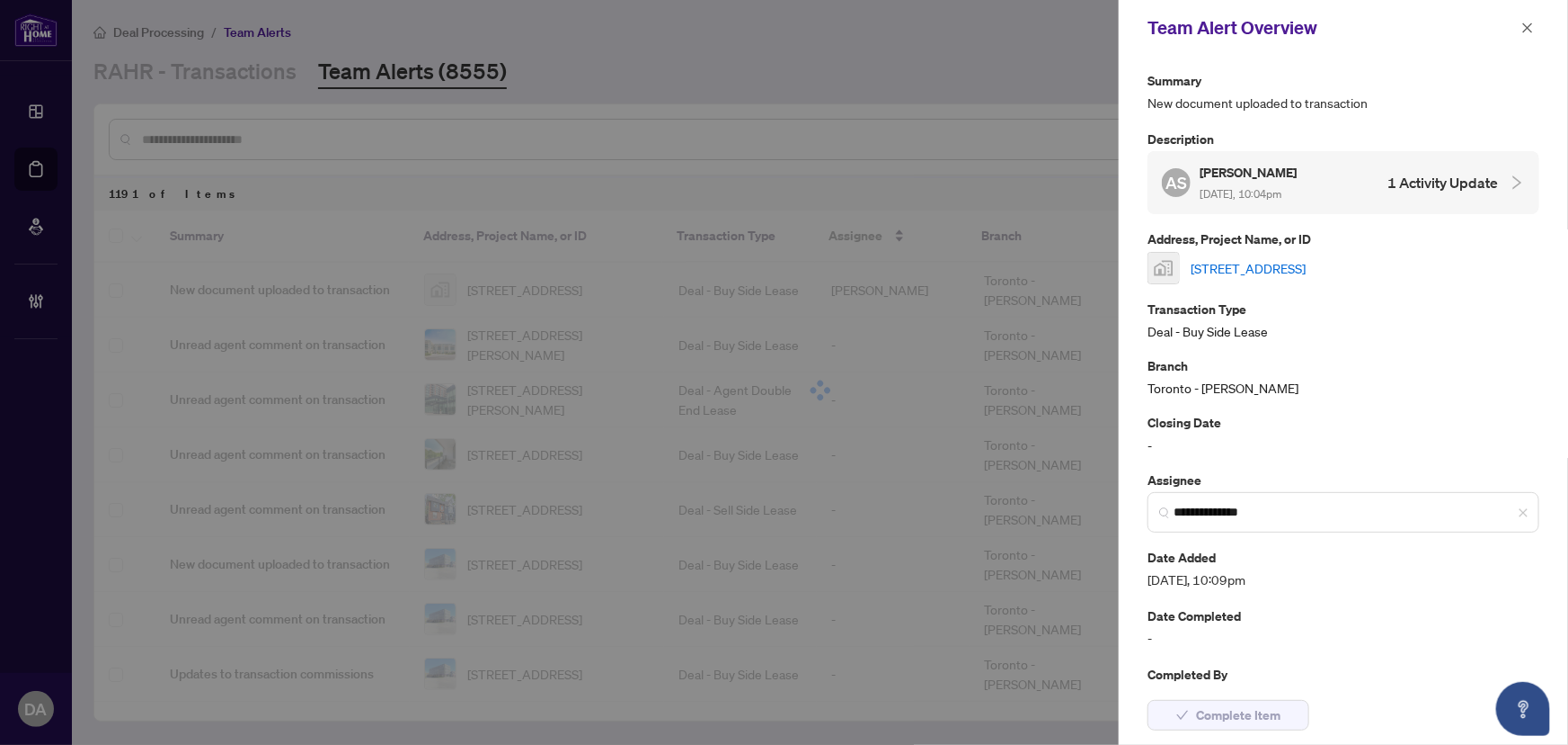
click at [1525, 27] on icon "close" at bounding box center [1528, 28] width 13 height 13
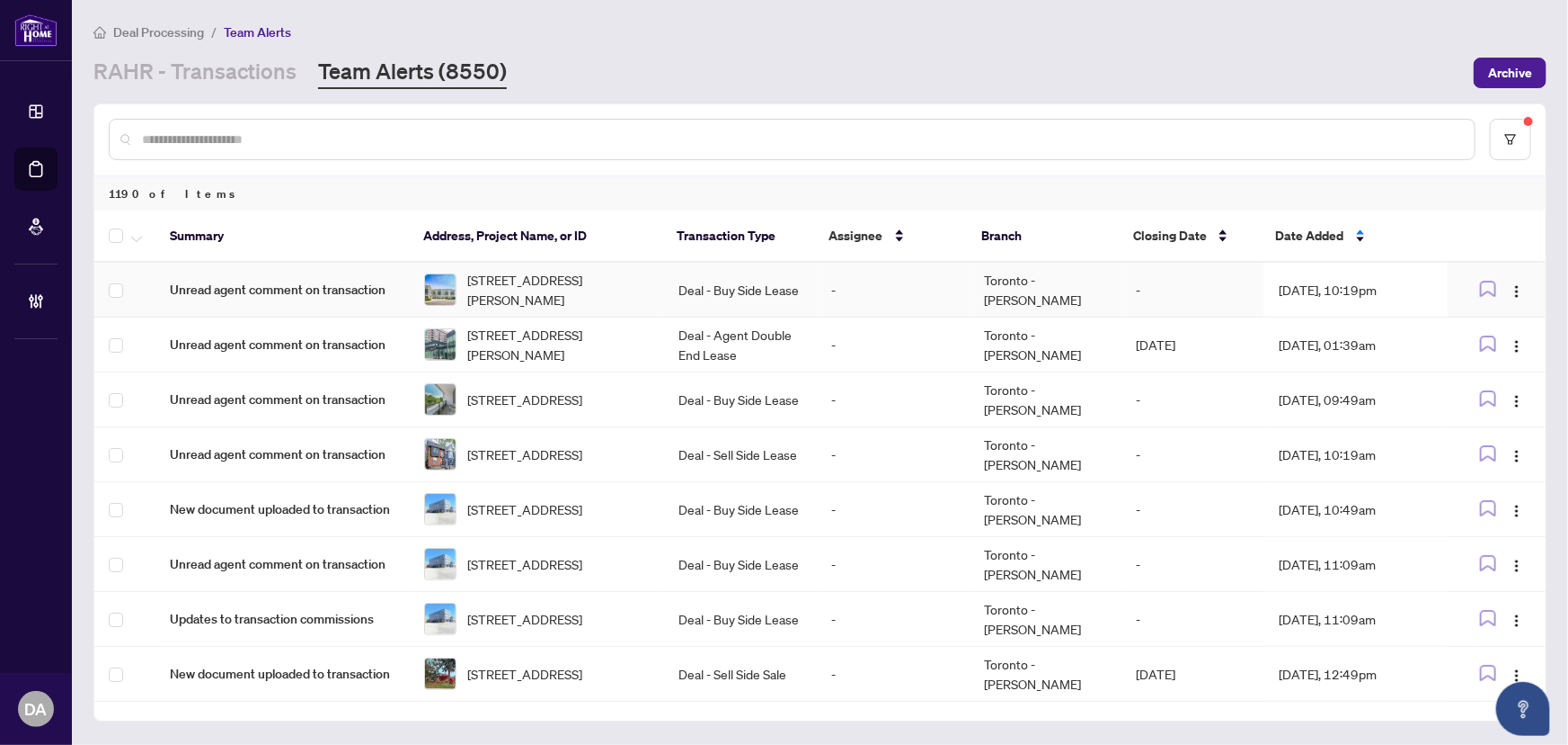
click at [1303, 305] on td "[DATE], 10:19pm" at bounding box center [1357, 290] width 184 height 55
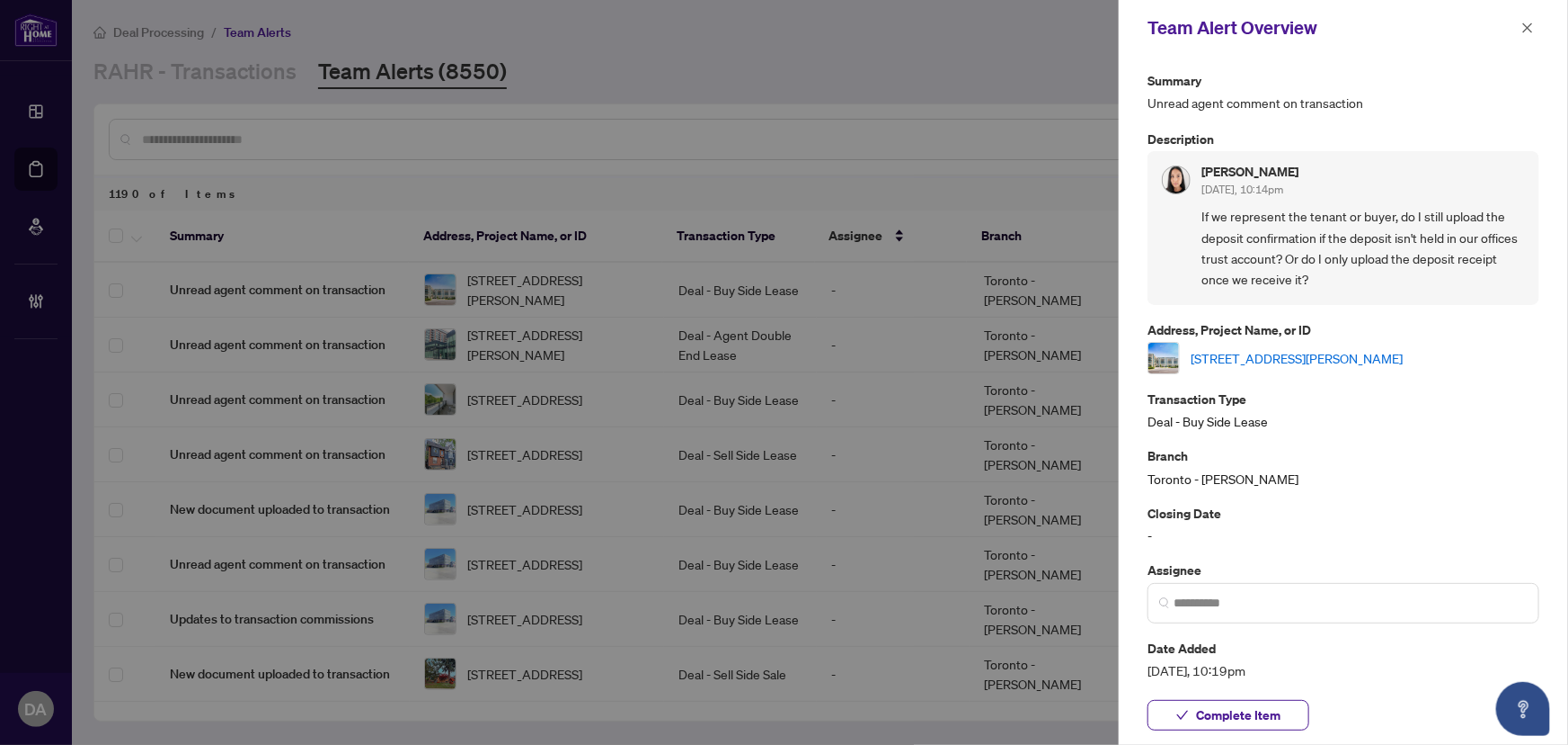
click at [1331, 351] on link "[STREET_ADDRESS][PERSON_NAME]" at bounding box center [1296, 358] width 212 height 20
drag, startPoint x: 1260, startPoint y: 234, endPoint x: 1284, endPoint y: 252, distance: 30.0
click at [1284, 252] on span "If we represent the tenant or buyer, do I still upload the deposit confirmation…" at bounding box center [1364, 248] width 324 height 85
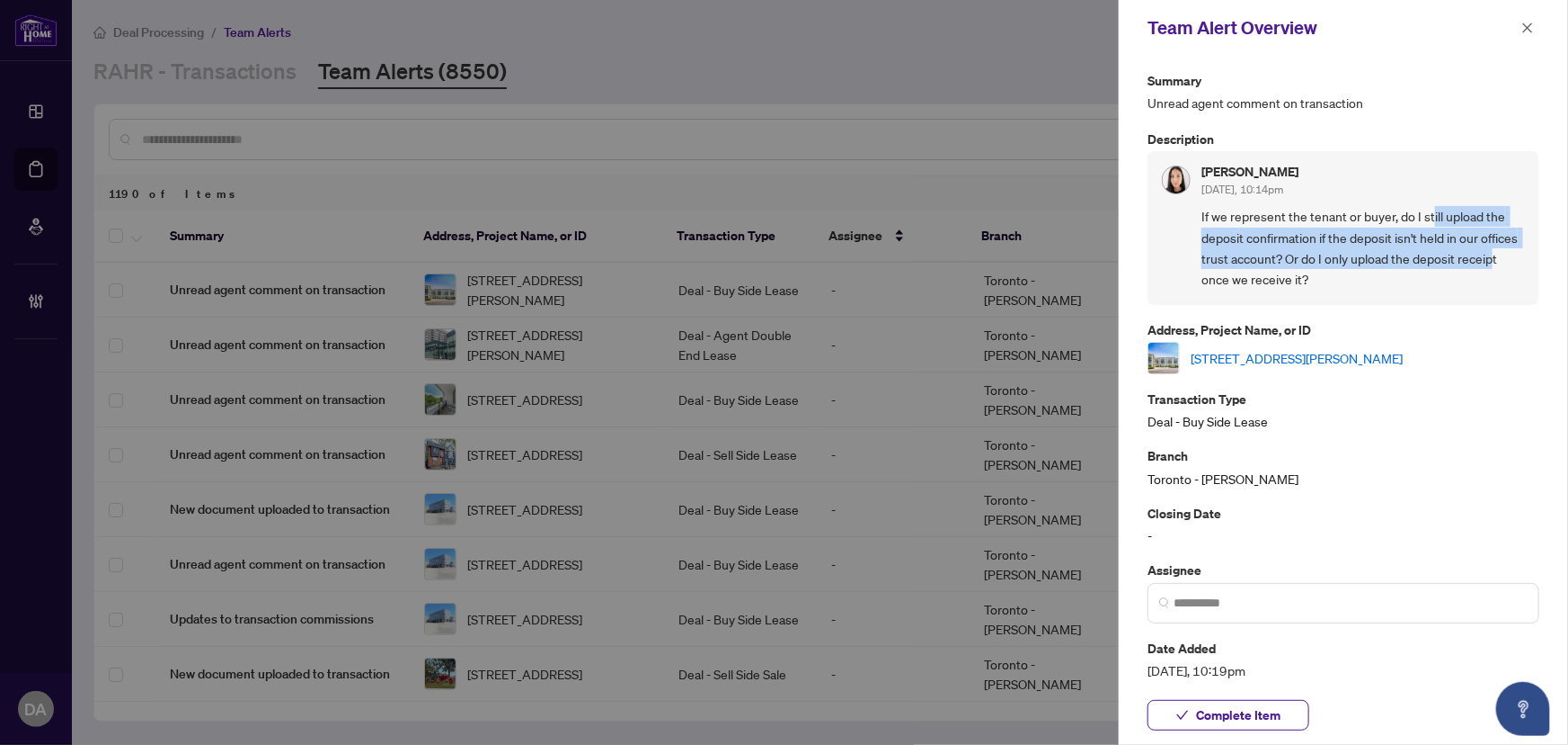
drag, startPoint x: 1430, startPoint y: 202, endPoint x: 1490, endPoint y: 264, distance: 86.3
click at [1490, 264] on div "[PERSON_NAME] [DATE], 10:14pm If we represent the tenant or buyer, do I still u…" at bounding box center [1364, 227] width 324 height 125
click at [1490, 264] on span "If we represent the tenant or buyer, do I still upload the deposit confirmation…" at bounding box center [1364, 248] width 324 height 85
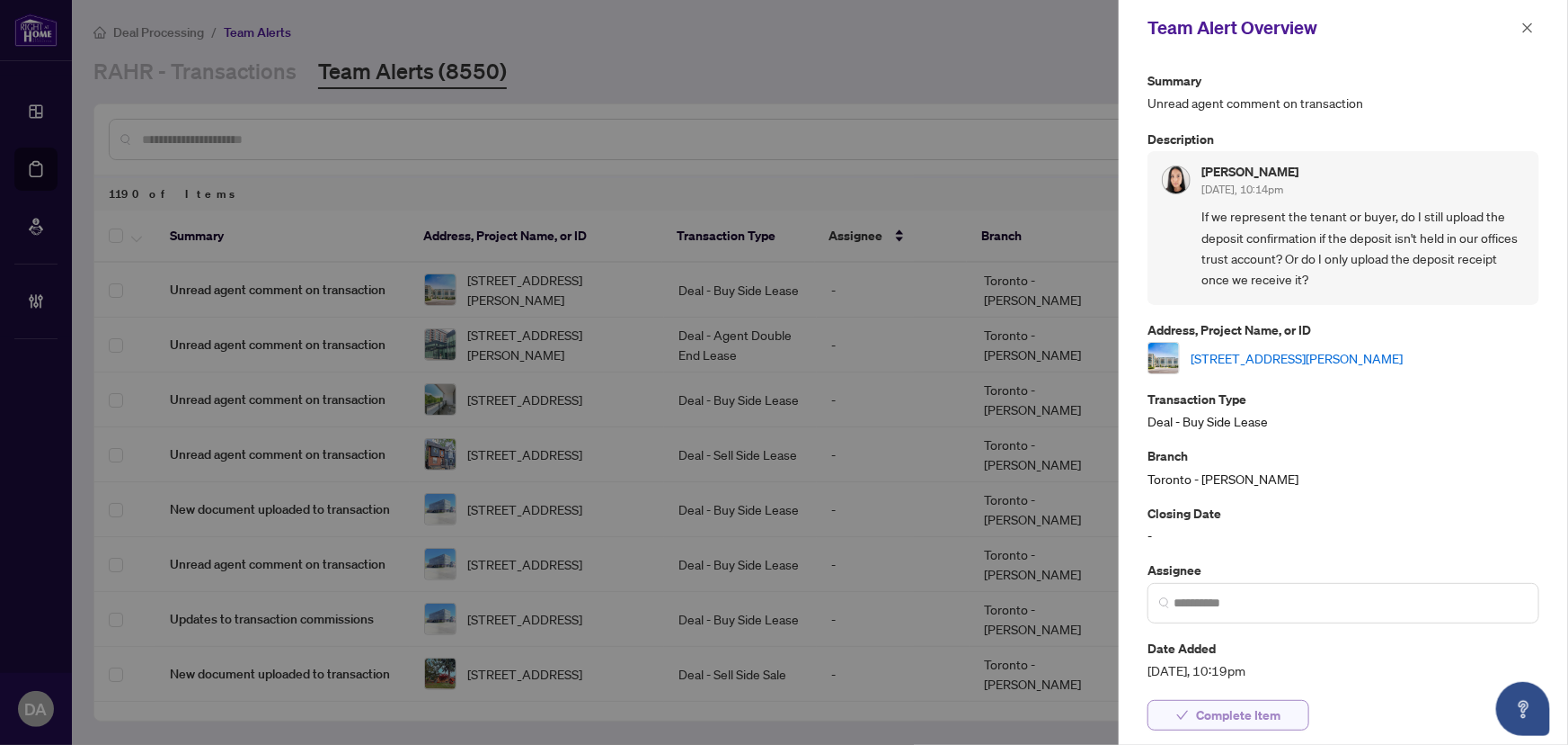
click at [1245, 719] on span "Complete Item" at bounding box center [1238, 714] width 85 height 29
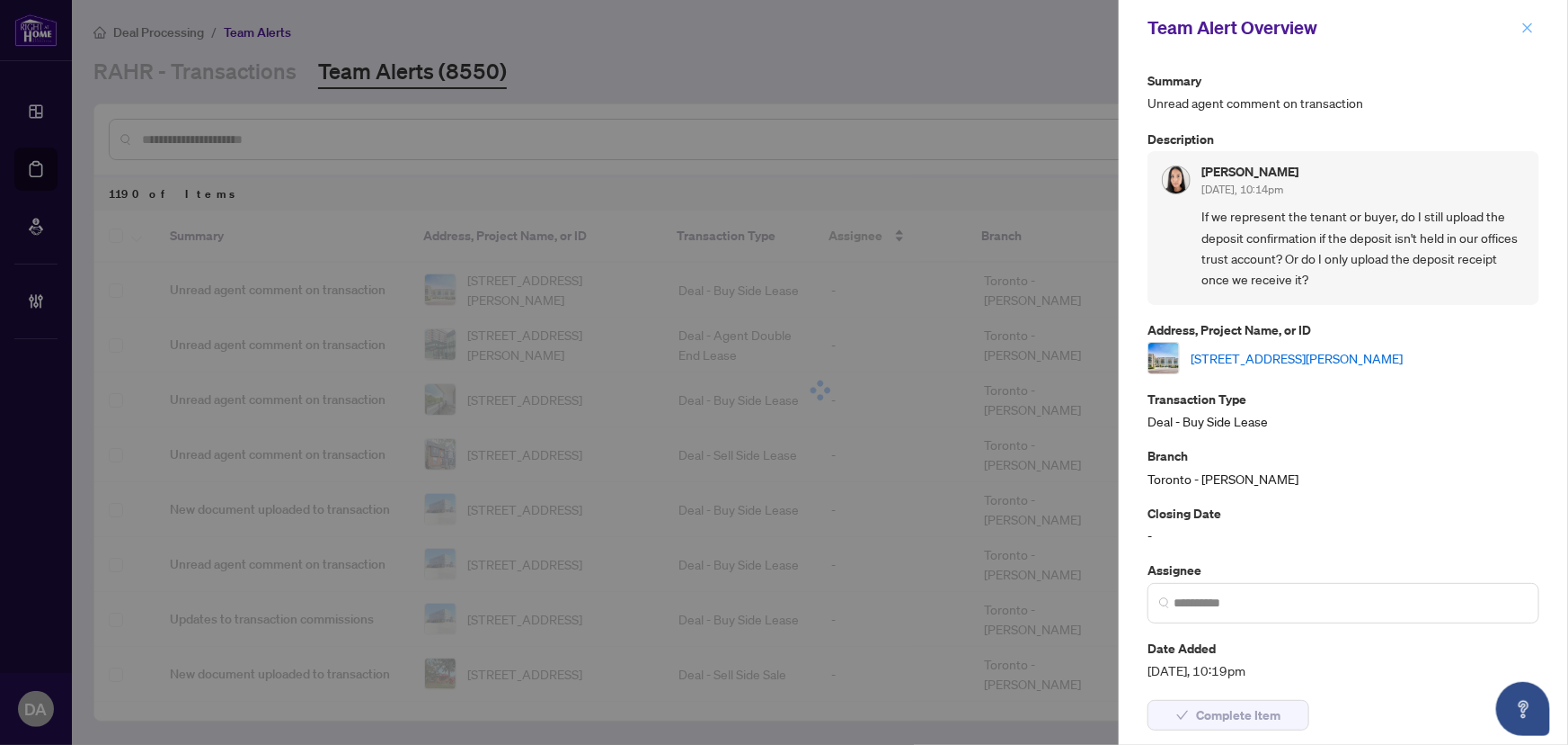
click at [1519, 21] on button "button" at bounding box center [1528, 28] width 24 height 22
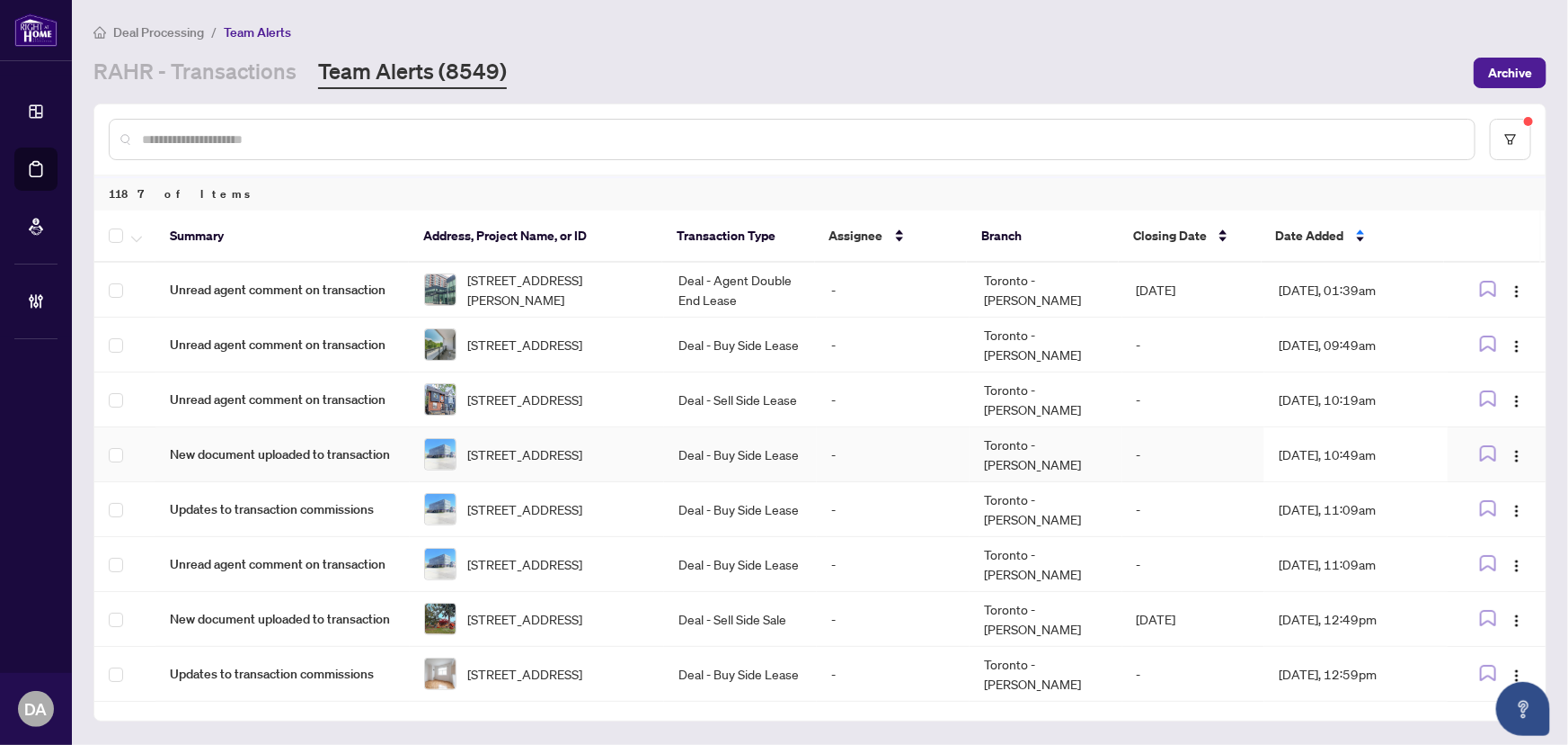
click at [710, 465] on td "Deal - Buy Side Lease" at bounding box center [741, 455] width 153 height 55
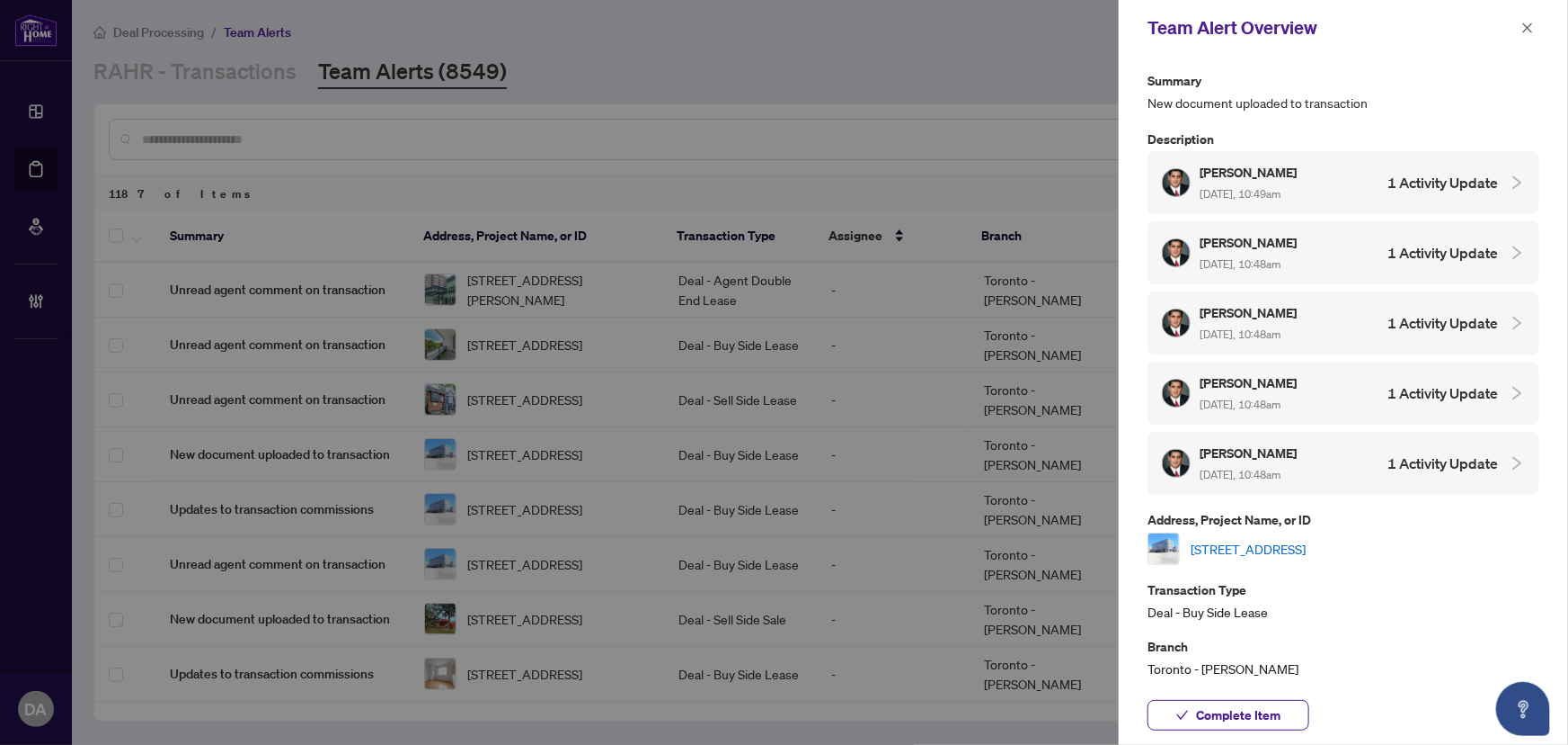
click at [1256, 539] on link "[STREET_ADDRESS]" at bounding box center [1248, 548] width 116 height 20
click at [1245, 729] on button "Complete Item" at bounding box center [1228, 714] width 162 height 31
click at [1525, 18] on span "button" at bounding box center [1528, 28] width 13 height 29
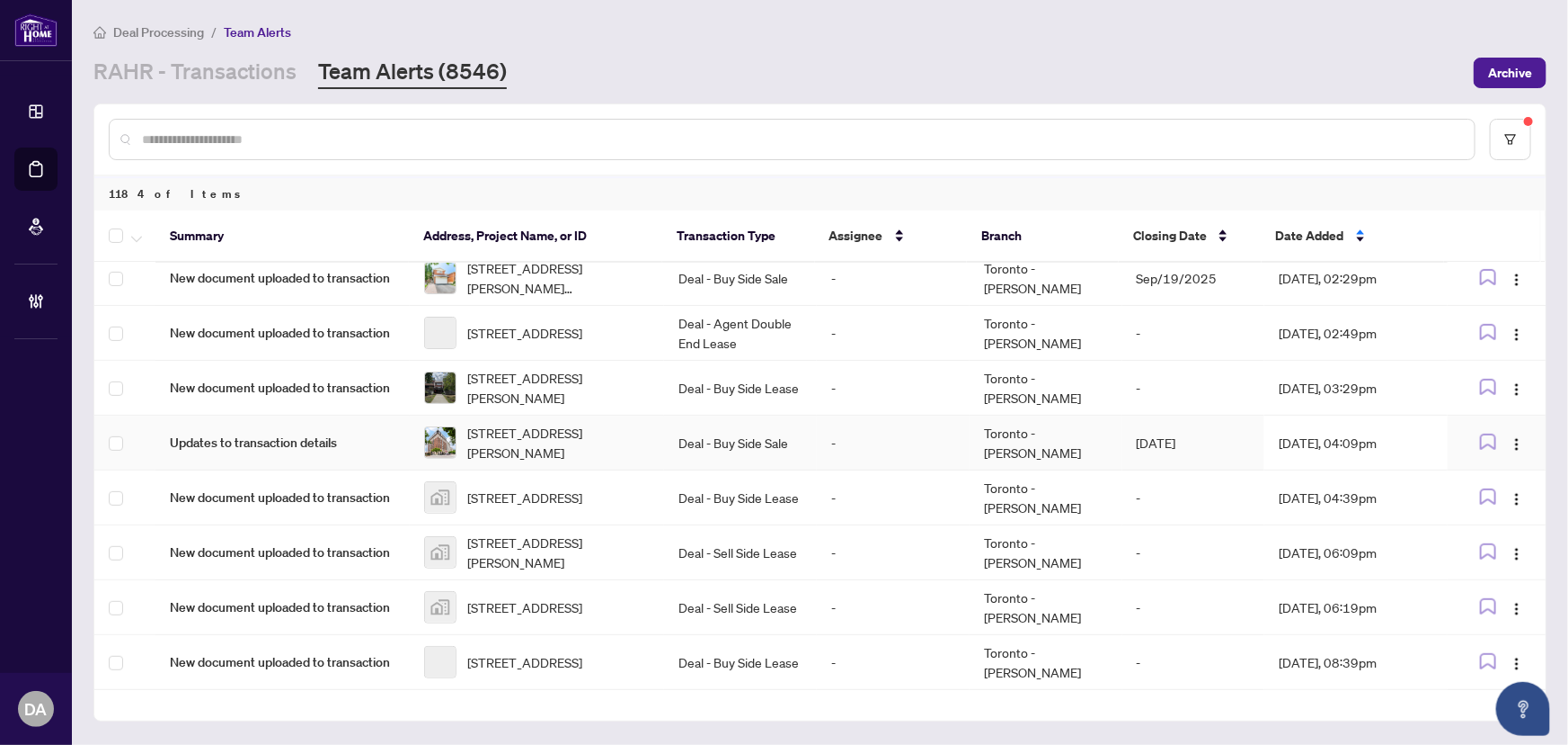
scroll to position [408, 0]
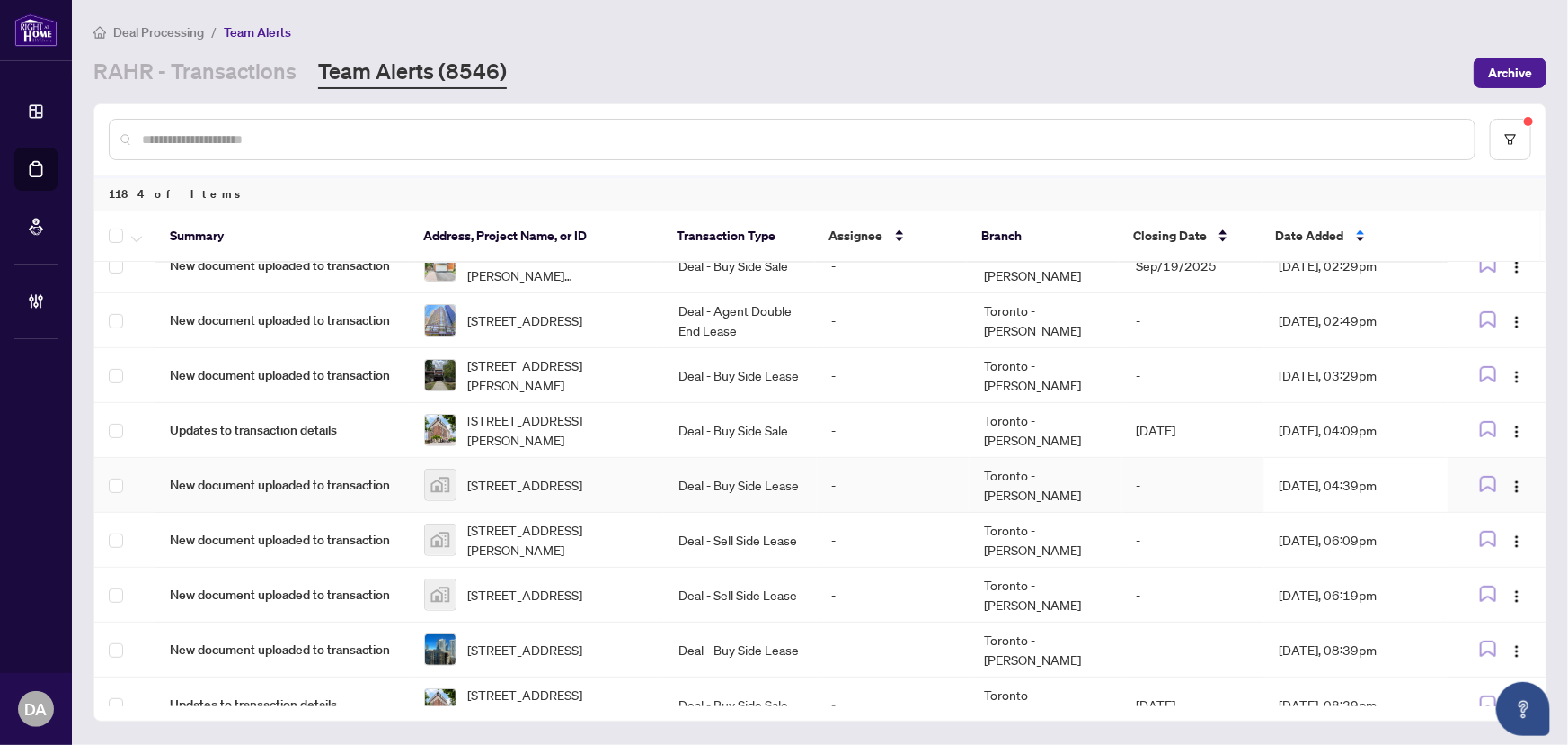
click at [685, 488] on td "Deal - Buy Side Lease" at bounding box center [741, 485] width 153 height 55
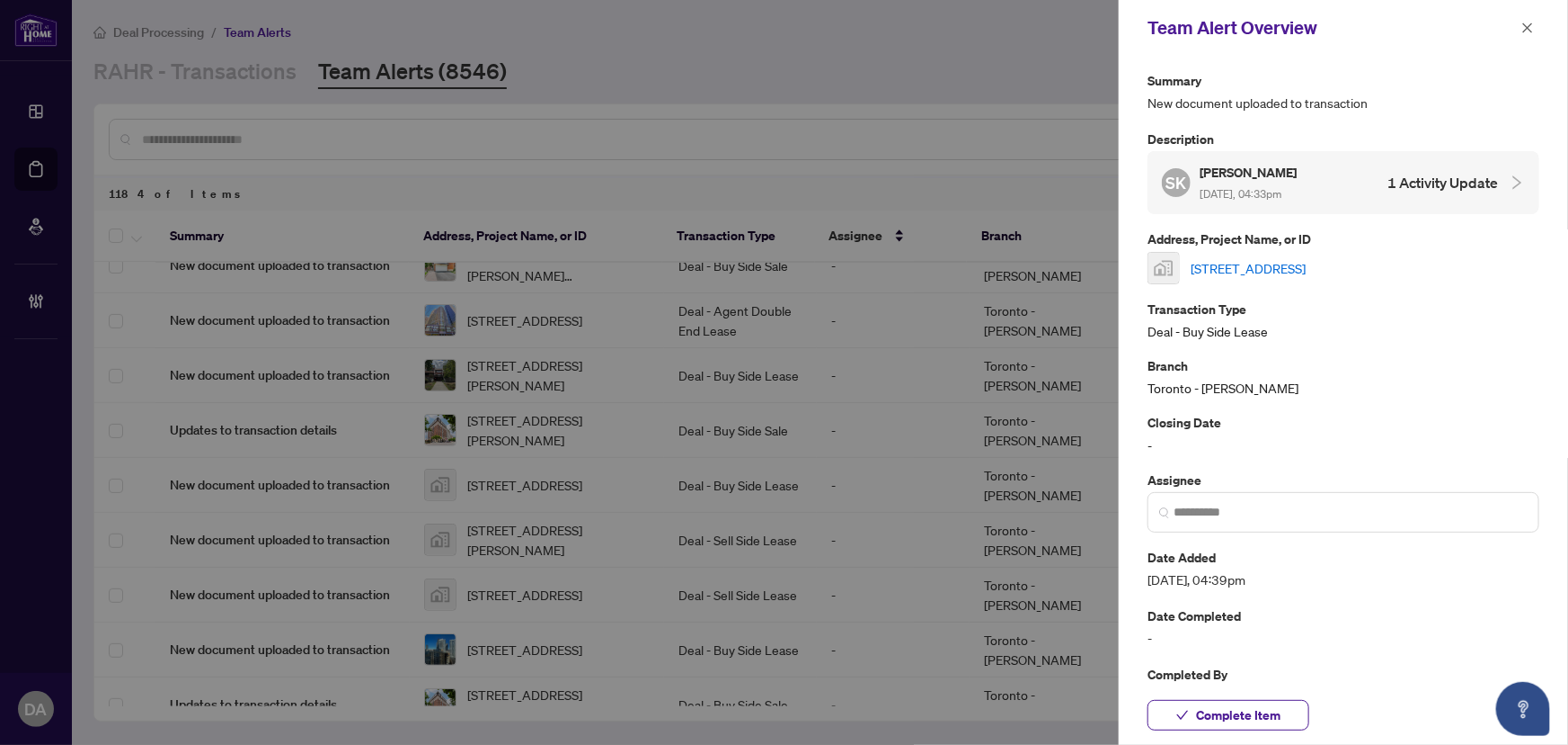
click at [1516, 40] on div "Team Alert Overview" at bounding box center [1331, 28] width 368 height 27
click at [1528, 35] on span "button" at bounding box center [1528, 28] width 13 height 29
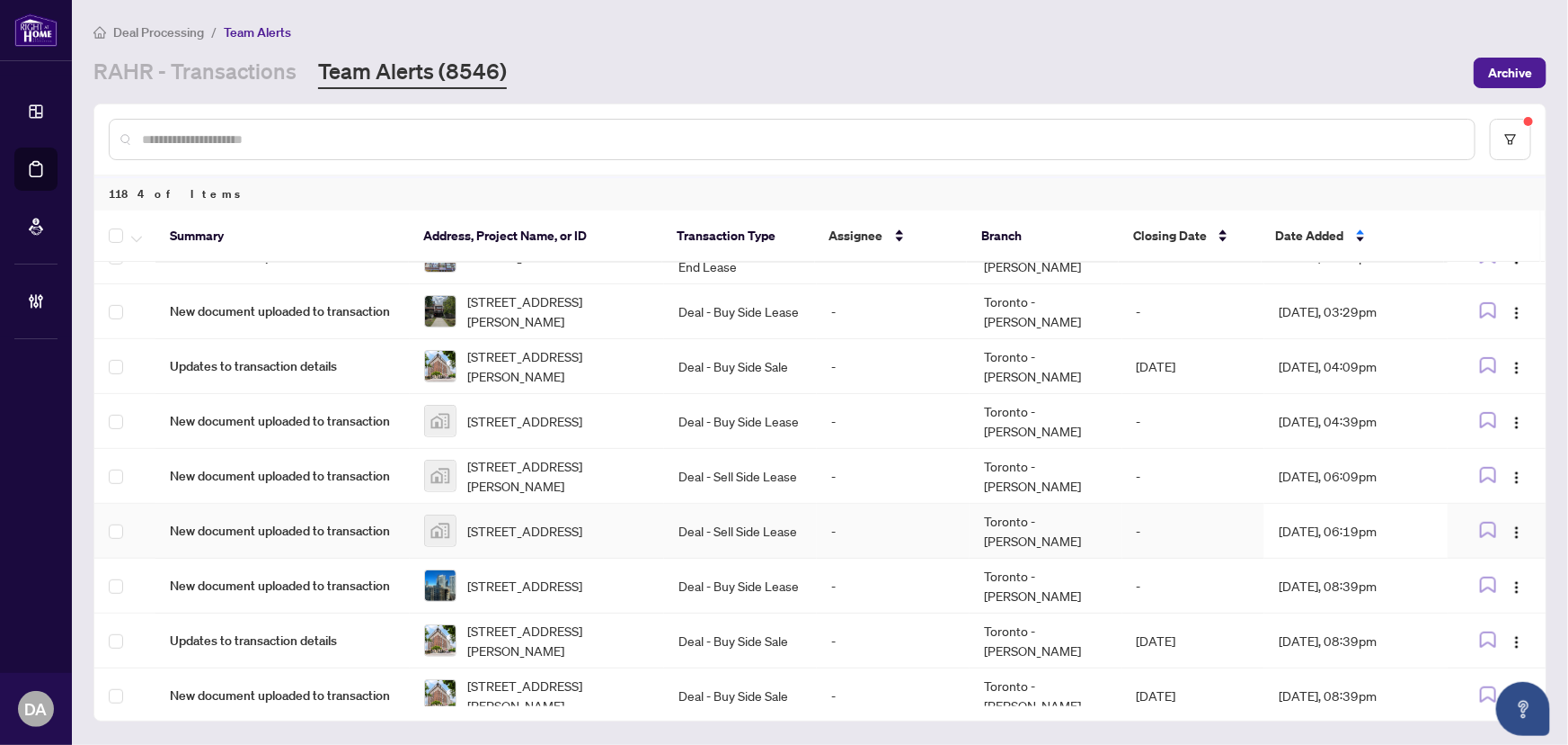
scroll to position [651, 0]
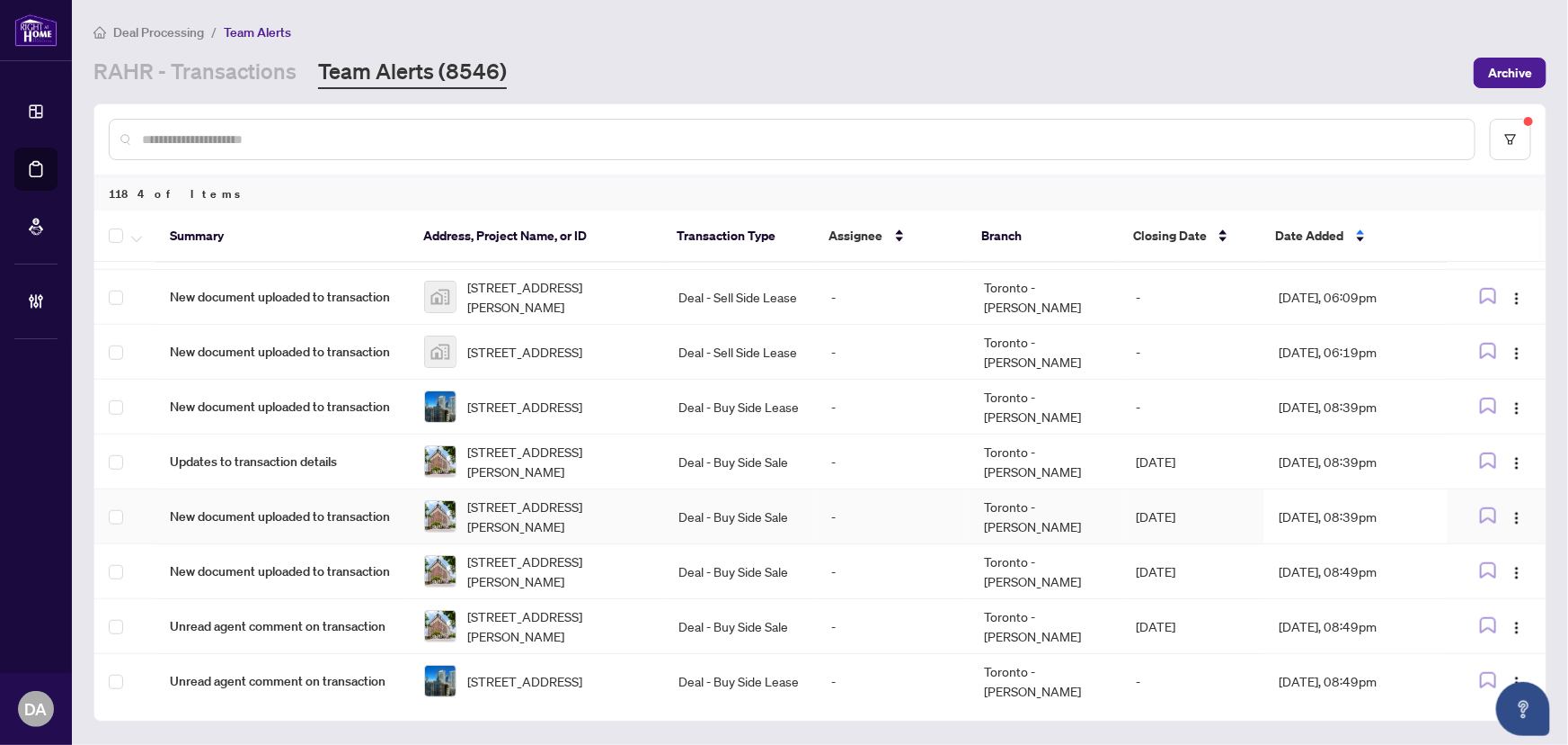
click at [674, 506] on td "Deal - Buy Side Sale" at bounding box center [741, 517] width 153 height 55
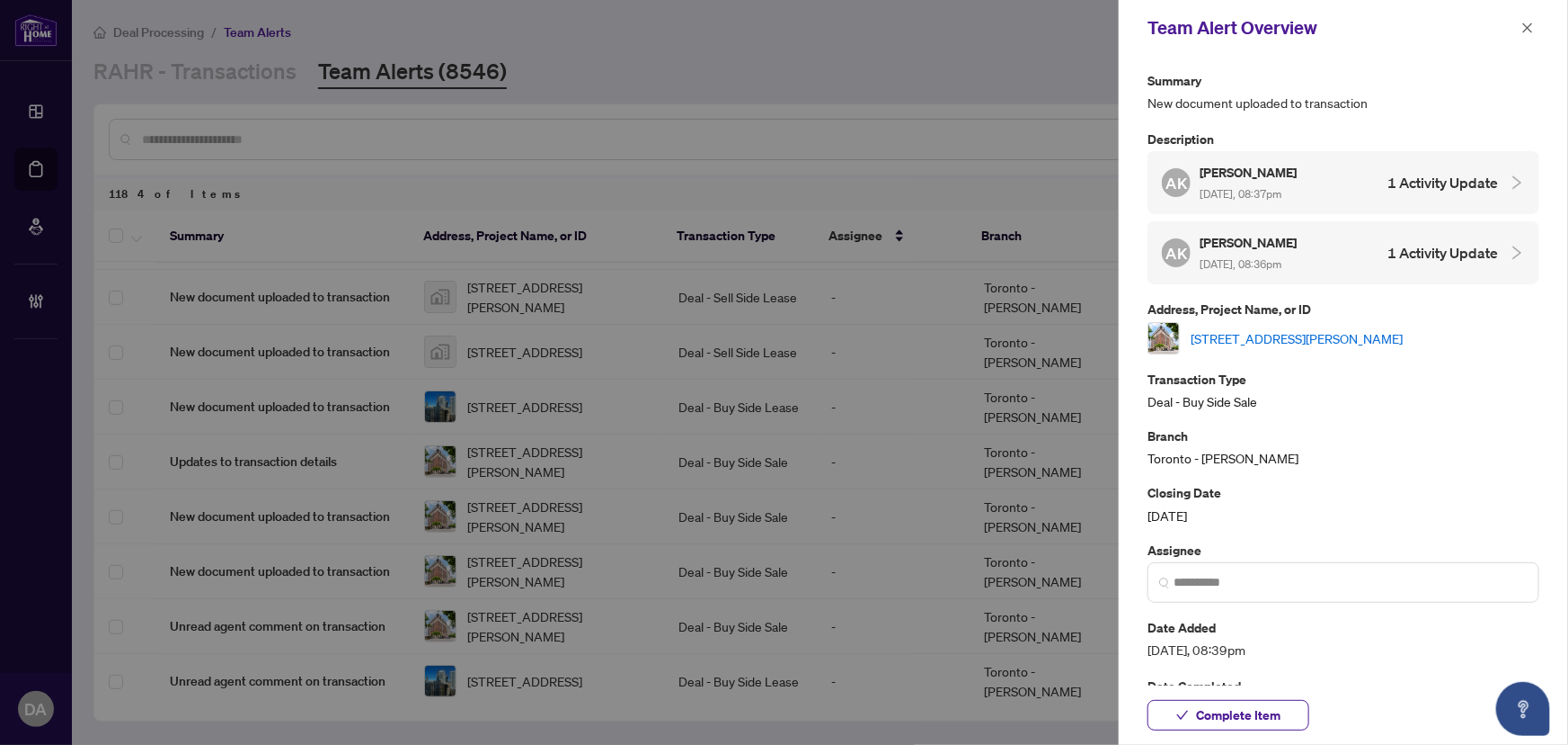
click at [1261, 322] on div "[STREET_ADDRESS][PERSON_NAME]" at bounding box center [1343, 338] width 392 height 33
click at [1260, 333] on link "[STREET_ADDRESS][PERSON_NAME]" at bounding box center [1296, 338] width 212 height 20
click at [1528, 36] on span "button" at bounding box center [1528, 28] width 13 height 29
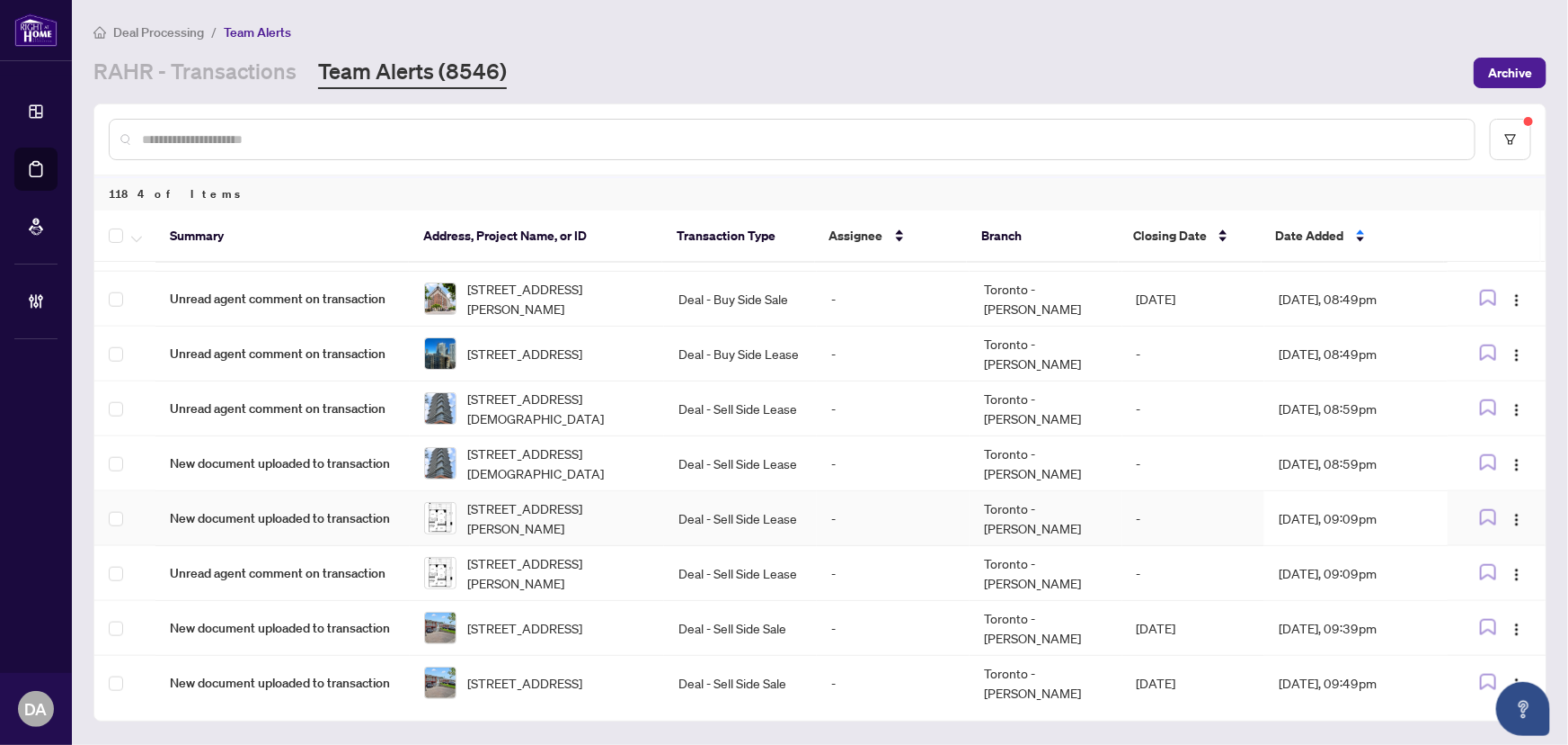
scroll to position [1060, 0]
